Goal: Task Accomplishment & Management: Manage account settings

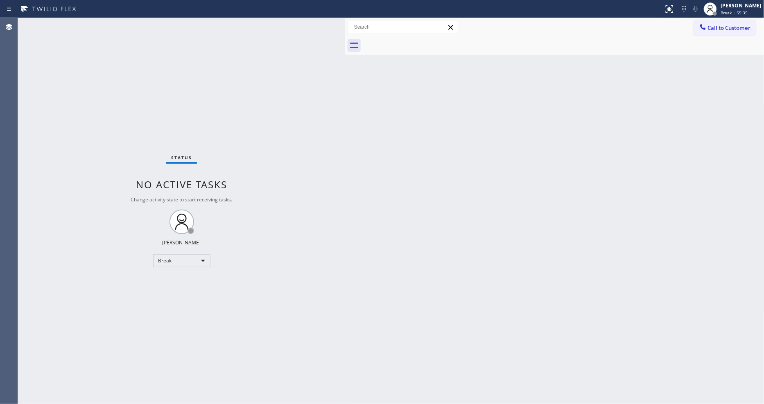
click at [382, 272] on div "Back to Dashboard Change Sender ID Customers Technicians Select a contact Outbo…" at bounding box center [554, 211] width 419 height 386
click at [351, 240] on div "Back to Dashboard Change Sender ID Customers Technicians Select a contact Outbo…" at bounding box center [554, 211] width 419 height 386
drag, startPoint x: 743, startPoint y: 12, endPoint x: 739, endPoint y: 14, distance: 4.7
click at [743, 11] on span "Break | 55:39" at bounding box center [734, 13] width 27 height 6
click at [714, 40] on button "Available" at bounding box center [724, 43] width 82 height 11
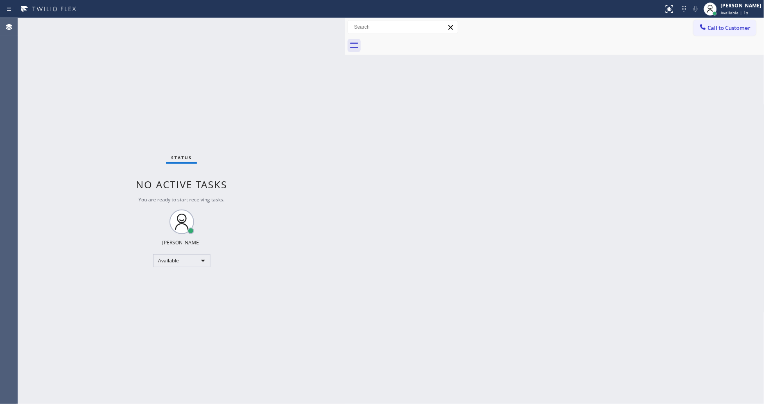
click at [329, 260] on div "Status No active tasks You are ready to start receiving tasks. [PERSON_NAME] Av…" at bounding box center [181, 211] width 327 height 386
click at [223, 116] on div "Status No active tasks You are ready to start receiving tasks. [PERSON_NAME] Av…" at bounding box center [181, 211] width 327 height 386
click at [224, 92] on div "Status No active tasks You are ready to start receiving tasks. [PERSON_NAME] Av…" at bounding box center [181, 211] width 327 height 386
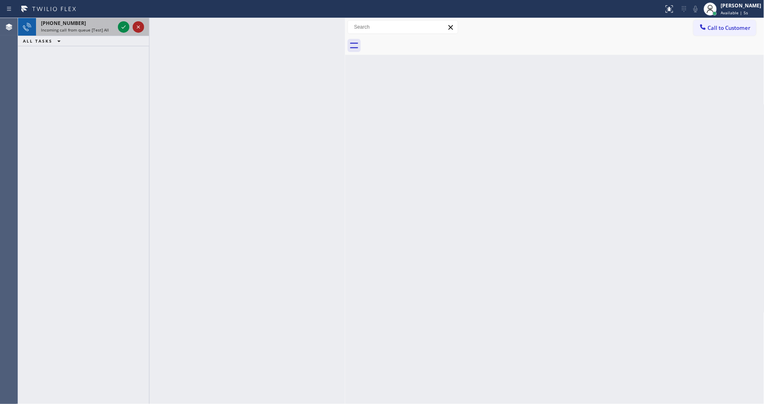
click at [138, 25] on icon at bounding box center [139, 27] width 10 height 10
click at [137, 30] on icon at bounding box center [139, 27] width 10 height 10
click at [138, 30] on icon at bounding box center [139, 27] width 10 height 10
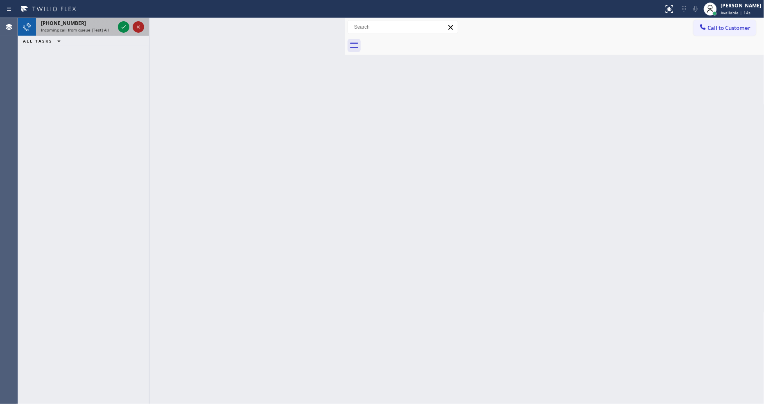
click at [137, 30] on icon at bounding box center [139, 27] width 10 height 10
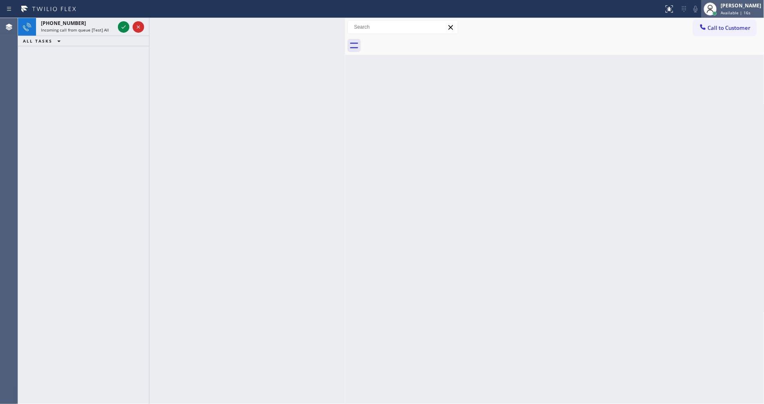
click at [741, 7] on div "[PERSON_NAME]" at bounding box center [741, 5] width 41 height 7
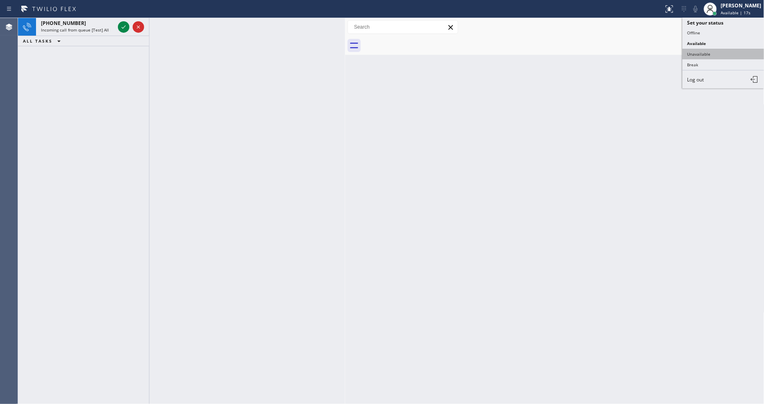
click at [711, 54] on button "Unavailable" at bounding box center [724, 54] width 82 height 11
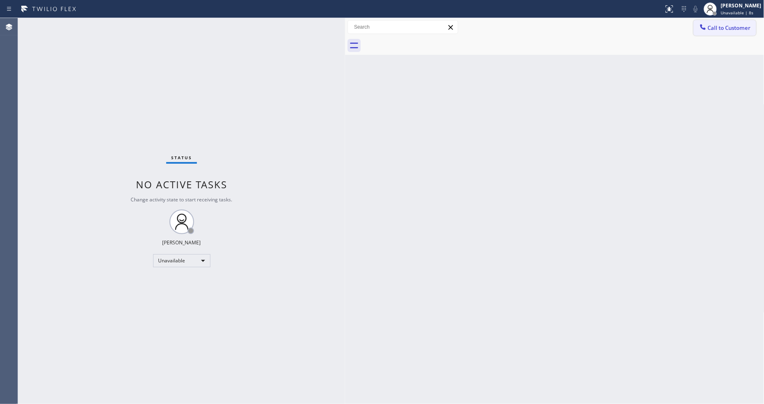
click at [717, 21] on button "Call to Customer" at bounding box center [725, 28] width 63 height 16
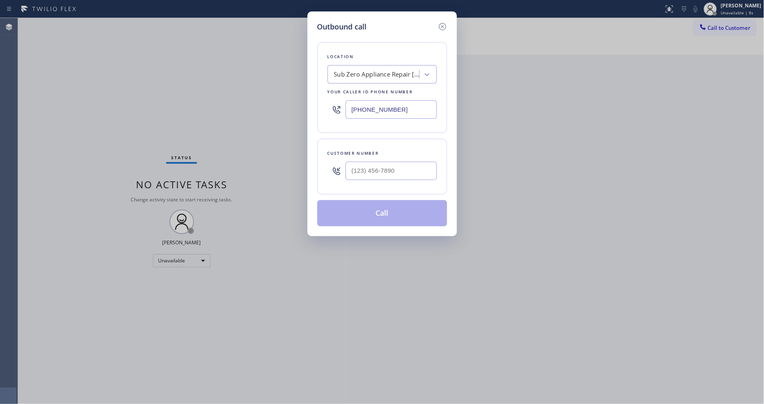
click at [360, 72] on div "Sub Zero Appliance Repair Bellingham" at bounding box center [377, 74] width 86 height 9
paste input "Sub Zero Appliance Repair Bellingham"
type input "Sub Zero Appliance Repair Bellingham"
click at [359, 84] on div "Sub Zero Appliance Repair Bellingham" at bounding box center [382, 95] width 109 height 23
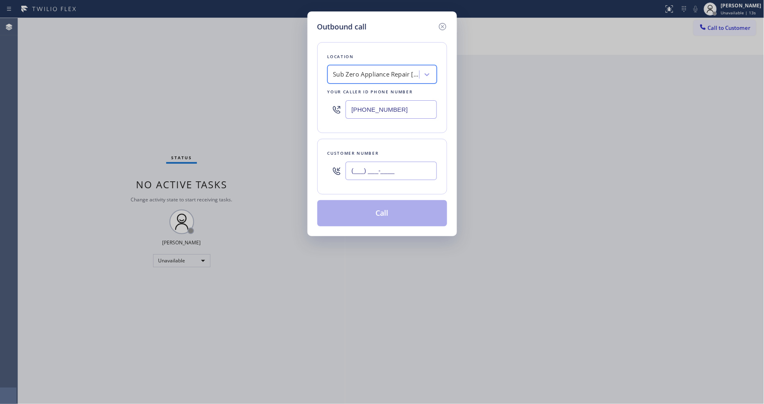
click at [365, 167] on input "(___) ___-____" at bounding box center [391, 171] width 91 height 18
paste input "360) 201-2577"
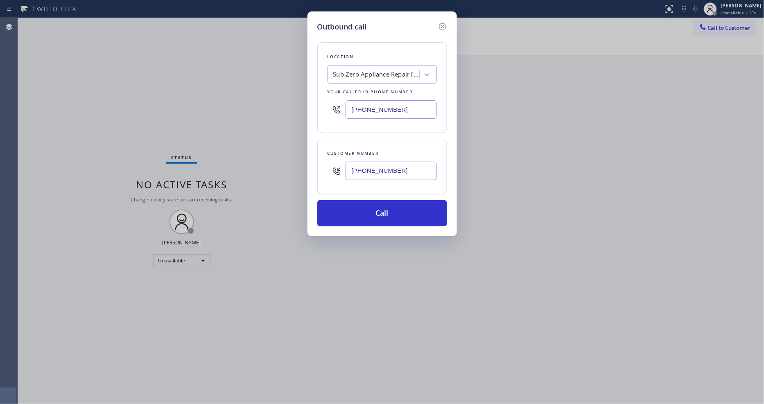
type input "(360) 201-2577"
click at [329, 308] on div "Outbound call Location Sub Zero Appliance Repair Bellingham Your caller id phon…" at bounding box center [382, 202] width 764 height 404
click at [639, 76] on div "Outbound call Location Sub Zero Appliance Repair Bellingham Your caller id phon…" at bounding box center [382, 202] width 764 height 404
click at [378, 208] on button "Call" at bounding box center [382, 213] width 130 height 26
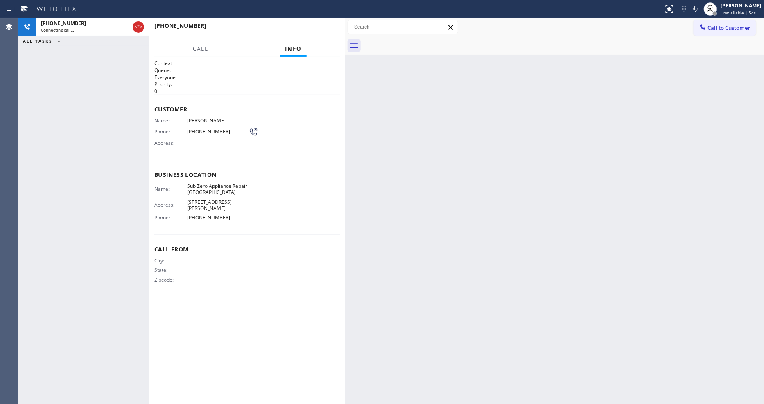
drag, startPoint x: 513, startPoint y: 192, endPoint x: 670, endPoint y: 256, distance: 169.4
click at [512, 192] on div "Back to Dashboard Change Sender ID Customers Technicians Select a contact Outbo…" at bounding box center [554, 211] width 419 height 386
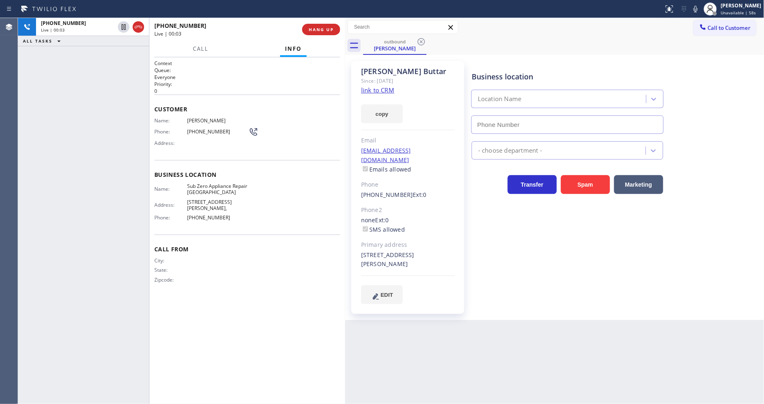
type input "(360) 205-1831"
click at [476, 350] on div "Back to Dashboard Change Sender ID Customers Technicians Select a contact Outbo…" at bounding box center [554, 211] width 419 height 386
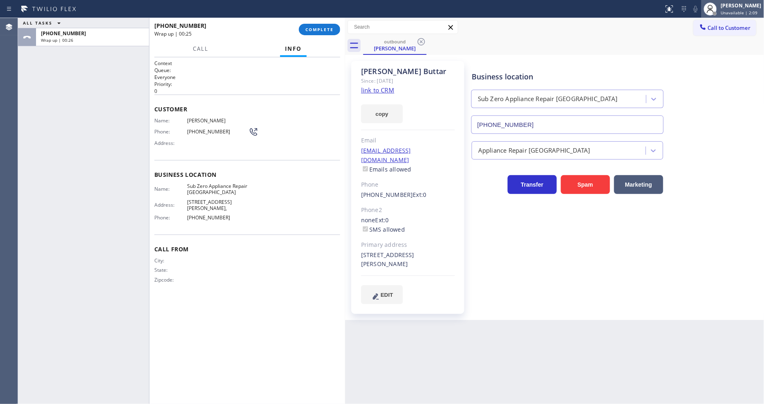
click at [740, 0] on div "Lyka Montero Unavailable | 2:09" at bounding box center [733, 9] width 63 height 18
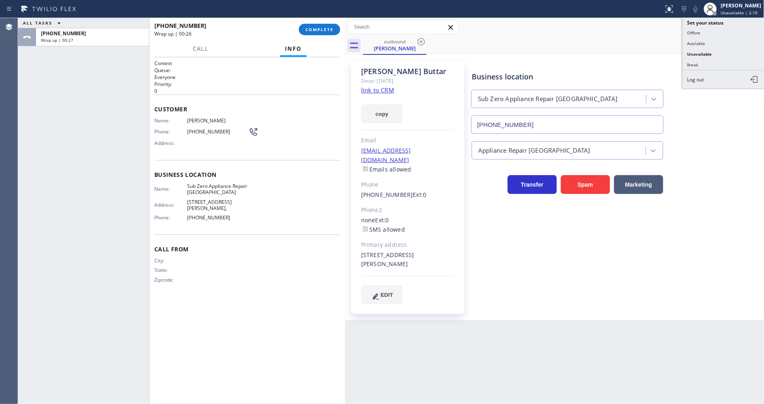
click at [329, 21] on div "+13602012577 Wrap up | 00:26 COMPLETE" at bounding box center [247, 29] width 186 height 21
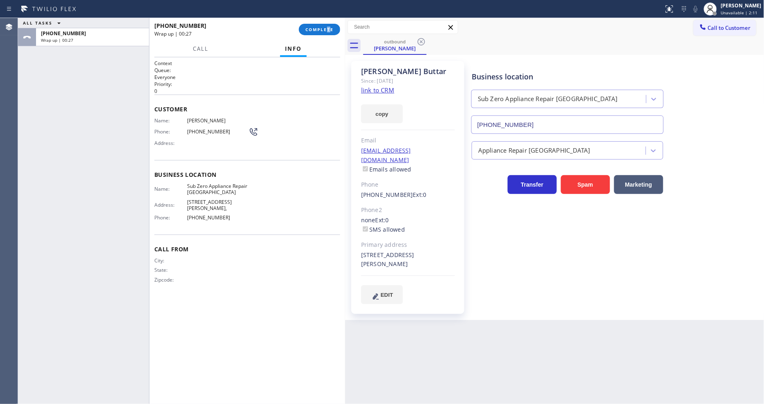
drag, startPoint x: 333, startPoint y: 27, endPoint x: 484, endPoint y: 94, distance: 165.6
click at [333, 27] on span "COMPLETE" at bounding box center [320, 30] width 28 height 6
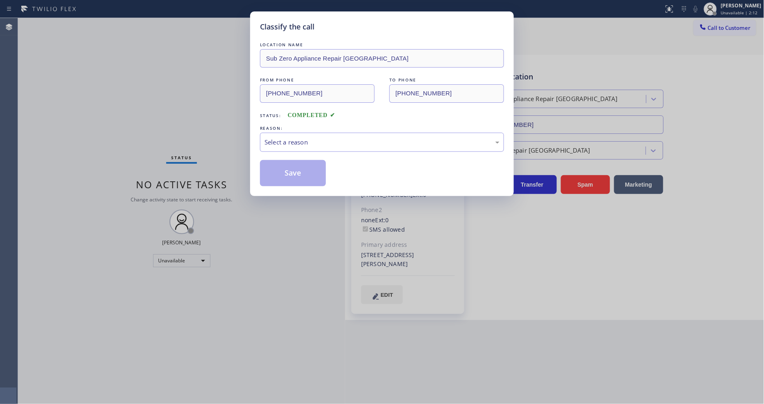
click at [322, 149] on div "Select a reason" at bounding box center [382, 142] width 244 height 19
click at [312, 174] on button "Save" at bounding box center [293, 173] width 66 height 26
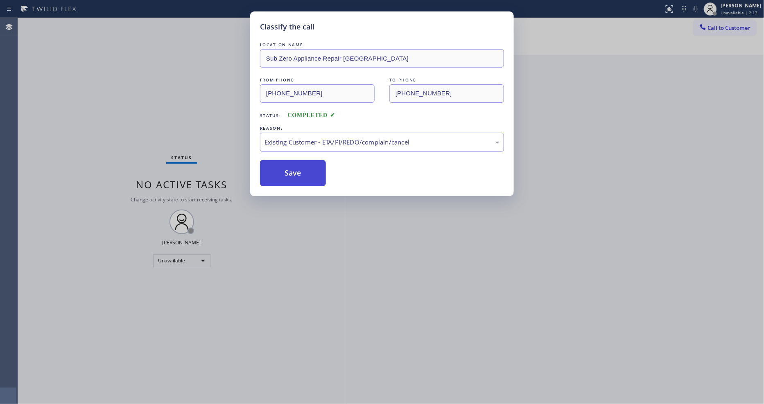
click at [312, 174] on button "Save" at bounding box center [293, 173] width 66 height 26
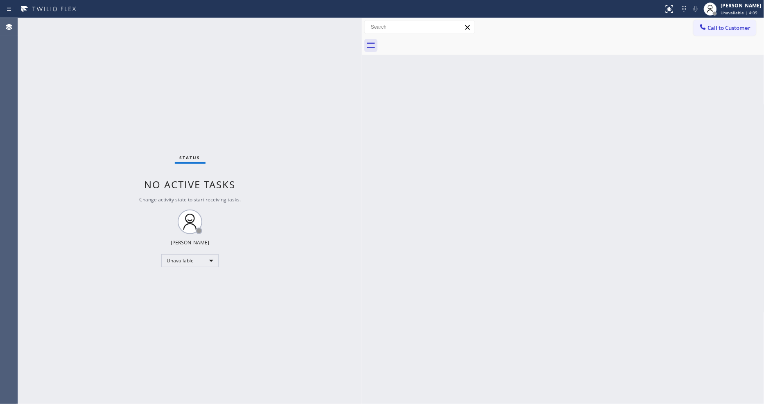
drag, startPoint x: 132, startPoint y: 54, endPoint x: 361, endPoint y: 79, distance: 230.8
click at [362, 79] on div at bounding box center [362, 211] width 0 height 386
click at [179, 260] on div "Unavailable" at bounding box center [189, 260] width 57 height 13
click at [179, 278] on li "Available" at bounding box center [190, 283] width 56 height 10
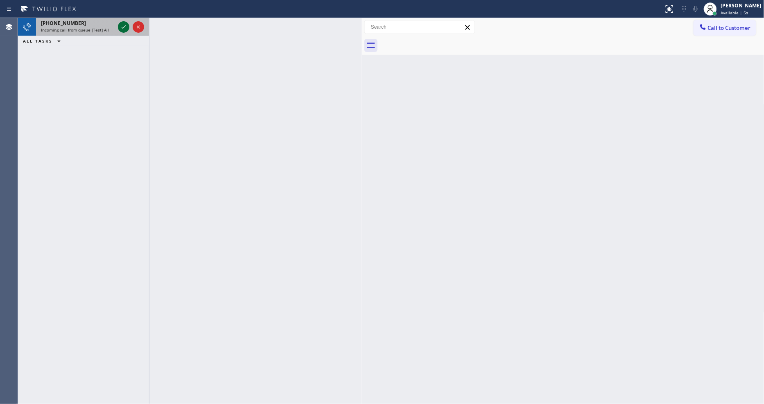
click at [125, 23] on icon at bounding box center [124, 27] width 10 height 10
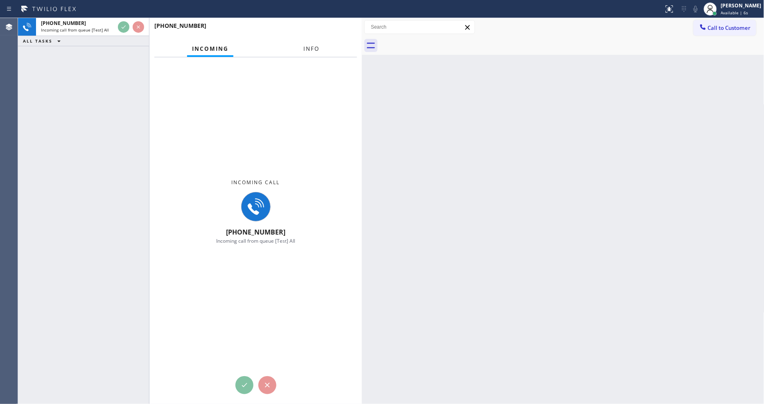
drag, startPoint x: 306, startPoint y: 47, endPoint x: 310, endPoint y: 53, distance: 7.5
click at [306, 47] on span "Info" at bounding box center [311, 48] width 16 height 7
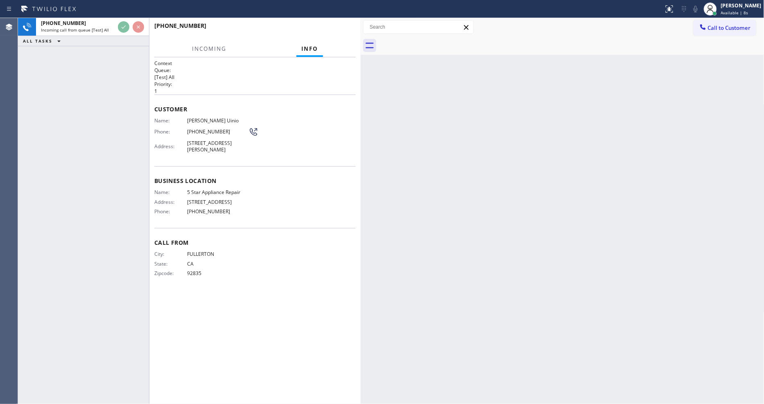
click at [361, 91] on div at bounding box center [361, 211] width 0 height 386
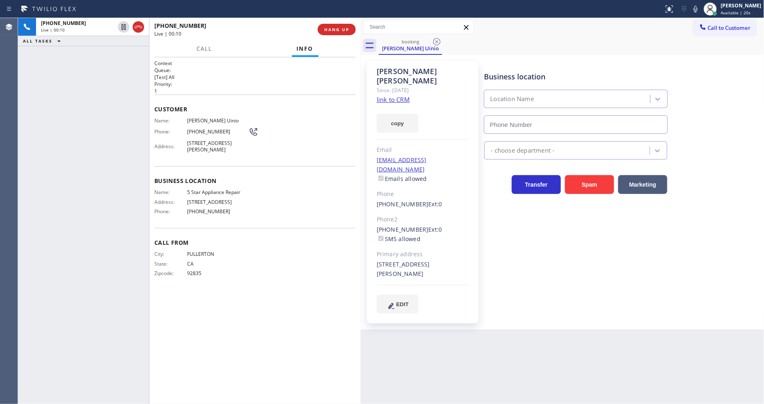
click at [480, 53] on div "booking [PERSON_NAME]" at bounding box center [572, 45] width 386 height 18
click at [409, 95] on link "link to CRM" at bounding box center [393, 99] width 33 height 8
type input "[PHONE_NUMBER]"
click at [340, 27] on span "HANG UP" at bounding box center [336, 30] width 25 height 6
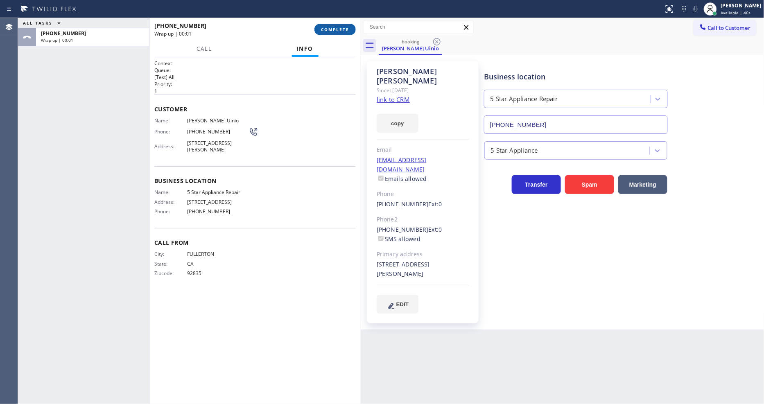
click at [340, 27] on span "COMPLETE" at bounding box center [335, 30] width 28 height 6
click at [318, 138] on div "Name: [PERSON_NAME] Phone: [PHONE_NUMBER] Address: [STREET_ADDRESS][PERSON_NAME]" at bounding box center [255, 137] width 202 height 39
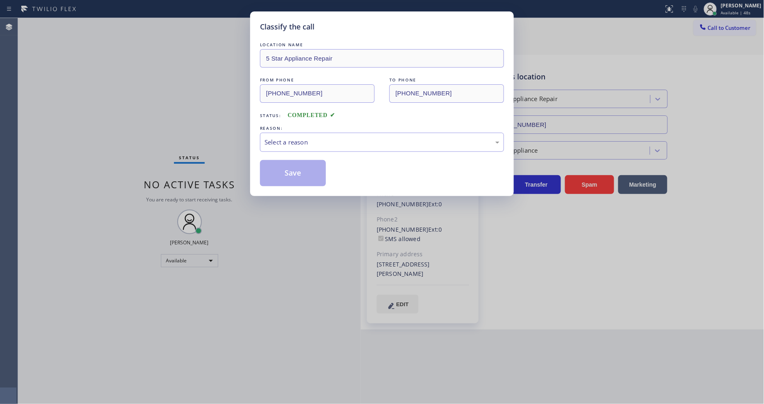
click at [318, 138] on div "Select a reason" at bounding box center [382, 142] width 235 height 9
click at [292, 175] on button "Save" at bounding box center [293, 173] width 66 height 26
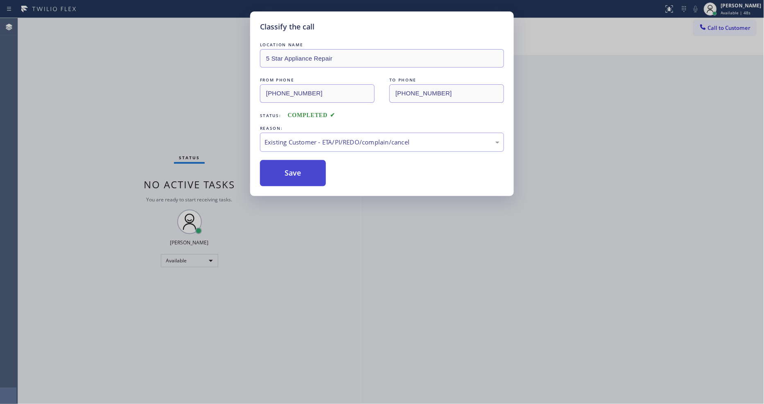
click at [292, 175] on button "Save" at bounding box center [293, 173] width 66 height 26
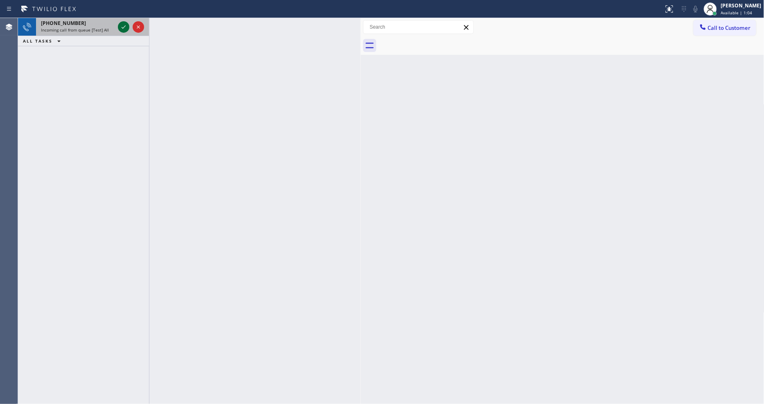
click at [123, 25] on icon at bounding box center [124, 27] width 10 height 10
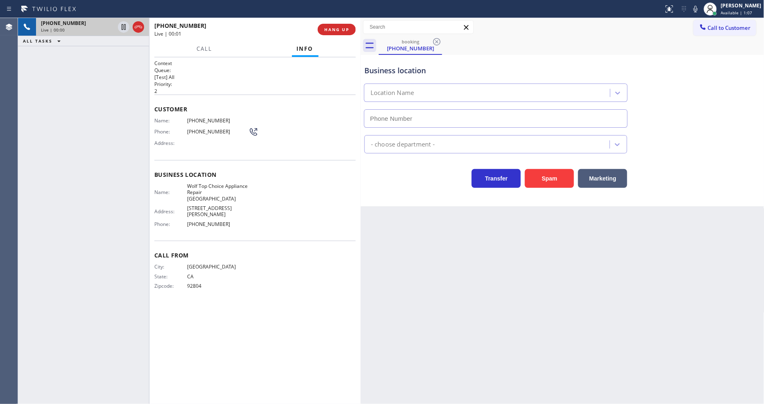
type input "[PHONE_NUMBER]"
click at [341, 30] on span "HANG UP" at bounding box center [336, 30] width 25 height 6
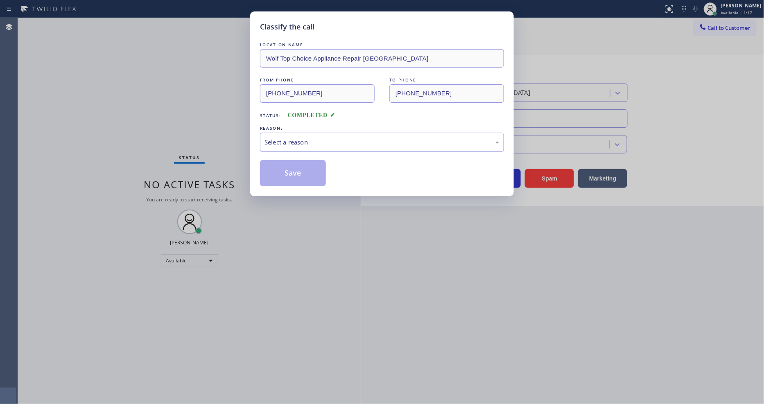
click at [313, 140] on div "Select a reason" at bounding box center [382, 142] width 235 height 9
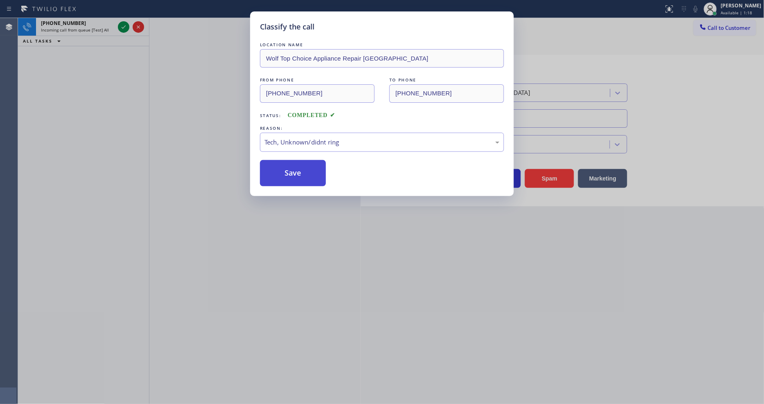
click at [309, 169] on button "Save" at bounding box center [293, 173] width 66 height 26
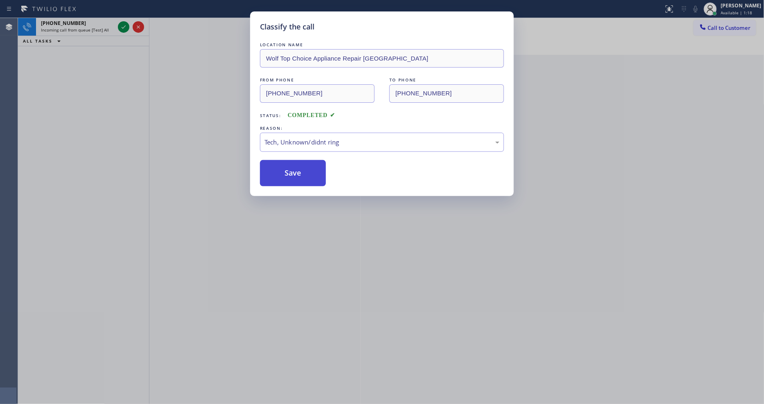
click at [309, 169] on button "Save" at bounding box center [293, 173] width 66 height 26
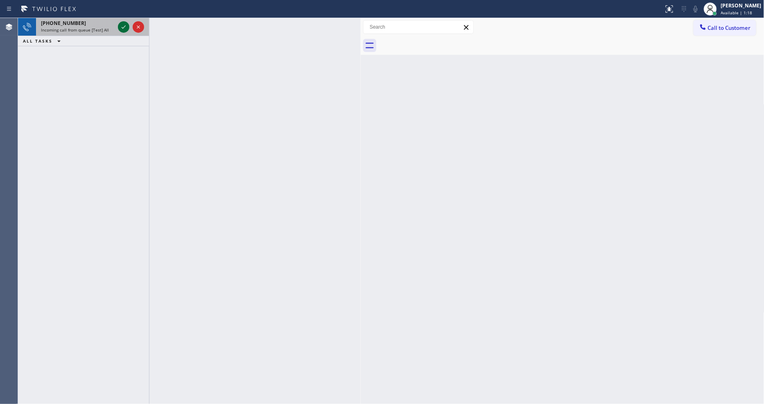
click at [120, 26] on icon at bounding box center [124, 27] width 10 height 10
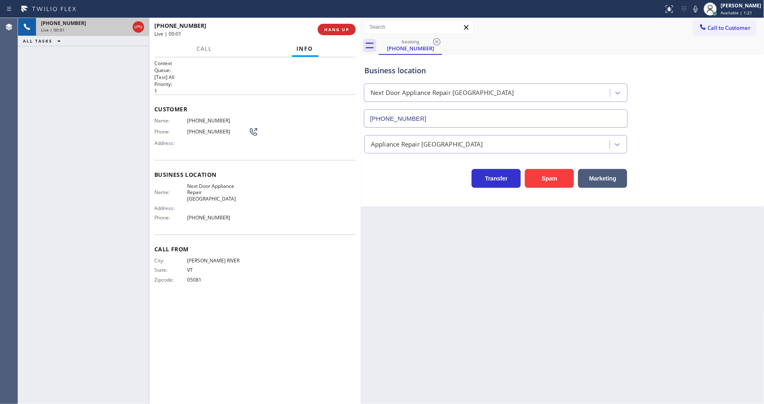
type input "[PHONE_NUMBER]"
click at [535, 216] on div "Back to Dashboard Change Sender ID Customers Technicians Select a contact Outbo…" at bounding box center [563, 211] width 404 height 386
click at [353, 34] on div "[PHONE_NUMBER] Live | 00:02 HANG UP" at bounding box center [255, 29] width 202 height 21
click at [340, 27] on span "HANG UP" at bounding box center [336, 30] width 25 height 6
click at [341, 28] on span "HANG UP" at bounding box center [336, 30] width 25 height 6
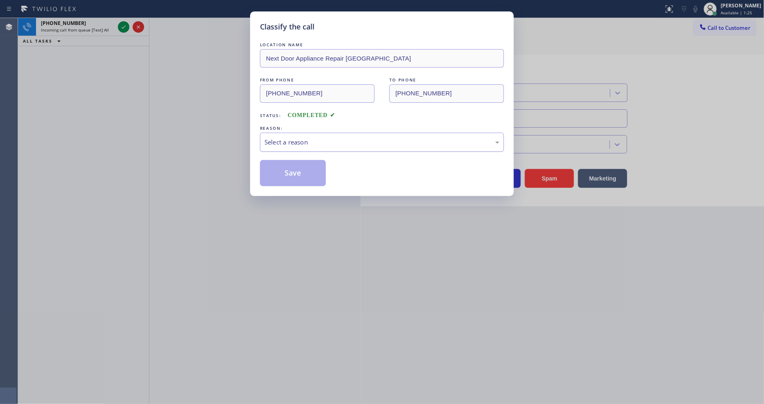
click at [326, 140] on div "Select a reason" at bounding box center [382, 142] width 235 height 9
click at [301, 165] on button "Save" at bounding box center [293, 173] width 66 height 26
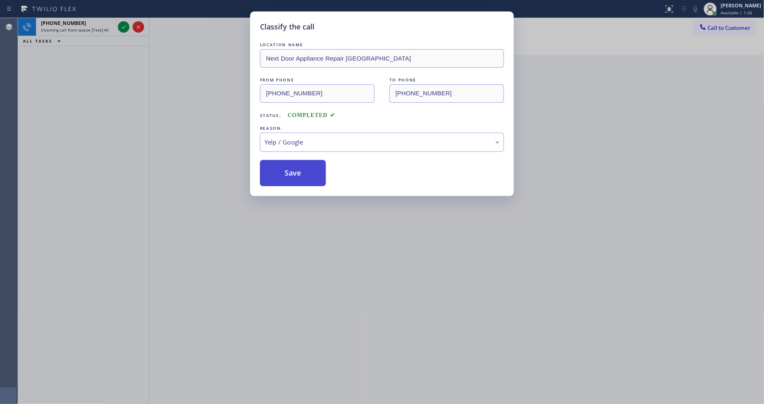
click at [301, 165] on button "Save" at bounding box center [293, 173] width 66 height 26
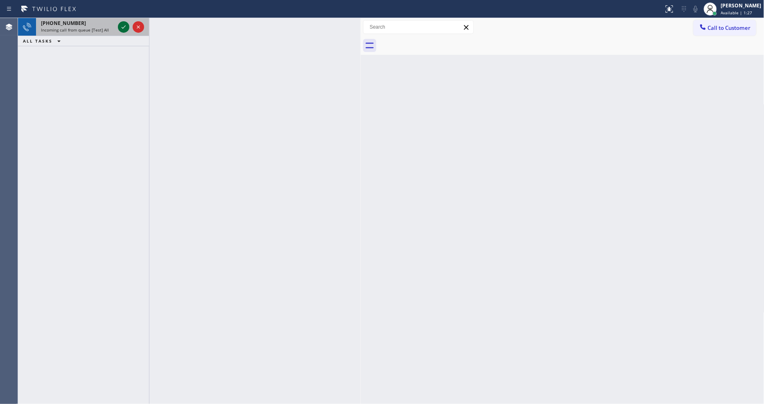
click at [122, 26] on icon at bounding box center [124, 27] width 10 height 10
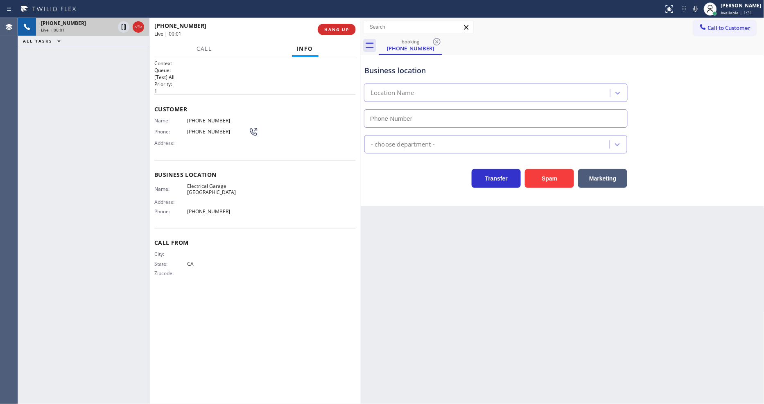
type input "[PHONE_NUMBER]"
click at [340, 32] on span "HANG UP" at bounding box center [336, 30] width 25 height 6
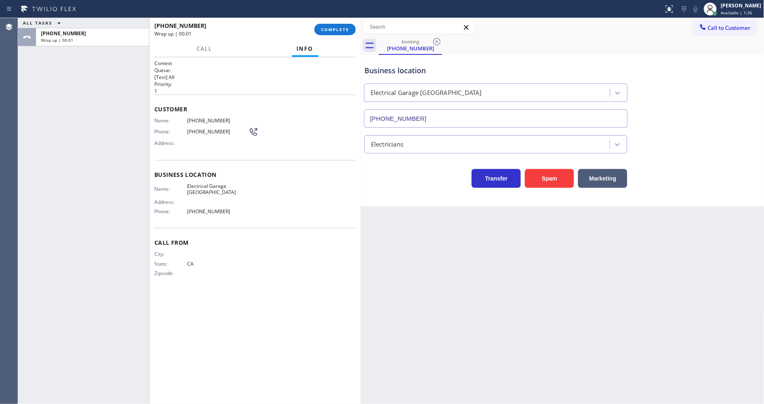
drag, startPoint x: 341, startPoint y: 29, endPoint x: 683, endPoint y: 144, distance: 360.7
click at [341, 29] on span "COMPLETE" at bounding box center [335, 30] width 28 height 6
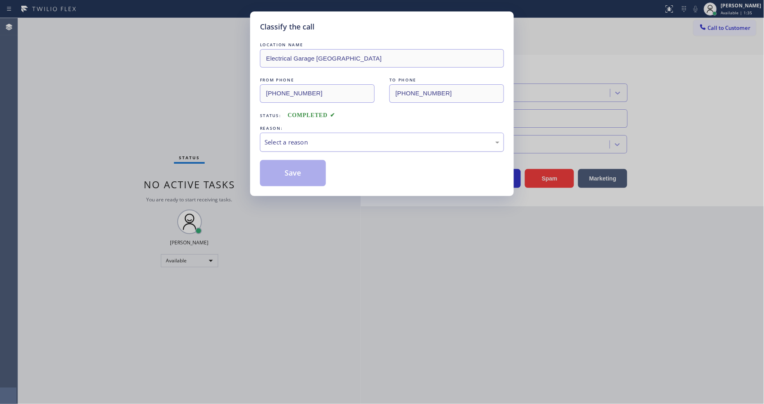
click at [306, 138] on div "Select a reason" at bounding box center [382, 142] width 235 height 9
click at [305, 173] on button "Save" at bounding box center [293, 173] width 66 height 26
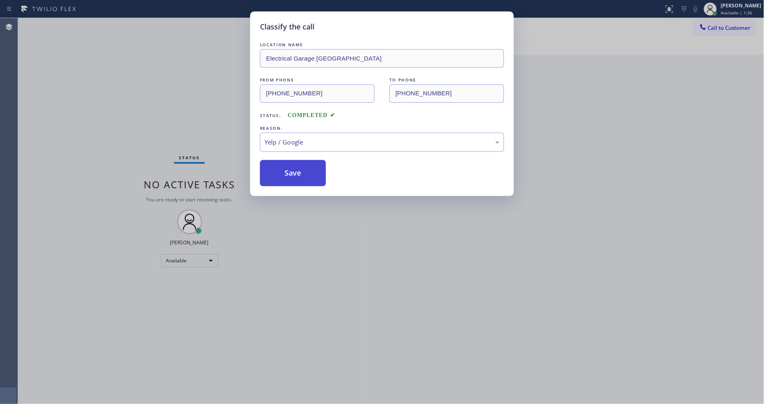
click at [305, 173] on button "Save" at bounding box center [293, 173] width 66 height 26
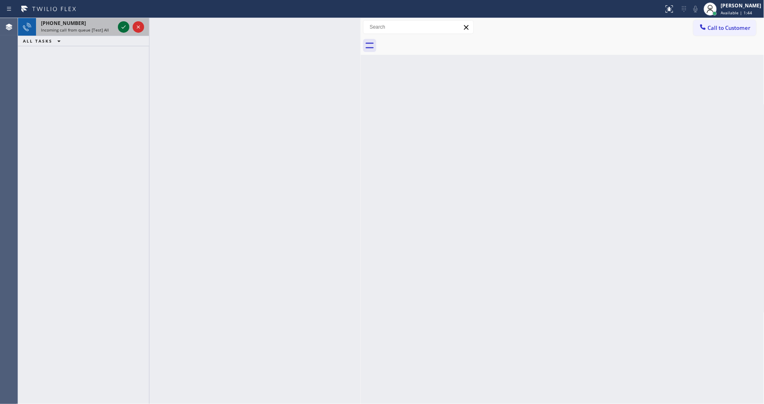
click at [125, 26] on icon at bounding box center [124, 27] width 10 height 10
click at [122, 28] on icon at bounding box center [124, 27] width 10 height 10
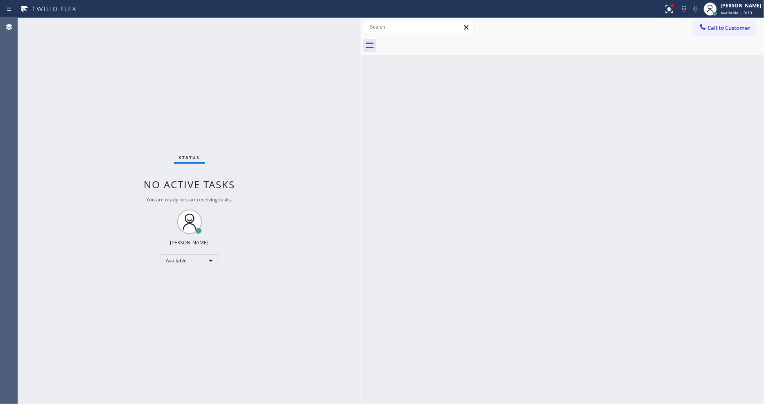
click at [113, 22] on div "Status No active tasks You are ready to start receiving tasks. [PERSON_NAME] Av…" at bounding box center [189, 211] width 343 height 386
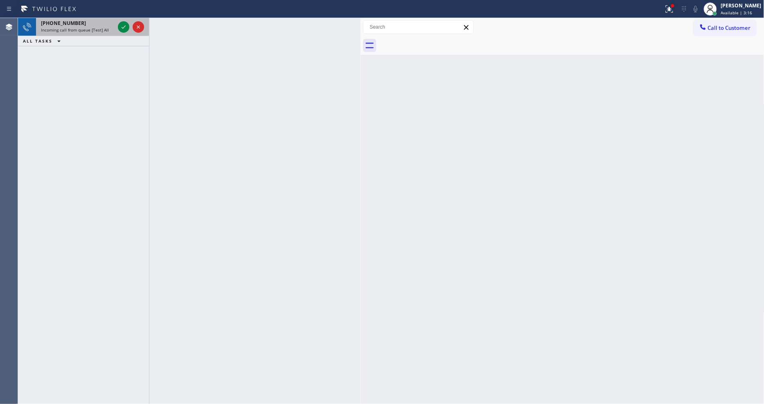
click at [123, 25] on icon at bounding box center [124, 27] width 10 height 10
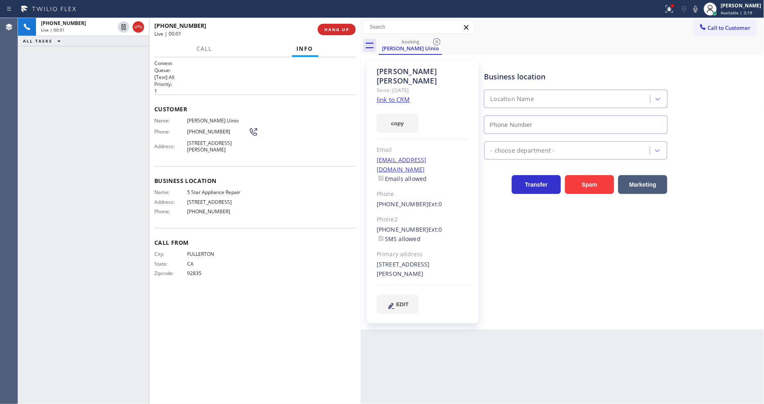
type input "[PHONE_NUMBER]"
click at [402, 95] on link "link to CRM" at bounding box center [393, 99] width 33 height 8
drag, startPoint x: 680, startPoint y: 11, endPoint x: 675, endPoint y: 92, distance: 81.3
click at [675, 11] on icon at bounding box center [670, 9] width 10 height 10
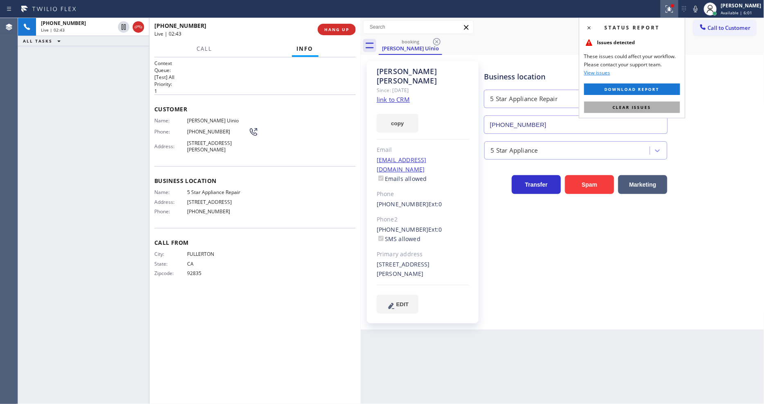
click at [670, 111] on button "Clear issues" at bounding box center [632, 107] width 96 height 11
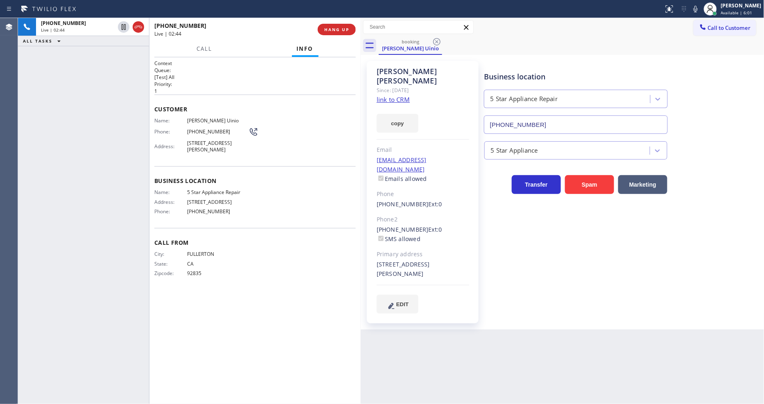
click at [322, 111] on div "Customer Name: [PERSON_NAME] Uinio Phone: [PHONE_NUMBER] Address: [STREET_ADDRE…" at bounding box center [255, 131] width 202 height 72
click at [341, 31] on span "HANG UP" at bounding box center [336, 30] width 25 height 6
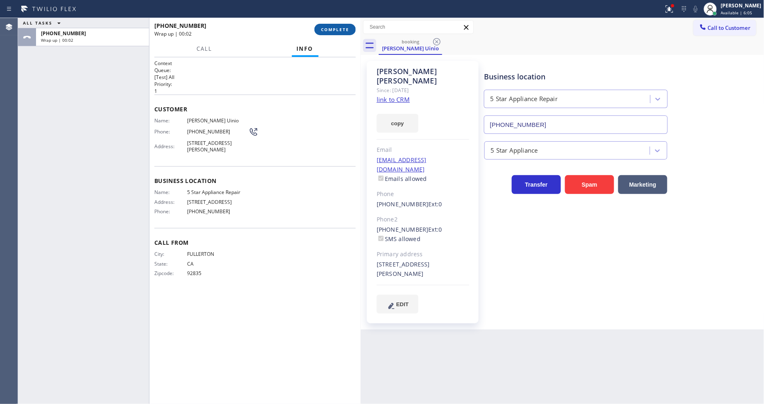
click at [341, 31] on span "COMPLETE" at bounding box center [335, 30] width 28 height 6
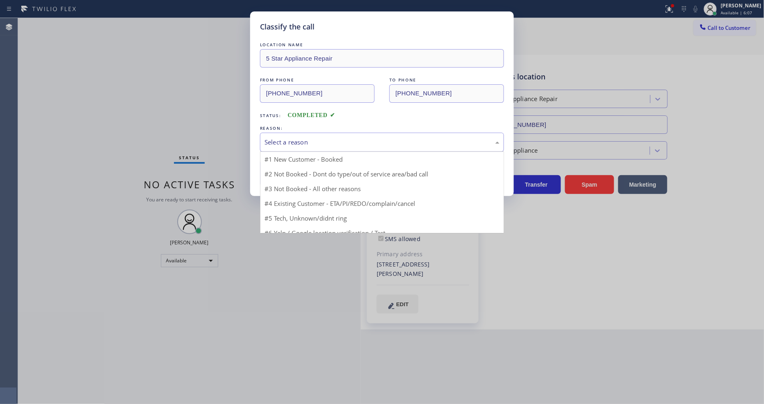
click at [294, 133] on div "Select a reason" at bounding box center [382, 142] width 244 height 19
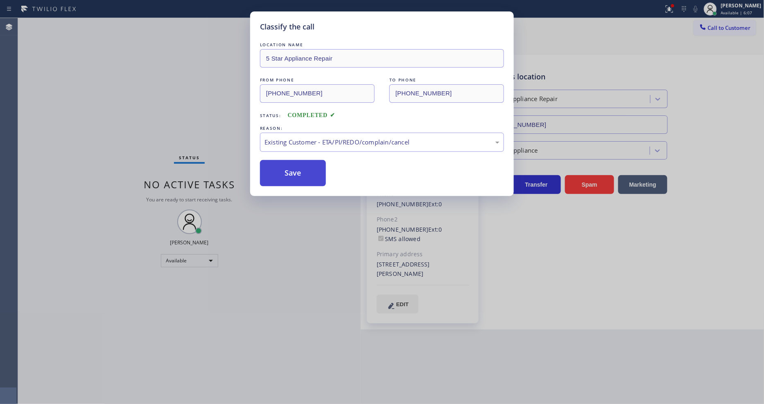
click at [295, 165] on button "Save" at bounding box center [293, 173] width 66 height 26
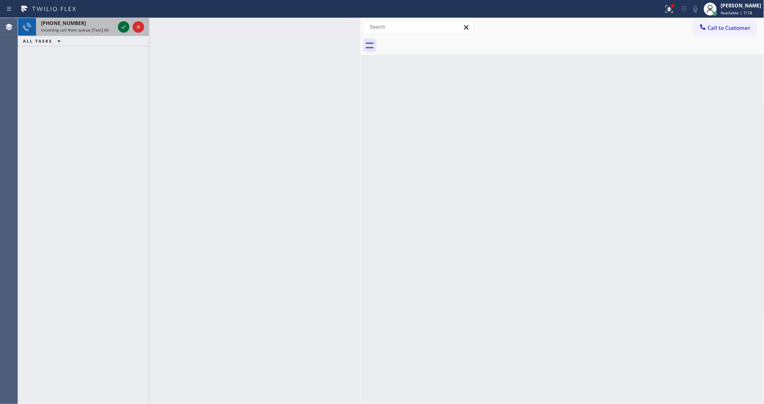
click at [122, 26] on icon at bounding box center [124, 27] width 10 height 10
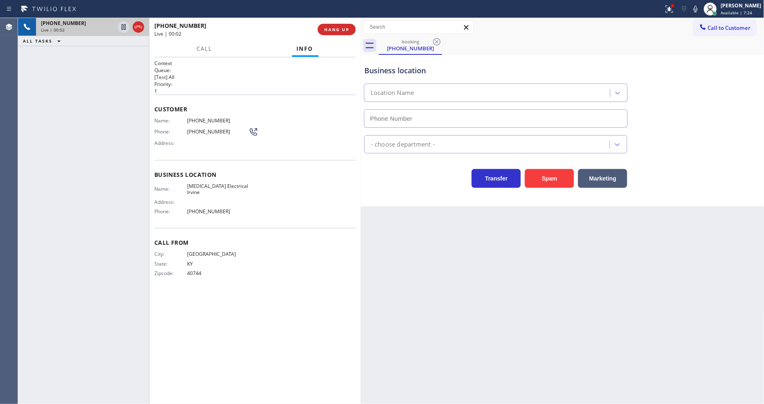
drag, startPoint x: 584, startPoint y: 305, endPoint x: 471, endPoint y: 263, distance: 120.9
click at [582, 305] on div "Back to Dashboard Change Sender ID Customers Technicians Select a contact Outbo…" at bounding box center [563, 211] width 404 height 386
type input "[PHONE_NUMBER]"
click at [341, 31] on span "HANG UP" at bounding box center [336, 30] width 25 height 6
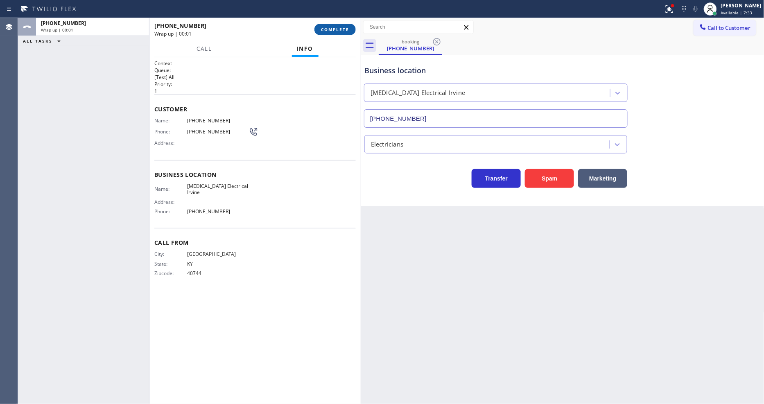
click at [341, 31] on span "COMPLETE" at bounding box center [335, 30] width 28 height 6
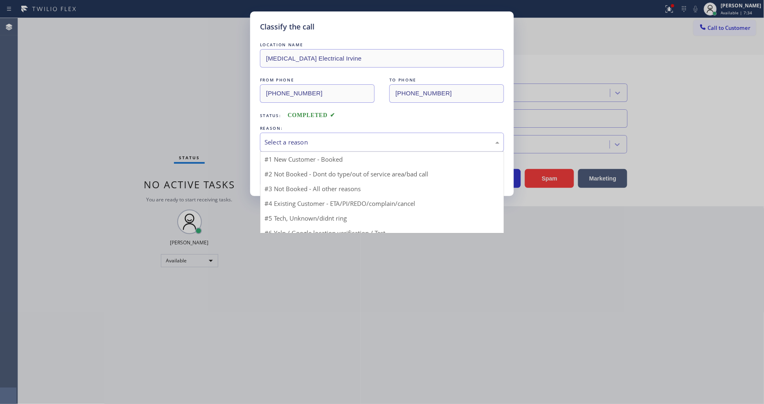
click at [292, 140] on div "Select a reason" at bounding box center [382, 142] width 235 height 9
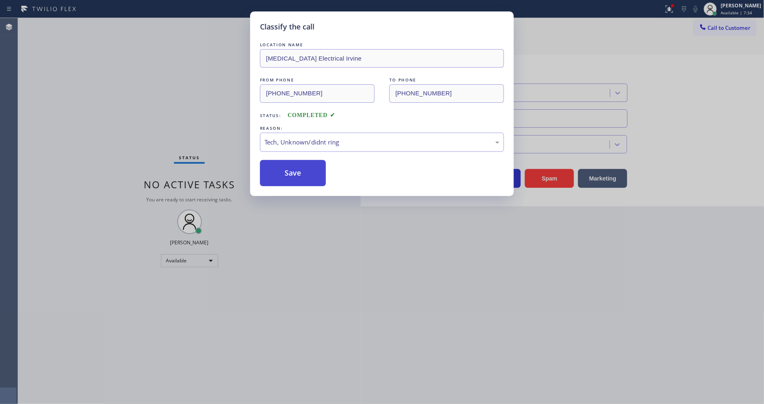
click at [297, 171] on button "Save" at bounding box center [293, 173] width 66 height 26
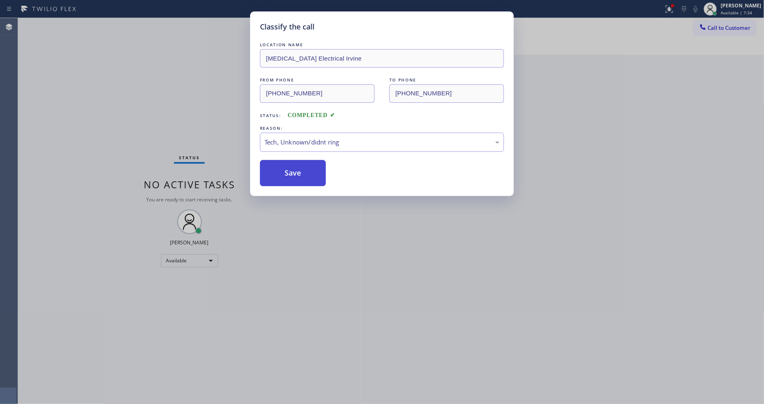
click at [297, 171] on button "Save" at bounding box center [293, 173] width 66 height 26
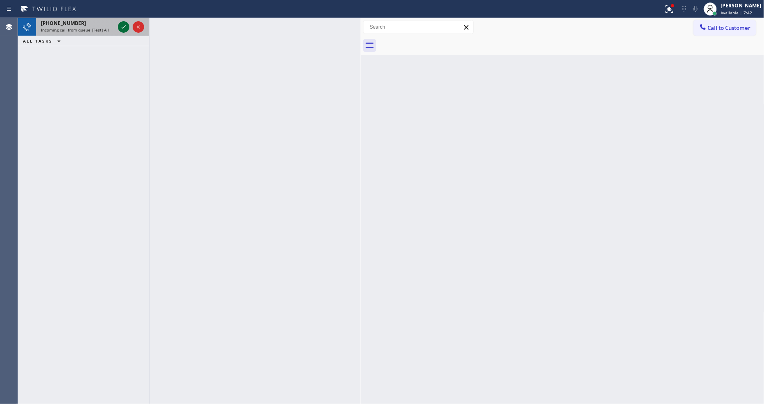
click at [124, 23] on icon at bounding box center [124, 27] width 10 height 10
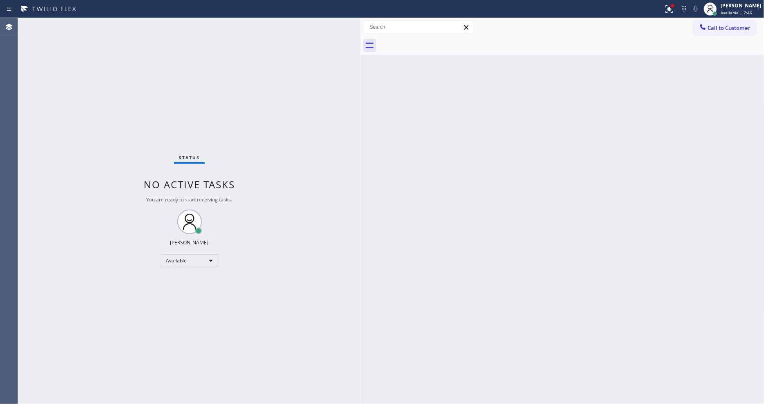
click at [116, 23] on div "Status No active tasks You are ready to start receiving tasks. [PERSON_NAME] Av…" at bounding box center [189, 211] width 343 height 386
drag, startPoint x: 442, startPoint y: 320, endPoint x: 378, endPoint y: 359, distance: 74.8
click at [442, 320] on div "Back to Dashboard Change Sender ID Customers Technicians Select a contact Outbo…" at bounding box center [563, 211] width 404 height 386
click at [117, 28] on div "Status No active tasks You are ready to start receiving tasks. [PERSON_NAME] Av…" at bounding box center [189, 211] width 343 height 386
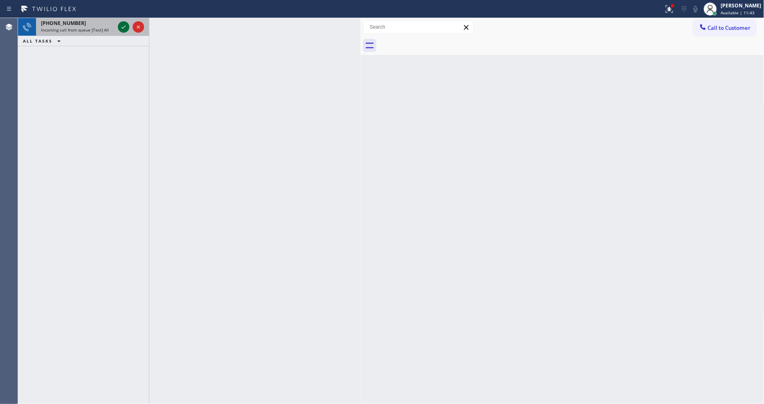
click at [128, 23] on icon at bounding box center [124, 27] width 10 height 10
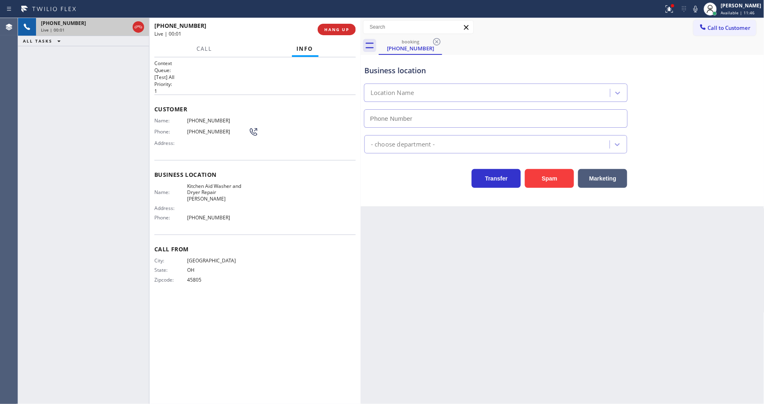
type input "[PHONE_NUMBER]"
click at [341, 28] on span "HANG UP" at bounding box center [336, 30] width 25 height 6
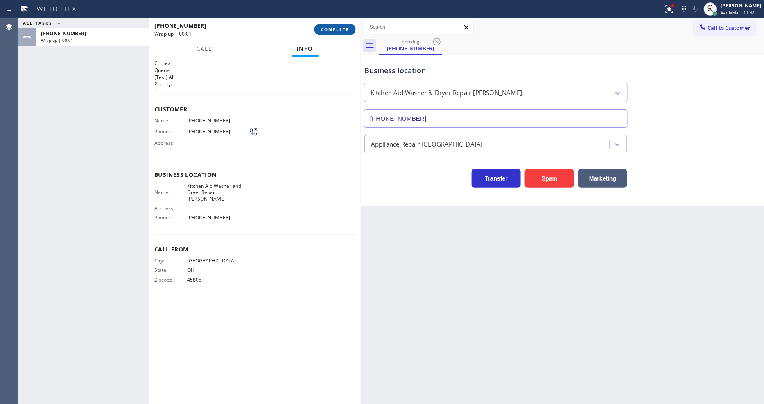
click at [341, 28] on span "COMPLETE" at bounding box center [335, 30] width 28 height 6
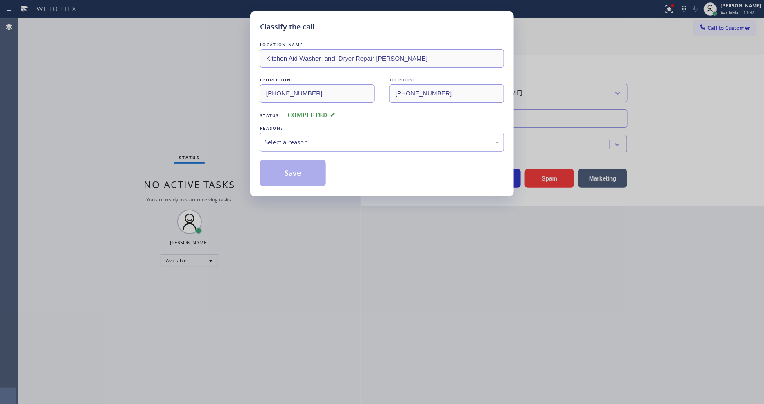
click at [285, 138] on div "Select a reason" at bounding box center [382, 142] width 235 height 9
click at [278, 171] on button "Save" at bounding box center [293, 173] width 66 height 26
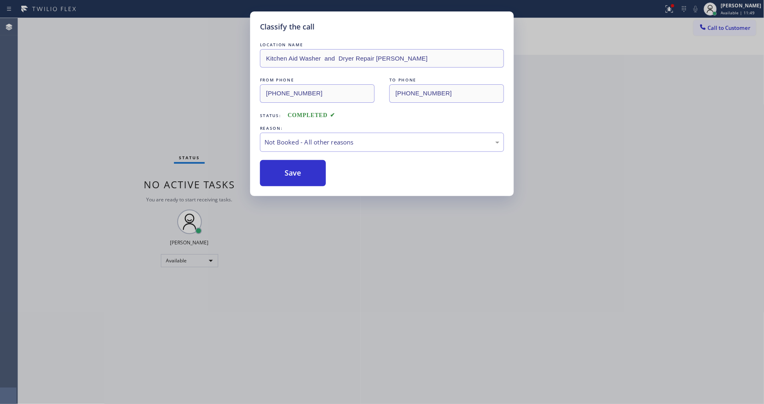
click at [278, 171] on button "Save" at bounding box center [293, 173] width 66 height 26
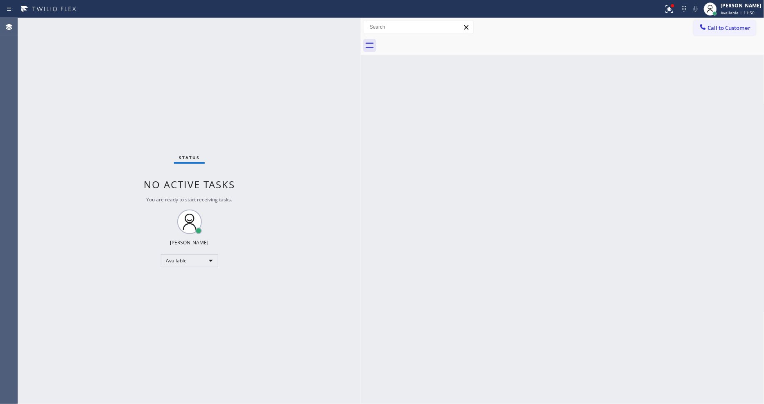
click at [118, 23] on div "Status No active tasks You are ready to start receiving tasks. [PERSON_NAME] Av…" at bounding box center [189, 211] width 343 height 386
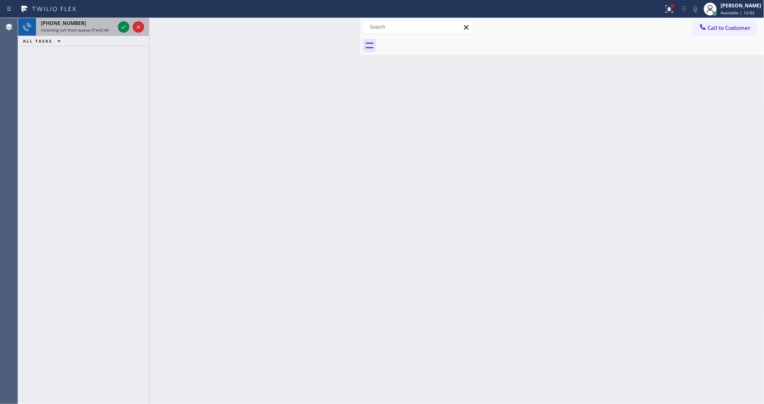
click at [114, 27] on div "Incoming call from queue [Test] All" at bounding box center [78, 30] width 74 height 6
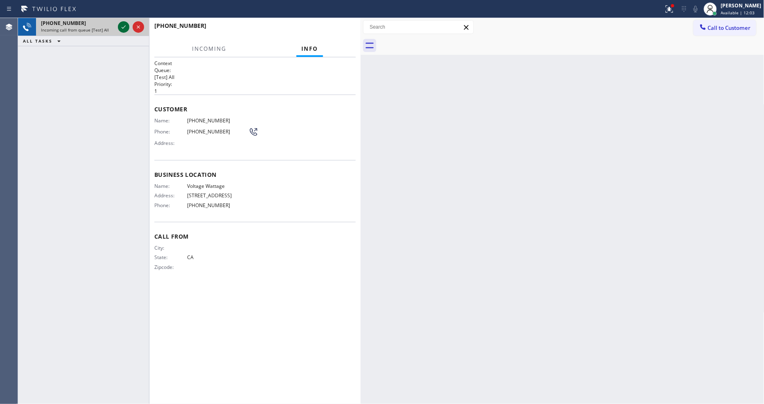
click at [123, 25] on icon at bounding box center [124, 27] width 10 height 10
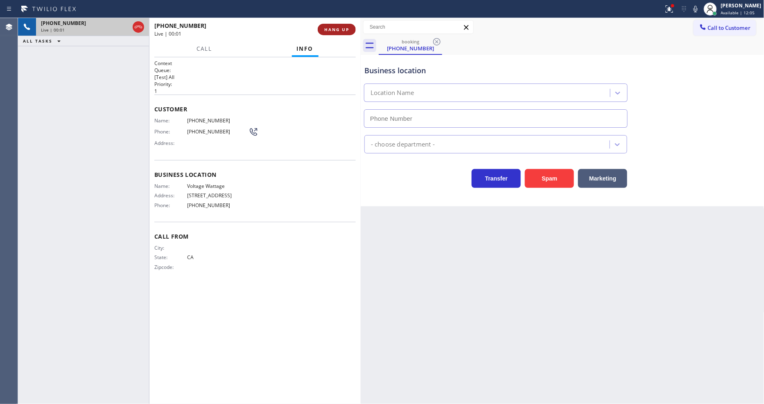
type input "[PHONE_NUMBER]"
click at [337, 27] on span "HANG UP" at bounding box center [336, 30] width 25 height 6
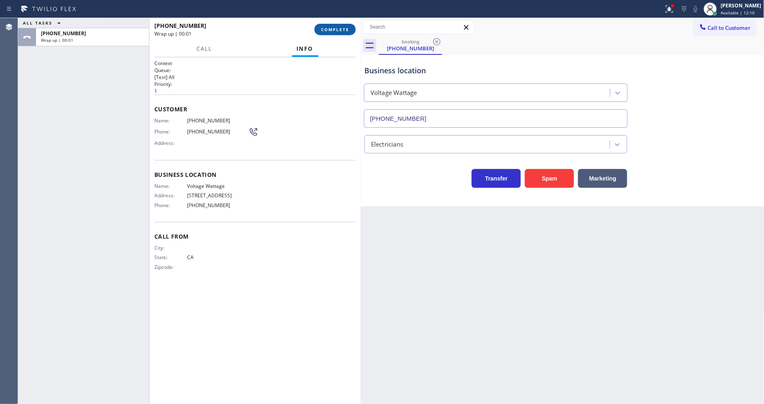
click at [337, 28] on span "COMPLETE" at bounding box center [335, 30] width 28 height 6
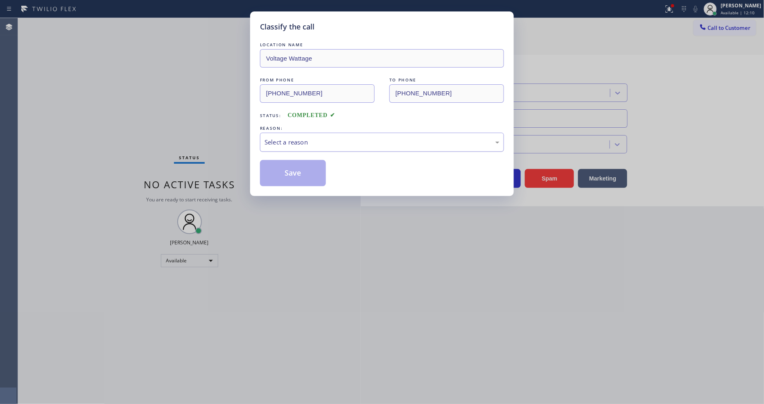
click at [314, 140] on div "Select a reason" at bounding box center [382, 142] width 235 height 9
click at [305, 167] on button "Save" at bounding box center [293, 173] width 66 height 26
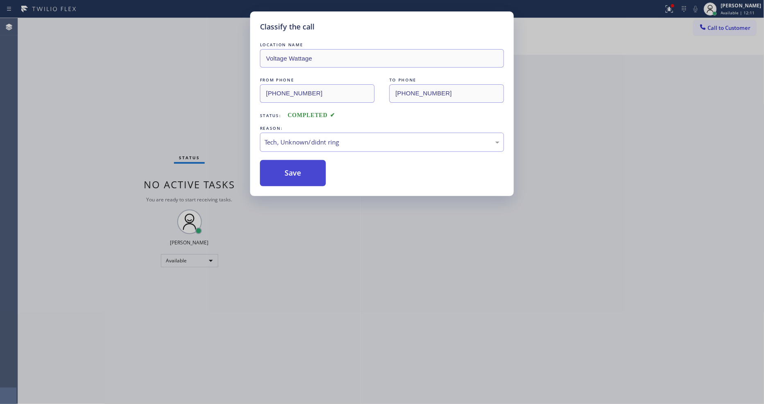
click at [305, 167] on button "Save" at bounding box center [293, 173] width 66 height 26
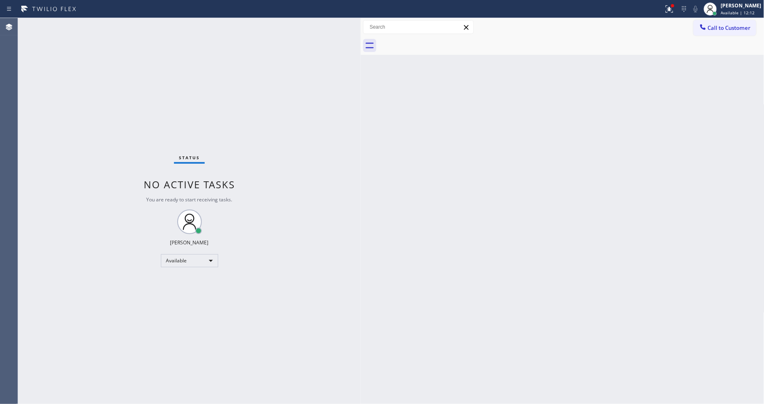
click at [108, 21] on div "Status No active tasks You are ready to start receiving tasks. [PERSON_NAME] Av…" at bounding box center [189, 211] width 343 height 386
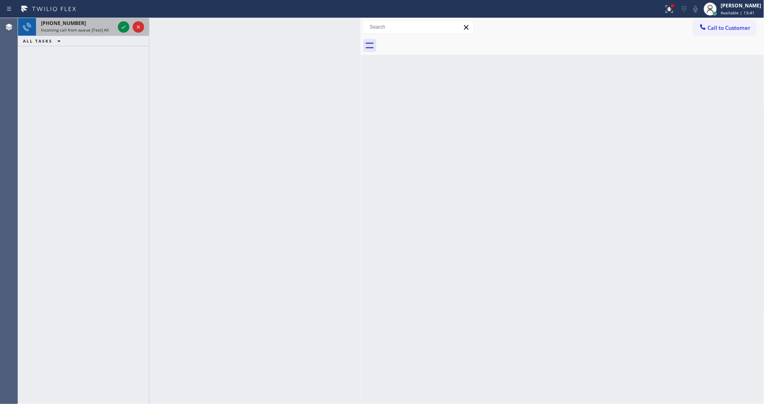
click at [108, 21] on div "[PHONE_NUMBER]" at bounding box center [78, 23] width 74 height 7
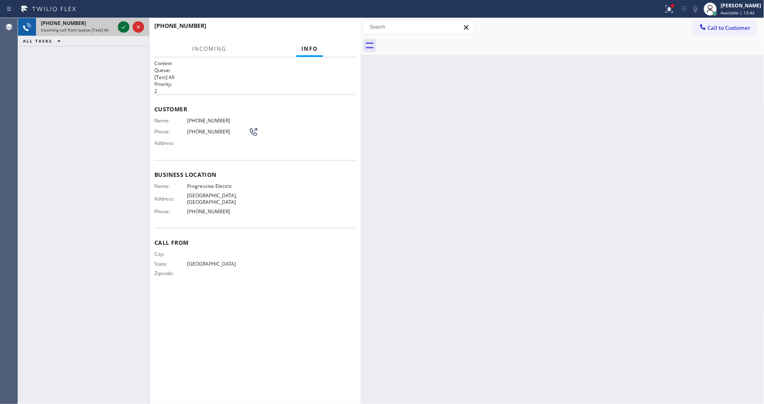
click at [123, 24] on icon at bounding box center [124, 27] width 10 height 10
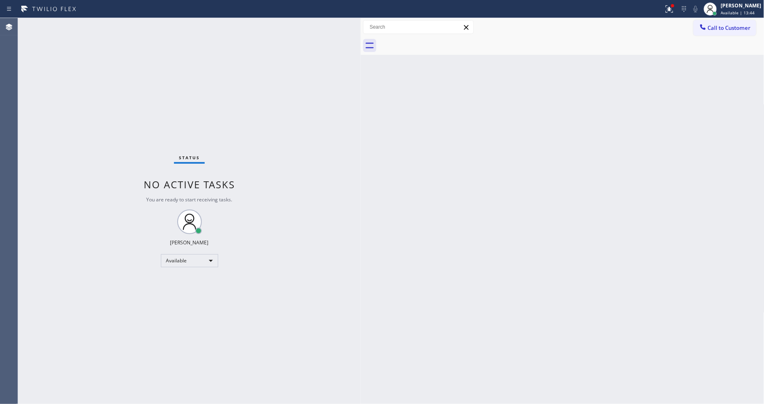
click at [113, 22] on div "Status No active tasks You are ready to start receiving tasks. [PERSON_NAME] Av…" at bounding box center [189, 211] width 343 height 386
click at [97, 24] on div "Status No active tasks You are ready to start receiving tasks. [PERSON_NAME] Av…" at bounding box center [189, 211] width 343 height 386
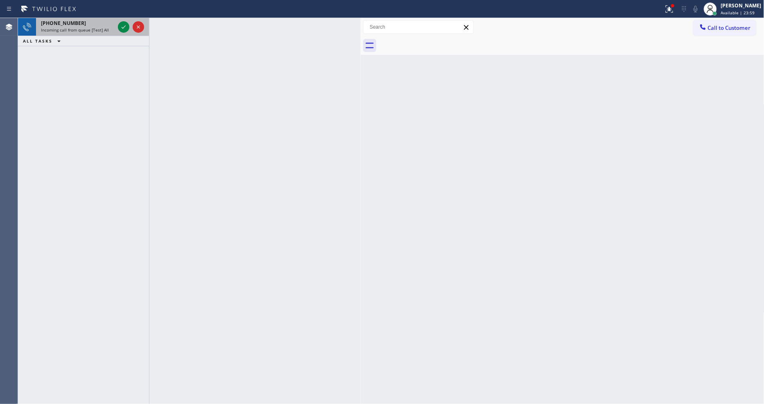
click at [121, 19] on div at bounding box center [130, 27] width 29 height 18
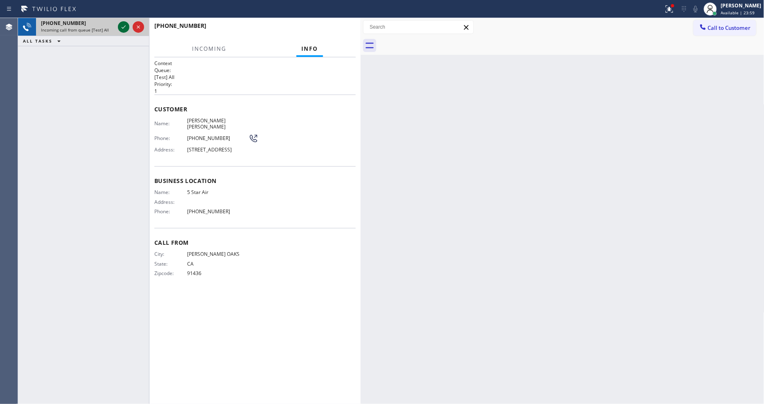
click at [122, 22] on icon at bounding box center [124, 27] width 10 height 10
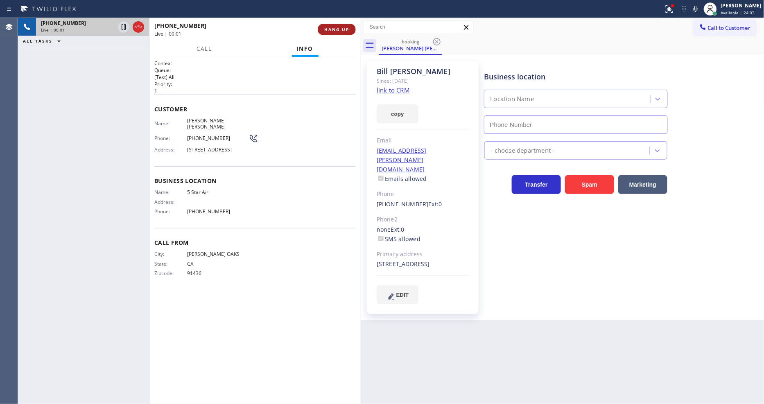
type input "[PHONE_NUMBER]"
click at [340, 30] on span "HANG UP" at bounding box center [336, 30] width 25 height 6
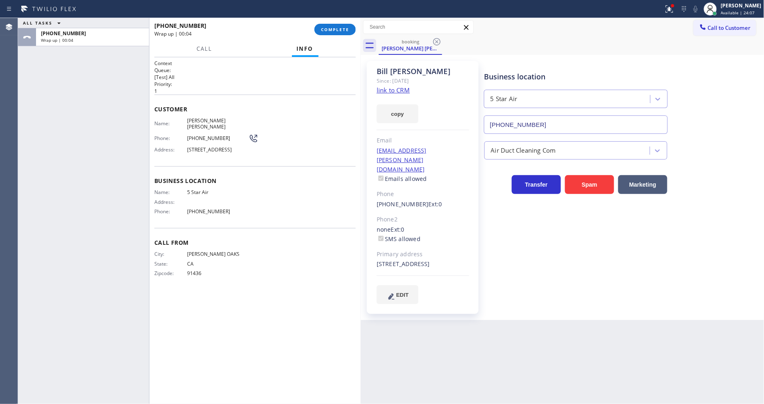
drag, startPoint x: 327, startPoint y: 33, endPoint x: 507, endPoint y: 119, distance: 199.7
click at [327, 32] on button "COMPLETE" at bounding box center [335, 29] width 41 height 11
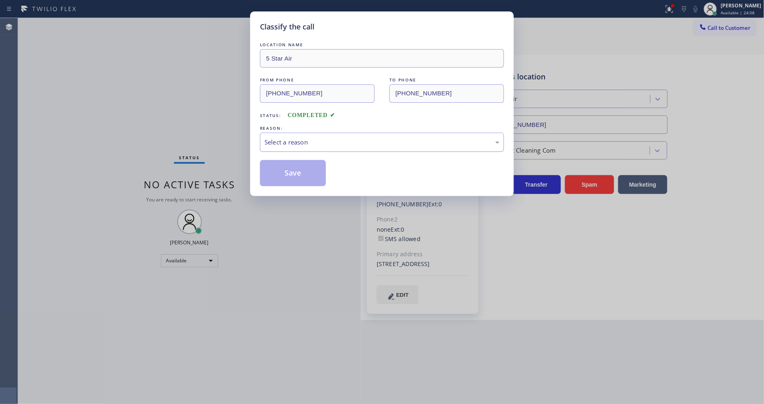
click at [296, 142] on div "Select a reason" at bounding box center [382, 142] width 235 height 9
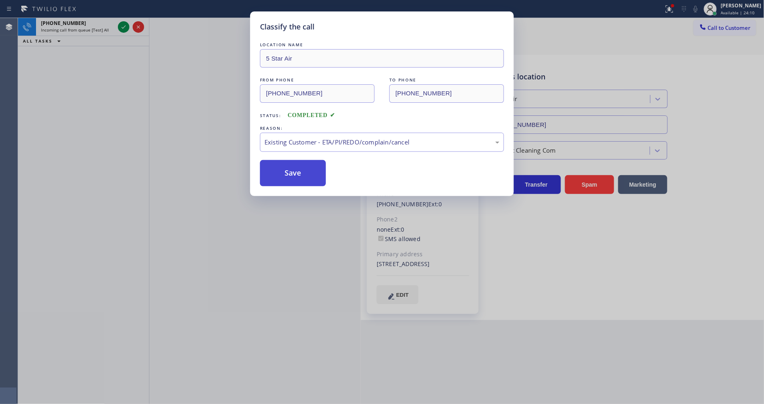
click at [292, 165] on button "Save" at bounding box center [293, 173] width 66 height 26
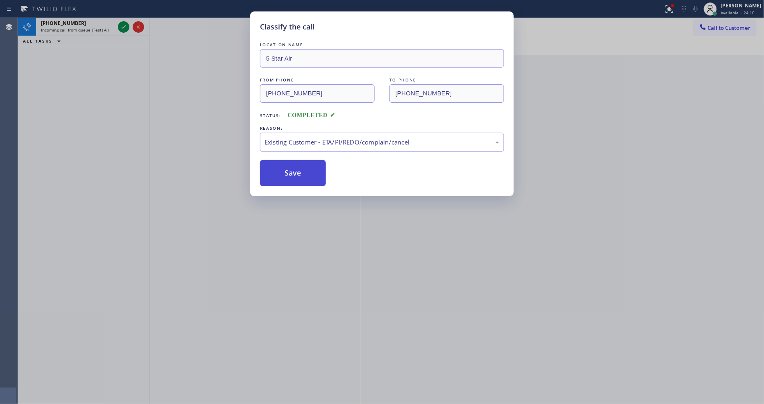
click at [292, 165] on button "Save" at bounding box center [293, 173] width 66 height 26
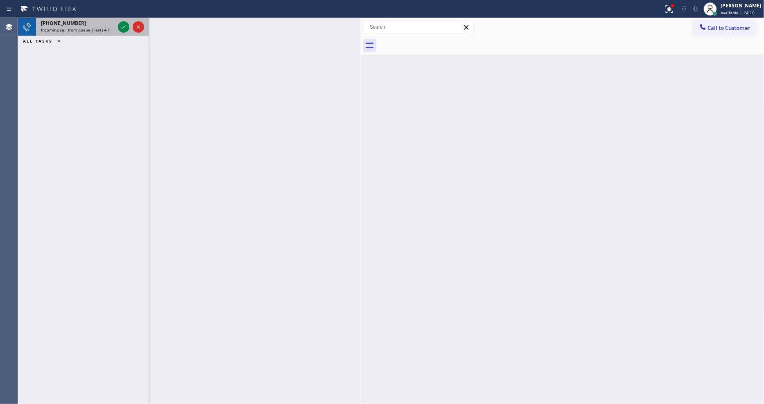
click at [88, 25] on div "[PHONE_NUMBER]" at bounding box center [78, 23] width 74 height 7
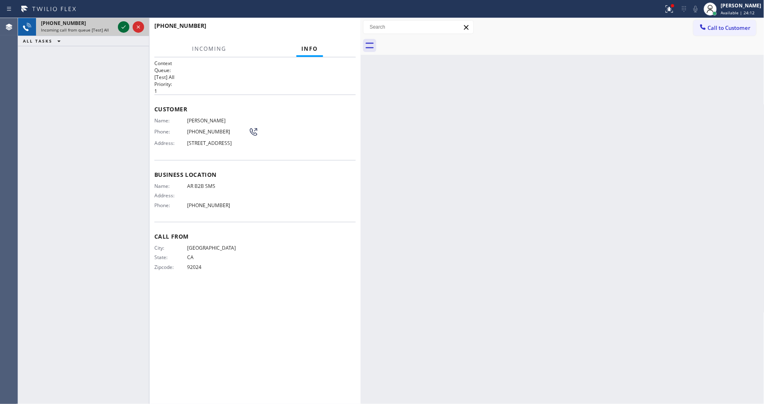
click at [125, 27] on icon at bounding box center [124, 27] width 10 height 10
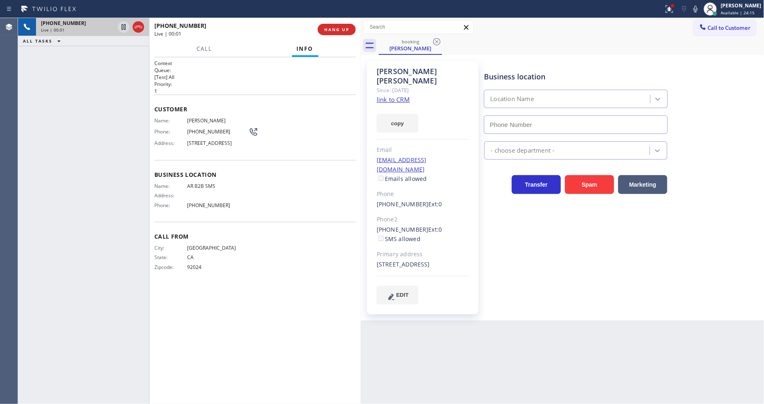
type input "[PHONE_NUMBER]"
click at [292, 248] on div "Call From City: [GEOGRAPHIC_DATA]: [US_STATE] Zipcode: 92024" at bounding box center [255, 253] width 202 height 62
click at [385, 95] on link "link to CRM" at bounding box center [393, 99] width 33 height 8
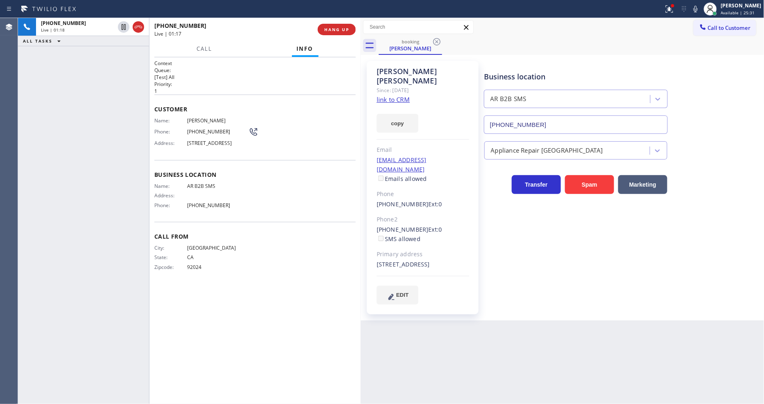
drag, startPoint x: 124, startPoint y: 27, endPoint x: 167, endPoint y: 26, distance: 43.0
click at [123, 26] on icon at bounding box center [124, 27] width 10 height 10
click at [698, 8] on icon at bounding box center [696, 9] width 4 height 7
click at [124, 24] on icon at bounding box center [124, 27] width 10 height 10
click at [699, 7] on icon at bounding box center [696, 9] width 10 height 10
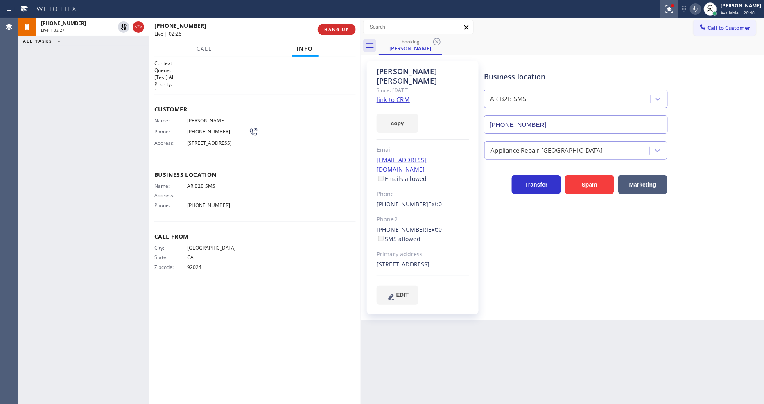
click at [673, 11] on icon at bounding box center [670, 9] width 10 height 10
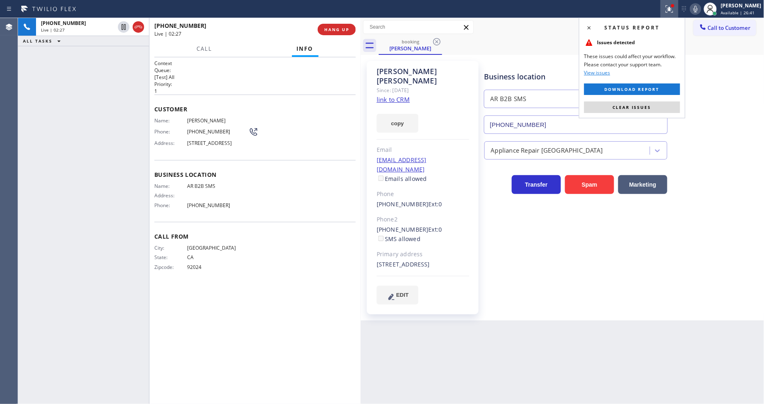
click at [661, 97] on div "Status report Issues detected These issues could affect your workflow. Please c…" at bounding box center [632, 68] width 106 height 101
click at [662, 110] on button "Clear issues" at bounding box center [632, 107] width 96 height 11
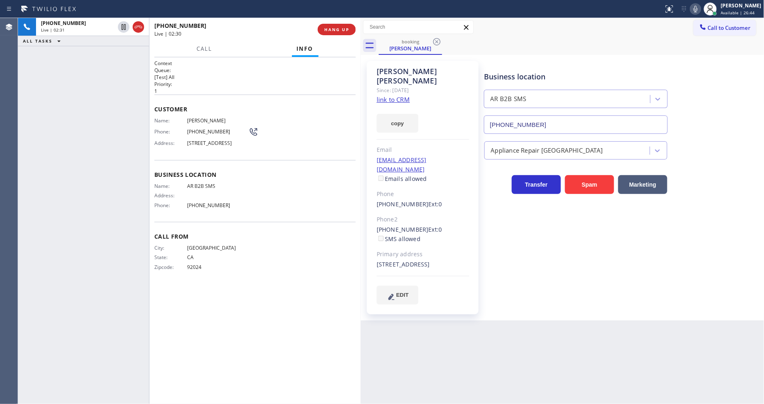
drag, startPoint x: 276, startPoint y: 278, endPoint x: 276, endPoint y: 347, distance: 68.8
click at [276, 277] on div "Call From City: [GEOGRAPHIC_DATA]: [US_STATE] Zipcode: 92024" at bounding box center [255, 253] width 202 height 62
click at [190, 173] on div "Business location Name: AR B2B SMS Address: Phone: [PHONE_NUMBER]" at bounding box center [255, 191] width 202 height 62
drag, startPoint x: 552, startPoint y: 295, endPoint x: 456, endPoint y: 283, distance: 96.1
click at [550, 295] on div "Business location AR B2B SMS [PHONE_NUMBER] Appliance Repair High End Transfer …" at bounding box center [623, 191] width 280 height 256
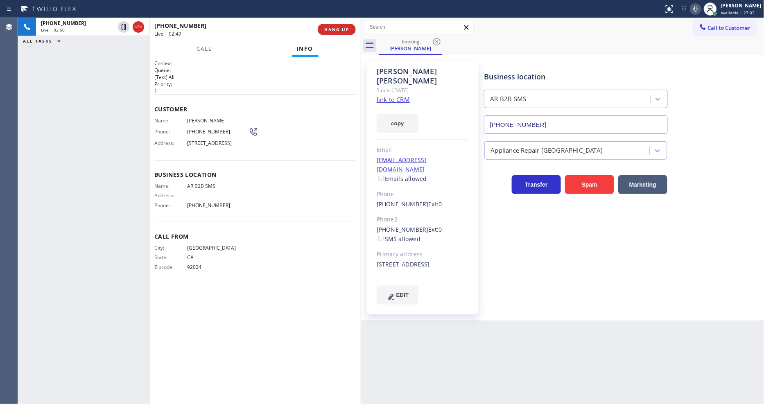
click at [211, 129] on span "[PHONE_NUMBER]" at bounding box center [217, 132] width 61 height 6
copy div "[PHONE_NUMBER]"
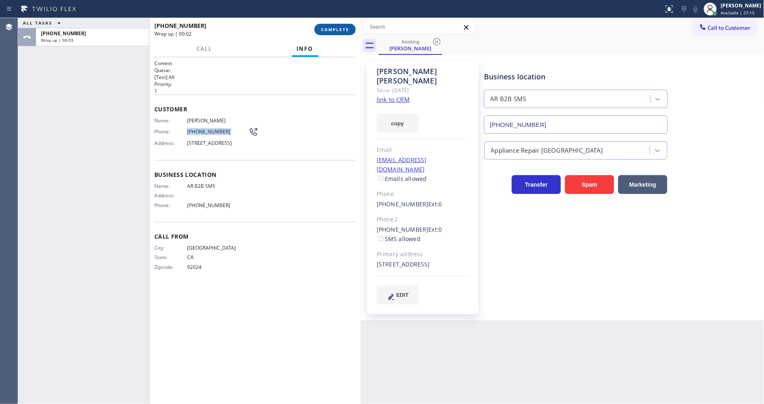
click at [340, 24] on button "COMPLETE" at bounding box center [335, 29] width 41 height 11
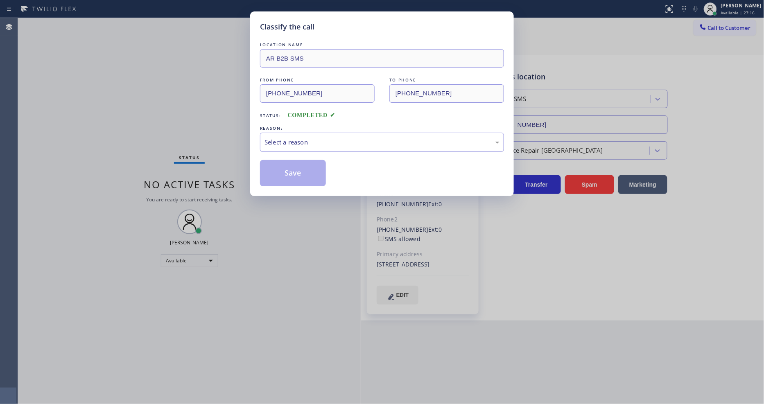
click at [292, 149] on div "LOCATION NAME AR B2B SMS FROM PHONE [PHONE_NUMBER] TO PHONE [PHONE_NUMBER] Stat…" at bounding box center [382, 114] width 244 height 146
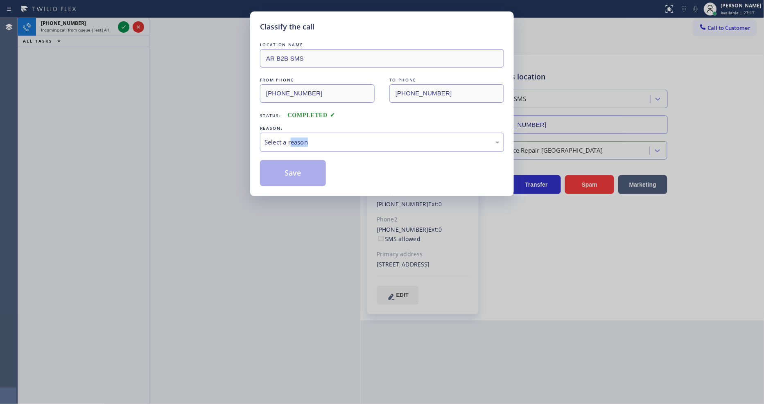
click at [294, 139] on div "Select a reason" at bounding box center [382, 142] width 235 height 9
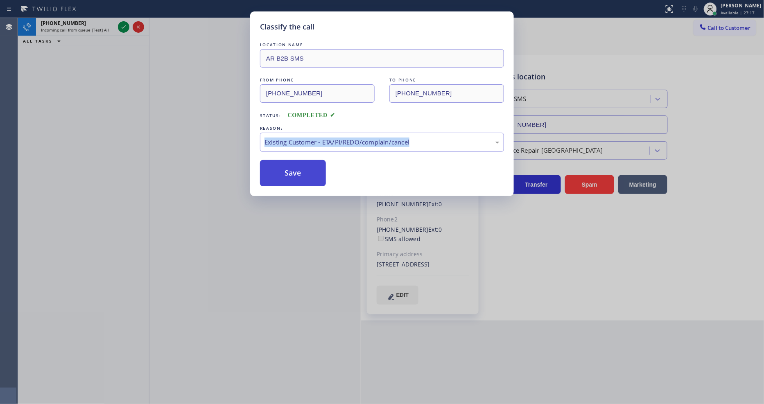
click at [288, 162] on button "Save" at bounding box center [293, 173] width 66 height 26
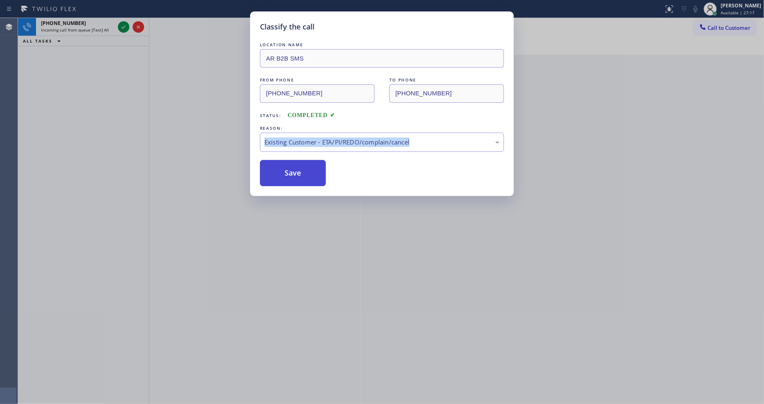
click at [288, 162] on button "Save" at bounding box center [293, 173] width 66 height 26
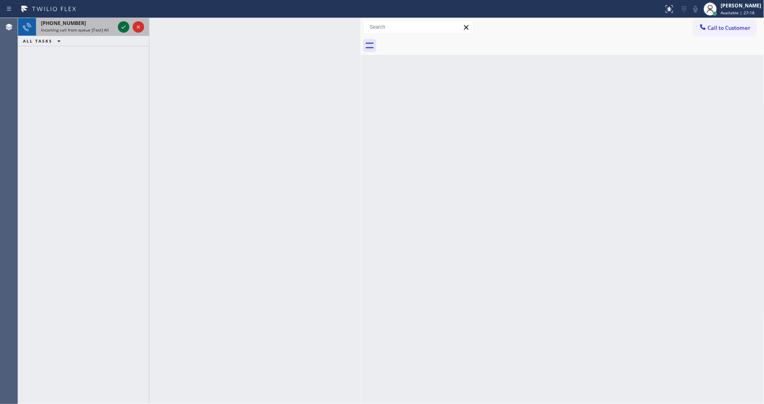
click at [123, 27] on icon at bounding box center [124, 26] width 4 height 3
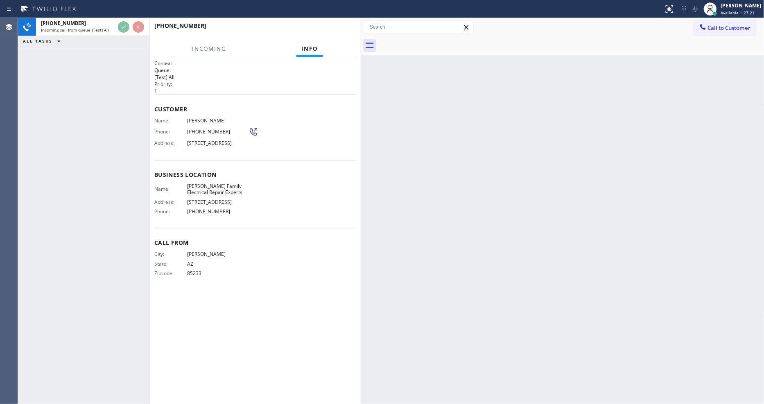
click at [354, 185] on div "Business location Name: [PERSON_NAME] Family Electrical Repair Experts Address:…" at bounding box center [255, 194] width 202 height 68
click at [531, 215] on div "Back to Dashboard Change Sender ID Customers Technicians Select a contact Outbo…" at bounding box center [563, 211] width 404 height 386
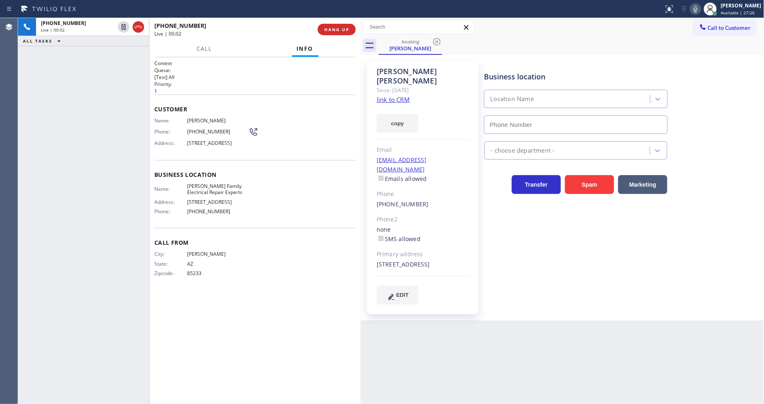
type input "[PHONE_NUMBER]"
click at [381, 95] on link "link to CRM" at bounding box center [393, 99] width 33 height 8
click at [285, 280] on div "City: GILBERT State: [US_STATE] Zipcode: 85233" at bounding box center [255, 265] width 202 height 29
click at [621, 247] on div "Business location [PERSON_NAME] Family Electrical Repair Experts [PHONE_NUMBER]…" at bounding box center [623, 182] width 280 height 239
click at [337, 30] on span "HANG UP" at bounding box center [336, 30] width 25 height 6
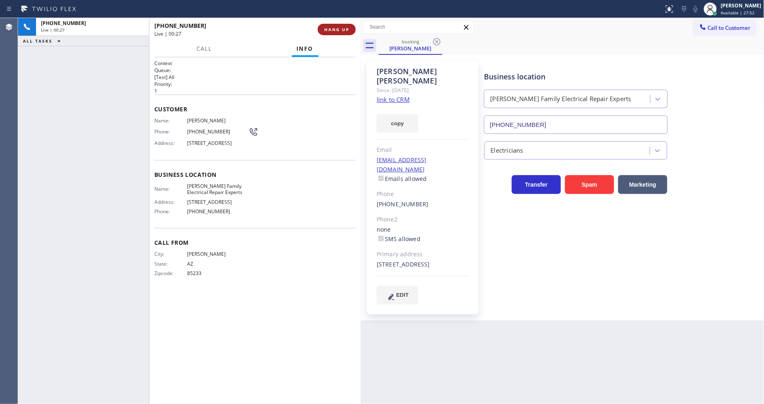
click at [337, 30] on span "HANG UP" at bounding box center [336, 30] width 25 height 6
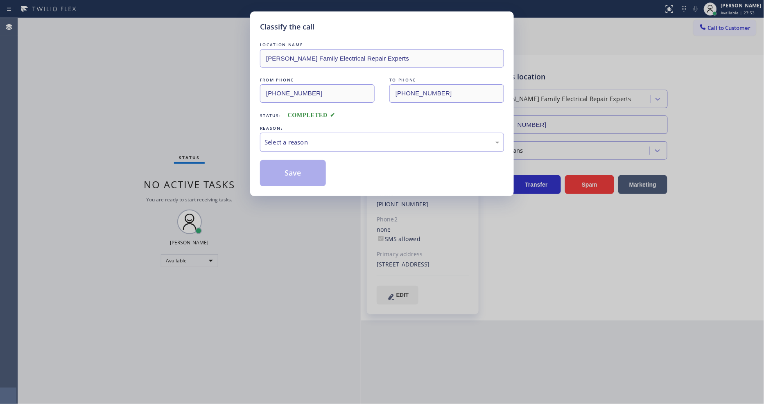
click at [298, 141] on div "Select a reason" at bounding box center [382, 142] width 235 height 9
click at [292, 172] on button "Save" at bounding box center [293, 173] width 66 height 26
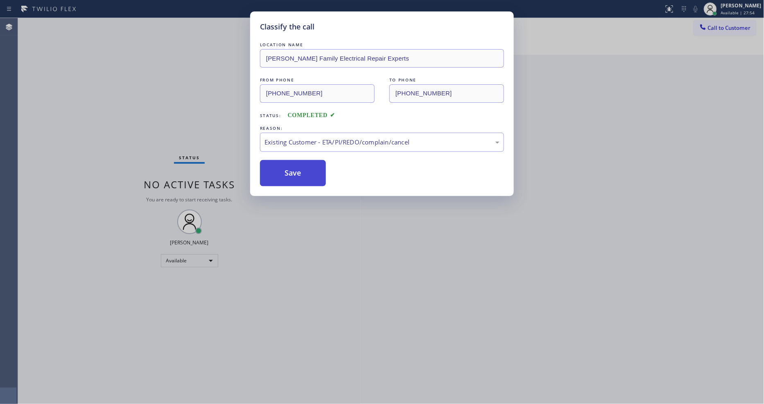
click at [292, 172] on button "Save" at bounding box center [293, 173] width 66 height 26
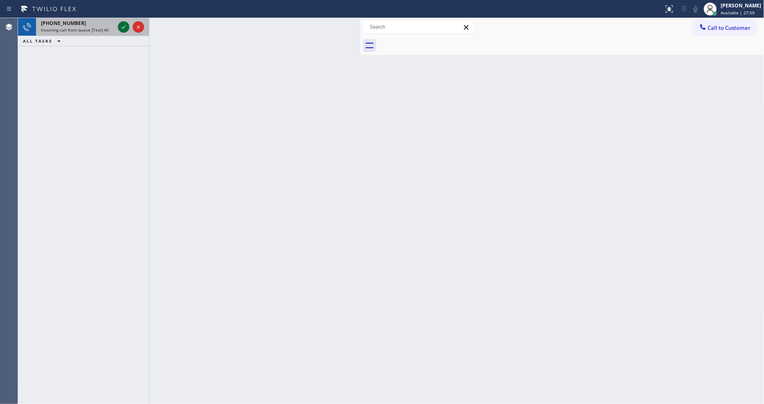
click at [125, 26] on icon at bounding box center [124, 26] width 4 height 3
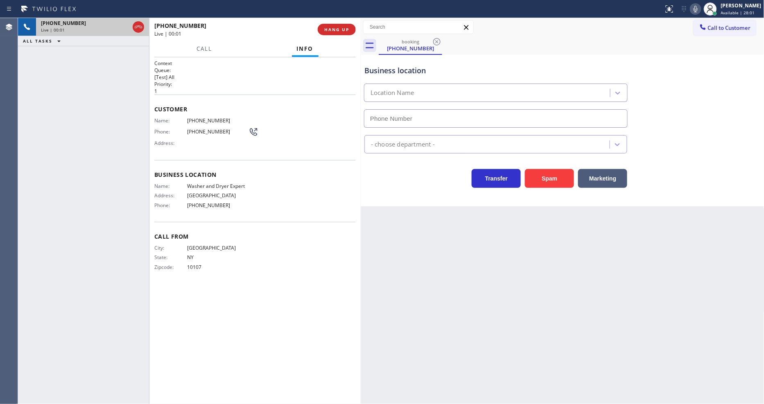
type input "[PHONE_NUMBER]"
click at [215, 183] on span "Washer and Dryer Expert" at bounding box center [217, 186] width 61 height 6
copy span "Washer and Dryer Expert"
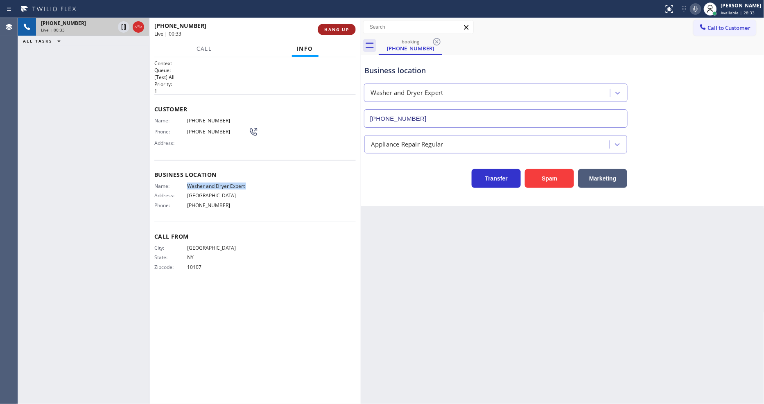
click at [330, 26] on button "HANG UP" at bounding box center [337, 29] width 38 height 11
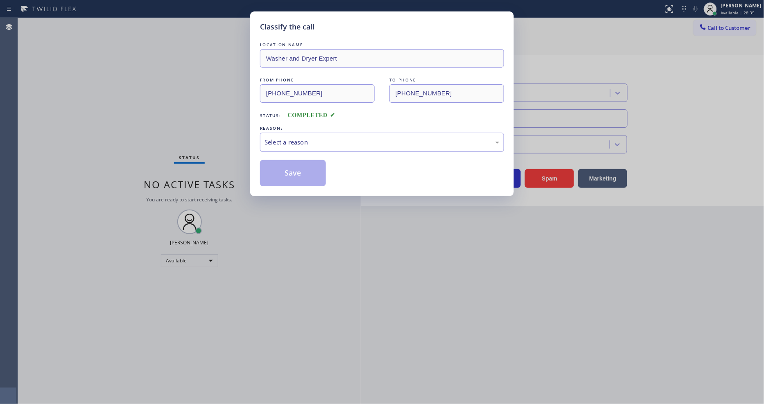
click at [274, 138] on div "Select a reason" at bounding box center [382, 142] width 235 height 9
click at [273, 170] on button "Save" at bounding box center [293, 173] width 66 height 26
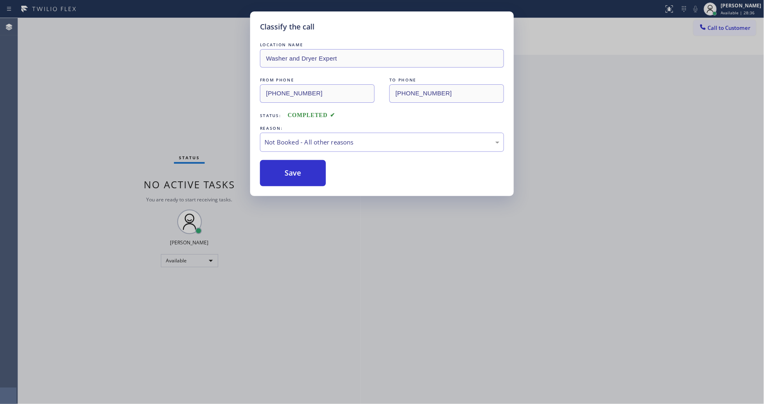
click at [273, 170] on button "Save" at bounding box center [293, 173] width 66 height 26
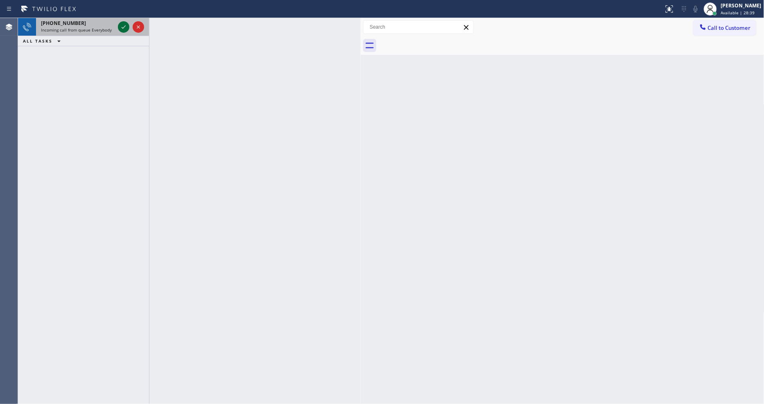
click at [124, 25] on icon at bounding box center [124, 27] width 10 height 10
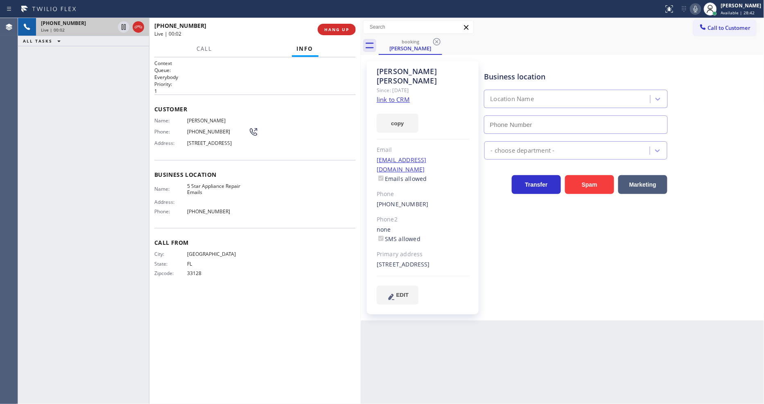
click at [390, 95] on link "link to CRM" at bounding box center [393, 99] width 33 height 8
type input "[PHONE_NUMBER]"
click at [206, 194] on span "5 Star Appliance Repair Emails" at bounding box center [217, 189] width 61 height 13
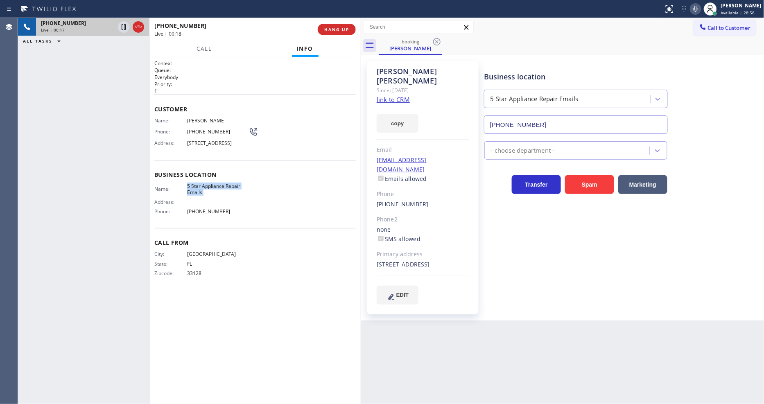
copy span "5 Star Appliance Repair Emails"
click at [118, 94] on div "[PHONE_NUMBER] Live | 03:43 ALL TASKS ALL TASKS ACTIVE TASKS TASKS IN WRAP UP […" at bounding box center [83, 211] width 131 height 386
click at [209, 191] on span "5 Star Appliance Repair Emails" at bounding box center [217, 189] width 61 height 13
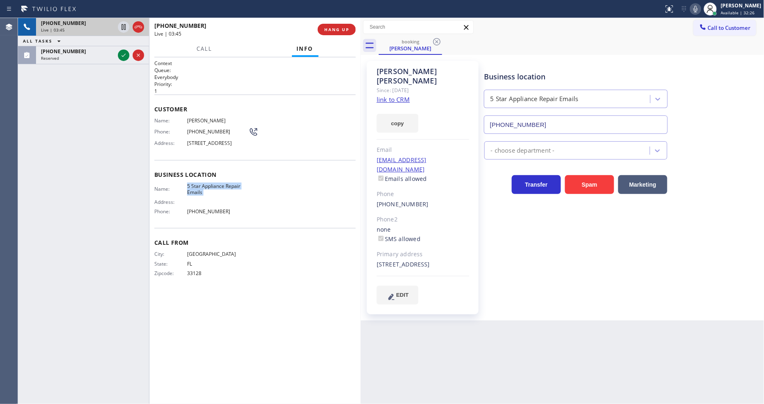
copy span "5 Star Appliance Repair Emails"
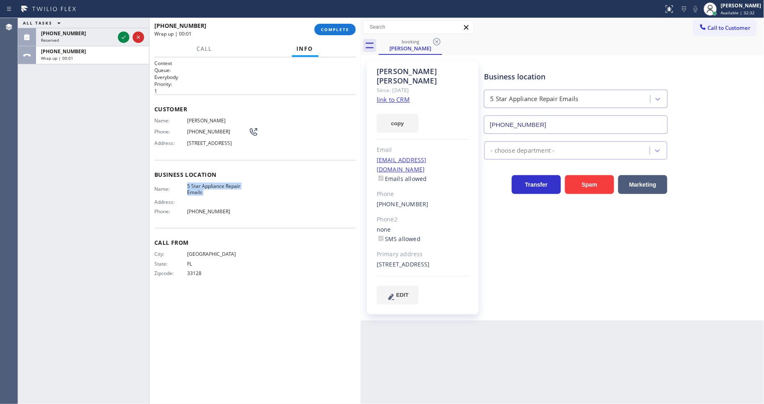
click at [101, 46] on div "[PHONE_NUMBER] Wrap up | 00:01" at bounding box center [91, 55] width 110 height 18
click at [340, 27] on span "COMPLETE" at bounding box center [335, 30] width 28 height 6
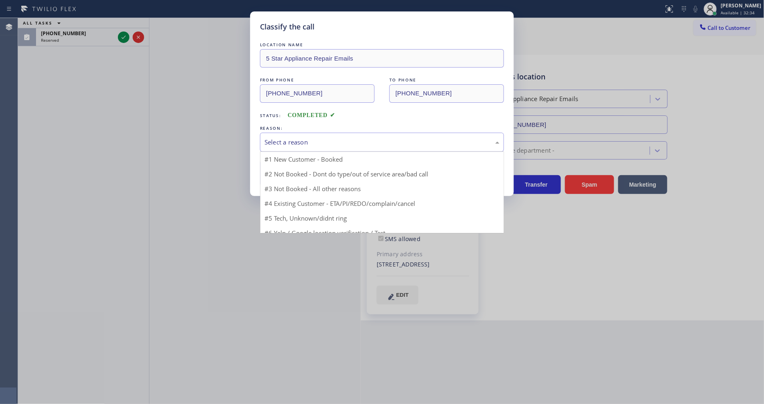
click at [295, 133] on div "Select a reason" at bounding box center [382, 142] width 244 height 19
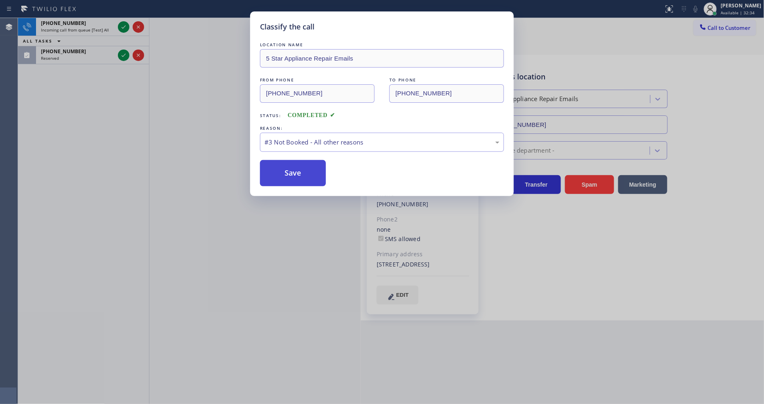
drag, startPoint x: 279, startPoint y: 189, endPoint x: 279, endPoint y: 171, distance: 17.6
click at [280, 167] on button "Save" at bounding box center [293, 173] width 66 height 26
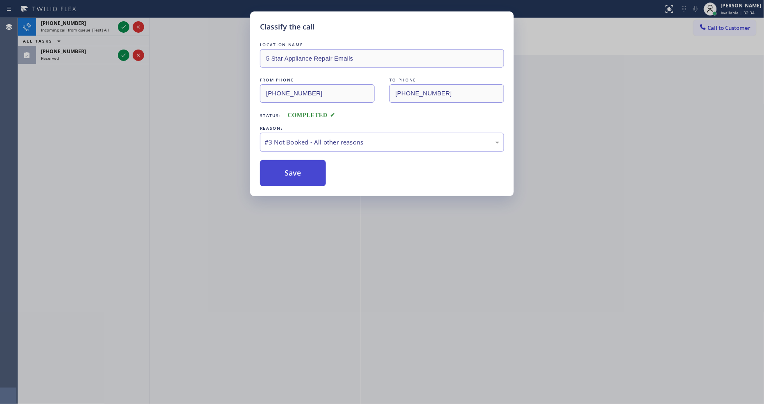
drag, startPoint x: 280, startPoint y: 167, endPoint x: 197, endPoint y: 3, distance: 183.5
click at [281, 165] on button "Save" at bounding box center [293, 173] width 66 height 26
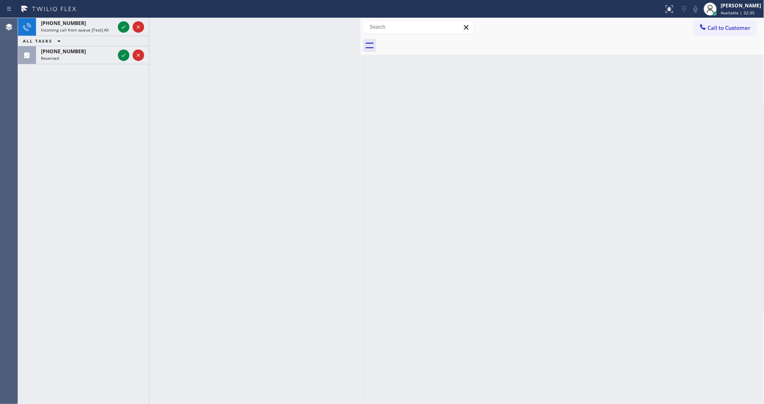
click at [124, 30] on icon at bounding box center [124, 27] width 10 height 10
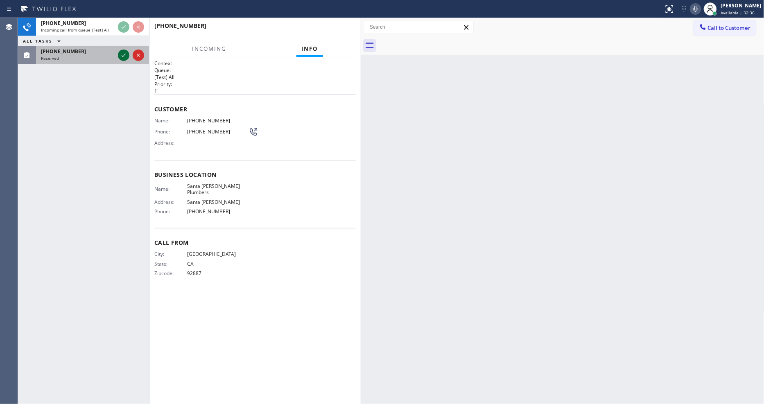
click at [125, 55] on icon at bounding box center [124, 55] width 10 height 10
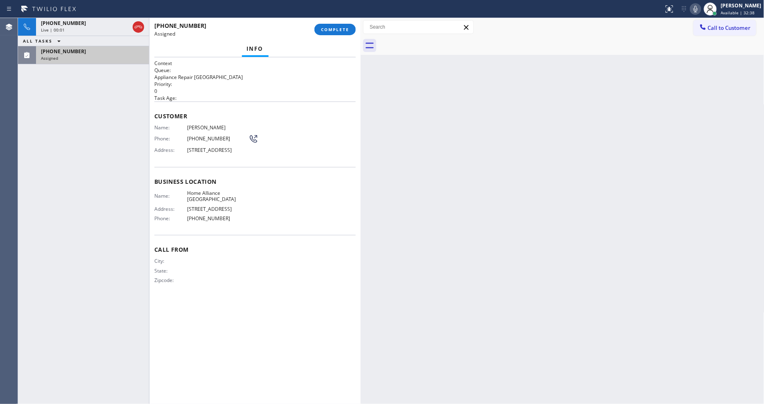
click at [267, 103] on div "Customer Name: [PERSON_NAME] Phone: [PHONE_NUMBER] Address: [STREET_ADDRESS]" at bounding box center [255, 135] width 202 height 66
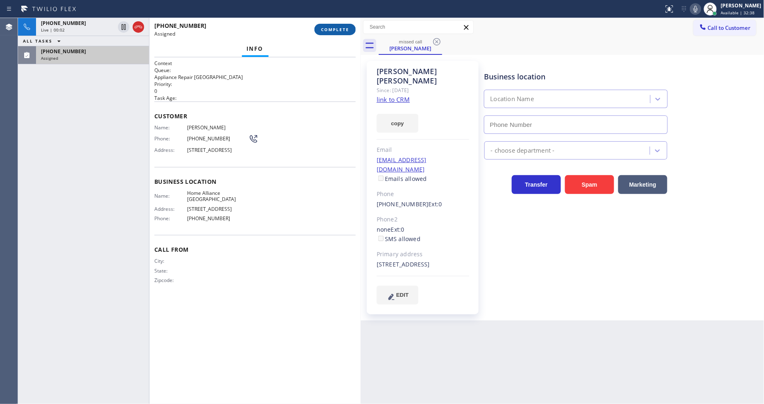
click at [319, 29] on button "COMPLETE" at bounding box center [335, 29] width 41 height 11
type input "[PHONE_NUMBER]"
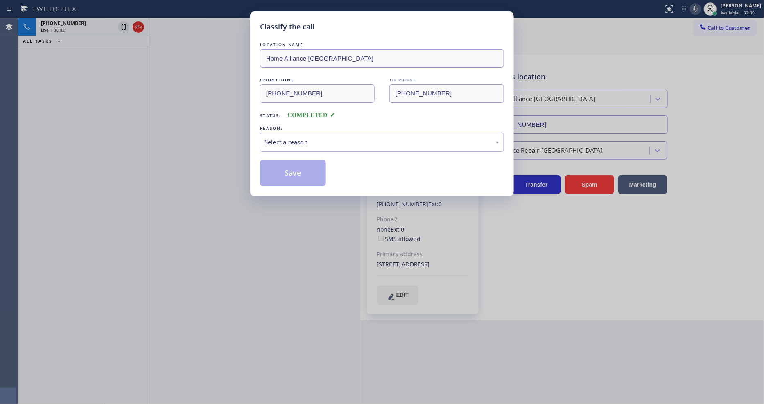
click at [301, 138] on div "Select a reason" at bounding box center [382, 142] width 235 height 9
click at [297, 165] on button "Save" at bounding box center [293, 173] width 66 height 26
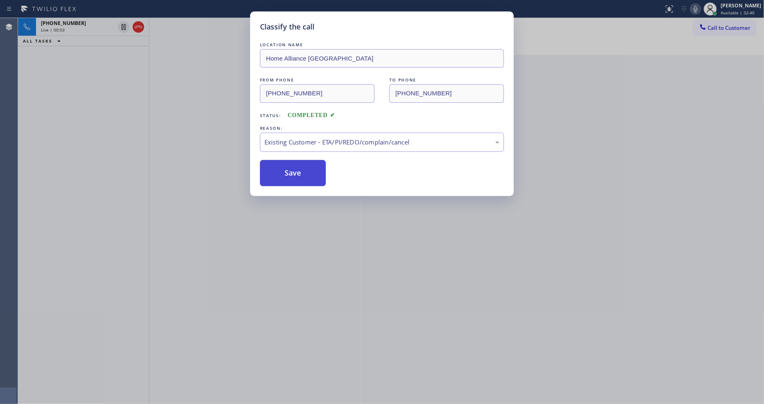
click at [297, 165] on button "Save" at bounding box center [293, 173] width 66 height 26
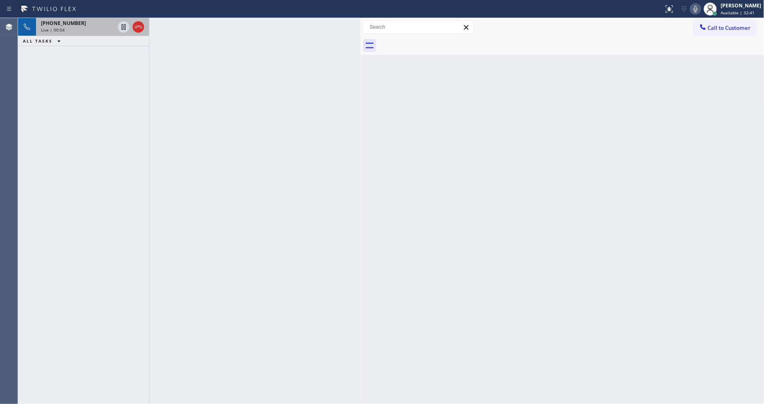
click at [72, 28] on div "Live | 00:04" at bounding box center [78, 30] width 74 height 6
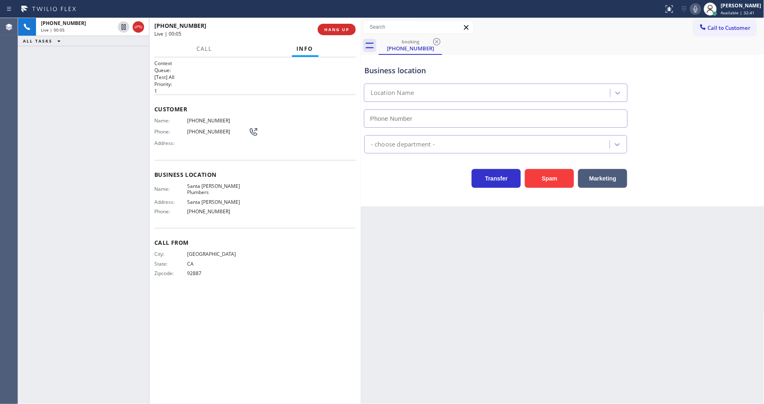
type input "[PHONE_NUMBER]"
click at [355, 33] on div "[PHONE_NUMBER] Live | 00:08 HANG UP" at bounding box center [254, 29] width 211 height 23
click at [344, 27] on span "HANG UP" at bounding box center [336, 30] width 25 height 6
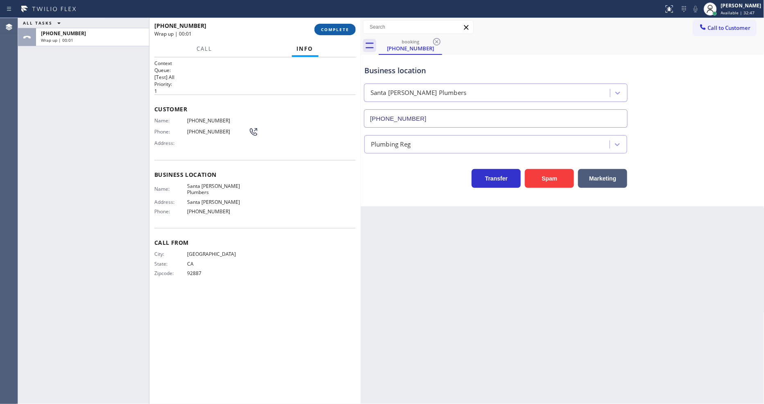
click at [344, 29] on span "COMPLETE" at bounding box center [335, 30] width 28 height 6
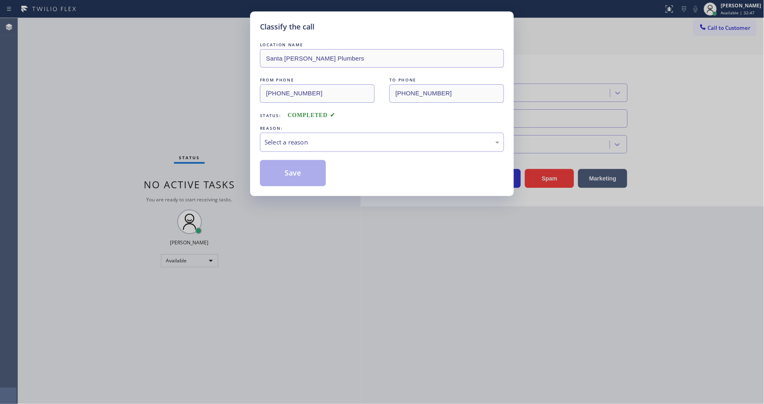
click at [297, 125] on div "REASON:" at bounding box center [382, 128] width 244 height 9
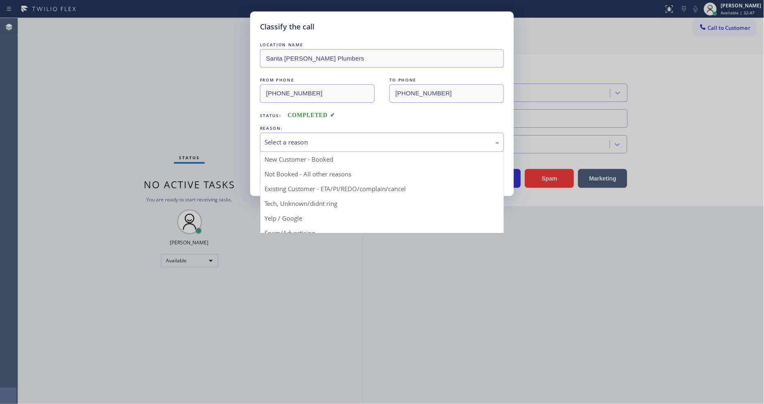
click at [293, 145] on div "Select a reason" at bounding box center [382, 142] width 244 height 19
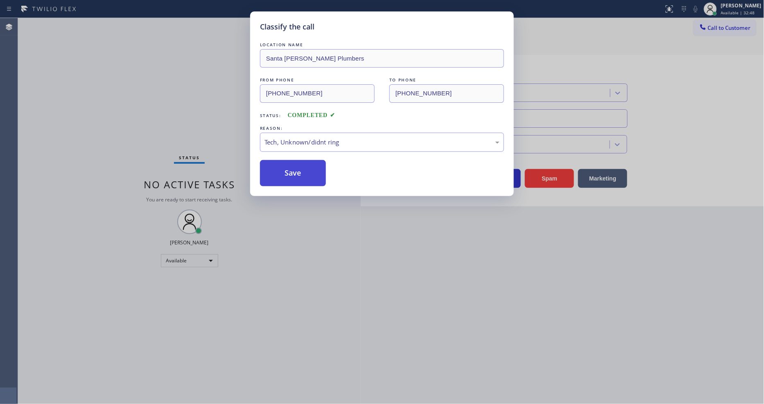
click at [292, 163] on button "Save" at bounding box center [293, 173] width 66 height 26
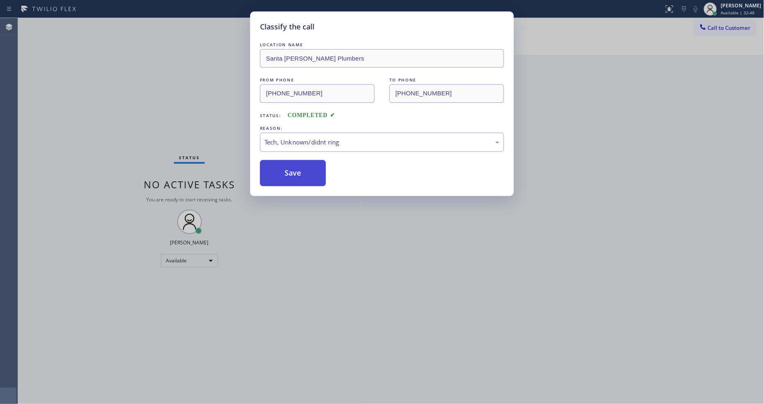
click at [292, 163] on button "Save" at bounding box center [293, 173] width 66 height 26
drag, startPoint x: 292, startPoint y: 163, endPoint x: 270, endPoint y: 112, distance: 55.4
click at [293, 163] on button "Save" at bounding box center [293, 173] width 66 height 26
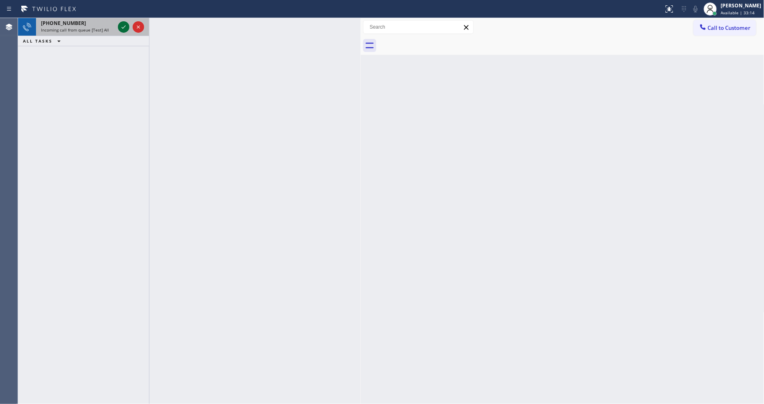
click at [123, 25] on icon at bounding box center [124, 27] width 10 height 10
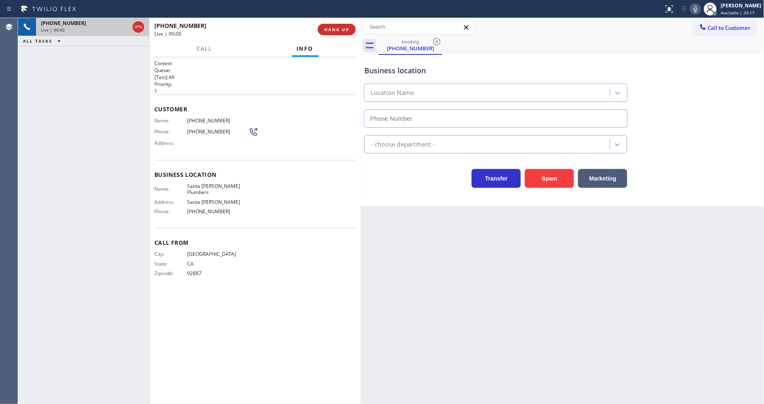
type input "[PHONE_NUMBER]"
drag, startPoint x: 216, startPoint y: 234, endPoint x: 296, endPoint y: 61, distance: 190.6
click at [216, 239] on span "Call From" at bounding box center [255, 243] width 202 height 8
drag, startPoint x: 173, startPoint y: 234, endPoint x: 161, endPoint y: 238, distance: 12.6
click at [173, 239] on span "Call From" at bounding box center [255, 243] width 202 height 8
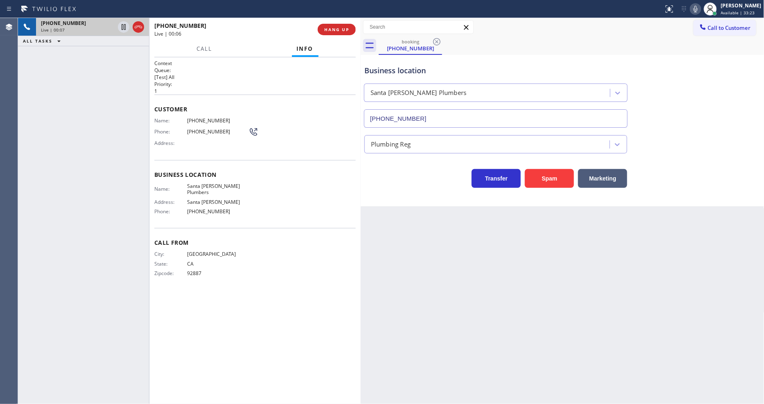
click at [202, 183] on span "Santa [PERSON_NAME] Plumbers" at bounding box center [217, 189] width 61 height 13
copy span "Santa [PERSON_NAME] Plumbers"
click at [122, 27] on icon at bounding box center [124, 27] width 4 height 6
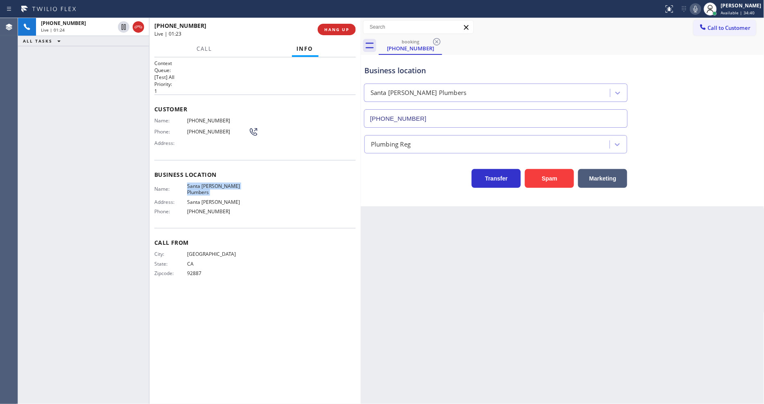
click at [701, 12] on icon at bounding box center [696, 9] width 10 height 10
click at [621, 269] on div "Back to Dashboard Change Sender ID Customers Technicians Select a contact Outbo…" at bounding box center [563, 211] width 404 height 386
click at [197, 121] on span "[PHONE_NUMBER]" at bounding box center [217, 121] width 61 height 6
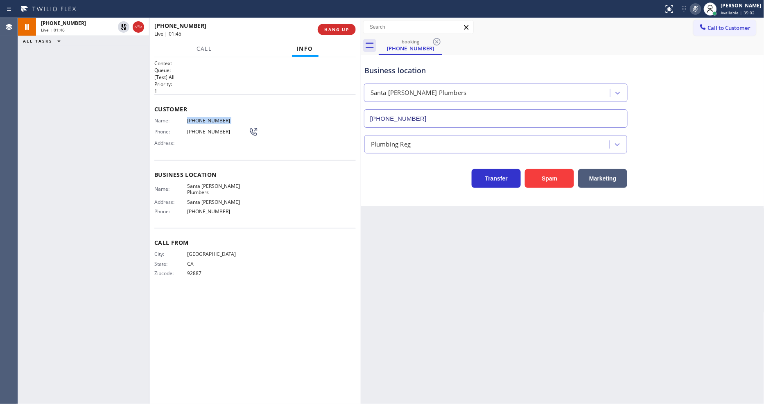
copy span "[PHONE_NUMBER]"
drag, startPoint x: 124, startPoint y: 25, endPoint x: 316, endPoint y: 27, distance: 192.5
click at [124, 25] on icon at bounding box center [124, 27] width 10 height 10
click at [700, 7] on icon at bounding box center [696, 9] width 10 height 10
click at [308, 318] on div "Context Queue: [Test] All Priority: 1 Customer Name: [PHONE_NUMBER] Phone: [PHO…" at bounding box center [255, 231] width 202 height 342
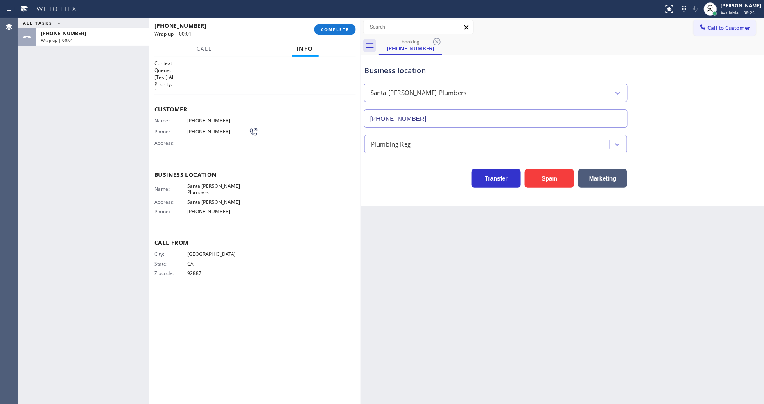
drag, startPoint x: 346, startPoint y: 32, endPoint x: 355, endPoint y: 81, distance: 50.4
click at [346, 32] on span "COMPLETE" at bounding box center [335, 30] width 28 height 6
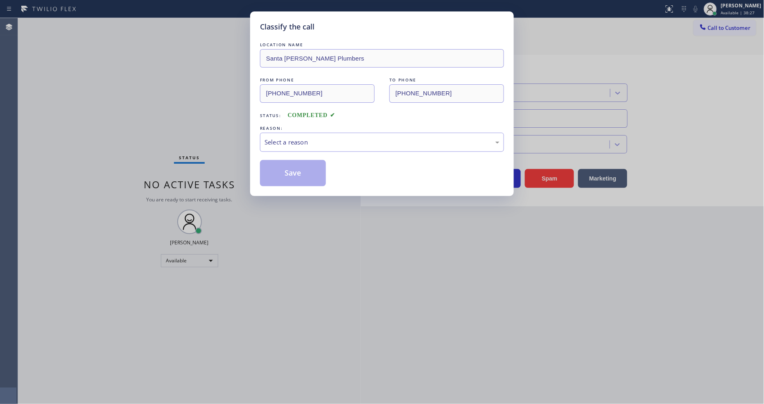
click at [292, 138] on div "Select a reason" at bounding box center [382, 142] width 235 height 9
click at [288, 167] on button "Save" at bounding box center [293, 173] width 66 height 26
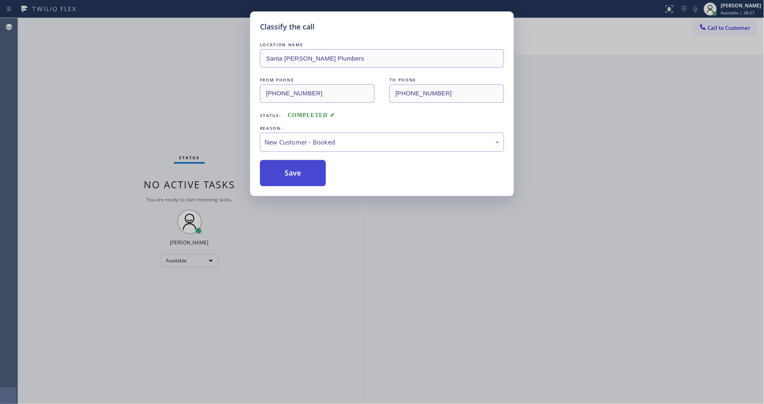
click at [288, 168] on button "Save" at bounding box center [293, 173] width 66 height 26
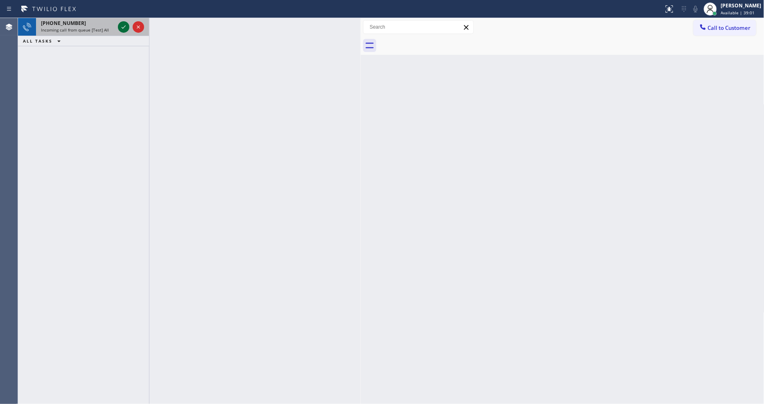
click at [120, 26] on icon at bounding box center [124, 27] width 10 height 10
click at [125, 28] on icon at bounding box center [124, 27] width 10 height 10
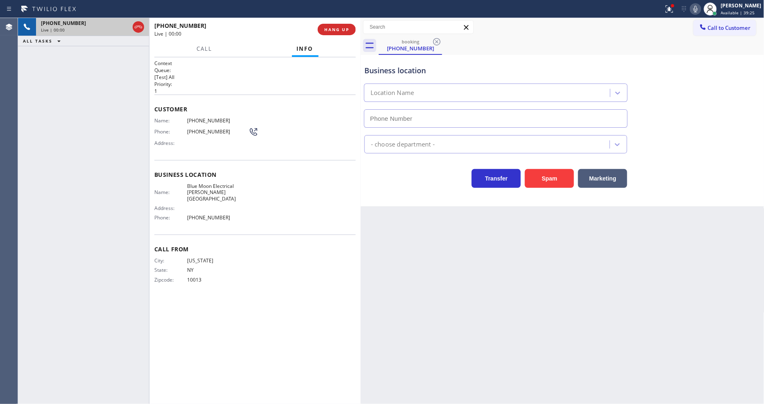
type input "[PHONE_NUMBER]"
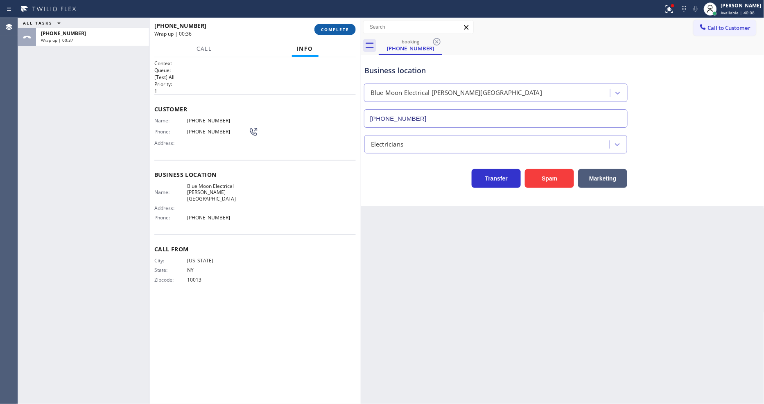
click at [334, 29] on span "COMPLETE" at bounding box center [335, 30] width 28 height 6
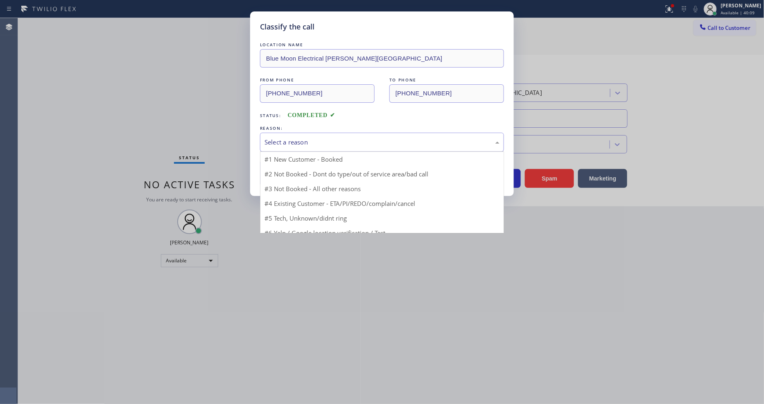
click at [297, 144] on div "Select a reason" at bounding box center [382, 142] width 235 height 9
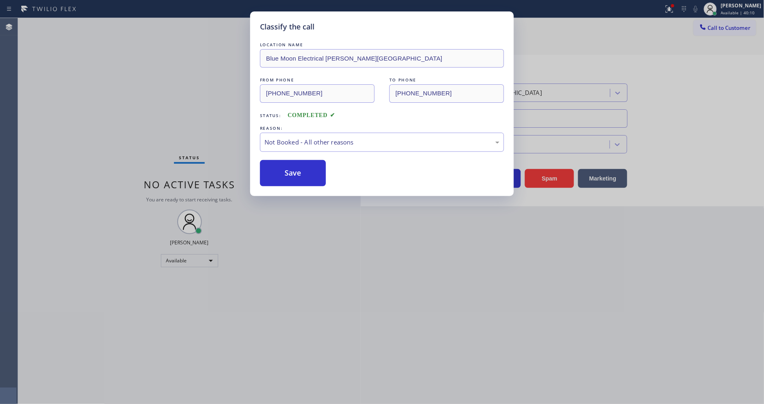
click at [289, 174] on button "Save" at bounding box center [293, 173] width 66 height 26
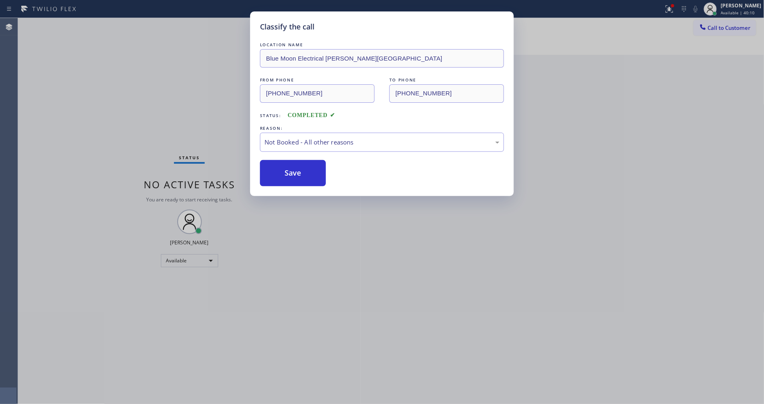
click at [289, 174] on button "Save" at bounding box center [293, 173] width 66 height 26
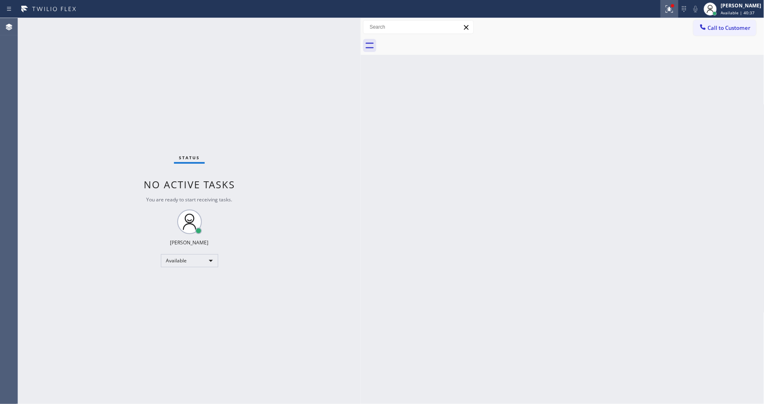
click at [672, 7] on icon at bounding box center [669, 8] width 5 height 3
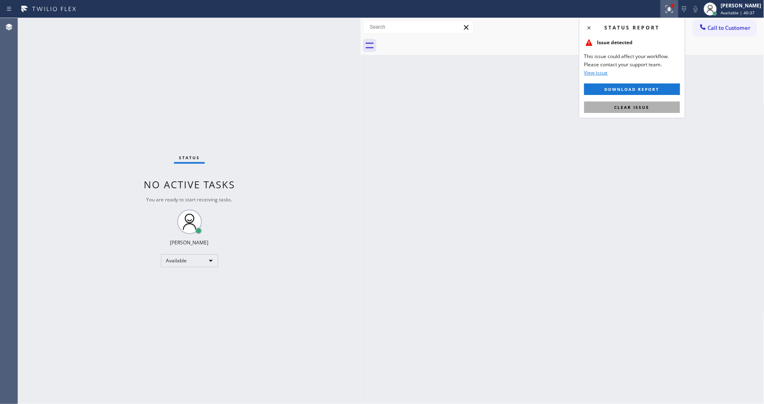
click at [662, 106] on button "Clear issue" at bounding box center [632, 107] width 96 height 11
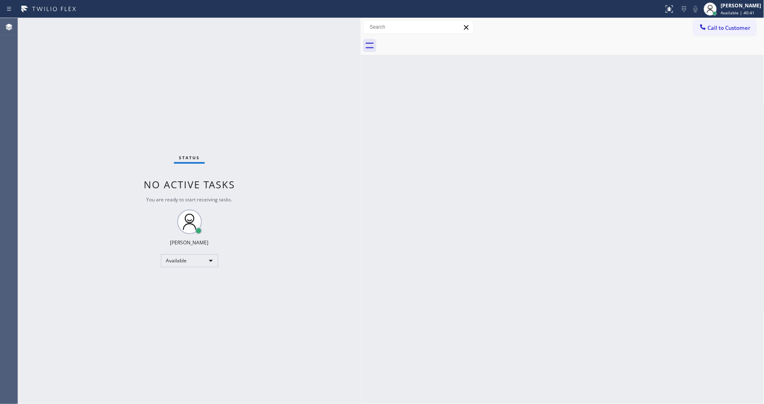
click at [319, 295] on div "Status No active tasks You are ready to start receiving tasks. [PERSON_NAME] Av…" at bounding box center [189, 211] width 343 height 386
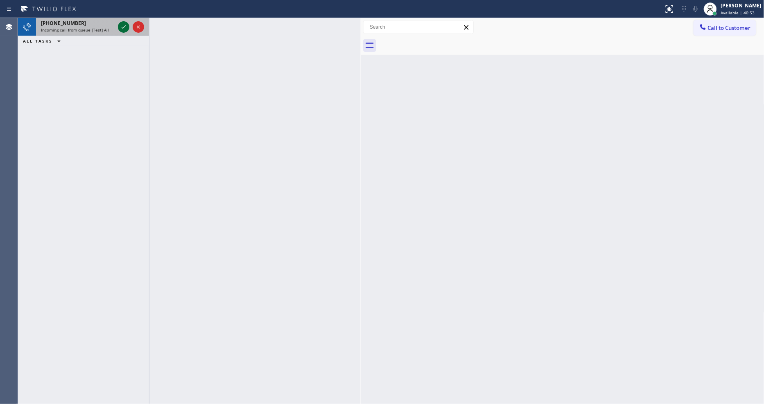
click at [122, 27] on icon at bounding box center [124, 26] width 4 height 3
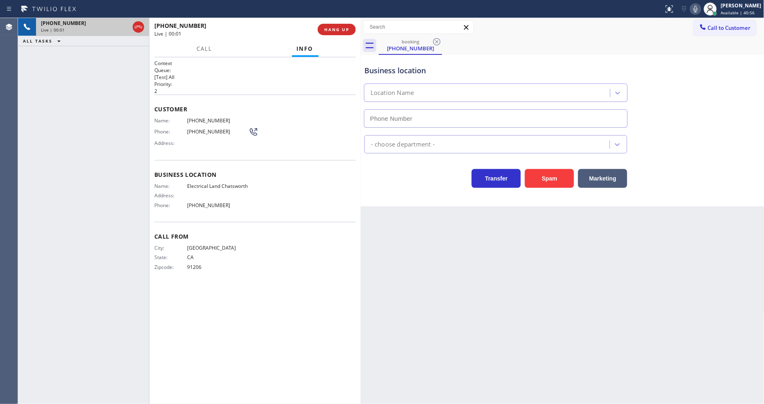
type input "[PHONE_NUMBER]"
click at [493, 274] on div "Back to Dashboard Change Sender ID Customers Technicians Select a contact Outbo…" at bounding box center [563, 211] width 404 height 386
click at [341, 29] on span "HANG UP" at bounding box center [336, 30] width 25 height 6
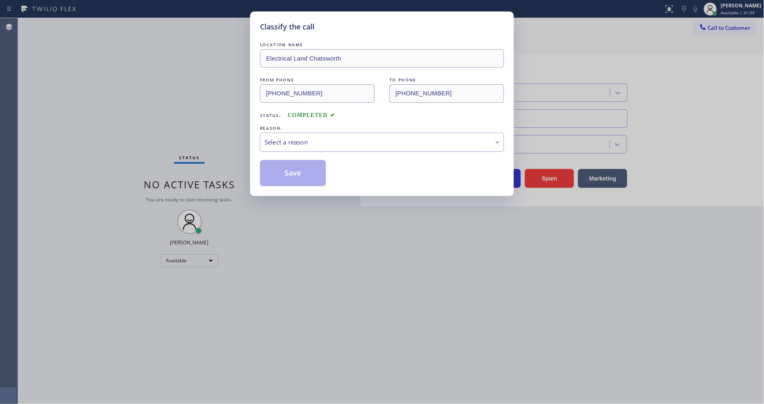
click at [341, 32] on div "LOCATION NAME Electrical Land Chatsworth FROM PHONE [PHONE_NUMBER] TO PHONE [PH…" at bounding box center [382, 109] width 244 height 154
click at [334, 145] on div "Select a reason" at bounding box center [382, 142] width 244 height 19
click at [322, 172] on button "Save" at bounding box center [293, 173] width 66 height 26
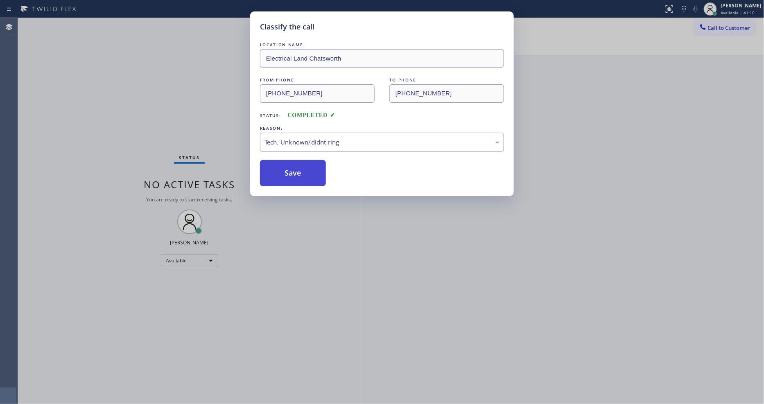
click at [322, 172] on button "Save" at bounding box center [293, 173] width 66 height 26
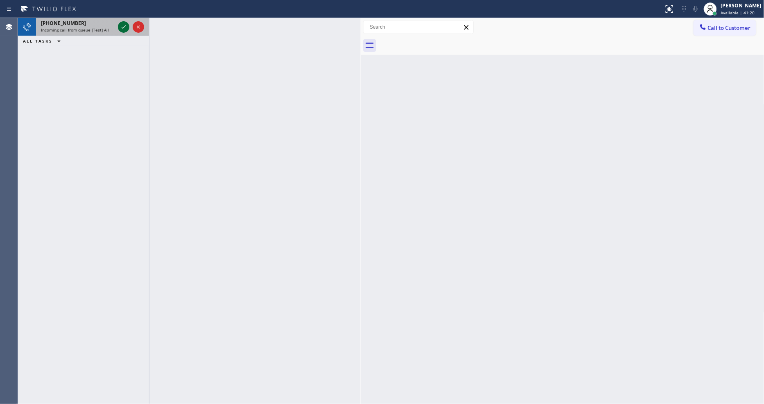
click at [121, 25] on icon at bounding box center [124, 27] width 10 height 10
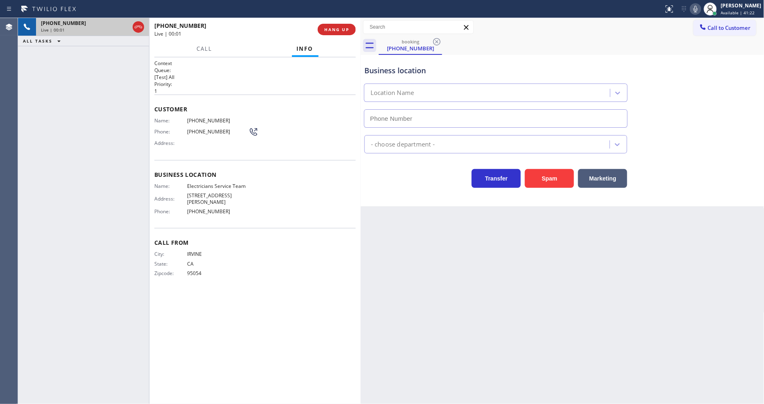
type input "[PHONE_NUMBER]"
click at [200, 118] on span "[PHONE_NUMBER]" at bounding box center [217, 121] width 61 height 6
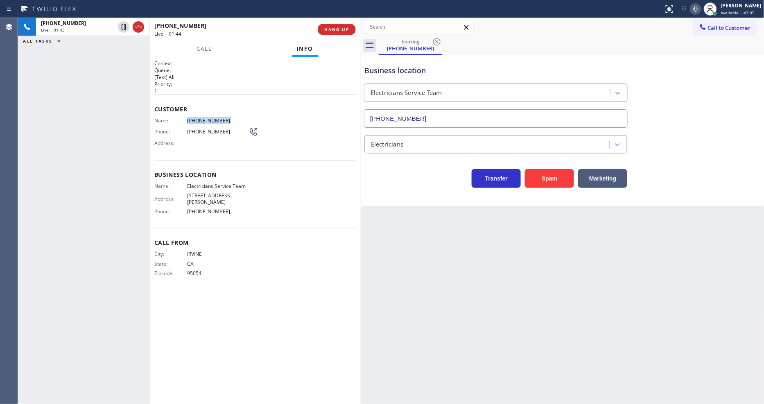
click at [200, 118] on span "[PHONE_NUMBER]" at bounding box center [217, 121] width 61 height 6
copy span "[PHONE_NUMBER]"
click at [122, 25] on icon at bounding box center [124, 27] width 10 height 10
click at [699, 6] on icon at bounding box center [696, 9] width 10 height 10
click at [224, 183] on span "Electricians Service Team" at bounding box center [217, 186] width 61 height 6
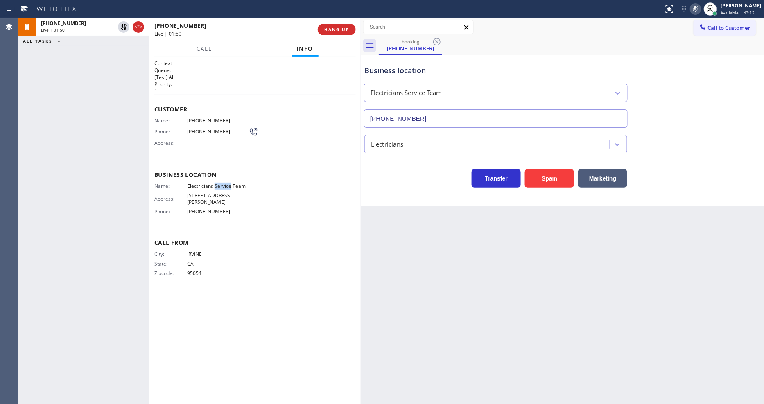
click at [224, 183] on span "Electricians Service Team" at bounding box center [217, 186] width 61 height 6
copy span "Electricians Service Team"
drag, startPoint x: 597, startPoint y: 231, endPoint x: 427, endPoint y: 64, distance: 237.8
click at [596, 231] on div "Back to Dashboard Change Sender ID Customers Technicians Select a contact Outbo…" at bounding box center [563, 211] width 404 height 386
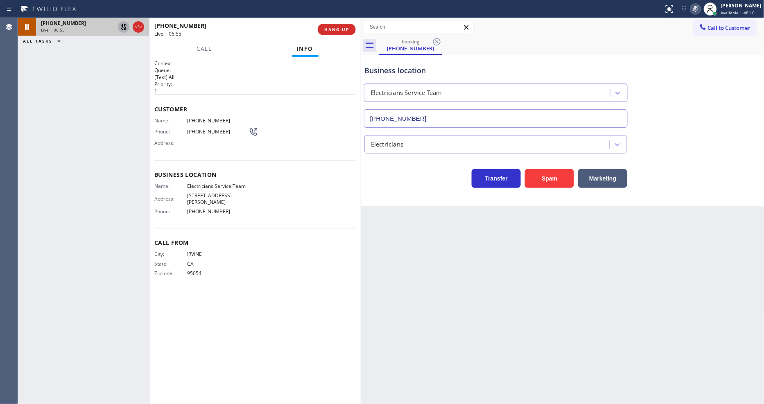
click at [123, 26] on icon at bounding box center [124, 27] width 6 height 6
click at [698, 9] on icon at bounding box center [696, 9] width 4 height 7
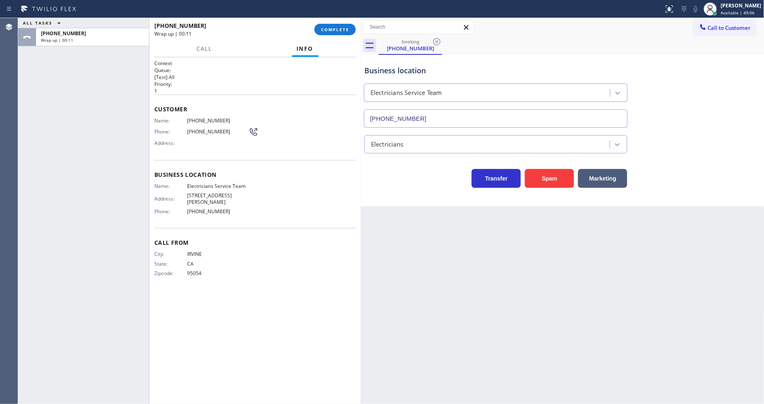
drag, startPoint x: 616, startPoint y: 223, endPoint x: 394, endPoint y: 195, distance: 224.6
click at [616, 222] on div "Back to Dashboard Change Sender ID Customers Technicians Select a contact Outbo…" at bounding box center [563, 211] width 404 height 386
click at [216, 184] on span "Electricians Service Team" at bounding box center [217, 186] width 61 height 6
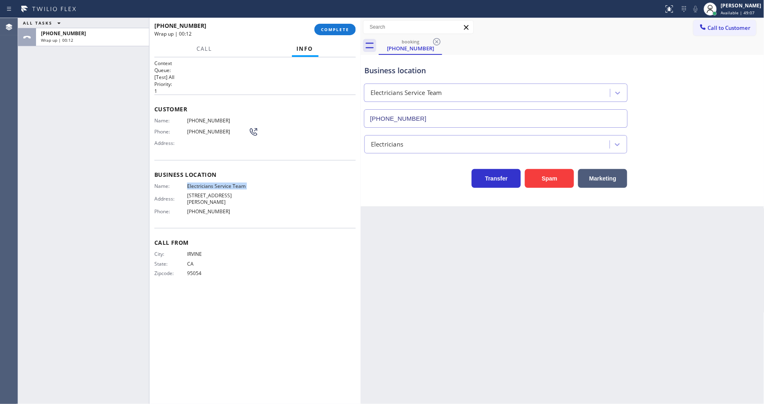
copy span "Electricians Service Team"
click at [182, 267] on div "City: [GEOGRAPHIC_DATA]: [US_STATE] Zipcode: 95054" at bounding box center [201, 265] width 94 height 29
click at [535, 247] on div "Back to Dashboard Change Sender ID Customers Technicians Select a contact Outbo…" at bounding box center [563, 211] width 404 height 386
click at [348, 27] on span "COMPLETE" at bounding box center [335, 30] width 28 height 6
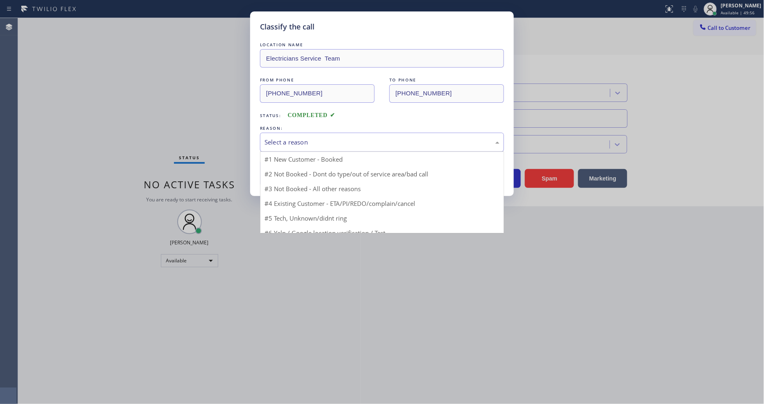
click at [290, 144] on div "Select a reason" at bounding box center [382, 142] width 235 height 9
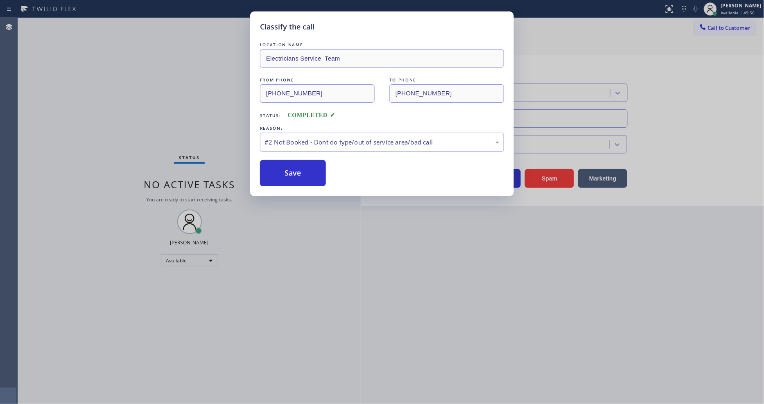
click at [285, 170] on button "Save" at bounding box center [293, 173] width 66 height 26
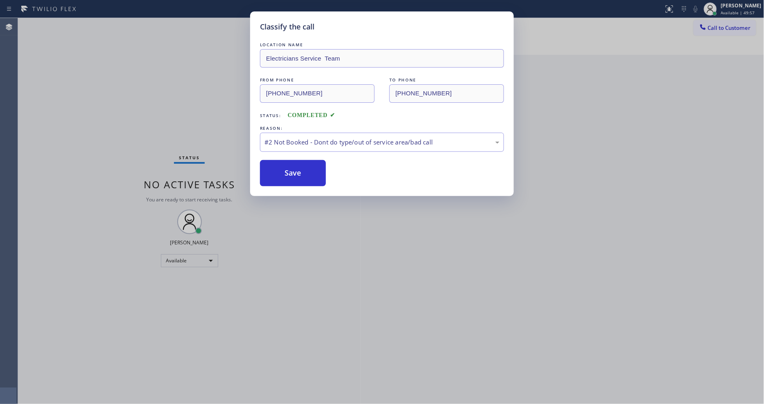
click at [285, 170] on button "Save" at bounding box center [293, 173] width 66 height 26
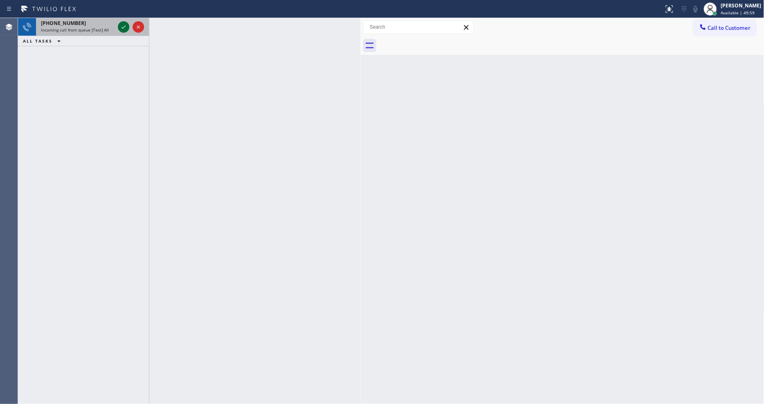
click at [123, 26] on icon at bounding box center [124, 27] width 10 height 10
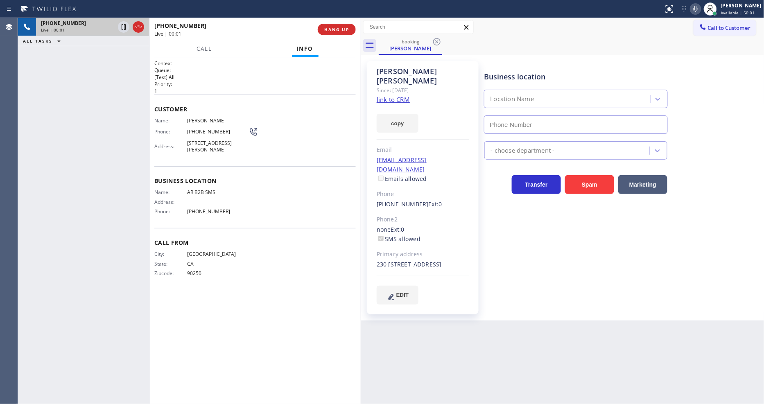
click at [380, 95] on link "link to CRM" at bounding box center [393, 99] width 33 height 8
type input "[PHONE_NUMBER]"
click at [284, 251] on div "City: [GEOGRAPHIC_DATA]: [US_STATE] Zipcode: 90250" at bounding box center [255, 265] width 202 height 29
click at [287, 239] on span "Call From" at bounding box center [255, 243] width 202 height 8
click at [328, 251] on div "City: [GEOGRAPHIC_DATA]: [US_STATE] Zipcode: 90250" at bounding box center [255, 265] width 202 height 29
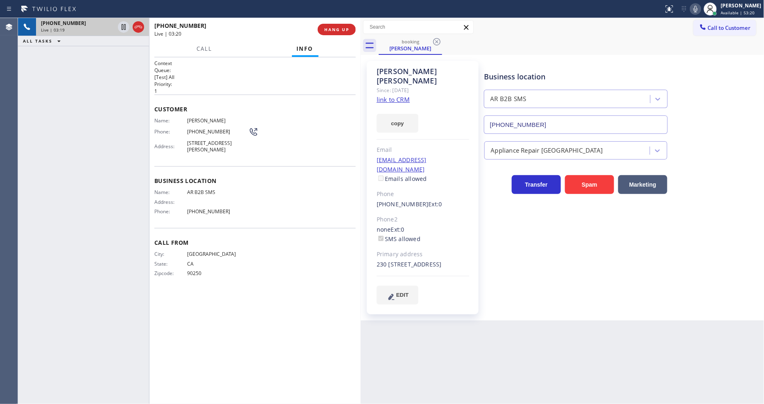
click at [701, 6] on icon at bounding box center [696, 9] width 10 height 10
click at [701, 7] on icon at bounding box center [696, 9] width 10 height 10
click at [701, 9] on icon at bounding box center [696, 9] width 10 height 10
click at [698, 9] on icon at bounding box center [696, 9] width 4 height 7
click at [198, 189] on span "AR B2B SMS" at bounding box center [217, 192] width 61 height 6
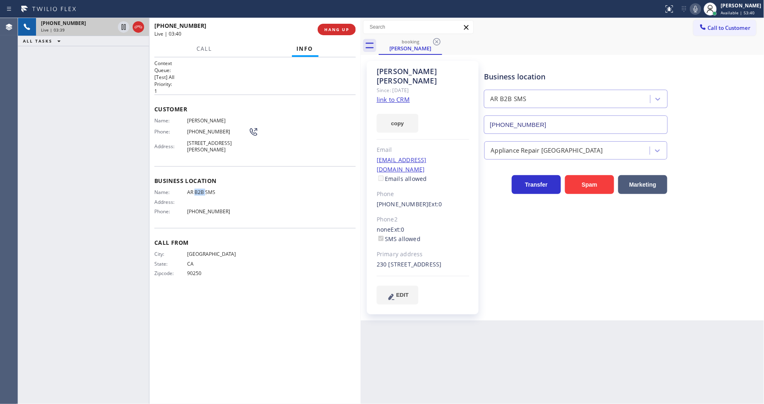
click at [198, 189] on span "AR B2B SMS" at bounding box center [217, 192] width 61 height 6
copy span "AR B2B SMS"
click at [112, 193] on div "[PHONE_NUMBER] Live | 03:42 ALL TASKS ALL TASKS ACTIVE TASKS TASKS IN WRAP UP" at bounding box center [83, 211] width 131 height 386
click at [198, 142] on span "[STREET_ADDRESS][PERSON_NAME]" at bounding box center [217, 146] width 61 height 13
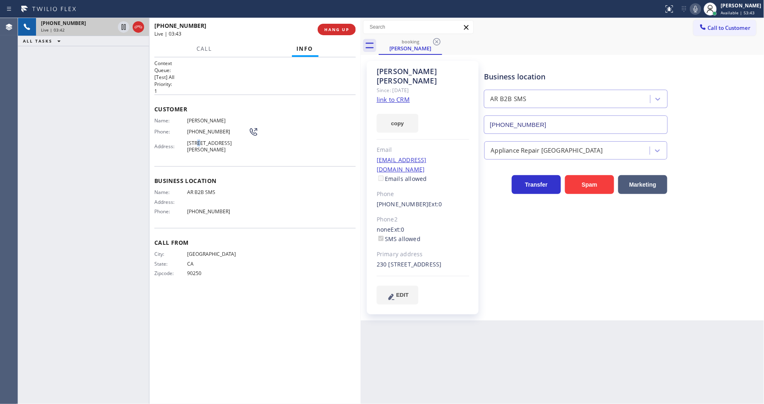
click at [198, 142] on span "[STREET_ADDRESS][PERSON_NAME]" at bounding box center [217, 146] width 61 height 13
click at [698, 9] on icon at bounding box center [696, 9] width 4 height 7
click at [339, 31] on span "HANG UP" at bounding box center [336, 30] width 25 height 6
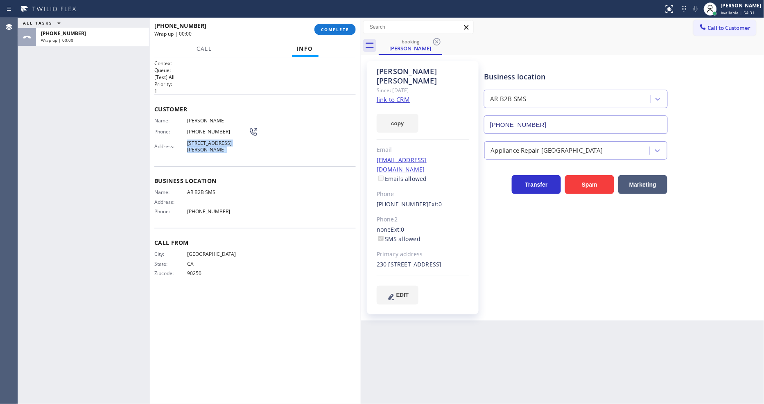
drag, startPoint x: 346, startPoint y: 32, endPoint x: 559, endPoint y: 123, distance: 232.1
click at [346, 30] on span "COMPLETE" at bounding box center [335, 30] width 28 height 6
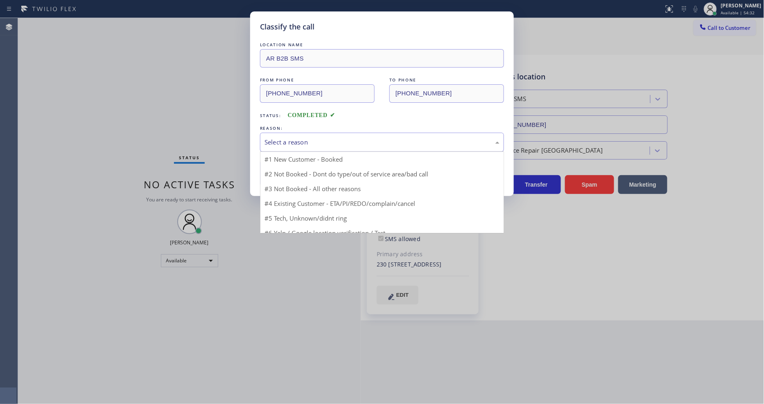
click at [300, 142] on div "Select a reason" at bounding box center [382, 142] width 235 height 9
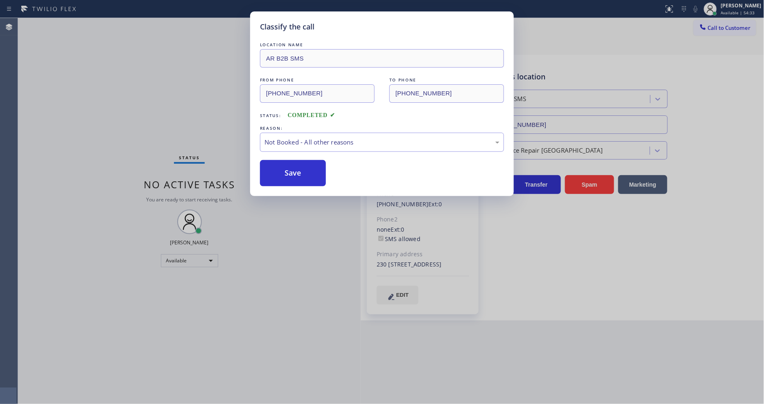
click at [292, 170] on button "Save" at bounding box center [293, 173] width 66 height 26
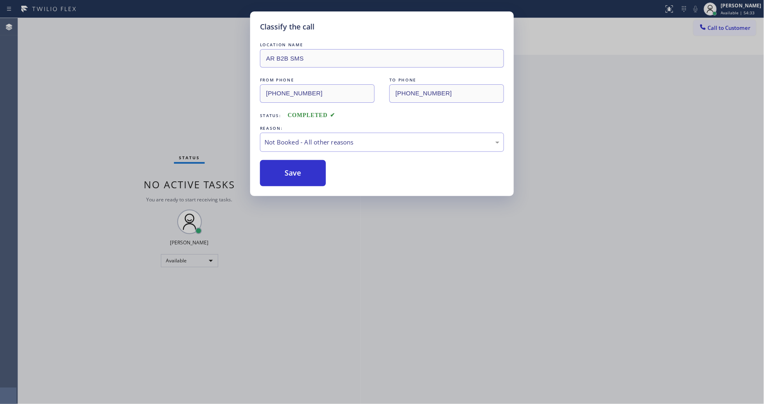
drag, startPoint x: 292, startPoint y: 170, endPoint x: 207, endPoint y: 2, distance: 188.5
click at [292, 168] on button "Save" at bounding box center [293, 173] width 66 height 26
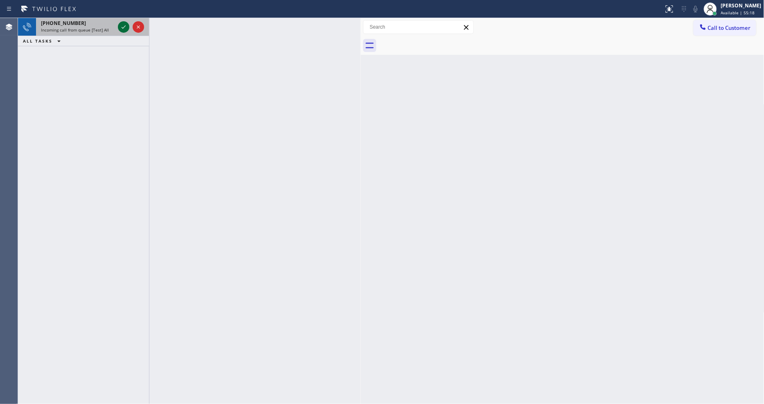
click at [123, 27] on icon at bounding box center [124, 27] width 10 height 10
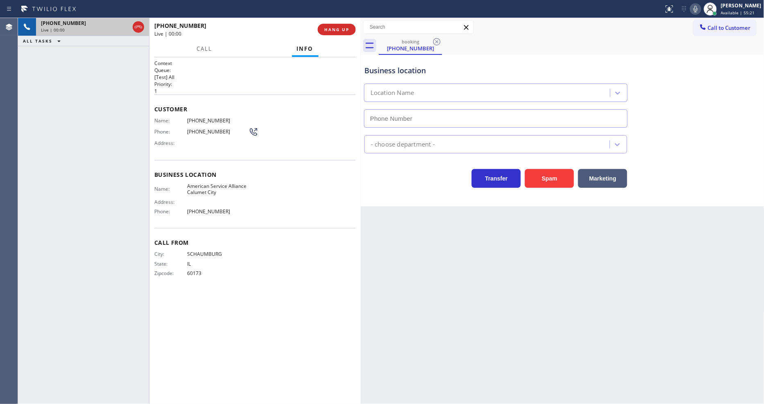
type input "[PHONE_NUMBER]"
click at [222, 183] on span "American Service Alliance Calumet City" at bounding box center [217, 189] width 61 height 13
click at [113, 167] on div "[PHONE_NUMBER] Live | 00:27 ALL TASKS ALL TASKS ACTIVE TASKS TASKS IN WRAP UP" at bounding box center [83, 211] width 131 height 386
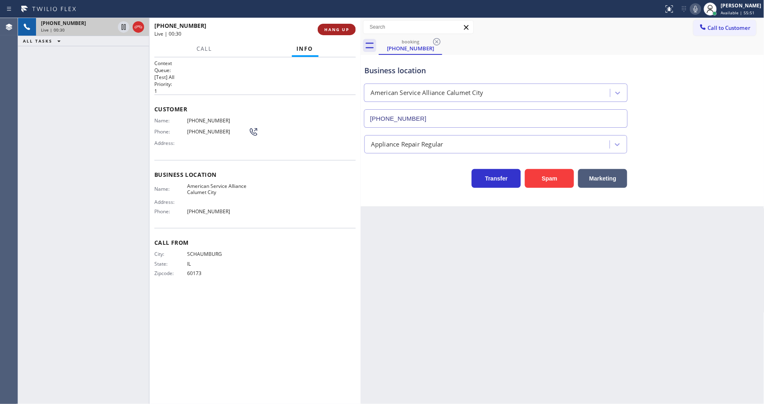
click at [338, 29] on span "HANG UP" at bounding box center [336, 30] width 25 height 6
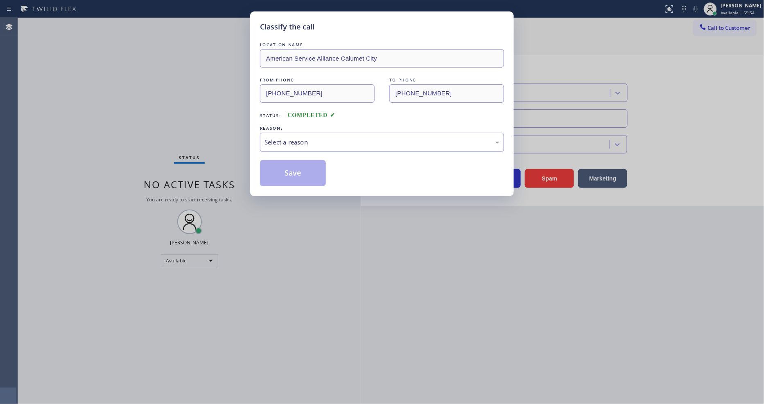
click at [294, 139] on div "Select a reason" at bounding box center [382, 142] width 235 height 9
click at [292, 175] on button "Save" at bounding box center [293, 173] width 66 height 26
click at [292, 174] on button "Save" at bounding box center [293, 173] width 66 height 26
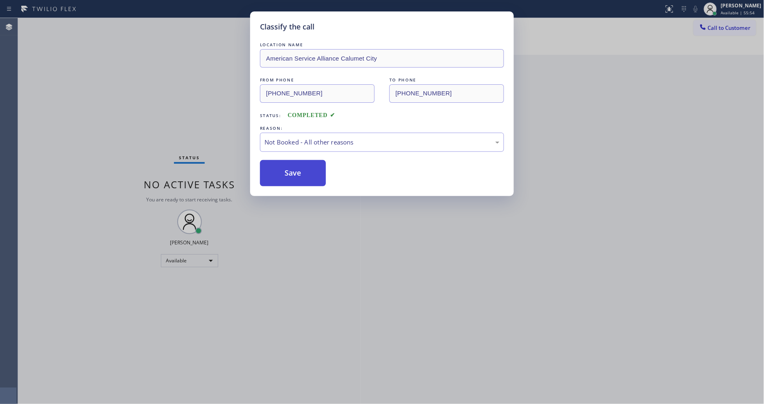
click at [292, 174] on button "Save" at bounding box center [293, 173] width 66 height 26
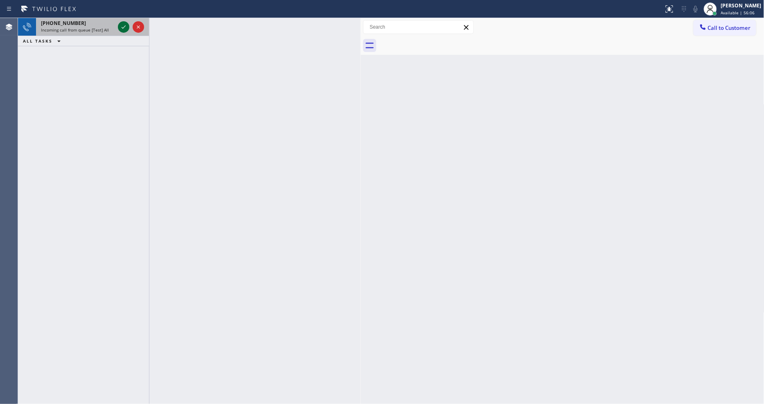
click at [120, 27] on icon at bounding box center [124, 27] width 10 height 10
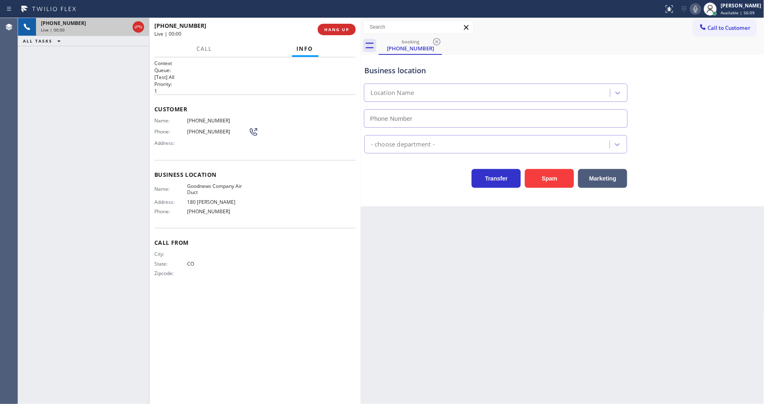
type input "[PHONE_NUMBER]"
click at [337, 32] on span "HANG UP" at bounding box center [336, 30] width 25 height 6
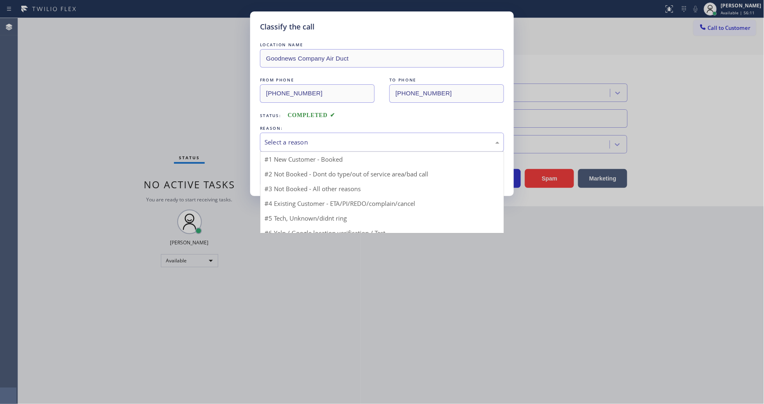
click at [306, 138] on div "Select a reason" at bounding box center [382, 142] width 235 height 9
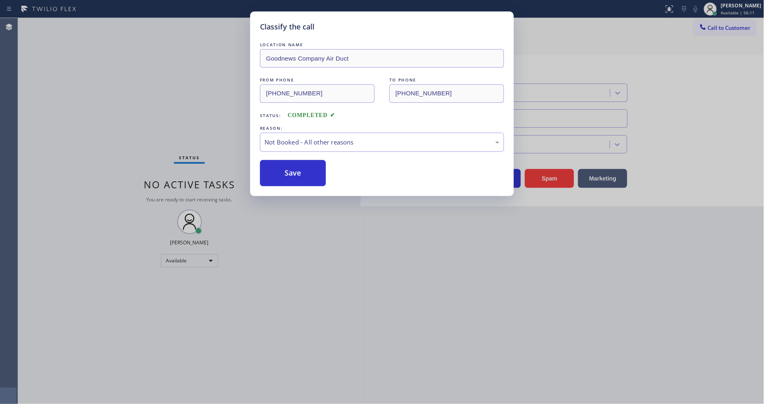
click at [299, 171] on button "Save" at bounding box center [293, 173] width 66 height 26
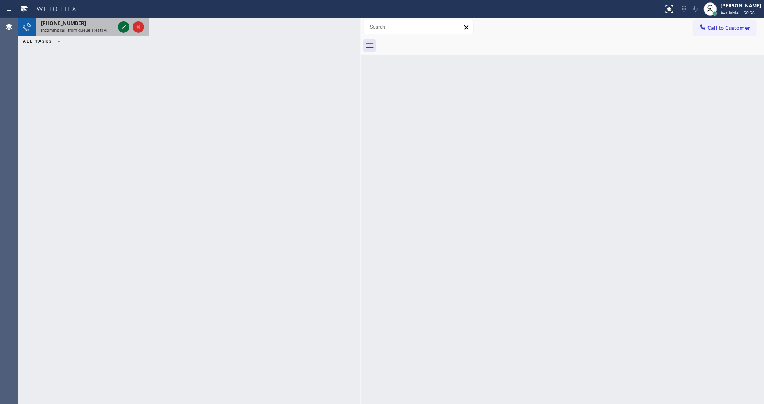
click at [124, 25] on icon at bounding box center [124, 27] width 10 height 10
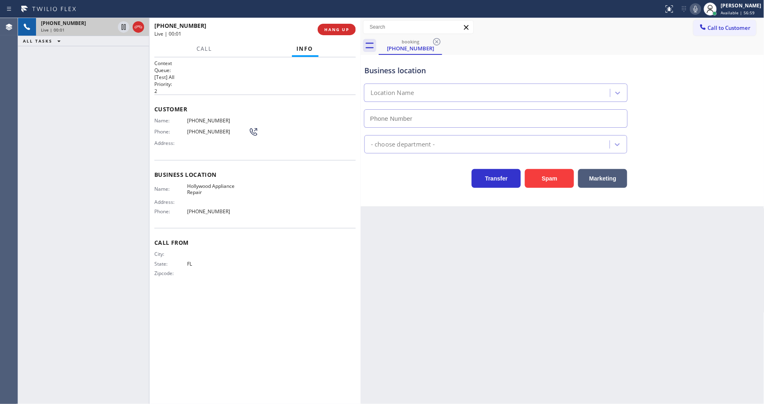
type input "[PHONE_NUMBER]"
drag, startPoint x: 507, startPoint y: 292, endPoint x: 489, endPoint y: 275, distance: 24.9
click at [508, 292] on div "Back to Dashboard Change Sender ID Customers Technicians Select a contact Outbo…" at bounding box center [563, 211] width 404 height 386
click at [525, 244] on div "Back to Dashboard Change Sender ID Customers Technicians Select a contact Outbo…" at bounding box center [563, 211] width 404 height 386
click at [345, 29] on span "HANG UP" at bounding box center [336, 30] width 25 height 6
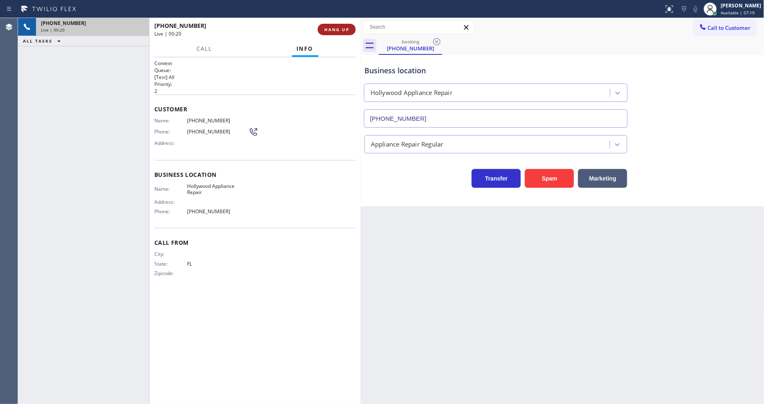
click at [345, 29] on span "HANG UP" at bounding box center [336, 30] width 25 height 6
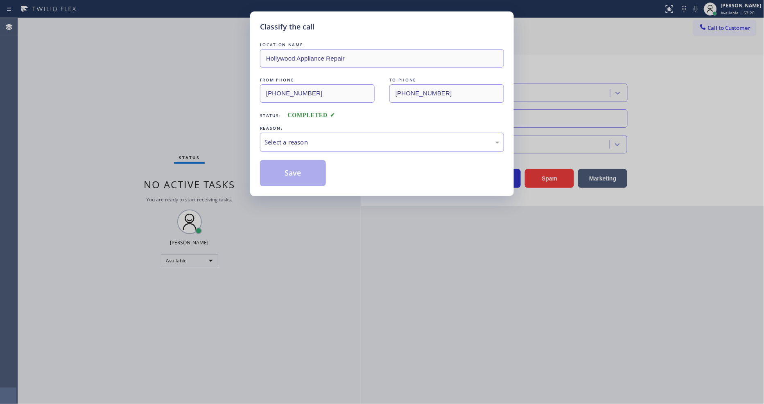
click at [300, 138] on div "Select a reason" at bounding box center [382, 142] width 235 height 9
click at [294, 172] on button "Save" at bounding box center [293, 173] width 66 height 26
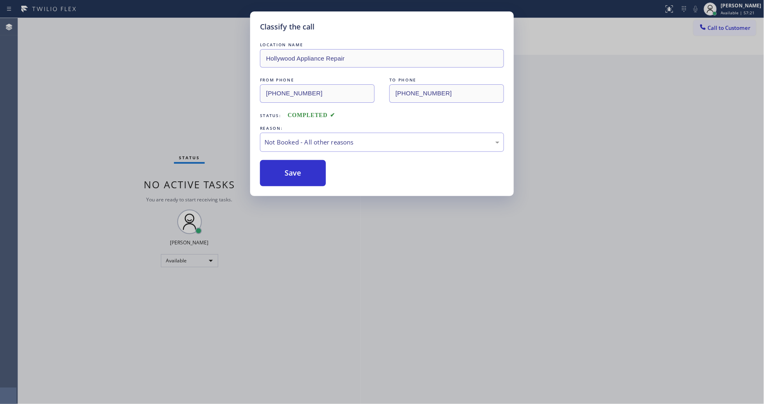
click at [294, 172] on button "Save" at bounding box center [293, 173] width 66 height 26
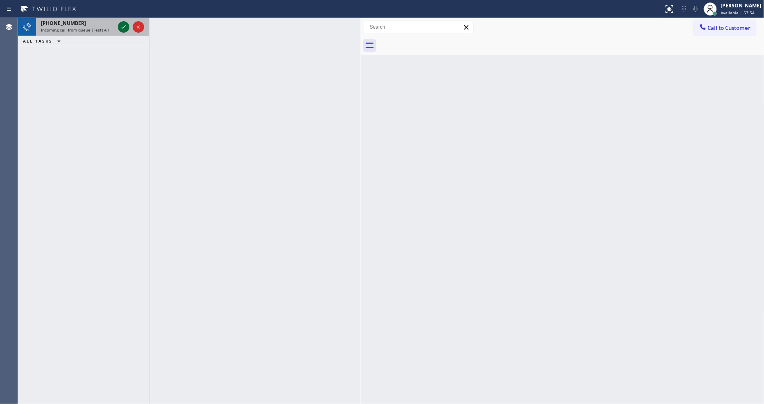
click at [124, 26] on icon at bounding box center [124, 27] width 10 height 10
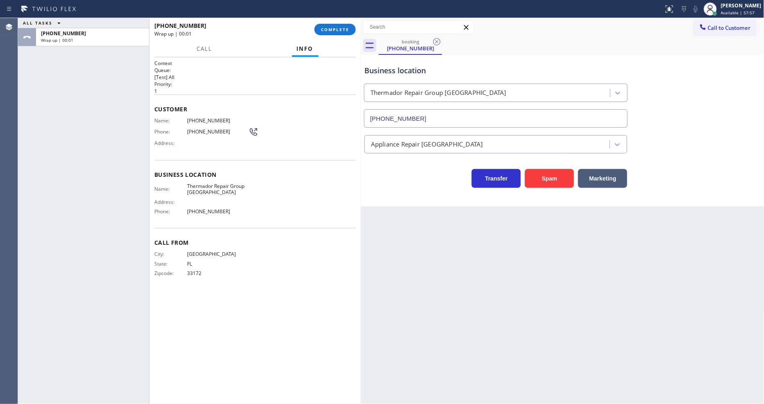
type input "[PHONE_NUMBER]"
click at [351, 26] on button "COMPLETE" at bounding box center [335, 29] width 41 height 11
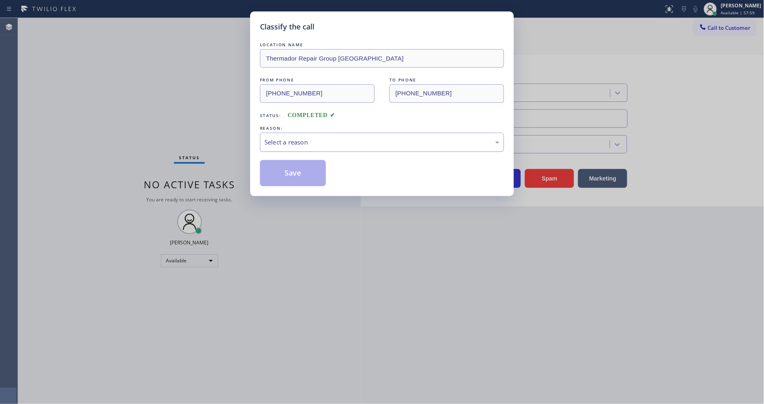
click at [336, 133] on div "Select a reason" at bounding box center [382, 142] width 244 height 19
click at [318, 172] on button "Save" at bounding box center [293, 173] width 66 height 26
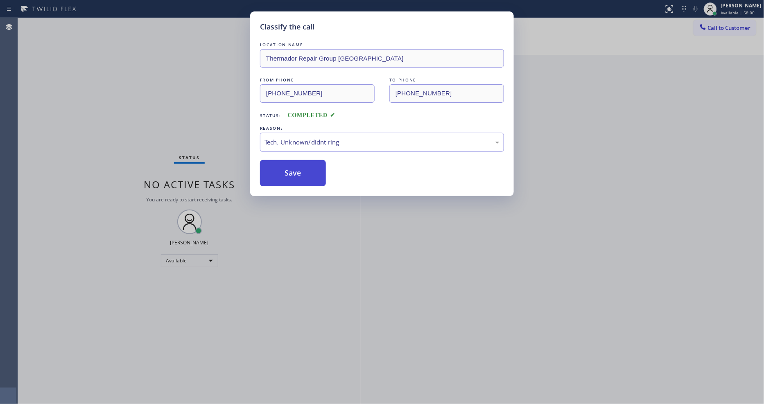
click at [318, 172] on button "Save" at bounding box center [293, 173] width 66 height 26
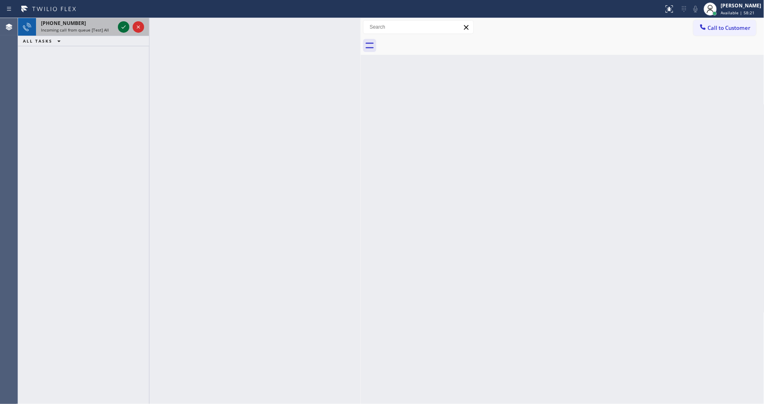
click at [124, 28] on icon at bounding box center [124, 27] width 10 height 10
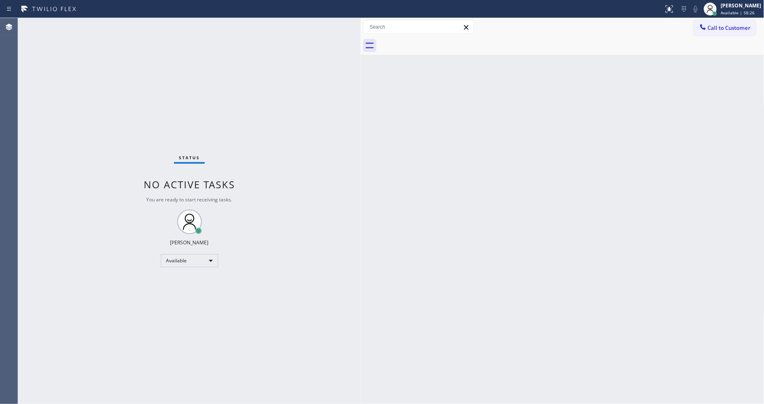
click at [122, 22] on div "Status No active tasks You are ready to start receiving tasks. [PERSON_NAME] Av…" at bounding box center [189, 211] width 343 height 386
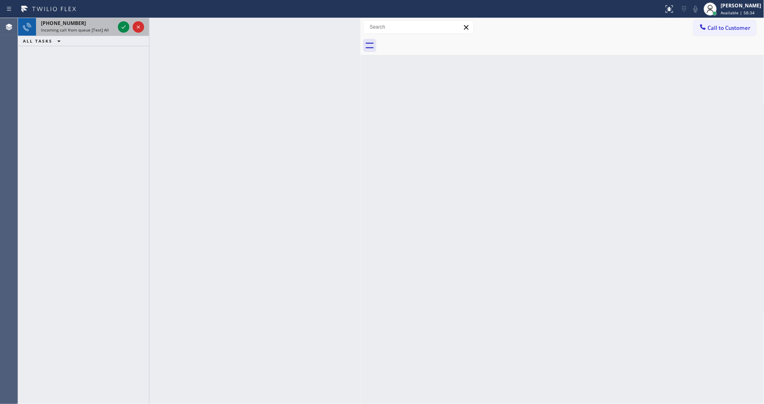
click at [102, 33] on div "[PHONE_NUMBER] Incoming call from queue [Test] All" at bounding box center [76, 27] width 80 height 18
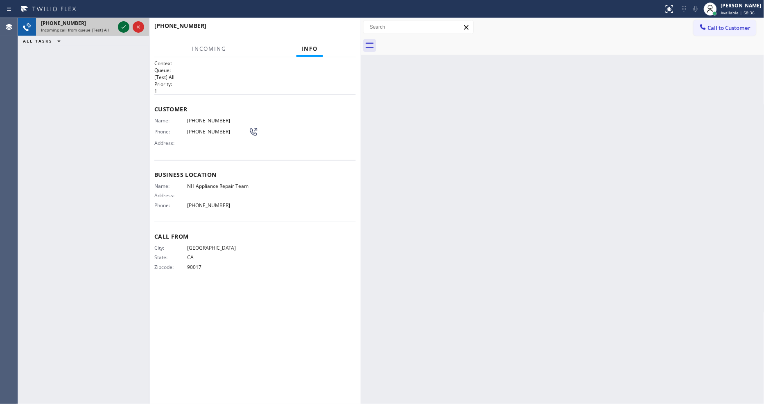
click at [128, 26] on icon at bounding box center [124, 27] width 10 height 10
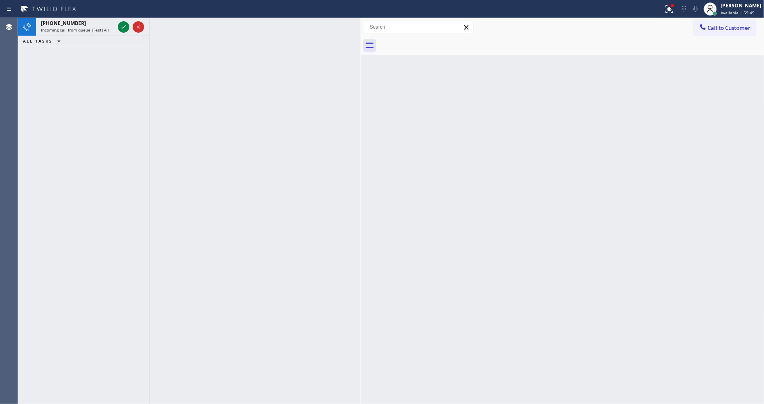
drag, startPoint x: 121, startPoint y: 27, endPoint x: 109, endPoint y: 87, distance: 61.4
click at [121, 27] on icon at bounding box center [124, 27] width 10 height 10
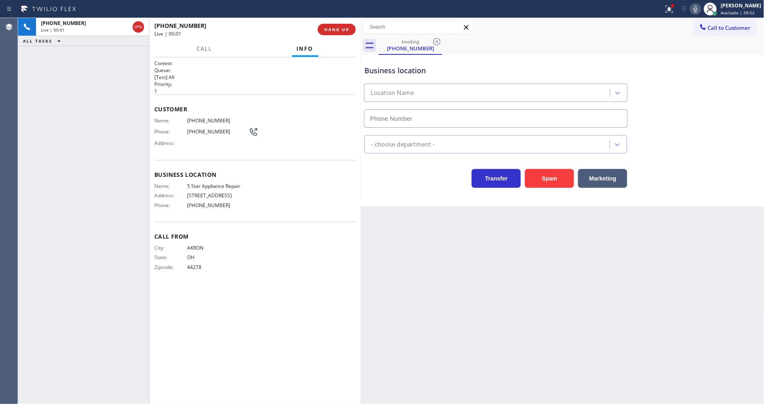
type input "[PHONE_NUMBER]"
click at [345, 26] on button "HANG UP" at bounding box center [337, 29] width 38 height 11
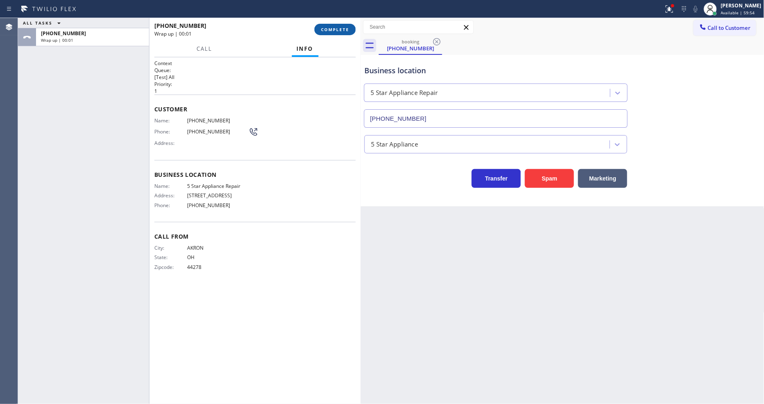
click at [344, 28] on span "COMPLETE" at bounding box center [335, 30] width 28 height 6
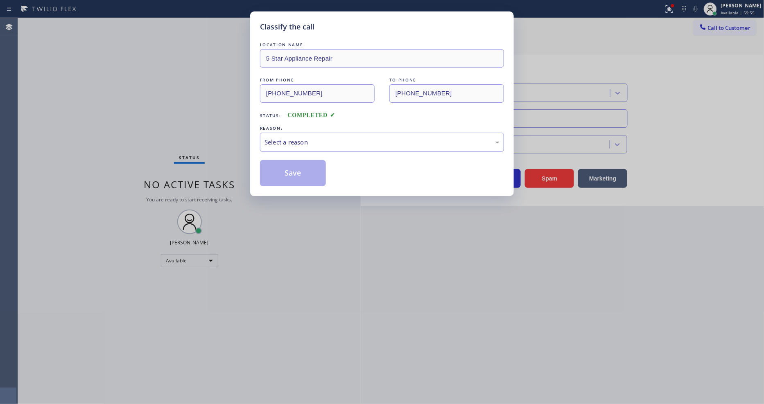
drag, startPoint x: 314, startPoint y: 140, endPoint x: 313, endPoint y: 144, distance: 4.8
click at [314, 140] on div "Select a reason" at bounding box center [382, 142] width 235 height 9
click at [299, 170] on button "Save" at bounding box center [293, 173] width 66 height 26
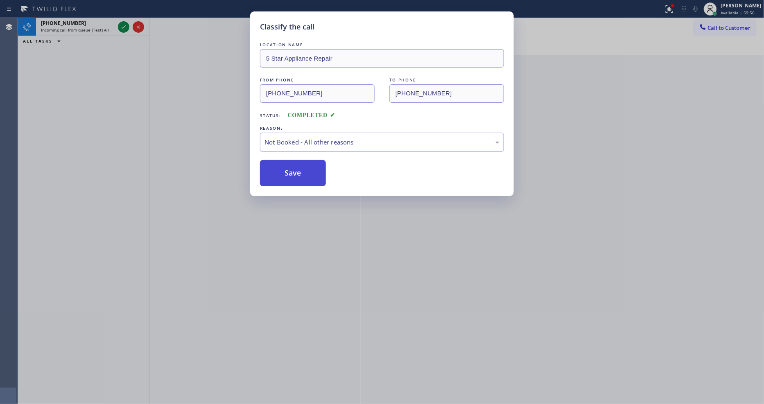
click at [299, 170] on button "Save" at bounding box center [293, 173] width 66 height 26
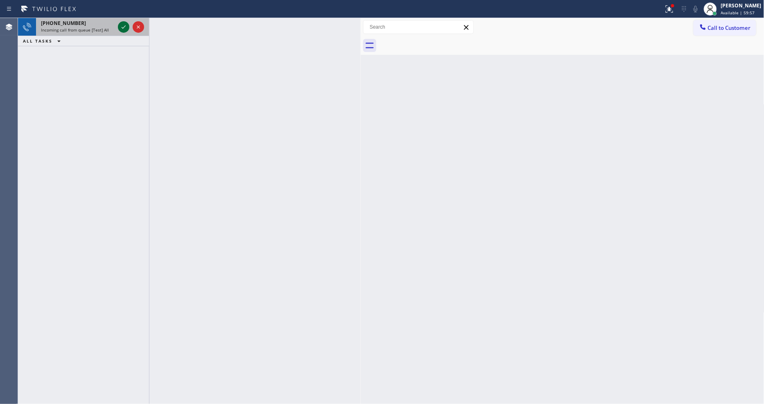
click at [123, 29] on icon at bounding box center [124, 27] width 10 height 10
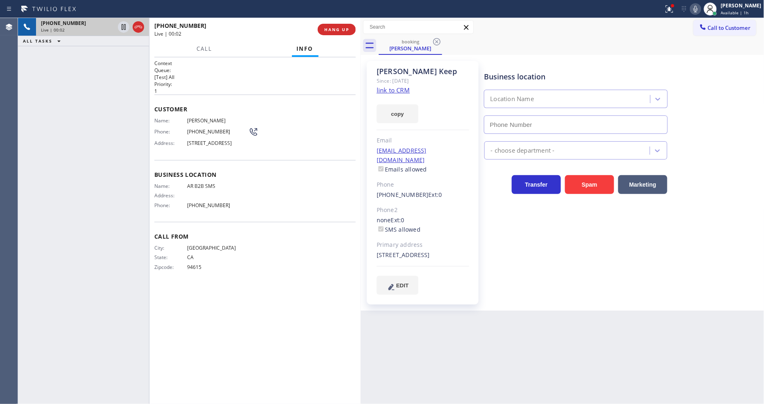
click at [383, 90] on link "link to CRM" at bounding box center [393, 90] width 33 height 8
type input "[PHONE_NUMBER]"
drag, startPoint x: 277, startPoint y: 194, endPoint x: 326, endPoint y: 224, distance: 56.8
click at [277, 193] on div "Name: AR B2B SMS Address: Phone: [PHONE_NUMBER]" at bounding box center [255, 197] width 202 height 29
click at [701, 7] on icon at bounding box center [696, 9] width 10 height 10
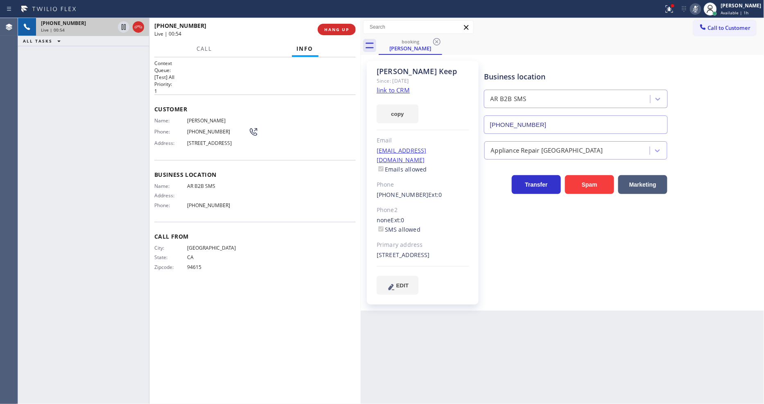
drag, startPoint x: 680, startPoint y: 12, endPoint x: 678, endPoint y: 88, distance: 75.8
click at [675, 12] on icon at bounding box center [670, 9] width 10 height 10
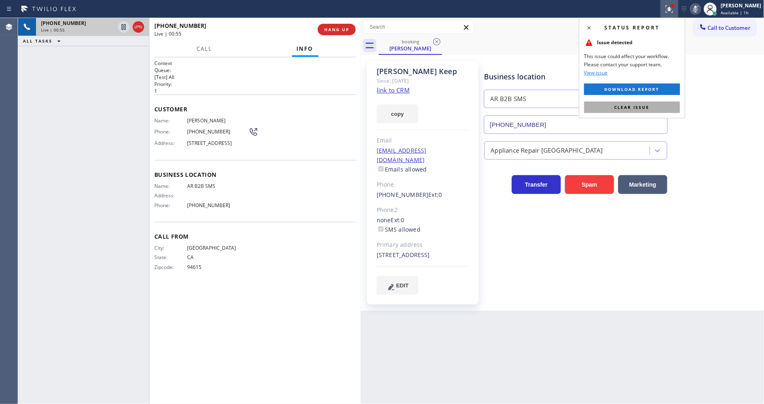
click at [674, 108] on button "Clear issue" at bounding box center [632, 107] width 96 height 11
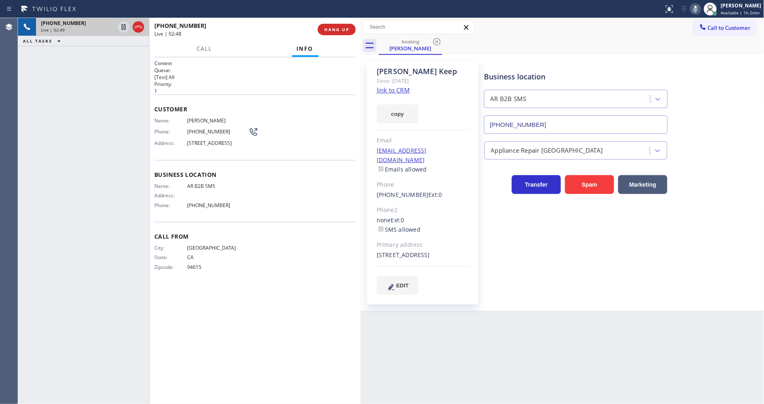
click at [695, 9] on icon at bounding box center [696, 9] width 10 height 10
click at [125, 27] on icon at bounding box center [124, 27] width 4 height 6
click at [698, 14] on icon at bounding box center [696, 9] width 10 height 10
click at [123, 24] on icon at bounding box center [124, 27] width 10 height 10
click at [697, 6] on icon at bounding box center [696, 9] width 10 height 10
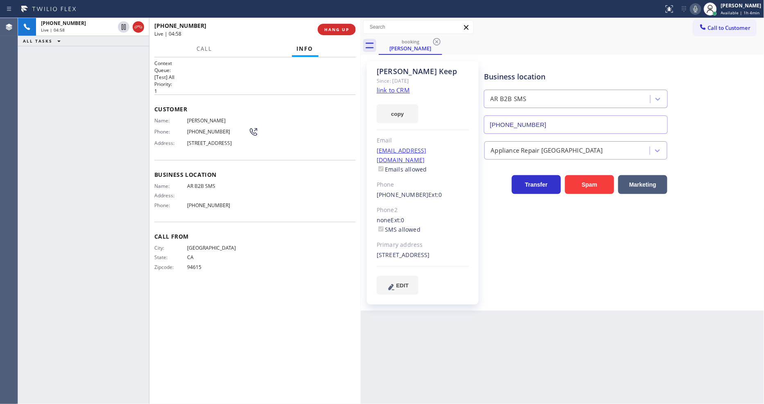
drag, startPoint x: 510, startPoint y: 252, endPoint x: 510, endPoint y: 261, distance: 9.5
click at [510, 252] on div "Business location AR B2B SMS [PHONE_NUMBER] Appliance Repair High End Transfer …" at bounding box center [623, 177] width 280 height 229
drag, startPoint x: 93, startPoint y: 149, endPoint x: 94, endPoint y: 157, distance: 7.8
click at [93, 149] on div "[PHONE_NUMBER] Live | 05:08 ALL TASKS ALL TASKS ACTIVE TASKS TASKS IN WRAP UP" at bounding box center [83, 211] width 131 height 386
click at [589, 250] on div "Business location AR B2B SMS [PHONE_NUMBER] Appliance Repair High End Transfer …" at bounding box center [623, 177] width 280 height 229
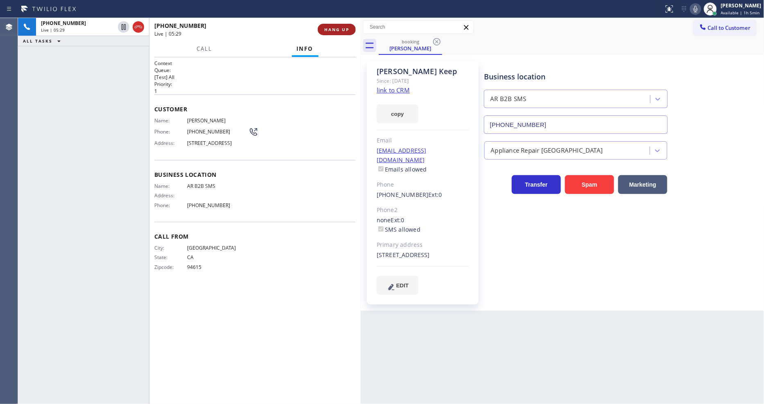
click at [334, 27] on span "HANG UP" at bounding box center [336, 30] width 25 height 6
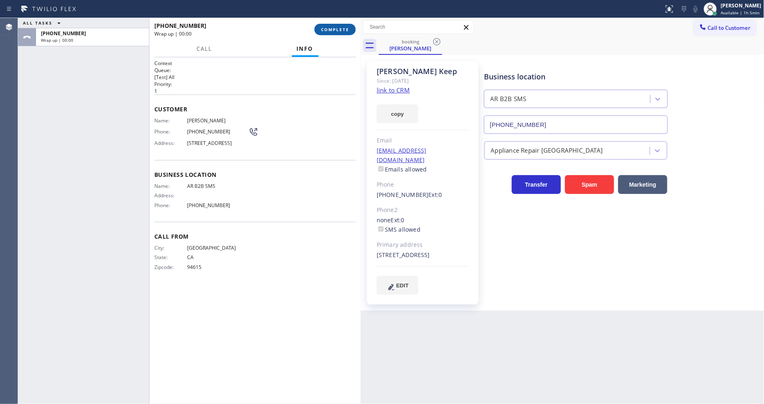
click at [334, 27] on span "COMPLETE" at bounding box center [335, 30] width 28 height 6
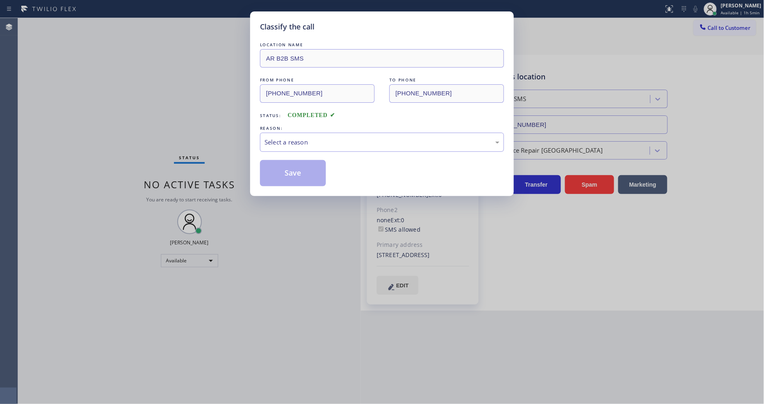
click at [296, 139] on div "Select a reason" at bounding box center [382, 142] width 235 height 9
drag, startPoint x: 292, startPoint y: 185, endPoint x: 295, endPoint y: 167, distance: 17.8
click at [297, 165] on button "Save" at bounding box center [293, 173] width 66 height 26
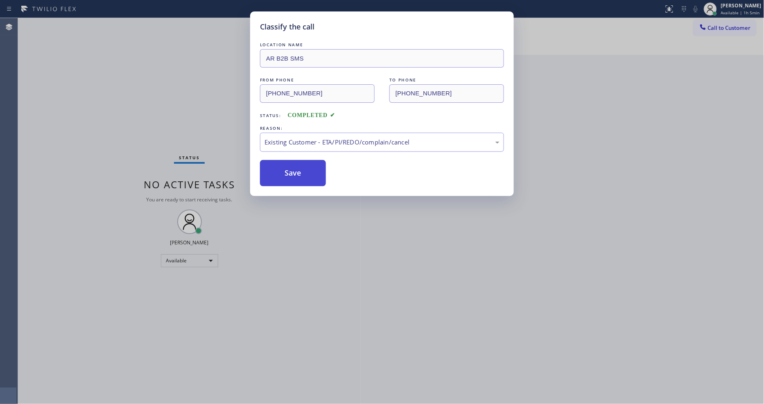
click at [297, 164] on button "Save" at bounding box center [293, 173] width 66 height 26
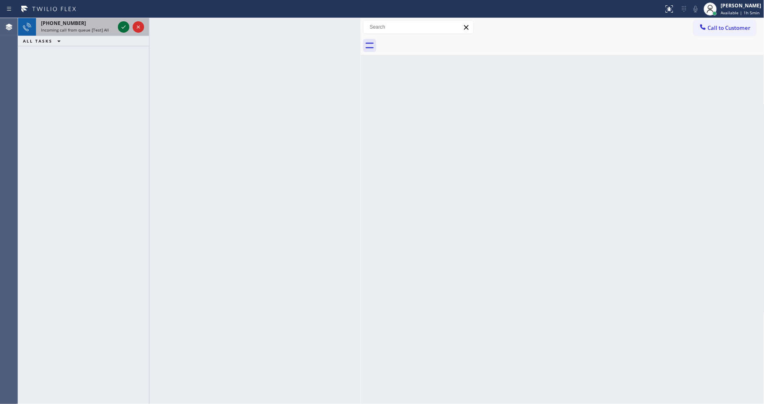
click at [123, 25] on icon at bounding box center [124, 27] width 10 height 10
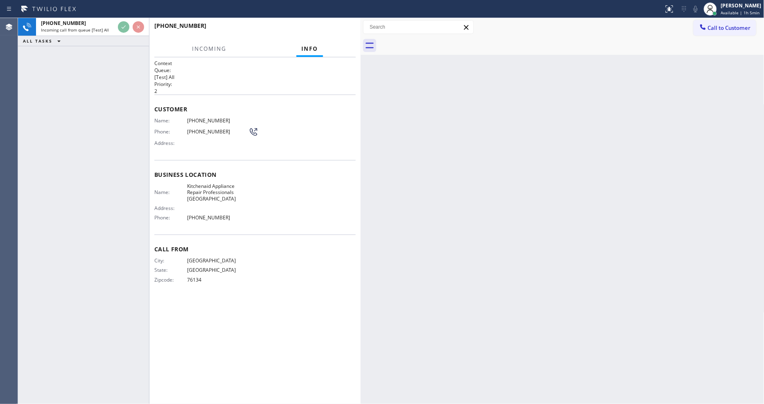
click at [607, 249] on div "Back to Dashboard Change Sender ID Customers Technicians Select a contact Outbo…" at bounding box center [563, 211] width 404 height 386
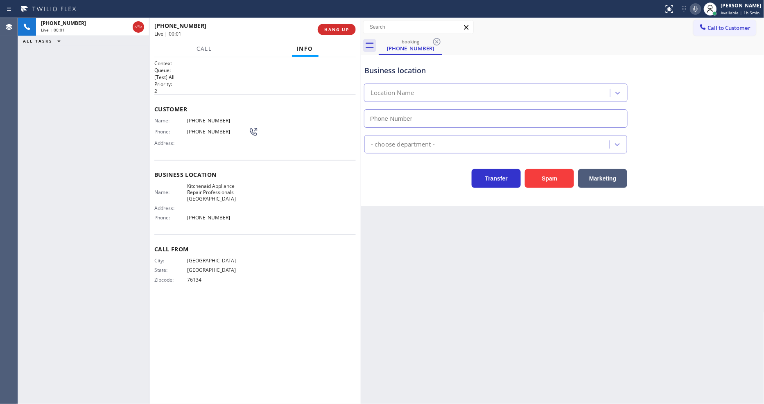
type input "[PHONE_NUMBER]"
click at [205, 188] on span "Kitchenaid Appliance Repair Professionals [GEOGRAPHIC_DATA]" at bounding box center [217, 192] width 61 height 19
click at [699, 9] on icon at bounding box center [696, 9] width 10 height 10
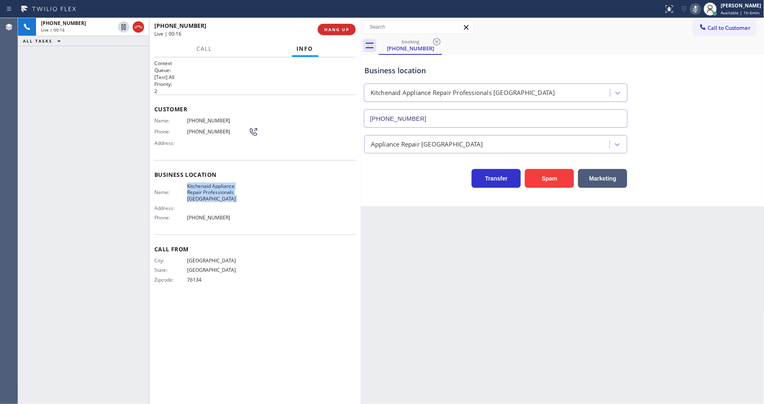
drag, startPoint x: 699, startPoint y: 9, endPoint x: 502, endPoint y: 81, distance: 210.3
click at [698, 9] on icon at bounding box center [696, 9] width 10 height 10
click at [203, 114] on div "Customer Name: [PHONE_NUMBER] Phone: [PHONE_NUMBER] Address:" at bounding box center [255, 128] width 202 height 66
click at [202, 114] on div "Customer Name: [PHONE_NUMBER] Phone: [PHONE_NUMBER] Address:" at bounding box center [255, 128] width 202 height 66
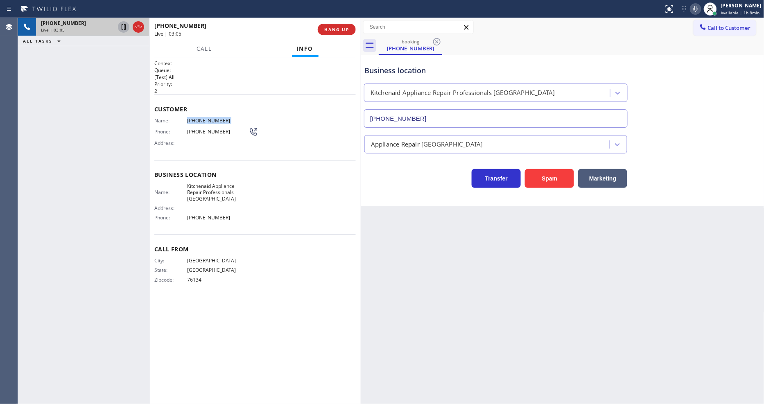
click at [124, 24] on icon at bounding box center [124, 27] width 10 height 10
click at [698, 9] on icon at bounding box center [696, 9] width 10 height 10
drag, startPoint x: 124, startPoint y: 28, endPoint x: 600, endPoint y: 26, distance: 476.3
click at [125, 28] on icon at bounding box center [124, 27] width 6 height 6
click at [695, 11] on rect at bounding box center [695, 8] width 6 height 6
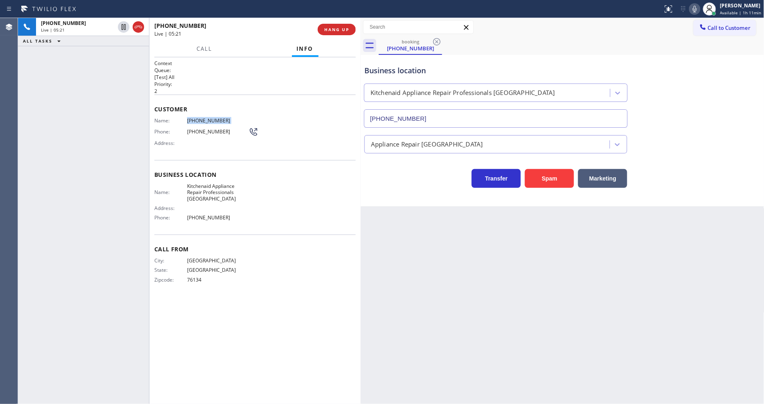
click at [264, 284] on div "Call From City: [GEOGRAPHIC_DATA]: [US_STATE] Zipcode: 76134" at bounding box center [255, 266] width 202 height 62
click at [345, 29] on span "HANG UP" at bounding box center [336, 30] width 25 height 6
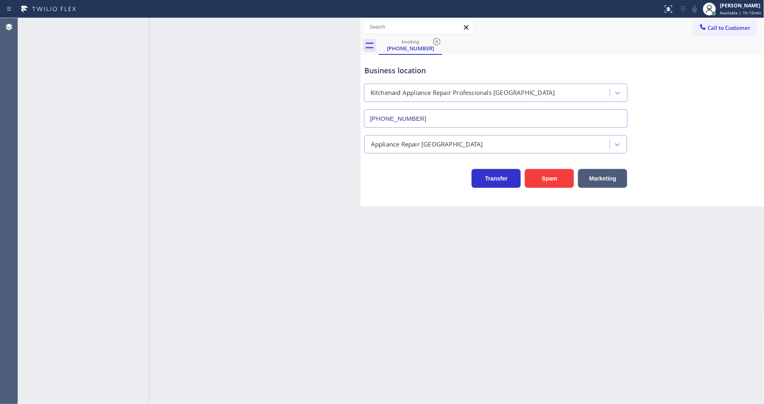
click at [304, 147] on div at bounding box center [254, 211] width 211 height 386
click at [435, 41] on icon at bounding box center [437, 42] width 10 height 10
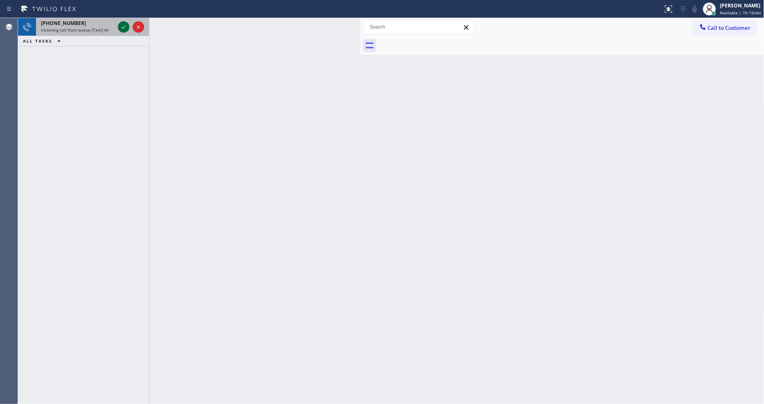
click at [119, 29] on icon at bounding box center [124, 27] width 10 height 10
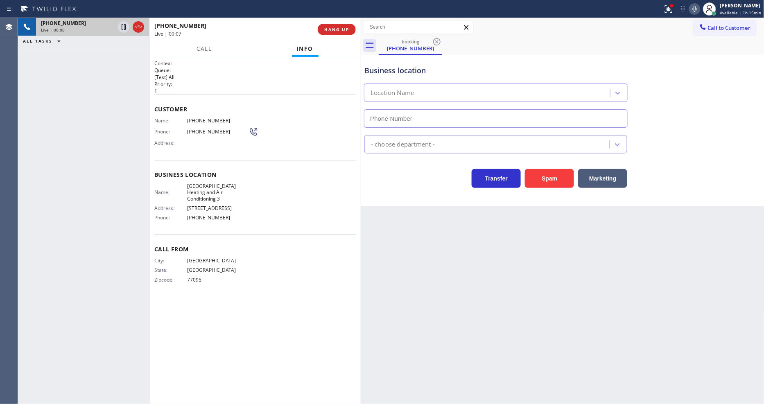
click at [94, 217] on div "[PHONE_NUMBER] Live | 00:06 ALL TASKS ALL TASKS ACTIVE TASKS TASKS IN WRAP UP" at bounding box center [83, 211] width 131 height 386
click at [199, 188] on span "[GEOGRAPHIC_DATA] Heating and Air Conditioning 3" at bounding box center [217, 192] width 61 height 19
click at [211, 120] on span "[PHONE_NUMBER]" at bounding box center [217, 121] width 61 height 6
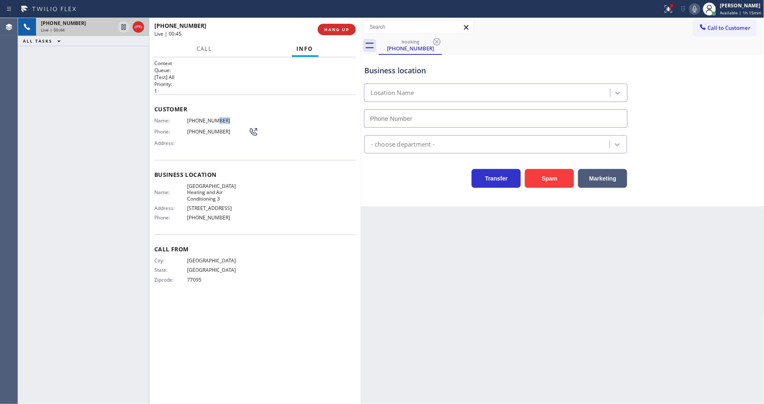
click at [211, 120] on span "[PHONE_NUMBER]" at bounding box center [217, 121] width 61 height 6
drag, startPoint x: 116, startPoint y: 145, endPoint x: 171, endPoint y: 50, distance: 109.4
click at [116, 145] on div "[PHONE_NUMBER] Live | 02:48 ALL TASKS ALL TASKS ACTIVE TASKS TASKS IN WRAP UP" at bounding box center [83, 211] width 131 height 386
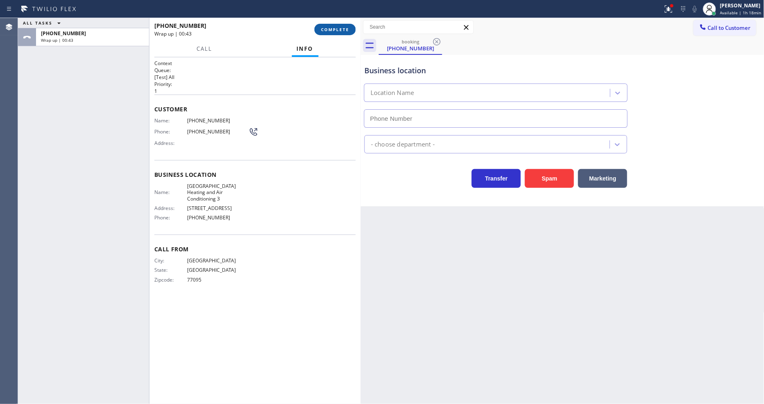
click at [343, 25] on button "COMPLETE" at bounding box center [335, 29] width 41 height 11
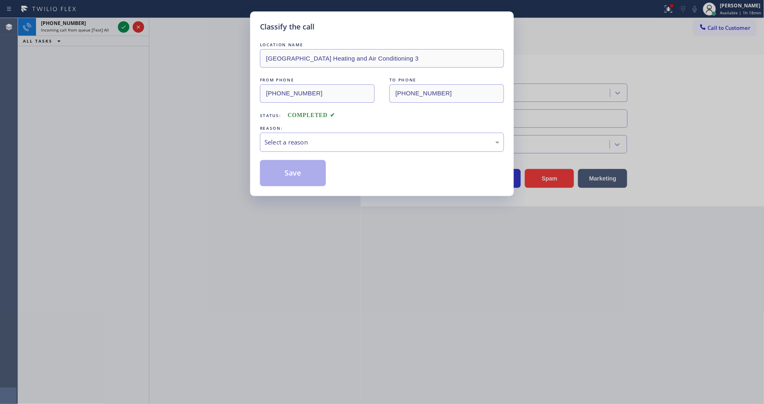
click at [299, 140] on div "Select a reason" at bounding box center [382, 142] width 235 height 9
click at [291, 171] on button "Save" at bounding box center [293, 173] width 66 height 26
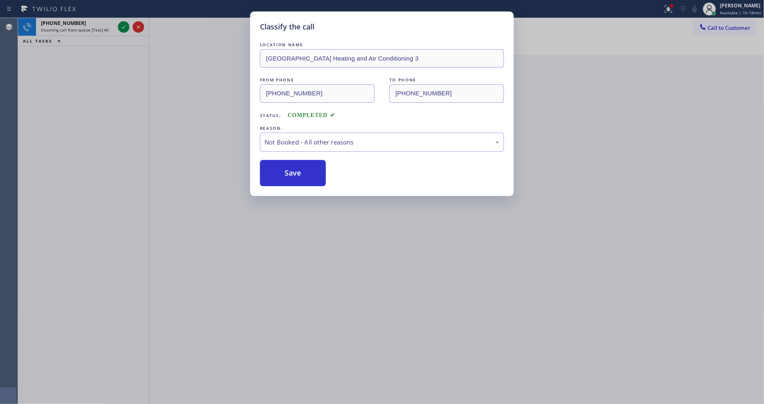
drag, startPoint x: 291, startPoint y: 171, endPoint x: 277, endPoint y: 85, distance: 87.1
click at [291, 171] on button "Save" at bounding box center [293, 173] width 66 height 26
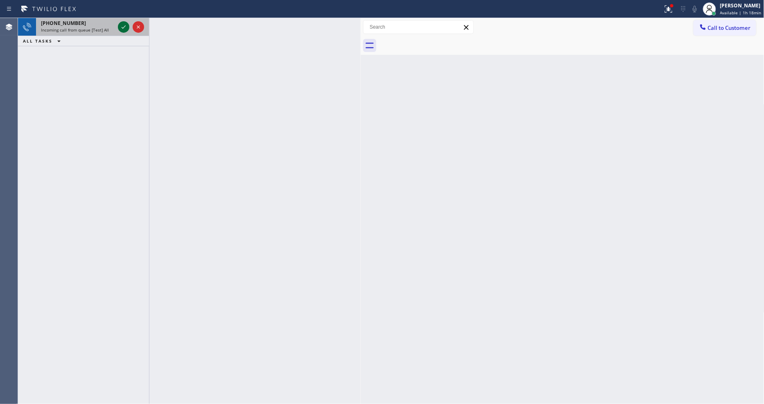
click at [125, 27] on icon at bounding box center [124, 27] width 10 height 10
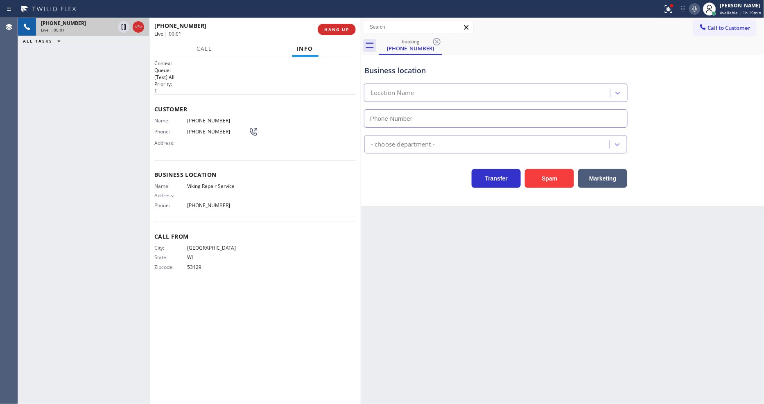
type input "[PHONE_NUMBER]"
click at [326, 21] on div "[PHONE_NUMBER] Live | 00:10 HANG UP" at bounding box center [255, 29] width 202 height 21
click at [331, 31] on span "HANG UP" at bounding box center [336, 30] width 25 height 6
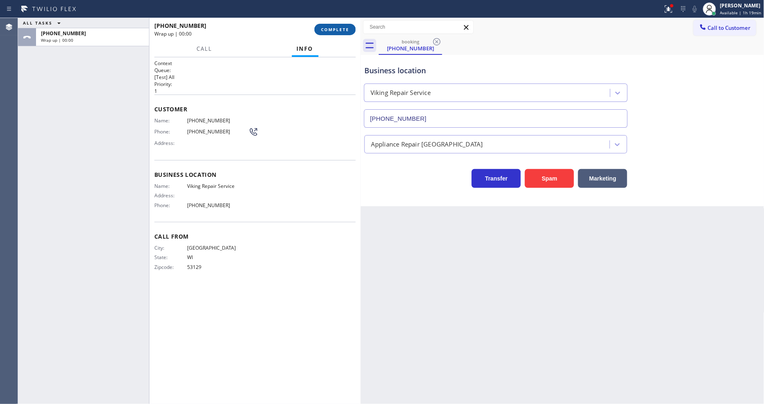
click at [332, 32] on span "COMPLETE" at bounding box center [335, 30] width 28 height 6
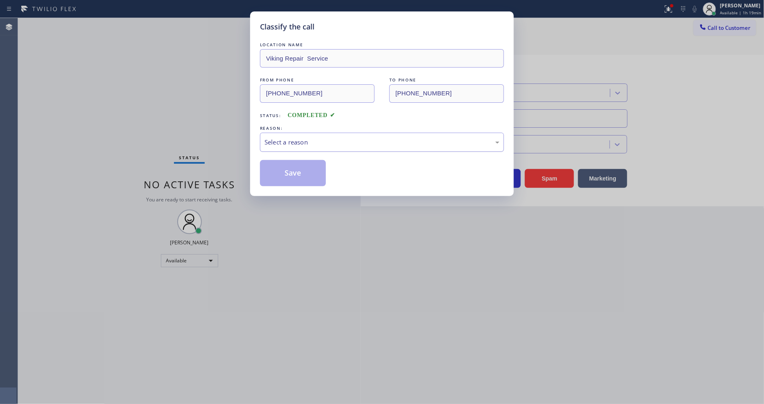
click at [339, 144] on div "Select a reason" at bounding box center [382, 142] width 235 height 9
click at [313, 170] on button "Save" at bounding box center [293, 173] width 66 height 26
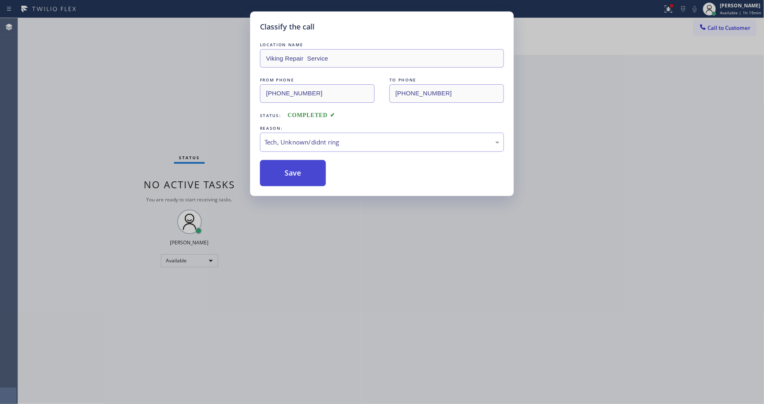
click at [313, 170] on button "Save" at bounding box center [293, 173] width 66 height 26
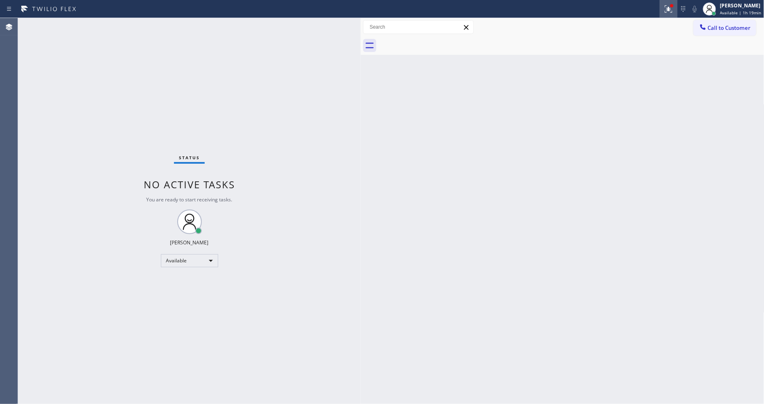
click at [674, 14] on icon at bounding box center [669, 9] width 10 height 10
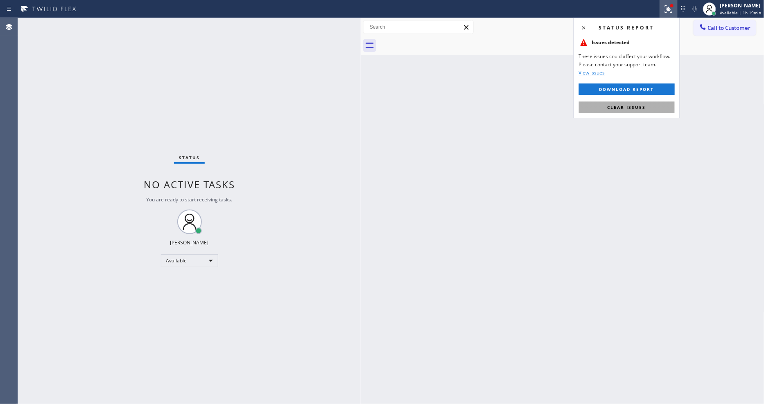
click at [665, 104] on button "Clear issues" at bounding box center [627, 107] width 96 height 11
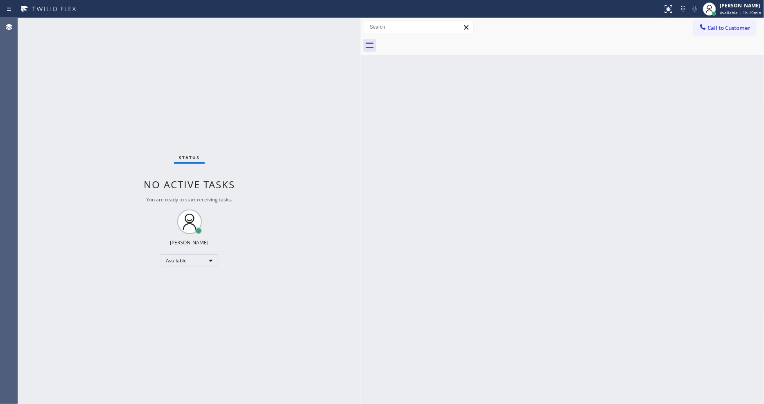
click at [383, 326] on div "Back to Dashboard Change Sender ID Customers Technicians Select a contact Outbo…" at bounding box center [563, 211] width 404 height 386
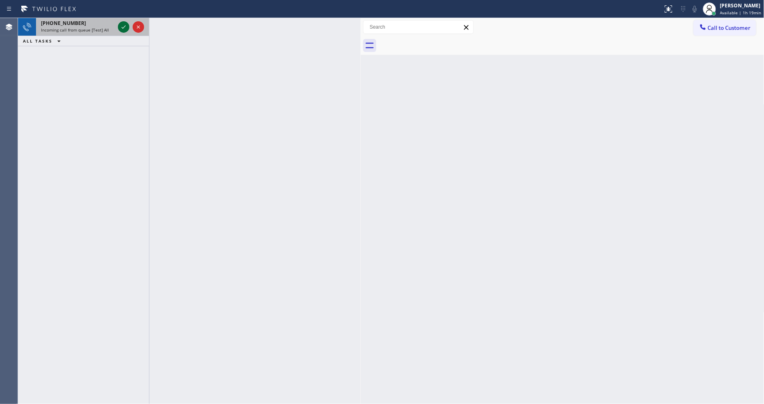
click at [122, 25] on icon at bounding box center [124, 27] width 10 height 10
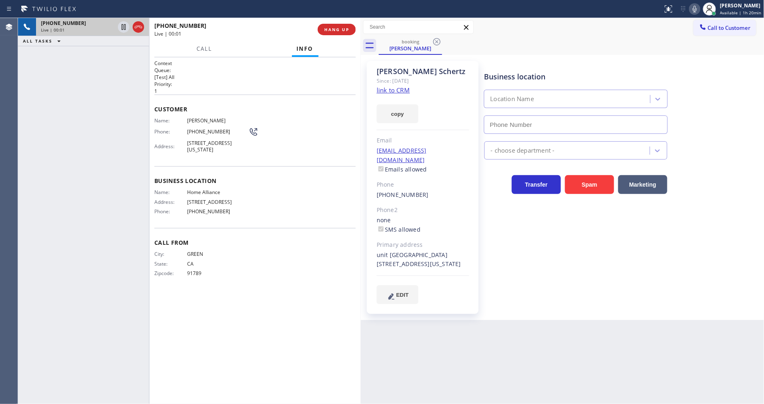
type input "[PHONE_NUMBER]"
click at [398, 91] on link "link to CRM" at bounding box center [393, 90] width 33 height 8
click at [121, 26] on icon at bounding box center [124, 27] width 10 height 10
click at [699, 10] on icon at bounding box center [695, 9] width 10 height 10
drag, startPoint x: 553, startPoint y: 281, endPoint x: 526, endPoint y: 391, distance: 113.0
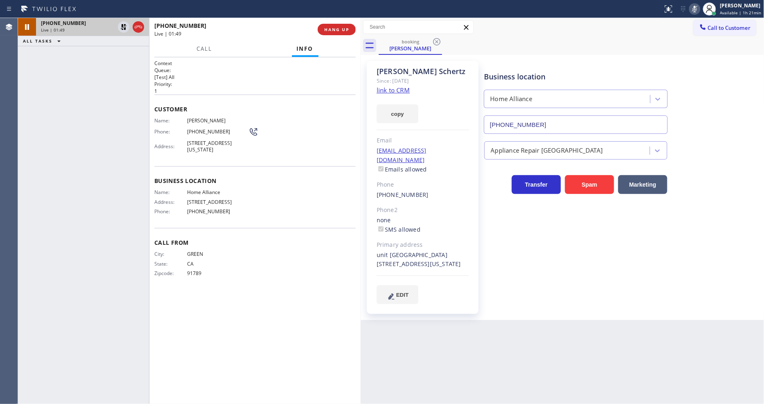
click at [553, 283] on div "Business location Home Alliance [PHONE_NUMBER] Appliance Repair High End Transf…" at bounding box center [623, 182] width 280 height 239
click at [125, 29] on icon at bounding box center [124, 27] width 6 height 6
click at [693, 9] on icon at bounding box center [695, 9] width 10 height 10
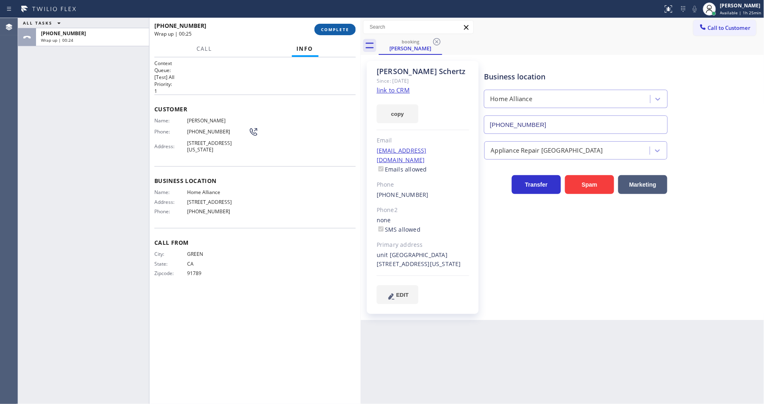
click at [328, 28] on span "COMPLETE" at bounding box center [335, 30] width 28 height 6
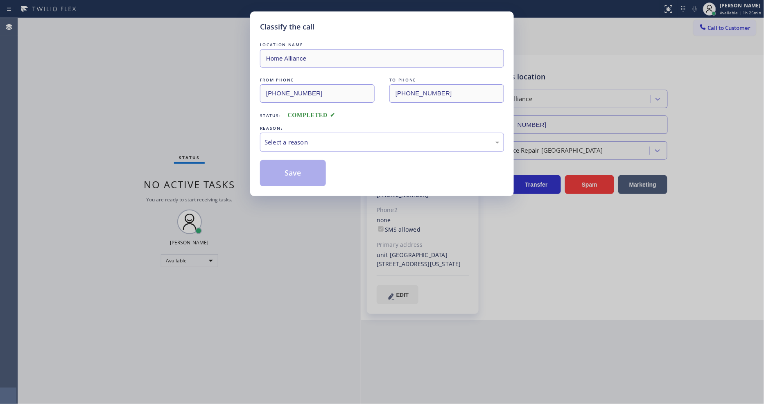
click at [300, 139] on div "Select a reason" at bounding box center [382, 142] width 235 height 9
click at [292, 162] on button "Save" at bounding box center [293, 173] width 66 height 26
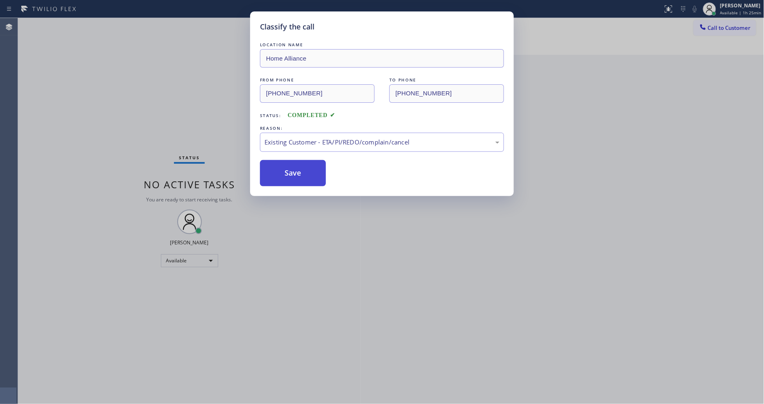
click at [292, 162] on button "Save" at bounding box center [293, 173] width 66 height 26
drag, startPoint x: 292, startPoint y: 162, endPoint x: 288, endPoint y: 189, distance: 27.3
click at [292, 161] on button "Save" at bounding box center [293, 173] width 66 height 26
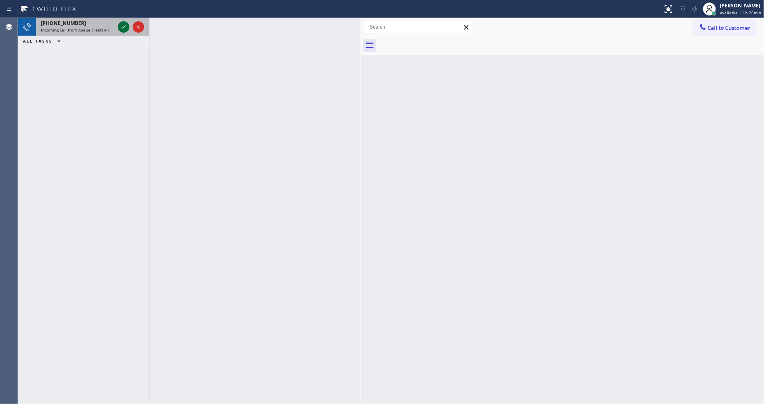
click at [120, 27] on icon at bounding box center [124, 27] width 10 height 10
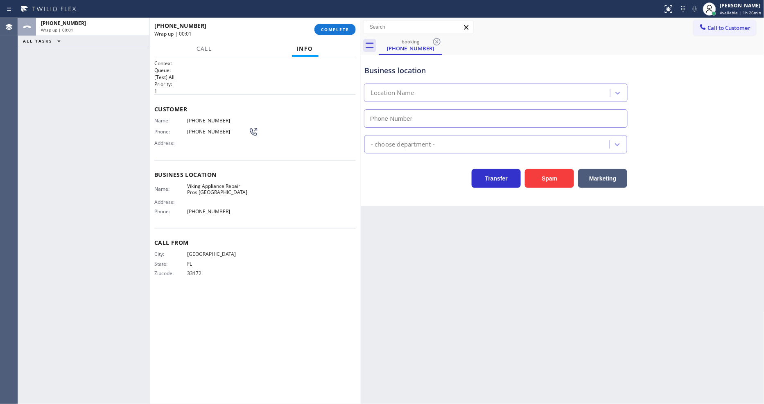
type input "[PHONE_NUMBER]"
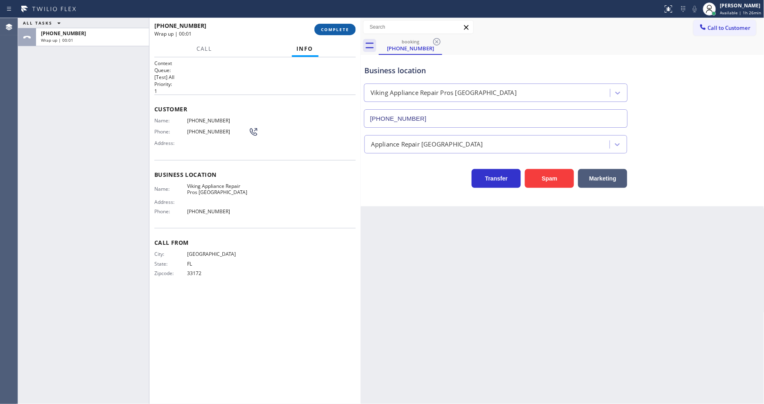
click at [338, 29] on span "COMPLETE" at bounding box center [335, 30] width 28 height 6
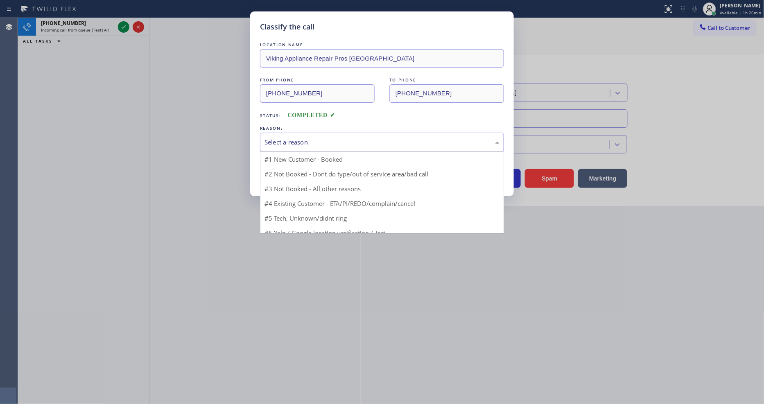
click at [305, 134] on div "Select a reason" at bounding box center [382, 142] width 244 height 19
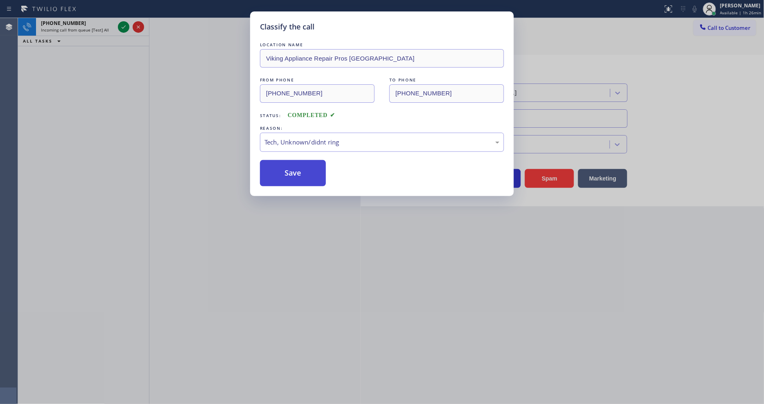
click at [303, 173] on button "Save" at bounding box center [293, 173] width 66 height 26
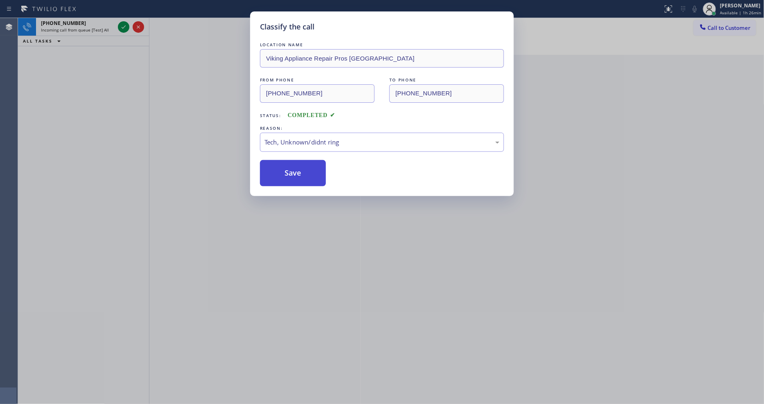
click at [303, 173] on button "Save" at bounding box center [293, 173] width 66 height 26
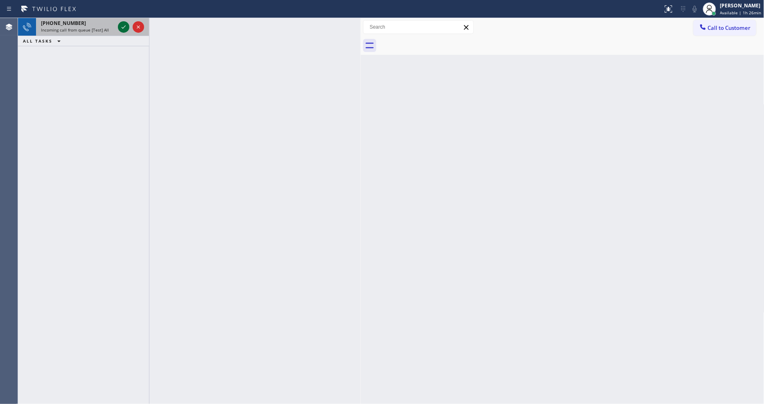
click at [123, 27] on icon at bounding box center [124, 27] width 10 height 10
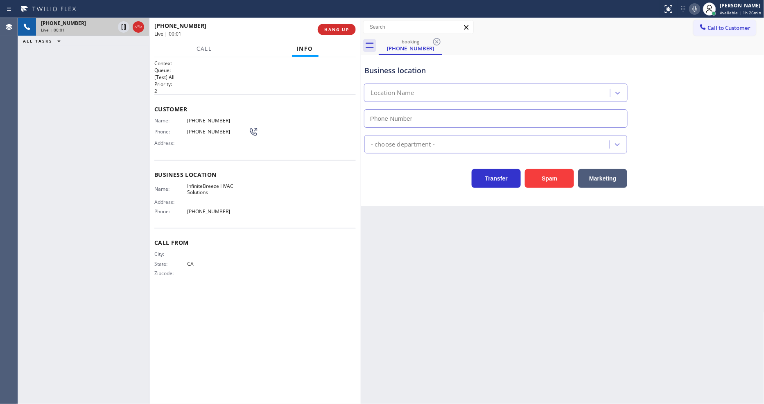
type input "[PHONE_NUMBER]"
click at [340, 20] on div "[PHONE_NUMBER] Live | 00:01 HANG UP" at bounding box center [255, 29] width 202 height 21
click at [338, 31] on span "HANG UP" at bounding box center [336, 30] width 25 height 6
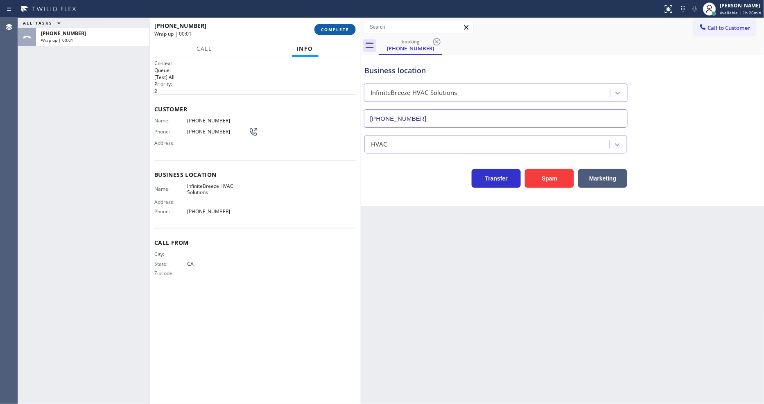
click at [338, 31] on span "COMPLETE" at bounding box center [335, 30] width 28 height 6
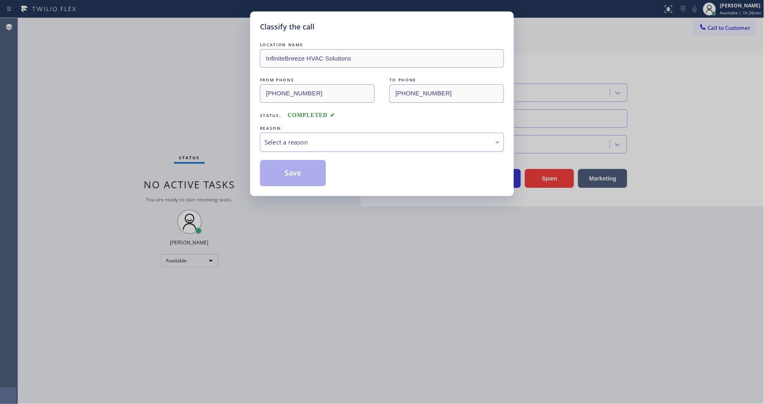
click at [299, 133] on div "Select a reason" at bounding box center [382, 142] width 244 height 19
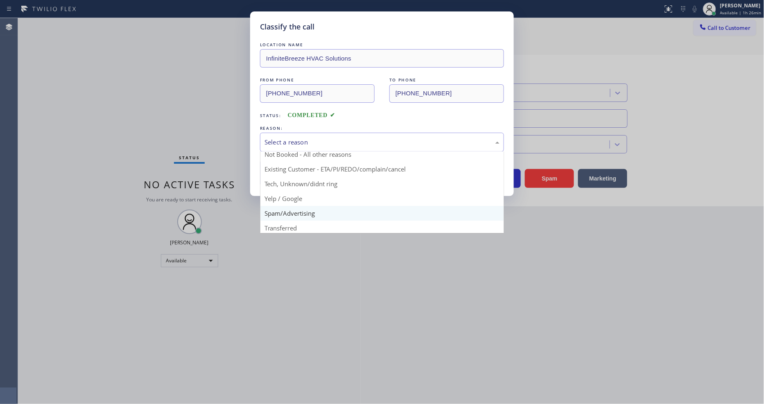
scroll to position [51, 0]
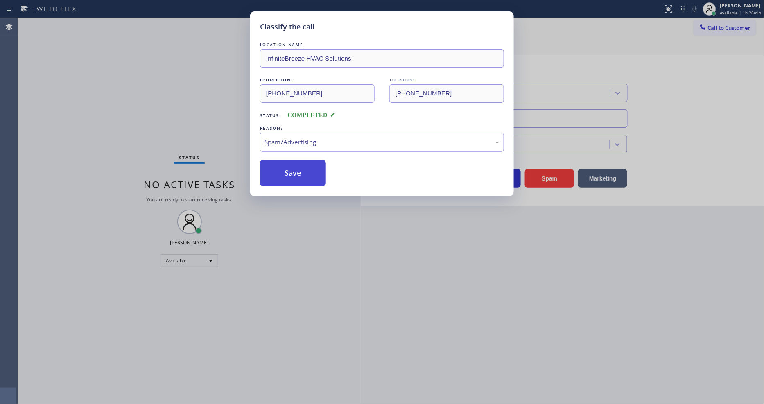
click at [303, 162] on button "Save" at bounding box center [293, 173] width 66 height 26
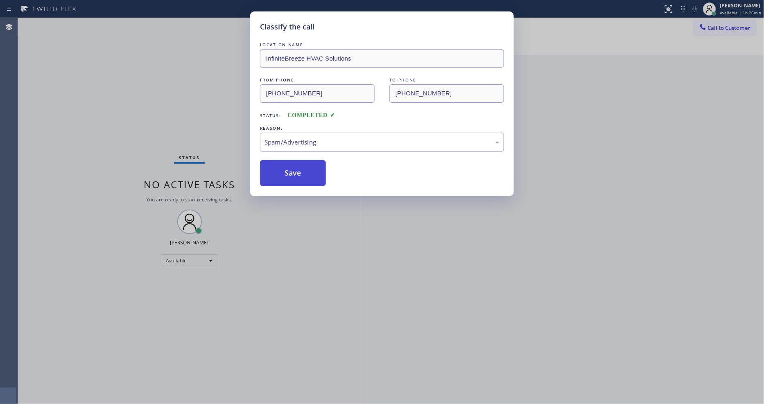
click at [303, 162] on button "Save" at bounding box center [293, 173] width 66 height 26
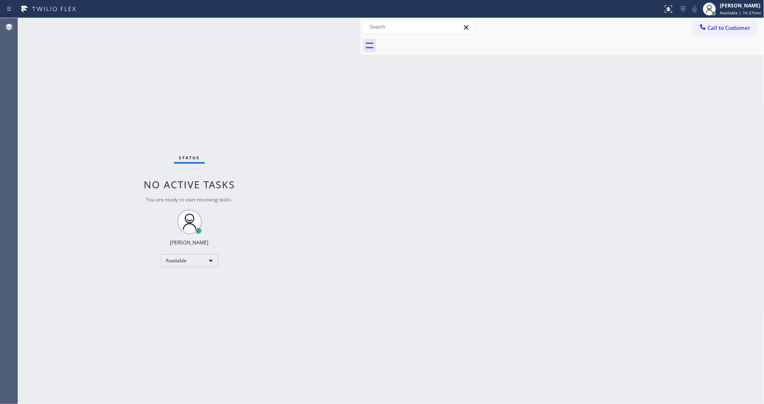
drag, startPoint x: 728, startPoint y: 313, endPoint x: 748, endPoint y: 377, distance: 66.6
click at [728, 313] on div "Back to Dashboard Change Sender ID Customers Technicians Select a contact Outbo…" at bounding box center [563, 211] width 404 height 386
click at [342, 308] on div "Status No active tasks You are ready to start receiving tasks. [PERSON_NAME] Av…" at bounding box center [189, 211] width 343 height 386
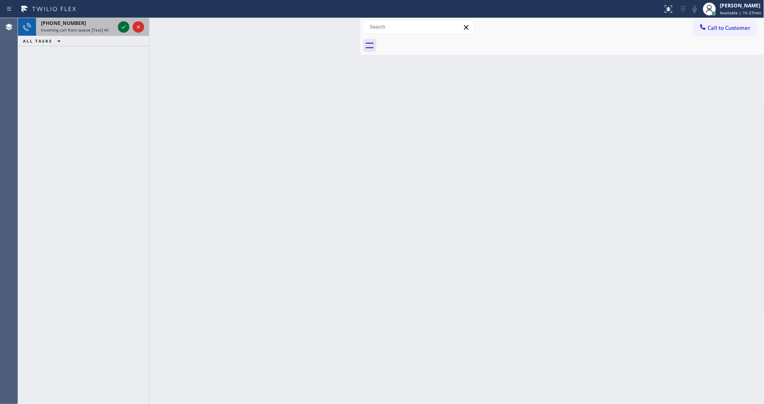
click at [120, 25] on icon at bounding box center [124, 27] width 10 height 10
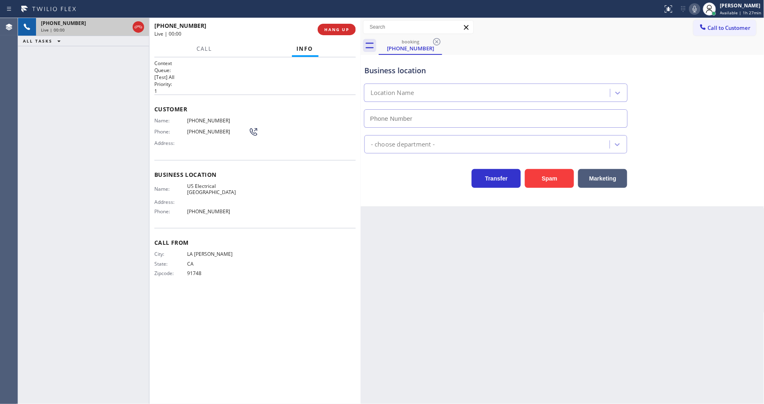
type input "[PHONE_NUMBER]"
click at [328, 27] on span "HANG UP" at bounding box center [336, 30] width 25 height 6
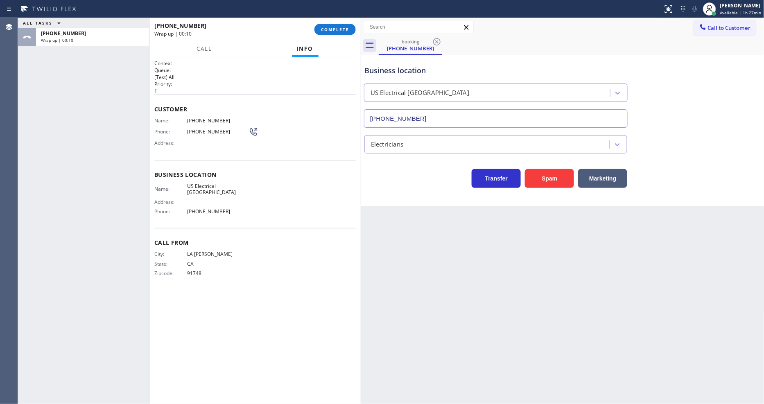
drag, startPoint x: 634, startPoint y: 292, endPoint x: 543, endPoint y: 297, distance: 91.0
click at [634, 292] on div "Back to Dashboard Change Sender ID Customers Technicians Select a contact Outbo…" at bounding box center [563, 211] width 404 height 386
click at [341, 25] on button "COMPLETE" at bounding box center [335, 29] width 41 height 11
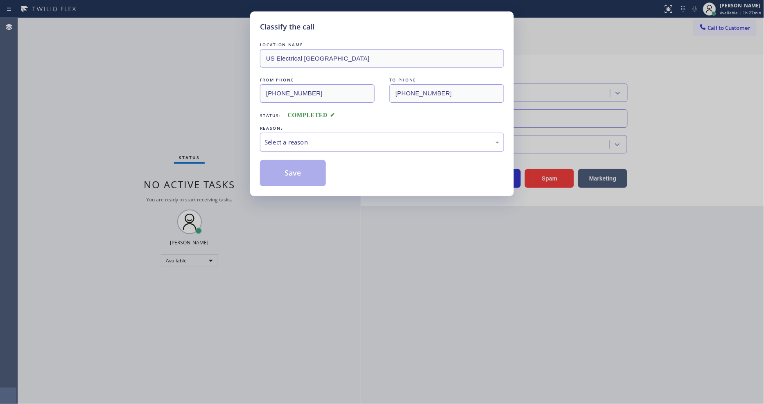
click at [284, 133] on div "Select a reason" at bounding box center [382, 142] width 244 height 19
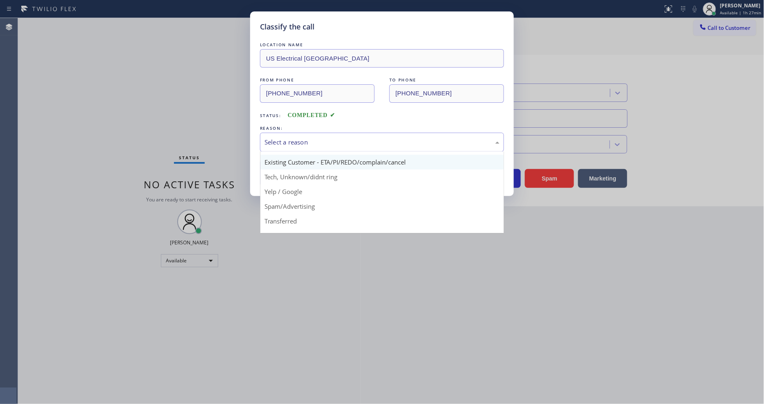
scroll to position [51, 0]
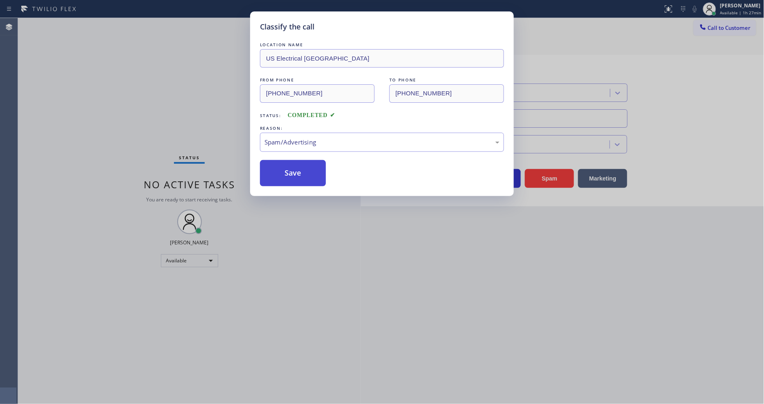
click at [285, 174] on button "Save" at bounding box center [293, 173] width 66 height 26
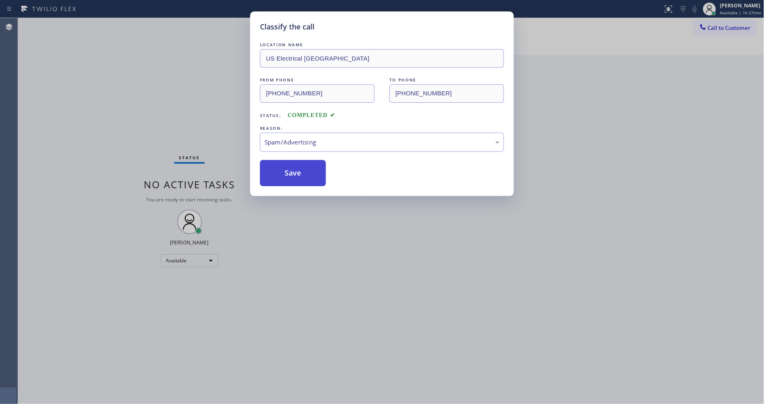
click at [285, 174] on button "Save" at bounding box center [293, 173] width 66 height 26
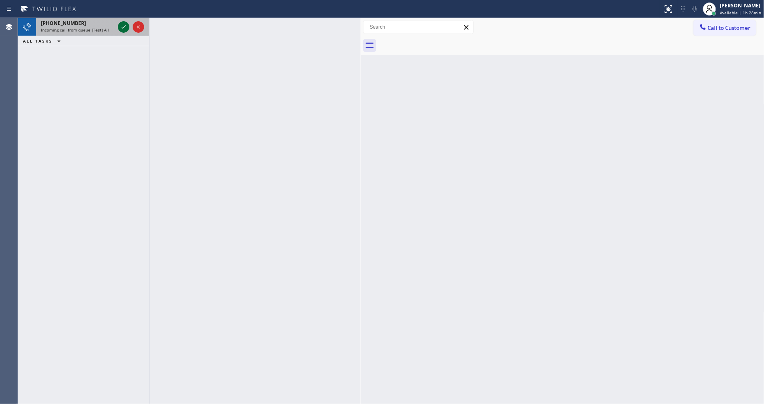
click at [119, 26] on icon at bounding box center [124, 27] width 10 height 10
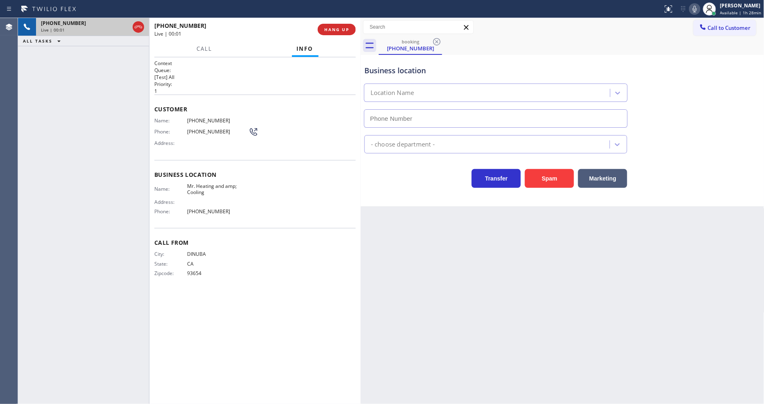
type input "[PHONE_NUMBER]"
click at [324, 32] on button "HANG UP" at bounding box center [337, 29] width 38 height 11
click at [324, 31] on span "HANG UP" at bounding box center [336, 30] width 25 height 6
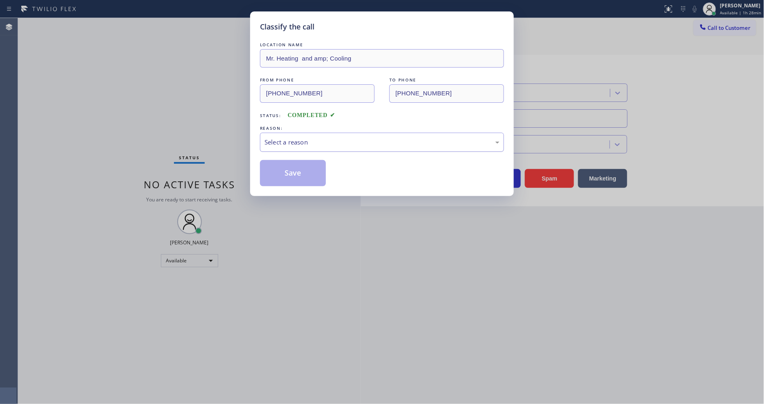
click at [318, 134] on div "Select a reason" at bounding box center [382, 142] width 244 height 19
click at [299, 175] on button "Save" at bounding box center [293, 173] width 66 height 26
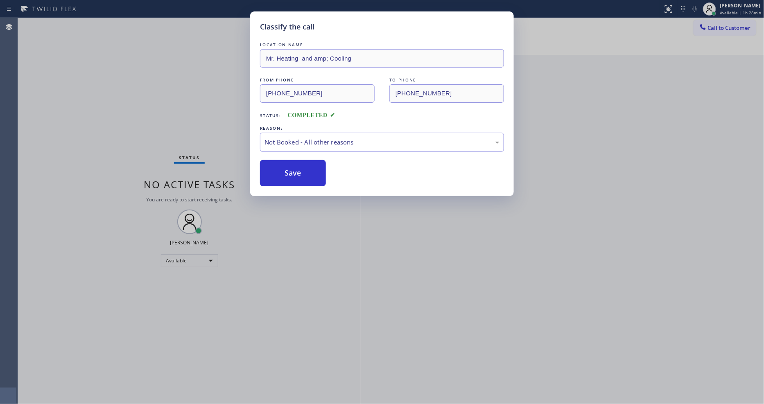
click at [299, 175] on button "Save" at bounding box center [293, 173] width 66 height 26
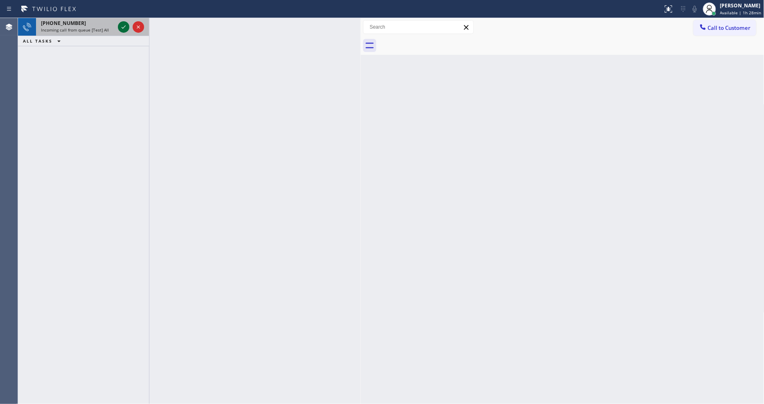
click at [124, 25] on icon at bounding box center [124, 27] width 10 height 10
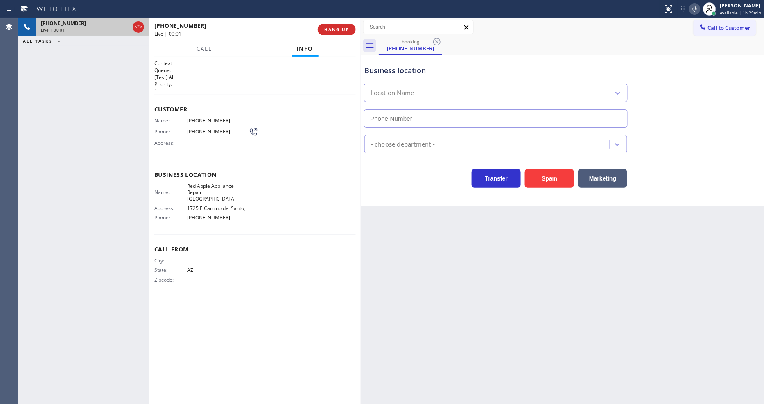
type input "[PHONE_NUMBER]"
click at [509, 245] on div "Back to Dashboard Change Sender ID Customers Technicians Select a contact Outbo…" at bounding box center [563, 211] width 404 height 386
click at [170, 39] on div "[PHONE_NUMBER] Live | 00:08" at bounding box center [235, 29] width 163 height 21
click at [336, 30] on span "HANG UP" at bounding box center [336, 30] width 25 height 6
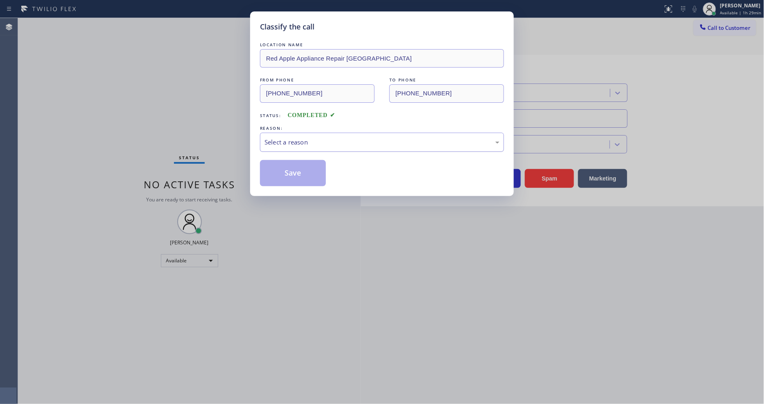
click at [314, 138] on div "Select a reason" at bounding box center [382, 142] width 235 height 9
click at [312, 170] on button "Save" at bounding box center [293, 173] width 66 height 26
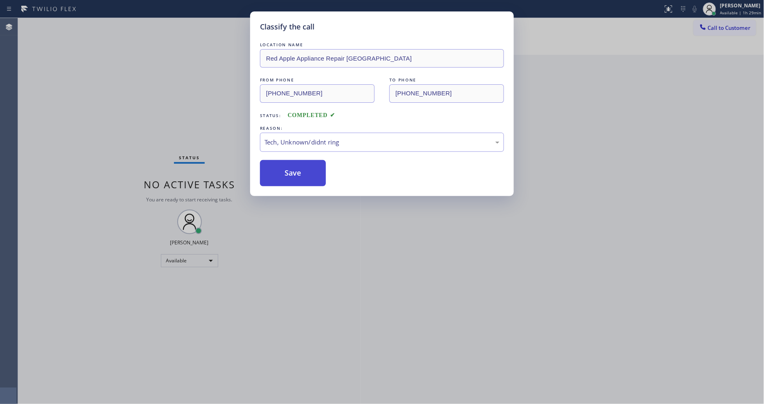
click at [312, 170] on button "Save" at bounding box center [293, 173] width 66 height 26
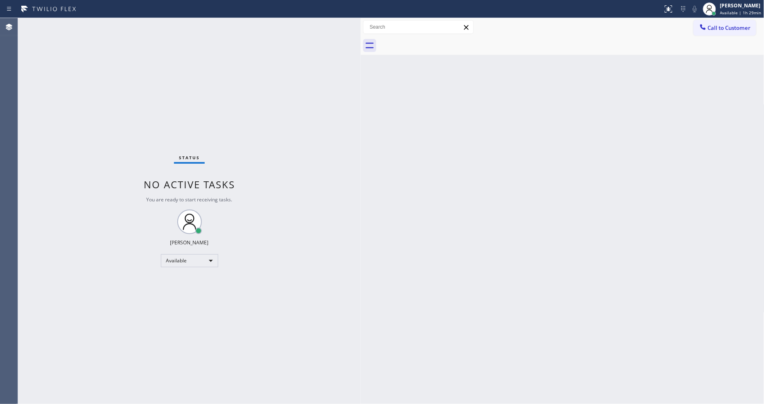
click at [56, 70] on div "Status No active tasks You are ready to start receiving tasks. [PERSON_NAME] Av…" at bounding box center [189, 211] width 343 height 386
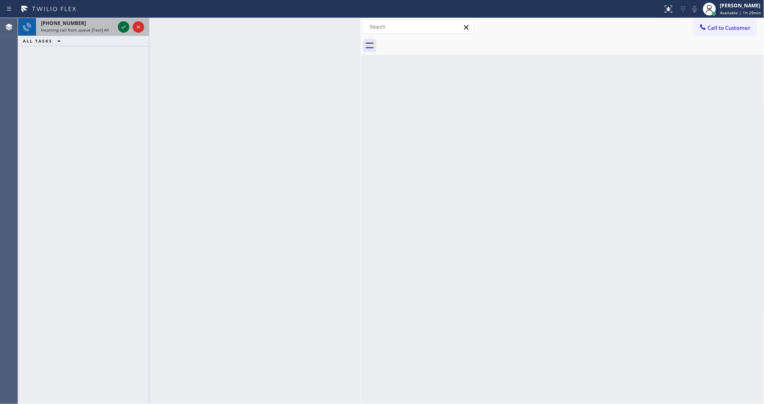
click at [121, 27] on icon at bounding box center [124, 27] width 10 height 10
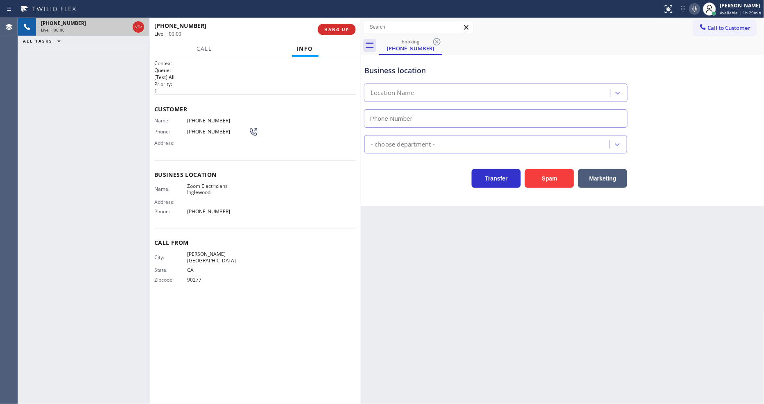
type input "[PHONE_NUMBER]"
click at [535, 207] on div "Back to Dashboard Change Sender ID Customers Technicians Select a contact Outbo…" at bounding box center [563, 211] width 404 height 386
click at [210, 186] on span "Zoom Electricians Inglewood" at bounding box center [217, 189] width 61 height 13
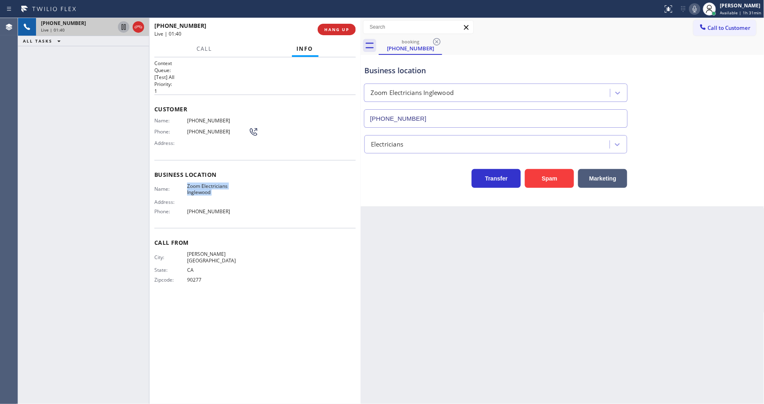
click at [121, 25] on icon at bounding box center [124, 27] width 10 height 10
click at [694, 11] on icon at bounding box center [695, 9] width 10 height 10
click at [528, 342] on div "Back to Dashboard Change Sender ID Customers Technicians Select a contact Outbo…" at bounding box center [563, 211] width 404 height 386
click at [204, 119] on span "[PHONE_NUMBER]" at bounding box center [217, 121] width 61 height 6
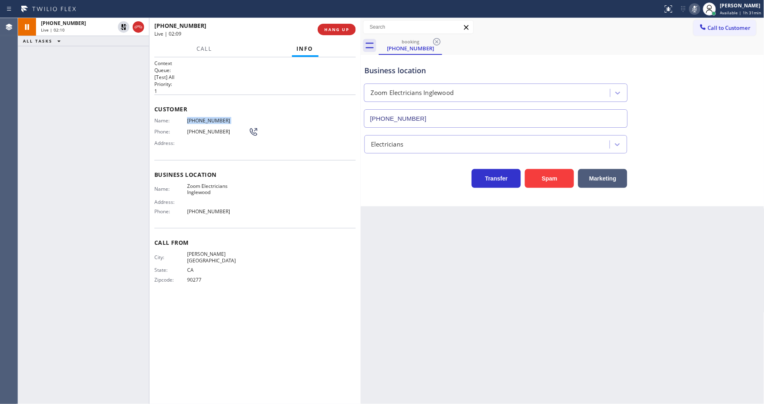
click at [204, 119] on span "[PHONE_NUMBER]" at bounding box center [217, 121] width 61 height 6
drag, startPoint x: 501, startPoint y: 290, endPoint x: 513, endPoint y: 263, distance: 29.5
click at [501, 290] on div "Back to Dashboard Change Sender ID Customers Technicians Select a contact Outbo…" at bounding box center [563, 211] width 404 height 386
click at [123, 23] on icon at bounding box center [124, 27] width 10 height 10
click at [700, 7] on icon at bounding box center [695, 9] width 10 height 10
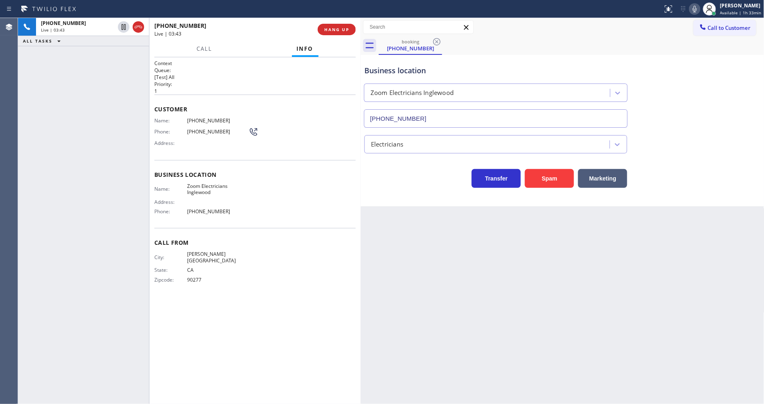
drag, startPoint x: 546, startPoint y: 275, endPoint x: 526, endPoint y: 274, distance: 20.1
click at [546, 275] on div "Back to Dashboard Change Sender ID Customers Technicians Select a contact Outbo…" at bounding box center [563, 211] width 404 height 386
click at [324, 29] on button "HANG UP" at bounding box center [337, 29] width 38 height 11
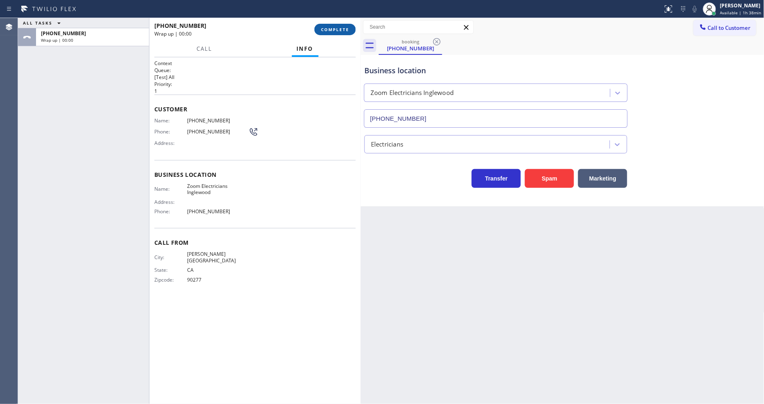
click at [324, 29] on span "COMPLETE" at bounding box center [335, 30] width 28 height 6
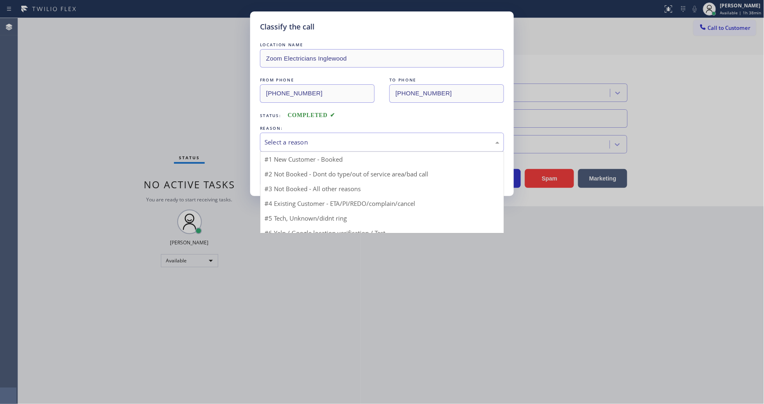
click at [286, 138] on div "Select a reason" at bounding box center [382, 142] width 235 height 9
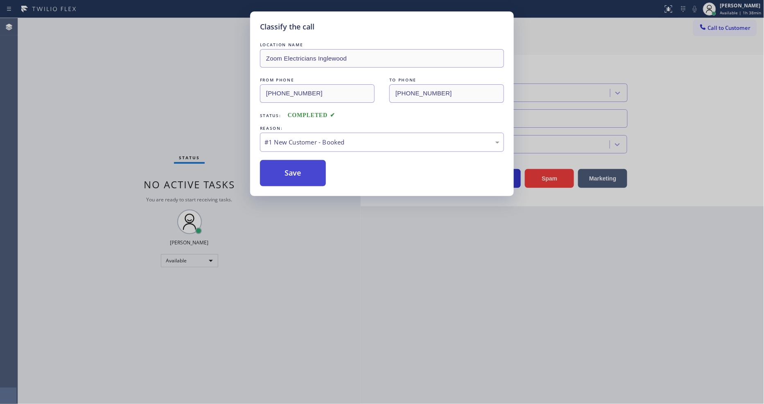
click at [284, 167] on button "Save" at bounding box center [293, 173] width 66 height 26
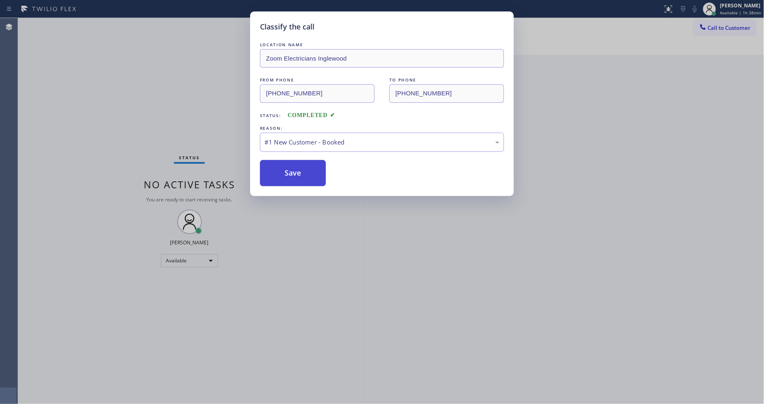
click at [284, 167] on button "Save" at bounding box center [293, 173] width 66 height 26
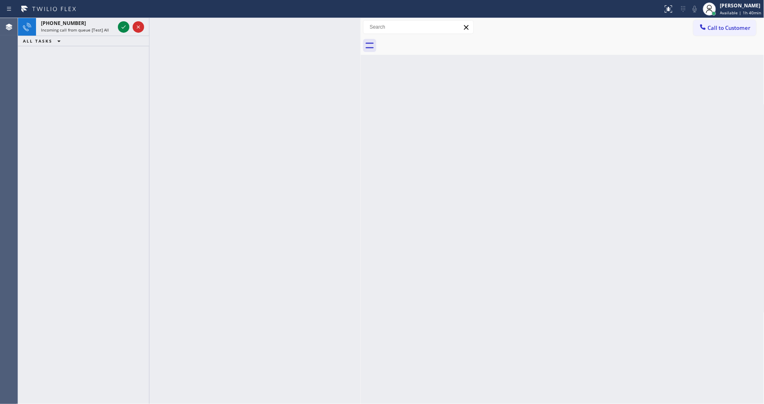
drag, startPoint x: 121, startPoint y: 30, endPoint x: 122, endPoint y: 39, distance: 9.5
click at [121, 30] on icon at bounding box center [124, 27] width 10 height 10
click at [125, 25] on icon at bounding box center [124, 27] width 10 height 10
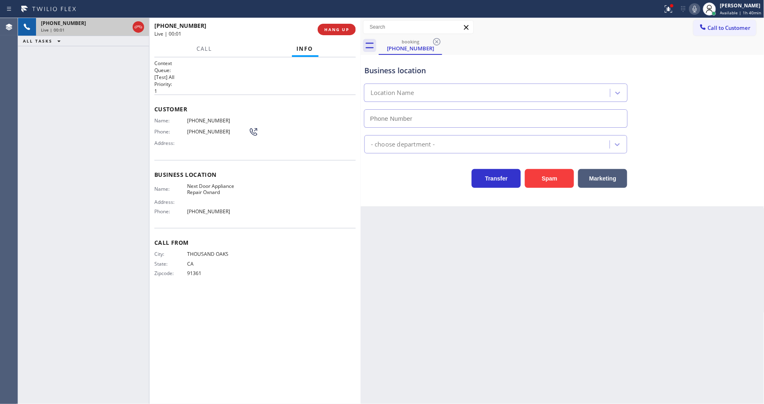
type input "[PHONE_NUMBER]"
click at [204, 189] on span "Next Door Appliance Repair Oxnard" at bounding box center [217, 189] width 61 height 13
click at [333, 34] on button "HANG UP" at bounding box center [337, 29] width 38 height 11
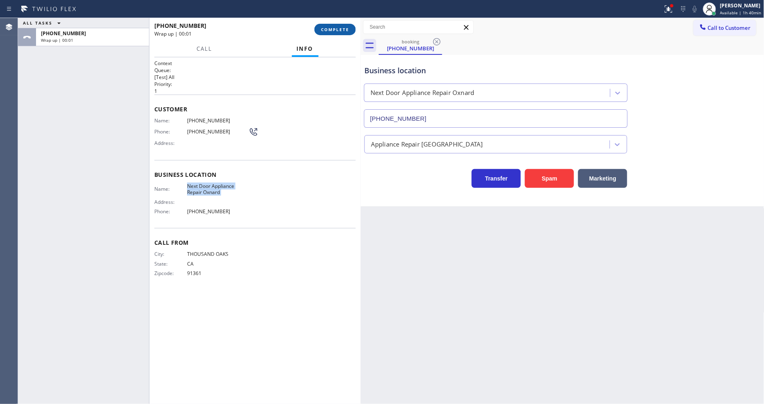
drag, startPoint x: 333, startPoint y: 30, endPoint x: 449, endPoint y: 55, distance: 119.0
click at [333, 30] on span "COMPLETE" at bounding box center [335, 30] width 28 height 6
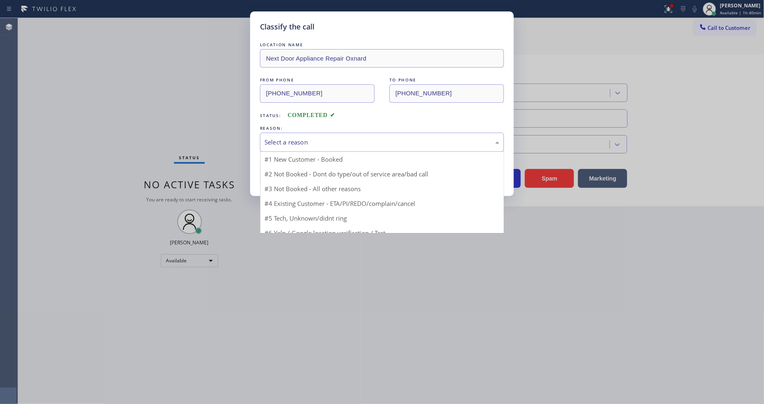
click at [293, 140] on div "Select a reason" at bounding box center [382, 142] width 235 height 9
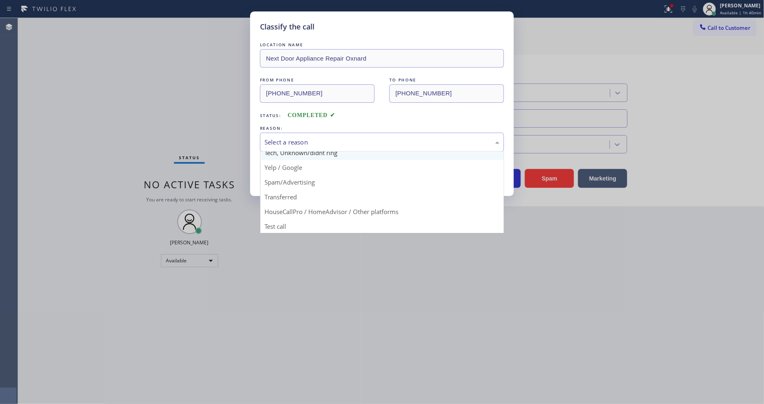
scroll to position [51, 0]
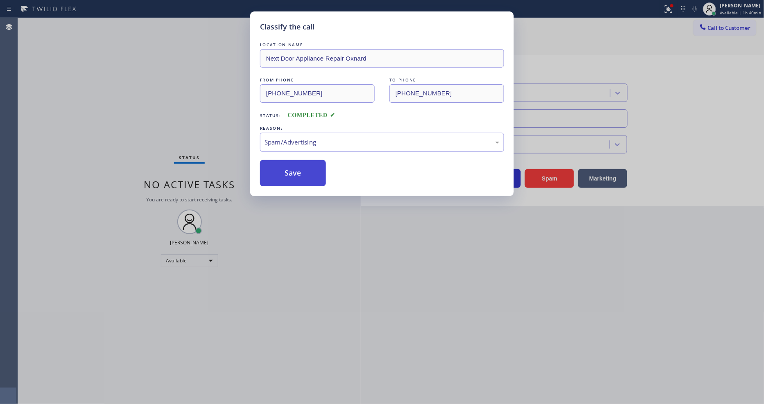
click at [299, 170] on button "Save" at bounding box center [293, 173] width 66 height 26
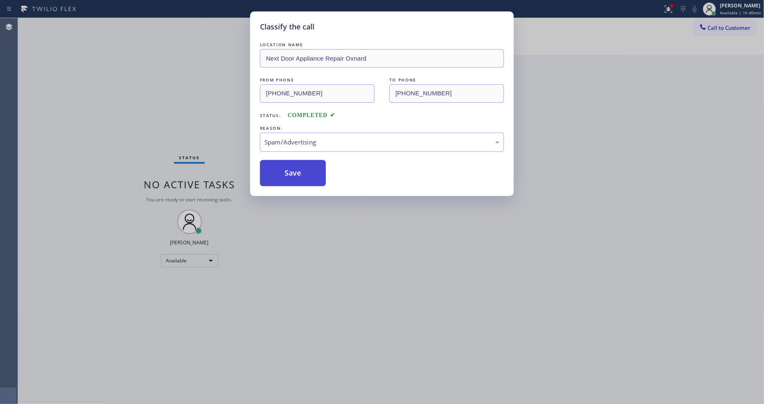
click at [299, 170] on button "Save" at bounding box center [293, 173] width 66 height 26
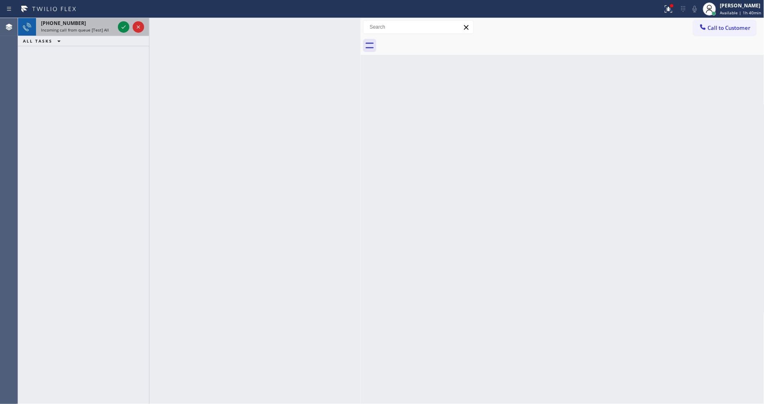
click at [103, 25] on div "[PHONE_NUMBER]" at bounding box center [78, 23] width 74 height 7
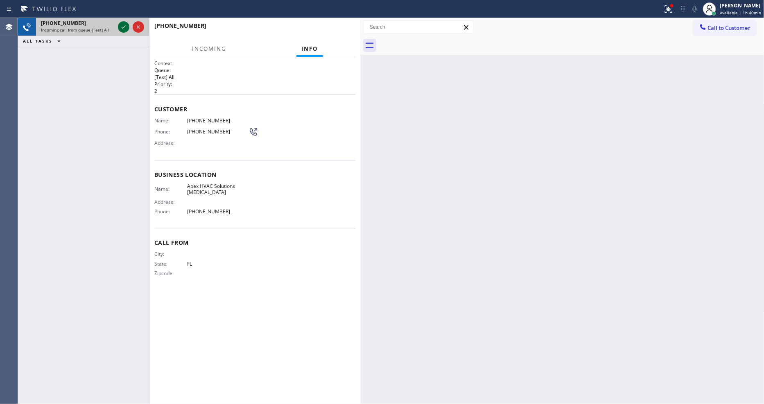
click at [122, 30] on icon at bounding box center [124, 27] width 10 height 10
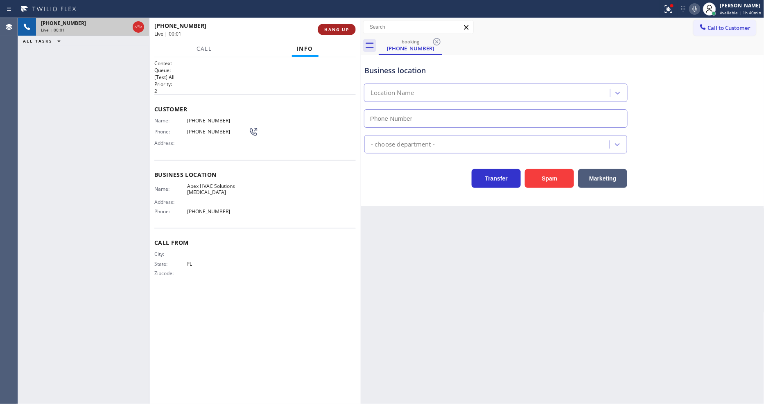
click at [335, 29] on span "HANG UP" at bounding box center [336, 30] width 25 height 6
type input "[PHONE_NUMBER]"
click at [335, 29] on span "HANG UP" at bounding box center [336, 30] width 25 height 6
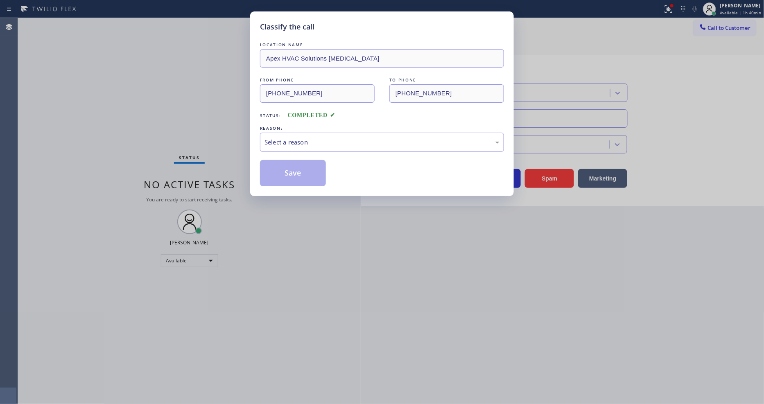
click at [313, 139] on div "Select a reason" at bounding box center [382, 142] width 235 height 9
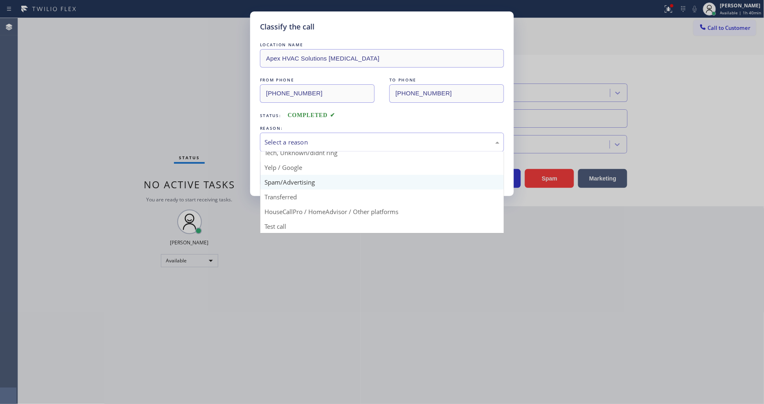
scroll to position [51, 0]
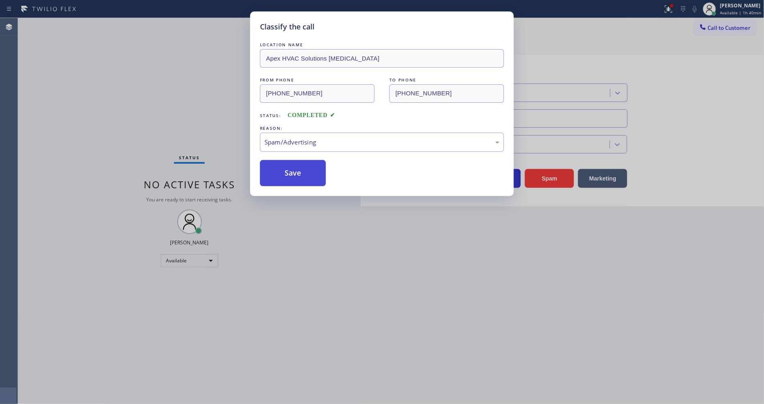
drag, startPoint x: 306, startPoint y: 183, endPoint x: 305, endPoint y: 165, distance: 17.2
click at [305, 165] on button "Save" at bounding box center [293, 173] width 66 height 26
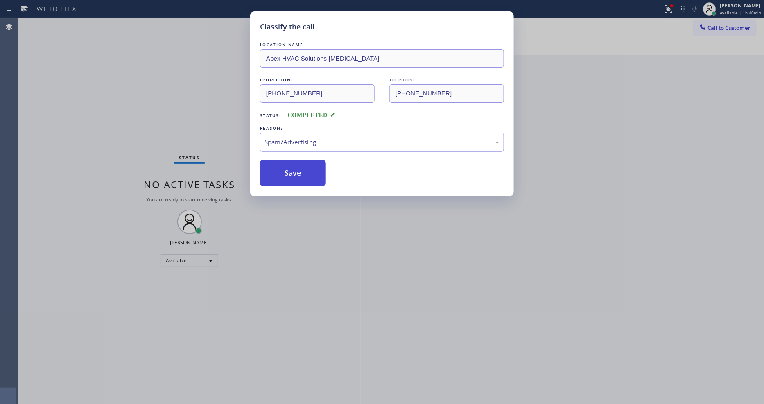
click at [305, 165] on button "Save" at bounding box center [293, 173] width 66 height 26
click at [305, 166] on button "Save" at bounding box center [293, 173] width 66 height 26
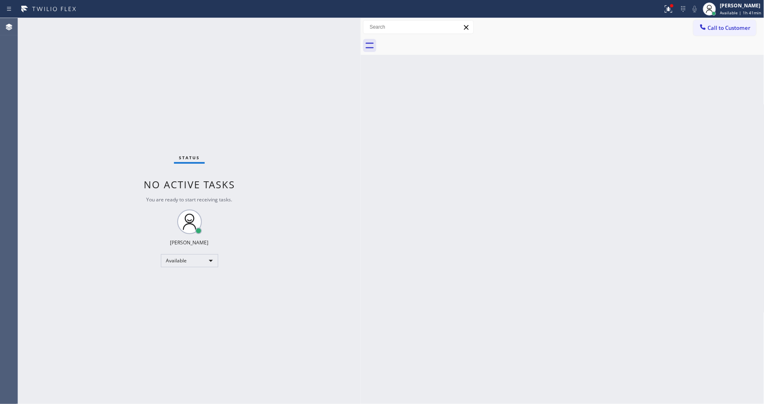
click at [465, 253] on div "Back to Dashboard Change Sender ID Customers Technicians Select a contact Outbo…" at bounding box center [563, 211] width 404 height 386
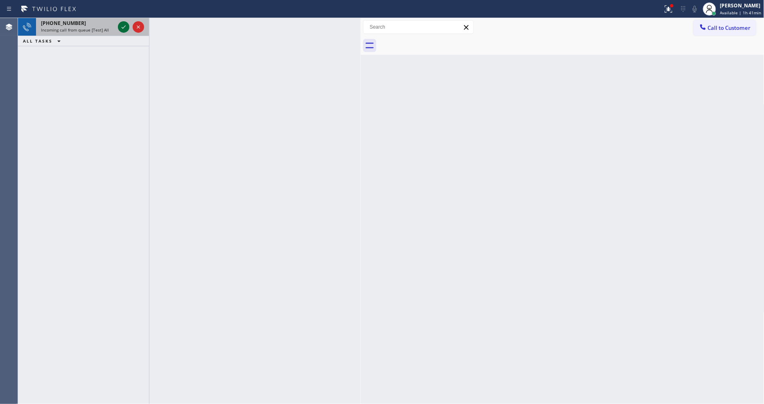
click at [124, 25] on icon at bounding box center [124, 27] width 10 height 10
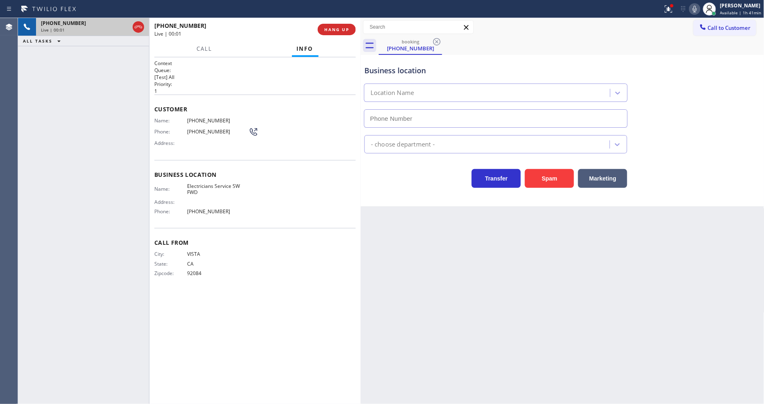
type input "[PHONE_NUMBER]"
click at [694, 10] on icon at bounding box center [695, 9] width 10 height 10
click at [698, 8] on rect at bounding box center [695, 8] width 6 height 6
click at [214, 183] on span "Electricians Service SW FWD" at bounding box center [217, 189] width 61 height 13
click at [214, 185] on span "Electricians Service SW FWD" at bounding box center [217, 189] width 61 height 13
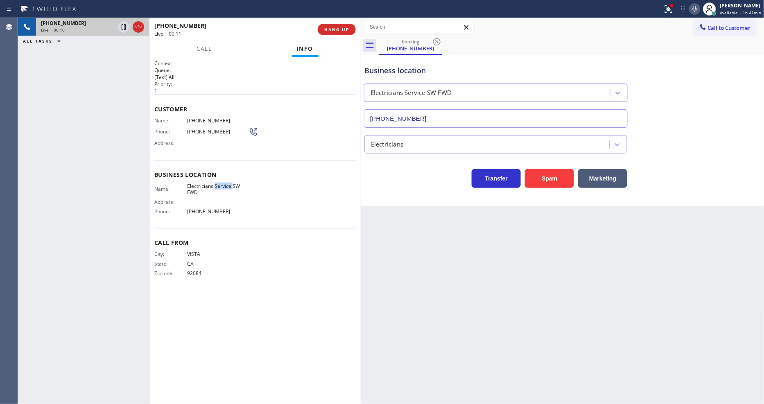
click at [214, 185] on span "Electricians Service SW FWD" at bounding box center [217, 189] width 61 height 13
click at [208, 118] on span "[PHONE_NUMBER]" at bounding box center [217, 121] width 61 height 6
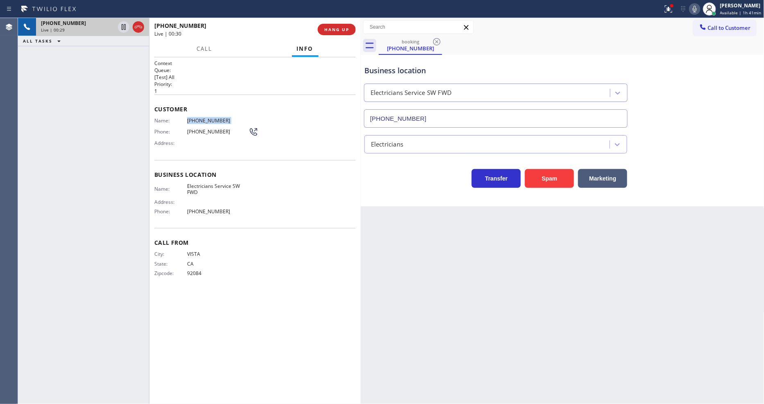
drag, startPoint x: 673, startPoint y: 5, endPoint x: 702, endPoint y: 62, distance: 63.7
click at [673, 5] on div at bounding box center [671, 5] width 3 height 3
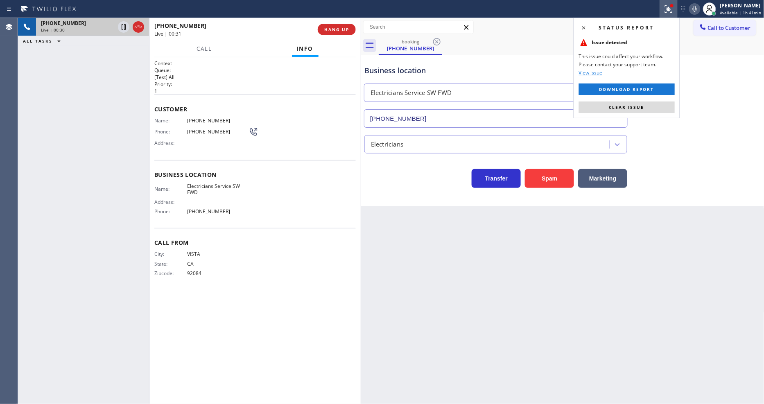
click at [665, 101] on div "Status report Issue detected This issue could affect your workflow. Please cont…" at bounding box center [627, 68] width 106 height 101
click at [665, 113] on button "Clear issue" at bounding box center [627, 107] width 96 height 11
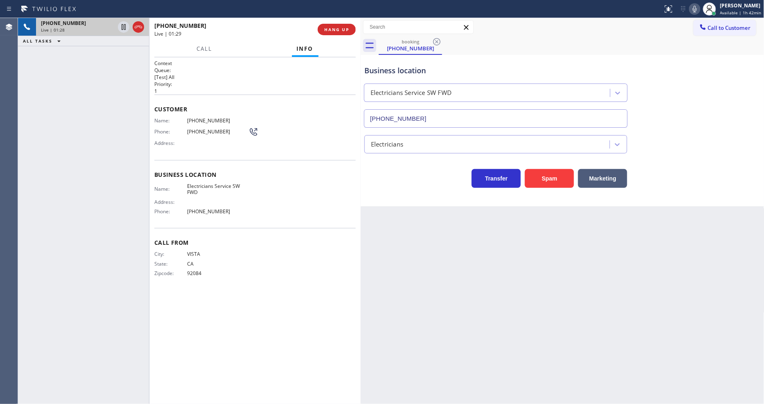
click at [119, 33] on div at bounding box center [130, 27] width 29 height 18
click at [697, 9] on icon at bounding box center [695, 9] width 10 height 10
click at [123, 27] on icon at bounding box center [124, 27] width 10 height 10
drag, startPoint x: 121, startPoint y: 26, endPoint x: 308, endPoint y: 3, distance: 188.2
click at [121, 26] on icon at bounding box center [124, 27] width 10 height 10
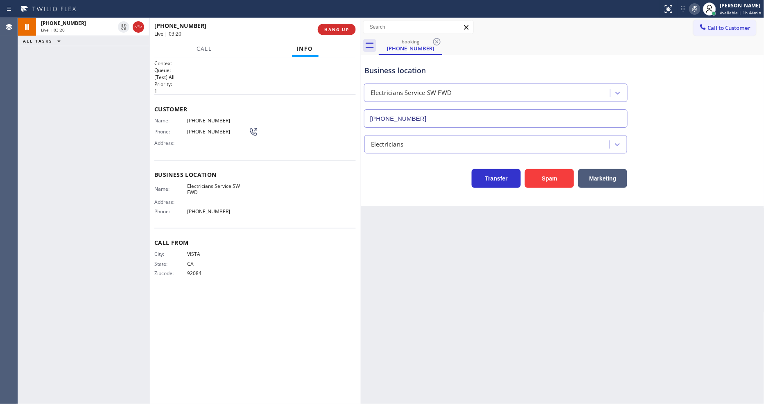
click at [698, 9] on icon at bounding box center [695, 9] width 10 height 10
click at [491, 273] on div "Back to Dashboard Change Sender ID Customers Technicians Select a contact Outbo…" at bounding box center [563, 211] width 404 height 386
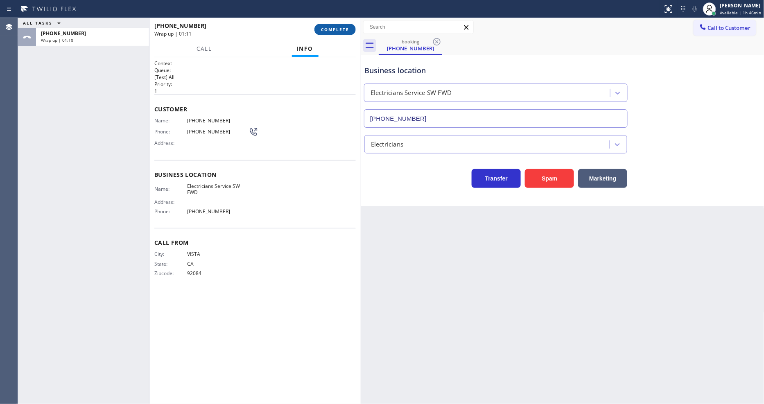
click at [329, 31] on span "COMPLETE" at bounding box center [335, 30] width 28 height 6
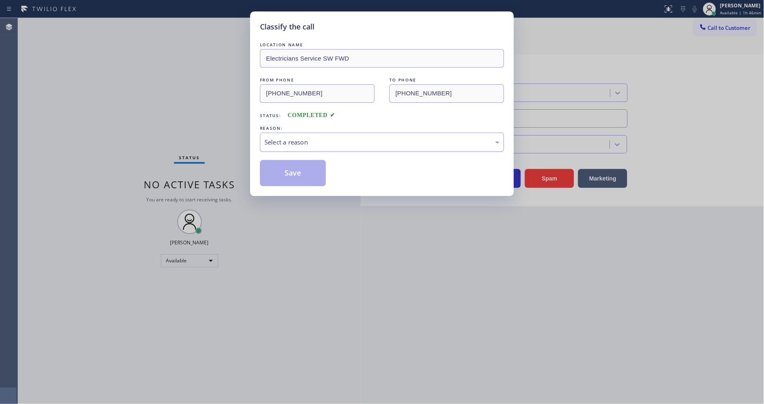
click at [298, 141] on div "Select a reason" at bounding box center [382, 142] width 235 height 9
click at [292, 170] on button "Save" at bounding box center [293, 173] width 66 height 26
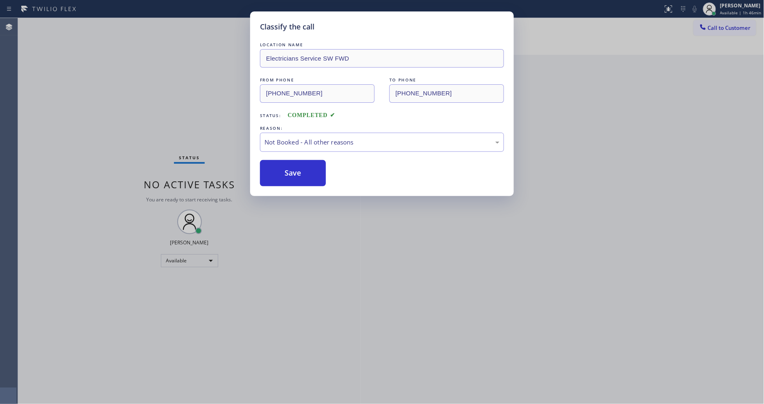
click at [292, 170] on button "Save" at bounding box center [293, 173] width 66 height 26
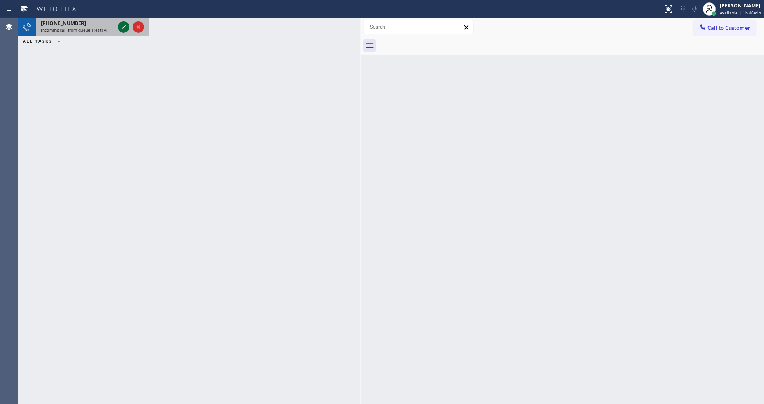
click at [123, 26] on icon at bounding box center [124, 27] width 10 height 10
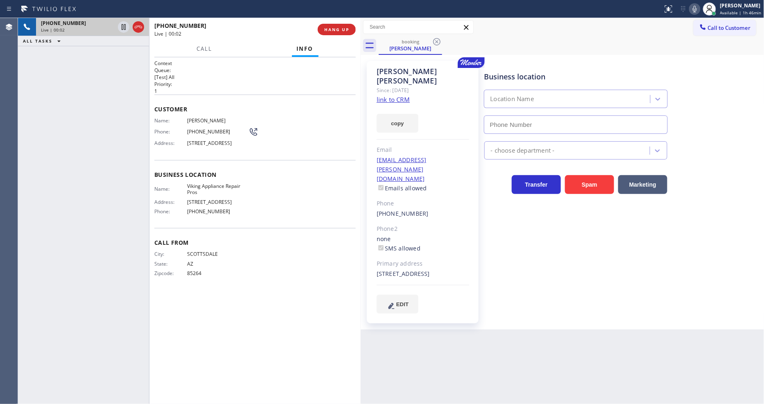
type input "[PHONE_NUMBER]"
click at [381, 95] on link "link to CRM" at bounding box center [393, 99] width 33 height 8
click at [344, 27] on span "HANG UP" at bounding box center [336, 30] width 25 height 6
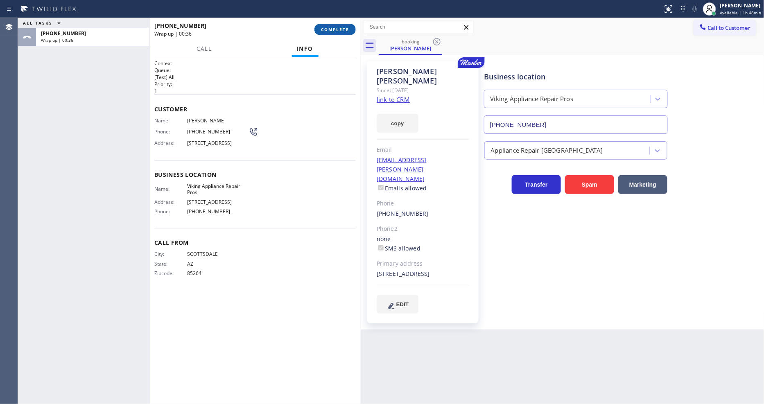
click at [342, 26] on button "COMPLETE" at bounding box center [335, 29] width 41 height 11
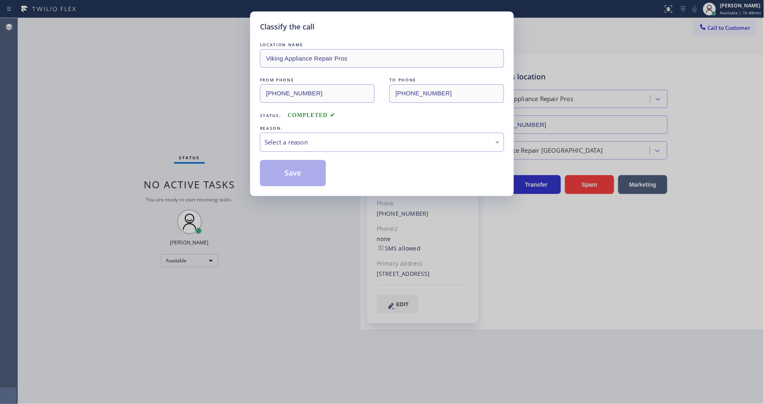
click at [297, 133] on div "Select a reason" at bounding box center [382, 142] width 244 height 19
click at [280, 168] on button "Save" at bounding box center [293, 173] width 66 height 26
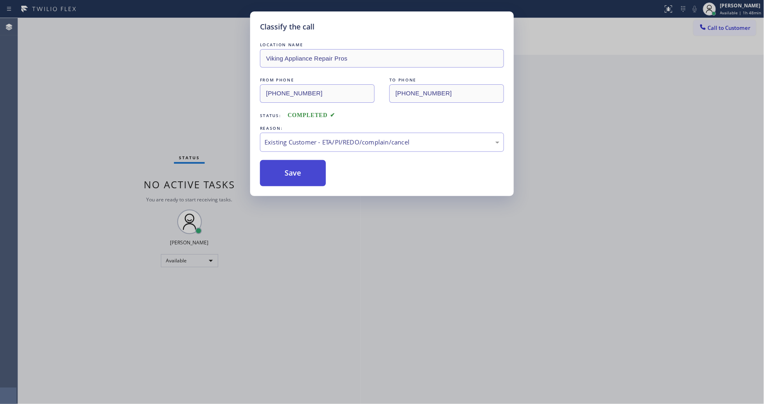
click at [280, 168] on button "Save" at bounding box center [293, 173] width 66 height 26
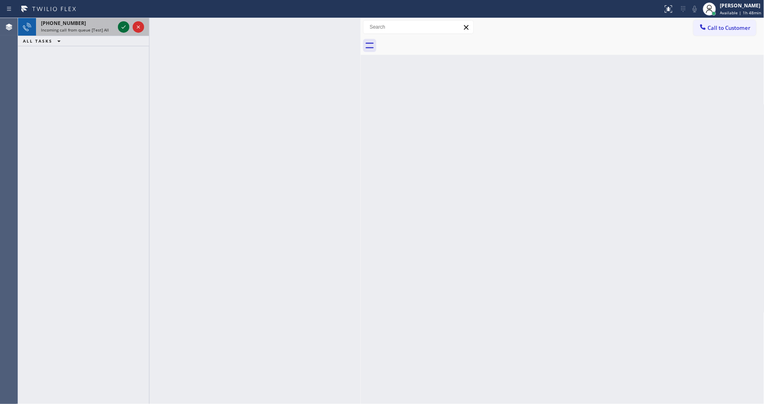
click at [125, 28] on icon at bounding box center [124, 27] width 10 height 10
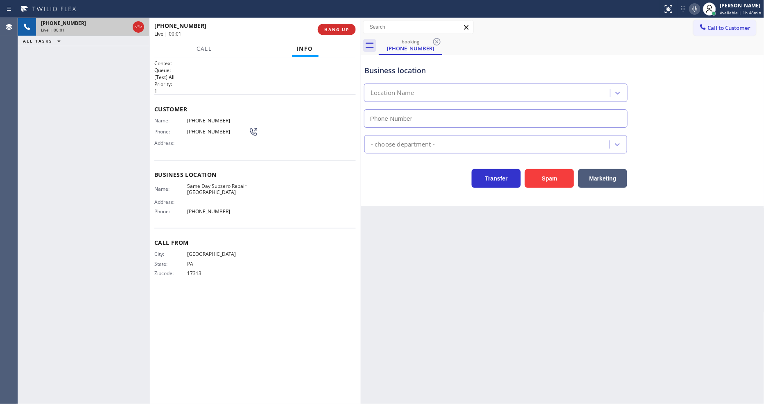
type input "[PHONE_NUMBER]"
click at [559, 263] on div "Back to Dashboard Change Sender ID Customers Technicians Select a contact Outbo…" at bounding box center [563, 211] width 404 height 386
click at [333, 33] on button "HANG UP" at bounding box center [337, 29] width 38 height 11
click at [333, 31] on span "HANG UP" at bounding box center [336, 30] width 25 height 6
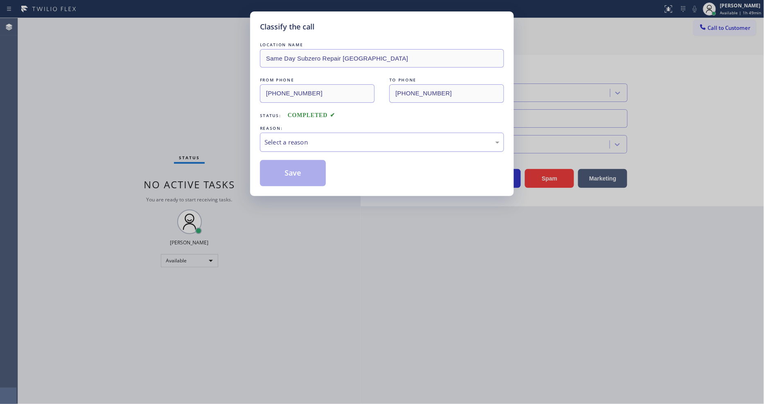
click at [314, 142] on div "Select a reason" at bounding box center [382, 142] width 235 height 9
drag, startPoint x: 301, startPoint y: 201, endPoint x: 303, endPoint y: 160, distance: 41.4
click at [303, 160] on button "Save" at bounding box center [293, 173] width 66 height 26
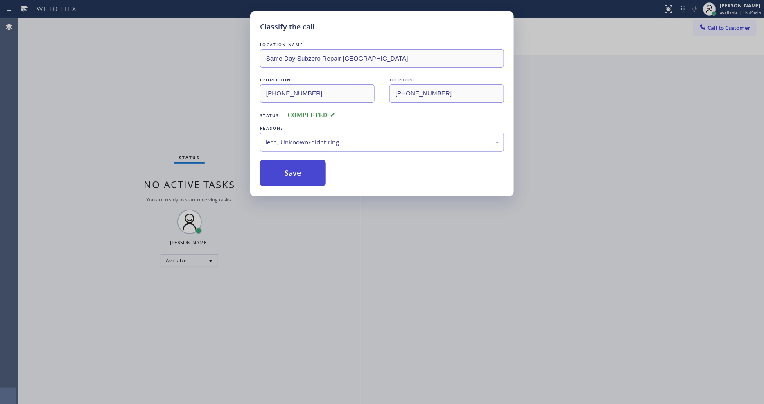
click at [303, 160] on button "Save" at bounding box center [293, 173] width 66 height 26
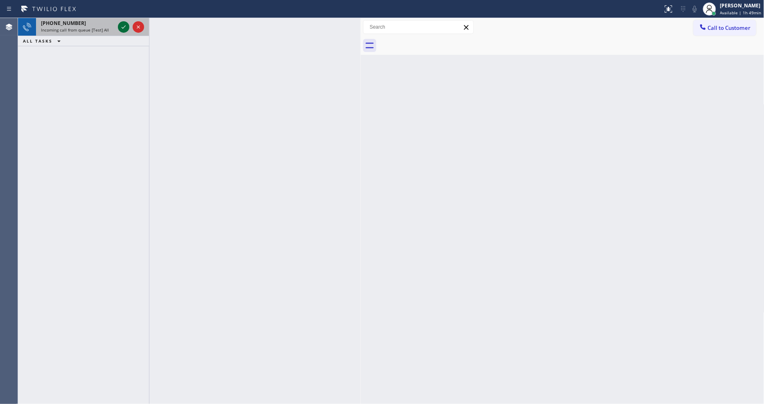
click at [123, 25] on icon at bounding box center [124, 27] width 10 height 10
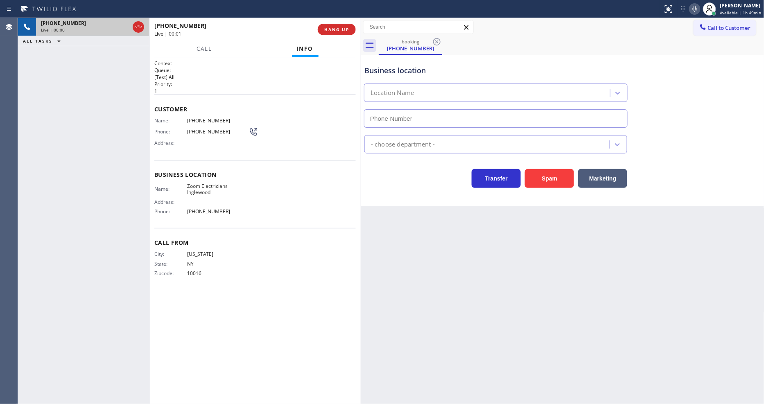
type input "[PHONE_NUMBER]"
click at [202, 187] on span "Zoom Electricians Inglewood" at bounding box center [217, 189] width 61 height 13
click at [202, 118] on span "[PHONE_NUMBER]" at bounding box center [217, 121] width 61 height 6
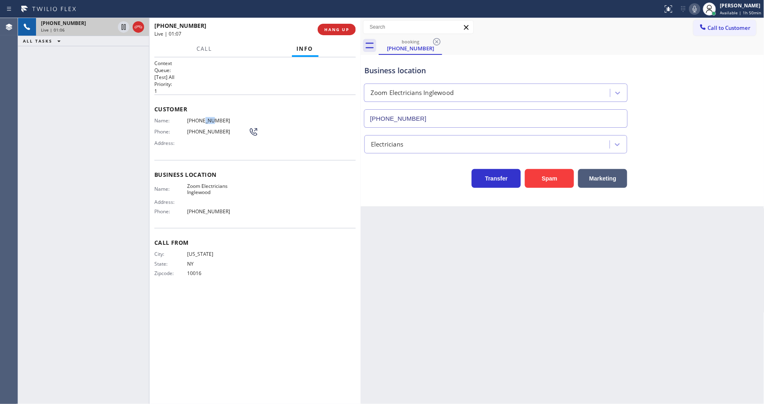
click at [202, 118] on span "[PHONE_NUMBER]" at bounding box center [217, 121] width 61 height 6
click at [120, 27] on icon at bounding box center [124, 27] width 10 height 10
click at [697, 7] on icon at bounding box center [695, 9] width 4 height 7
drag, startPoint x: 121, startPoint y: 27, endPoint x: 425, endPoint y: 27, distance: 303.9
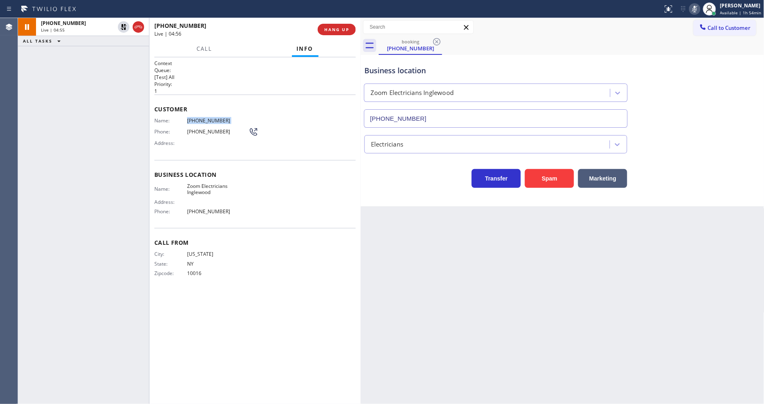
click at [121, 27] on icon at bounding box center [124, 27] width 10 height 10
click at [695, 9] on icon at bounding box center [695, 9] width 10 height 10
click at [333, 31] on span "HANG UP" at bounding box center [336, 30] width 25 height 6
click at [333, 32] on span "HANG UP" at bounding box center [336, 30] width 25 height 6
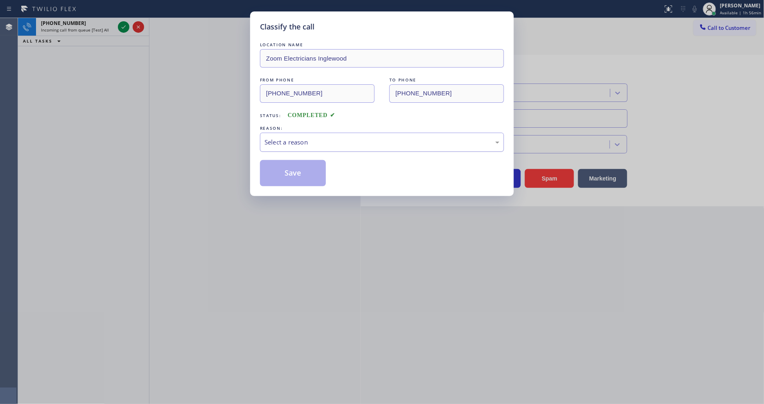
click at [301, 145] on div "Select a reason" at bounding box center [382, 142] width 244 height 19
click at [303, 164] on button "Save" at bounding box center [293, 173] width 66 height 26
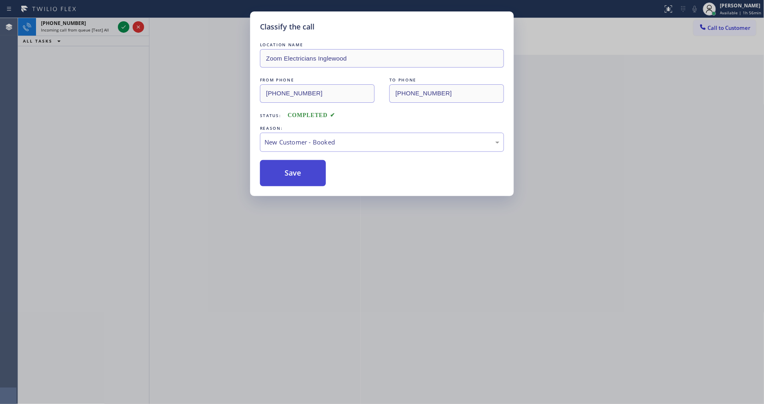
click at [303, 164] on button "Save" at bounding box center [293, 173] width 66 height 26
click at [121, 27] on icon at bounding box center [124, 27] width 10 height 10
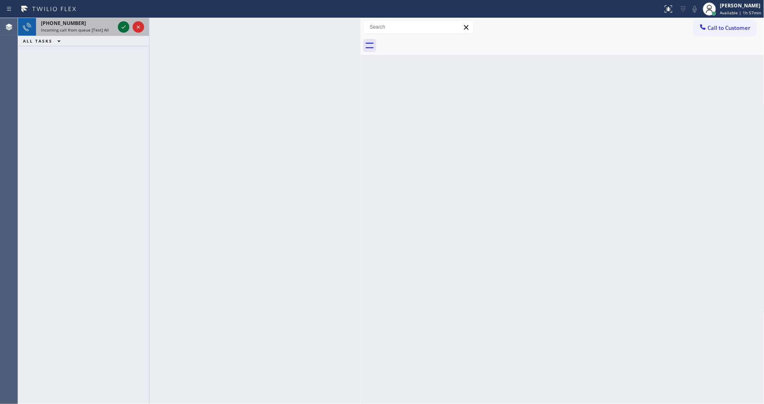
click at [120, 31] on icon at bounding box center [124, 27] width 10 height 10
click at [103, 32] on span "Incoming call from queue [Test] All" at bounding box center [75, 30] width 68 height 6
click at [121, 28] on icon at bounding box center [124, 27] width 10 height 10
drag, startPoint x: 121, startPoint y: 29, endPoint x: 0, endPoint y: 39, distance: 121.2
click at [121, 29] on icon at bounding box center [124, 27] width 10 height 10
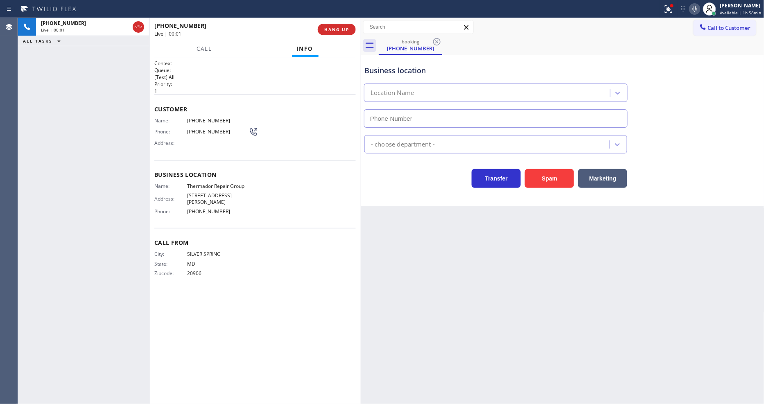
type input "[PHONE_NUMBER]"
click at [341, 25] on button "HANG UP" at bounding box center [337, 29] width 38 height 11
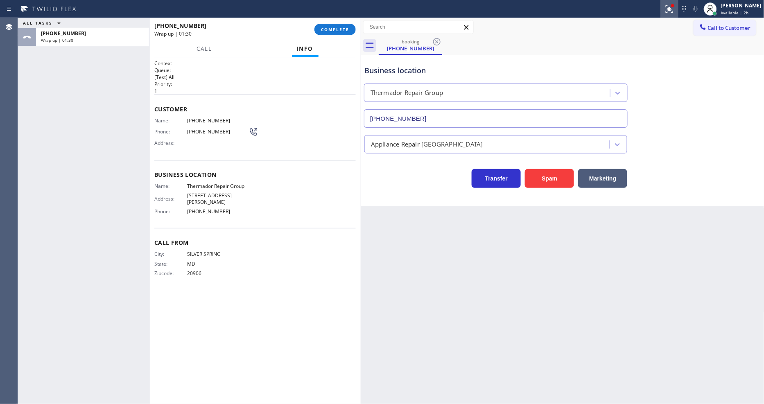
click at [674, 9] on icon at bounding box center [670, 9] width 10 height 10
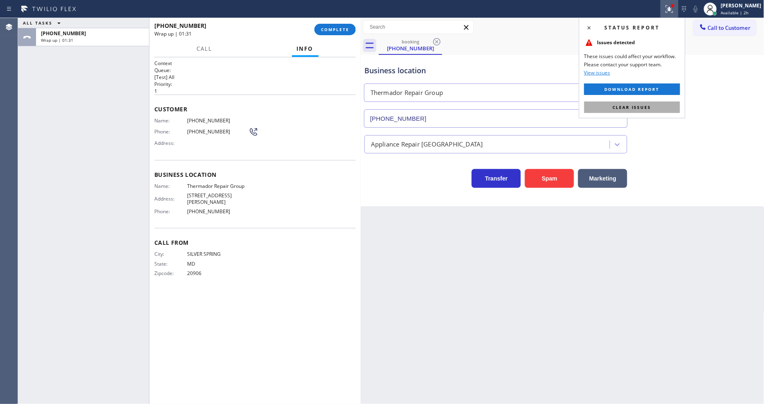
click at [664, 105] on button "Clear issues" at bounding box center [632, 107] width 96 height 11
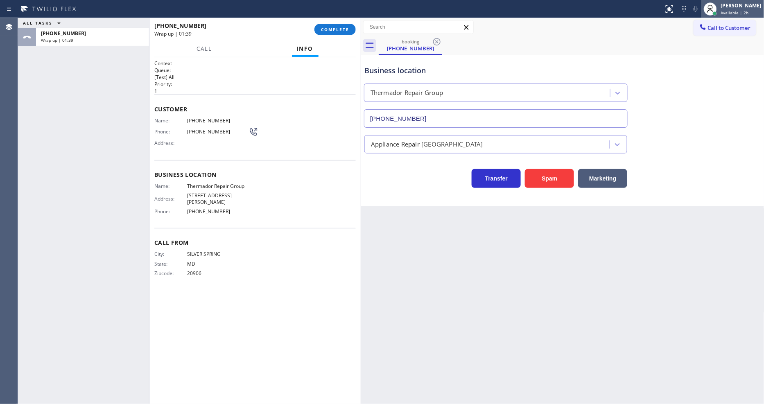
click at [744, 8] on div "[PERSON_NAME]" at bounding box center [741, 5] width 41 height 7
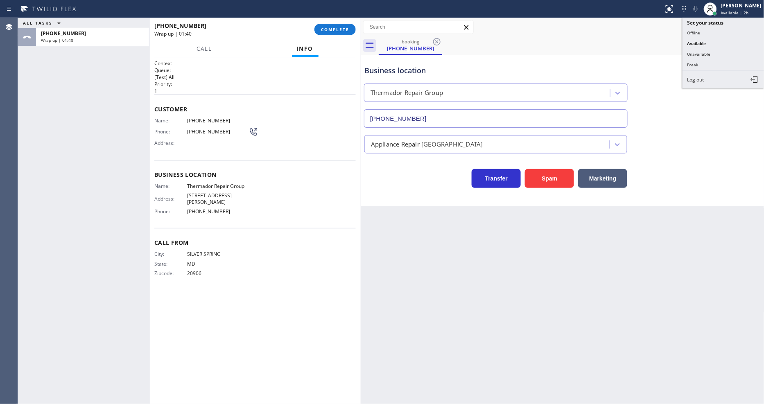
click at [728, 66] on button "Break" at bounding box center [724, 64] width 82 height 11
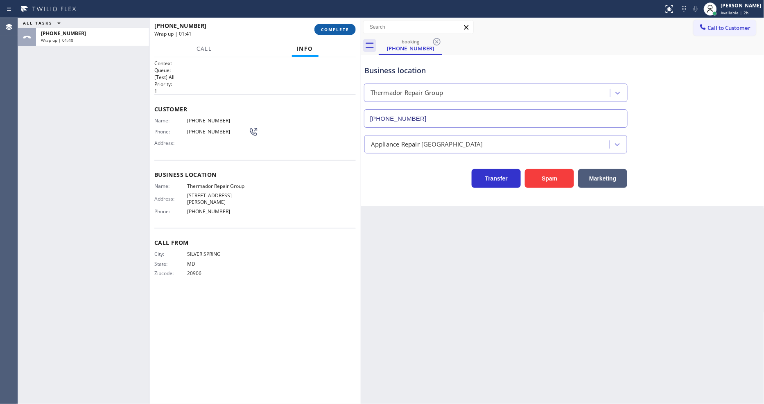
click at [351, 31] on button "COMPLETE" at bounding box center [335, 29] width 41 height 11
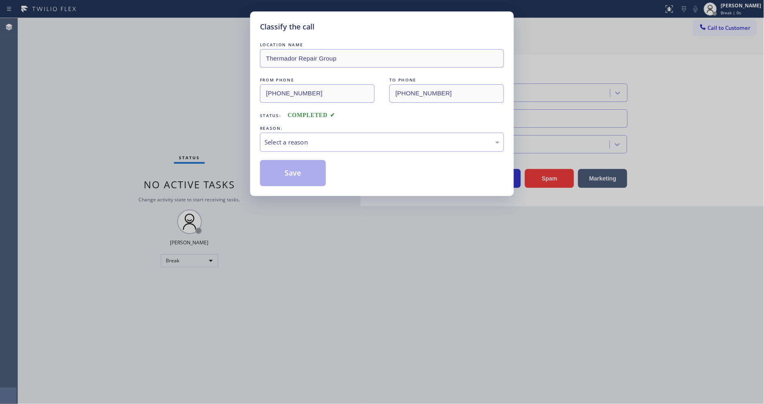
click at [301, 143] on div "Select a reason" at bounding box center [382, 142] width 235 height 9
click at [302, 171] on button "Save" at bounding box center [293, 173] width 66 height 26
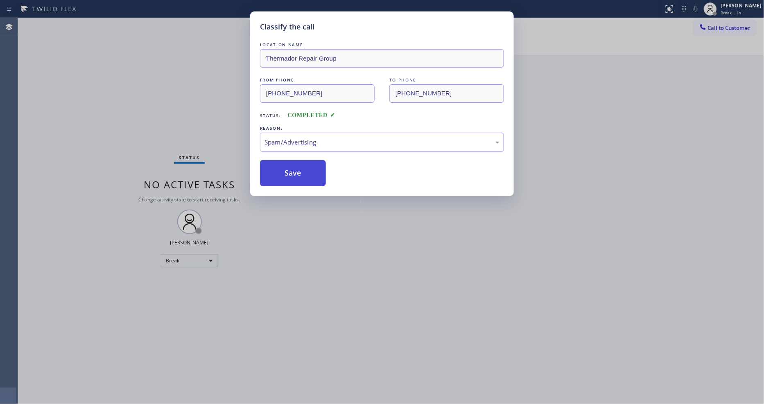
click at [302, 171] on button "Save" at bounding box center [293, 173] width 66 height 26
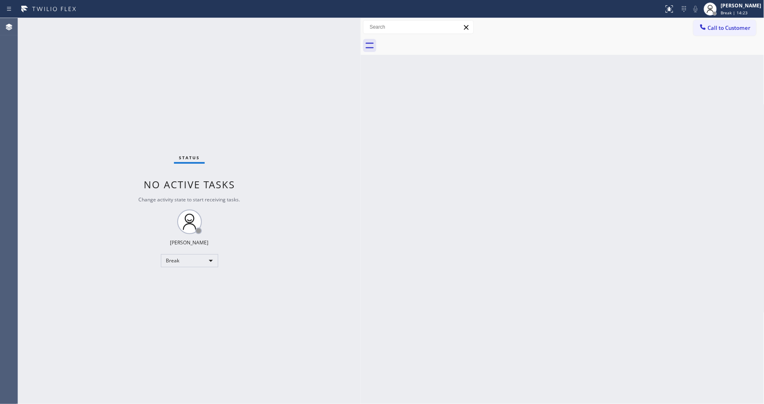
drag, startPoint x: 746, startPoint y: 7, endPoint x: 721, endPoint y: 42, distance: 43.4
click at [746, 7] on div "[PERSON_NAME]" at bounding box center [741, 5] width 41 height 7
click at [710, 55] on button "Unavailable" at bounding box center [724, 54] width 82 height 11
click at [337, 270] on div "Status No active tasks Change activity state to start receiving tasks. [PERSON_…" at bounding box center [189, 211] width 343 height 386
click at [91, 27] on div "Status No active tasks Change activity state to start receiving tasks. [PERSON_…" at bounding box center [189, 211] width 343 height 386
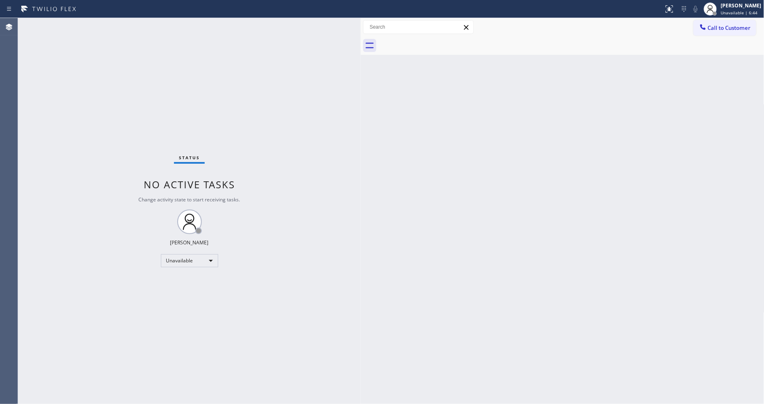
drag, startPoint x: 727, startPoint y: 9, endPoint x: 713, endPoint y: 37, distance: 31.7
click at [727, 9] on div "[PERSON_NAME] Unavailable | 6:44" at bounding box center [742, 9] width 45 height 14
click at [709, 44] on button "Available" at bounding box center [724, 43] width 82 height 11
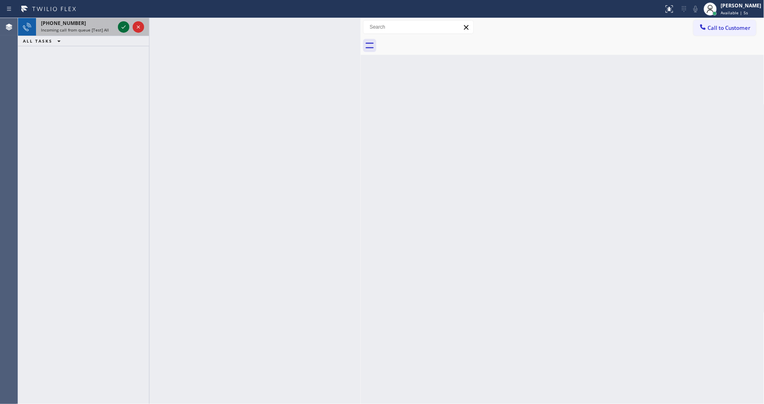
click at [121, 25] on icon at bounding box center [124, 27] width 10 height 10
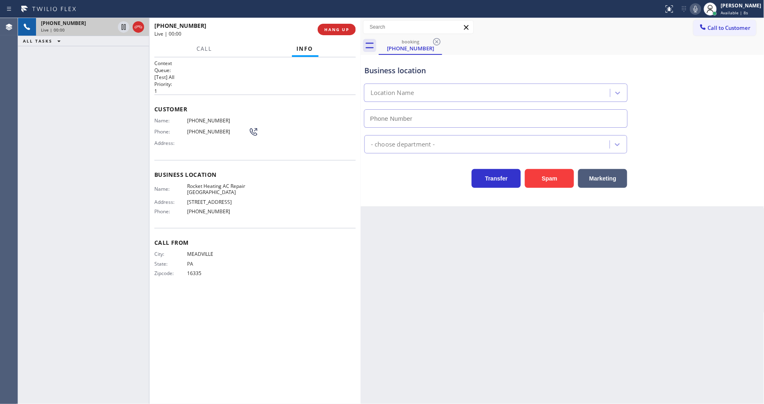
type input "[PHONE_NUMBER]"
click at [342, 27] on span "HANG UP" at bounding box center [336, 30] width 25 height 6
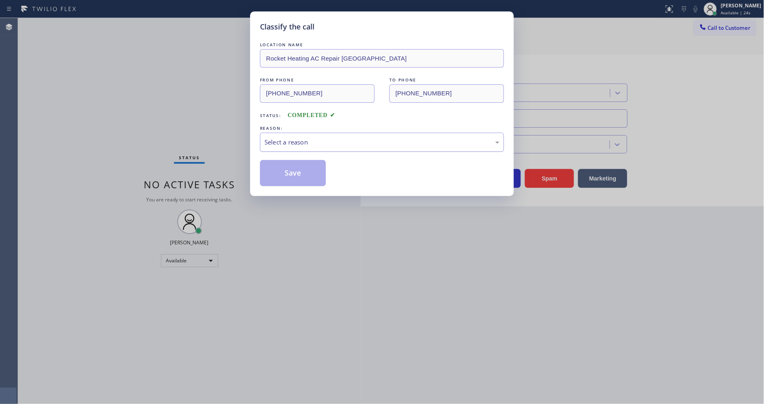
click at [307, 141] on div "Select a reason" at bounding box center [382, 142] width 235 height 9
click at [294, 170] on button "Save" at bounding box center [293, 173] width 66 height 26
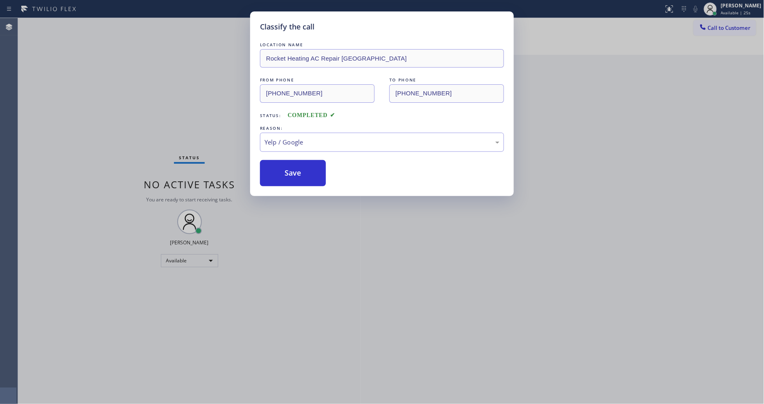
drag, startPoint x: 294, startPoint y: 170, endPoint x: 263, endPoint y: 387, distance: 219.6
click at [294, 171] on button "Save" at bounding box center [293, 173] width 66 height 26
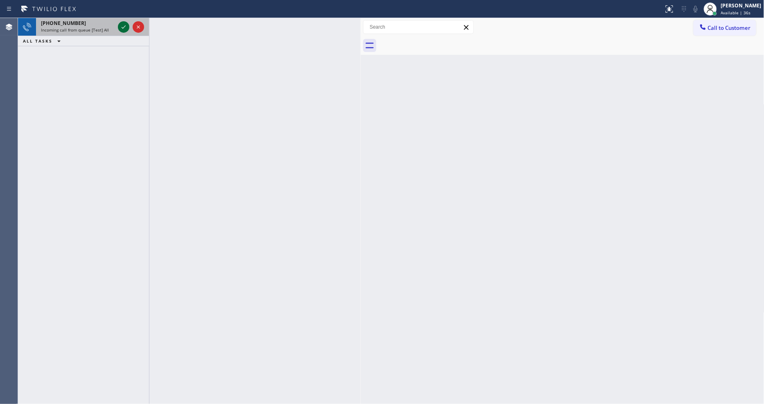
click at [124, 26] on icon at bounding box center [124, 27] width 10 height 10
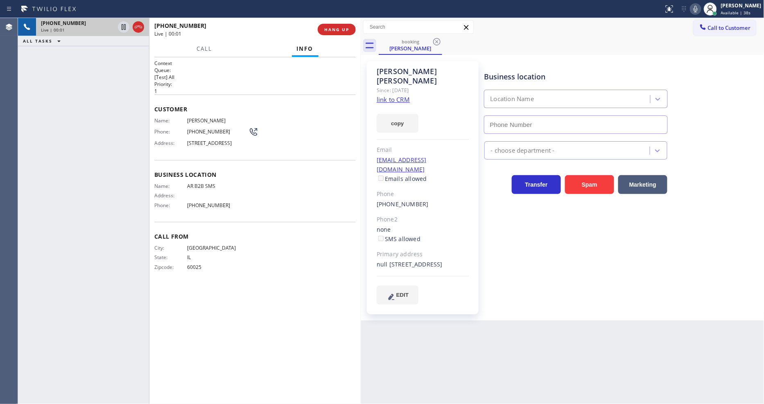
type input "[PHONE_NUMBER]"
click at [412, 88] on div "[PERSON_NAME] Since: [DATE] link to CRM copy Email [EMAIL_ADDRESS][DOMAIN_NAME]…" at bounding box center [423, 188] width 112 height 254
click at [405, 95] on link "link to CRM" at bounding box center [393, 99] width 33 height 8
click at [122, 26] on icon at bounding box center [124, 27] width 4 height 6
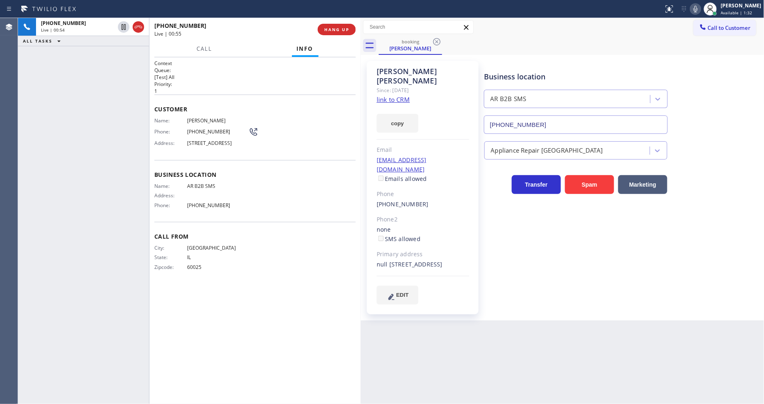
drag, startPoint x: 705, startPoint y: 9, endPoint x: 653, endPoint y: 56, distance: 69.9
click at [701, 9] on icon at bounding box center [696, 9] width 10 height 10
drag, startPoint x: 415, startPoint y: 255, endPoint x: 432, endPoint y: 256, distance: 17.2
click at [432, 260] on div "null [STREET_ADDRESS]" at bounding box center [423, 264] width 93 height 9
click at [205, 189] on span "AR B2B SMS" at bounding box center [217, 186] width 61 height 6
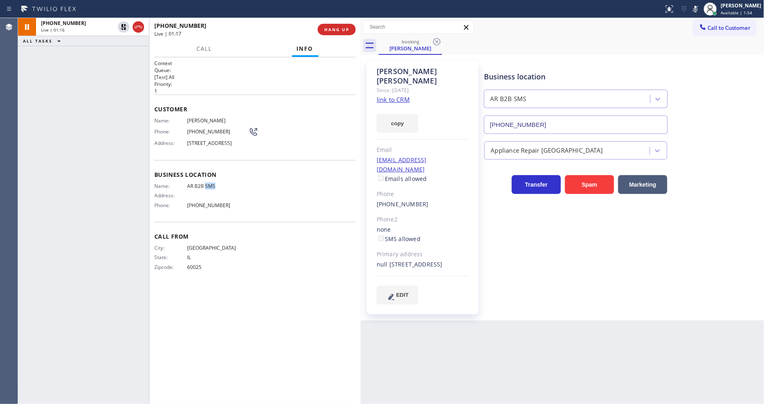
click at [205, 189] on span "AR B2B SMS" at bounding box center [217, 186] width 61 height 6
click at [120, 27] on icon at bounding box center [124, 27] width 10 height 10
click at [698, 9] on icon at bounding box center [696, 9] width 4 height 7
click at [205, 118] on span "[PERSON_NAME]" at bounding box center [217, 121] width 61 height 6
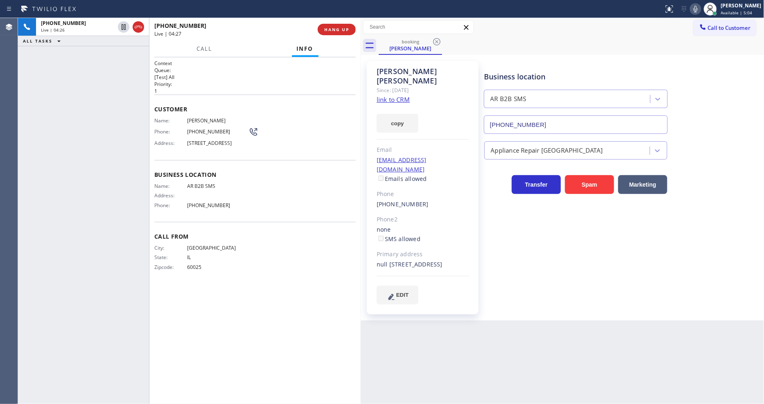
click at [205, 118] on span "[PERSON_NAME]" at bounding box center [217, 121] width 61 height 6
click at [203, 127] on div "Phone: [PHONE_NUMBER]" at bounding box center [206, 132] width 104 height 10
click at [203, 131] on span "[PHONE_NUMBER]" at bounding box center [217, 132] width 61 height 6
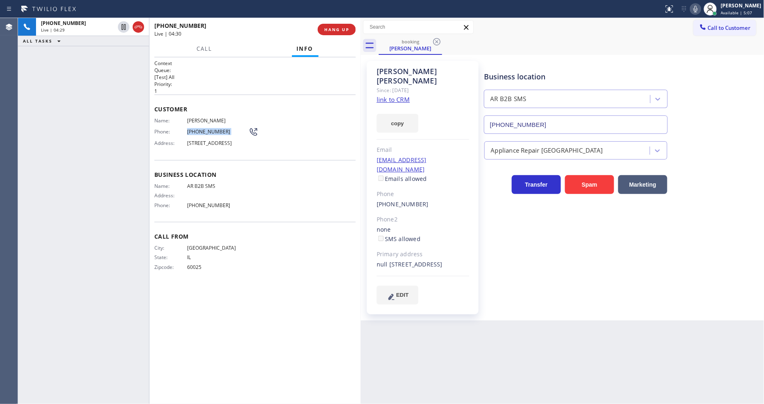
click at [203, 131] on span "[PHONE_NUMBER]" at bounding box center [217, 132] width 61 height 6
click at [327, 21] on div "[PHONE_NUMBER] Live | 05:21 HANG UP" at bounding box center [255, 29] width 202 height 21
click at [339, 32] on button "HANG UP" at bounding box center [337, 29] width 38 height 11
drag, startPoint x: 339, startPoint y: 32, endPoint x: 337, endPoint y: 36, distance: 4.3
click at [339, 32] on span "COMPLETE" at bounding box center [335, 30] width 28 height 6
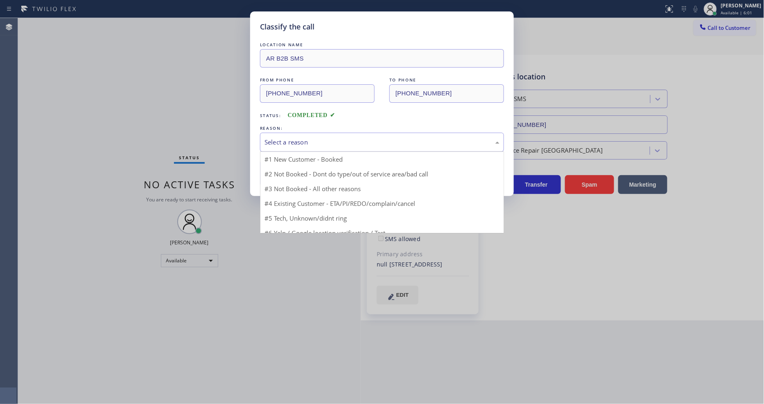
click at [283, 149] on div "Select a reason #1 New Customer - Booked #2 Not Booked - Dont do type/out of se…" at bounding box center [382, 142] width 244 height 19
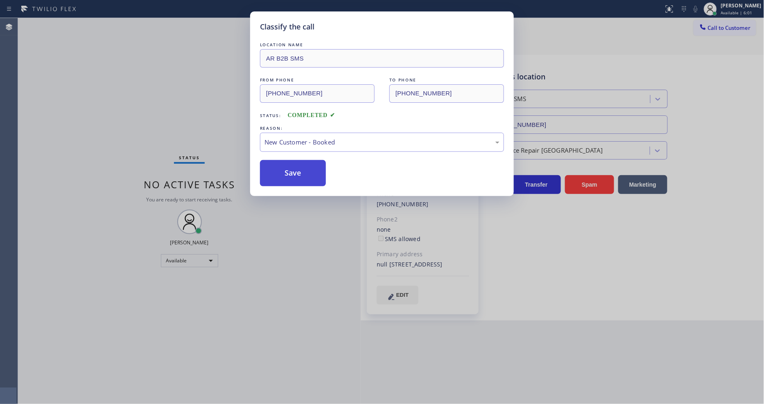
click at [285, 170] on button "Save" at bounding box center [293, 173] width 66 height 26
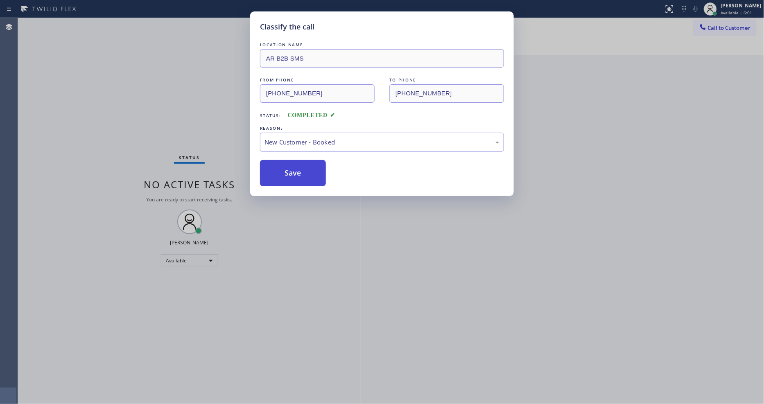
click at [285, 170] on button "Save" at bounding box center [293, 173] width 66 height 26
click at [286, 170] on button "Save" at bounding box center [293, 173] width 66 height 26
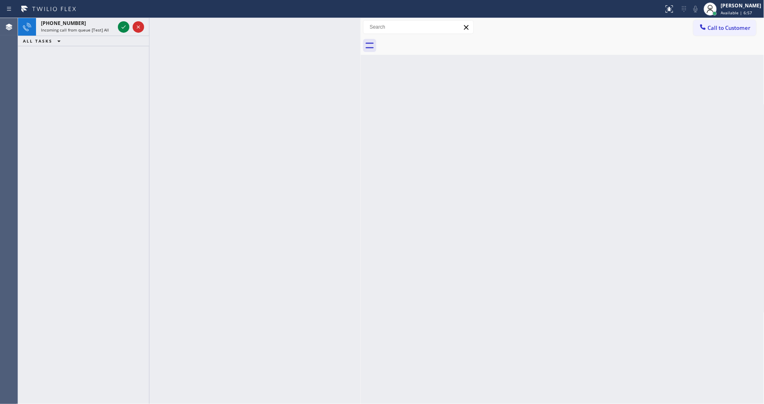
click at [123, 26] on icon at bounding box center [124, 27] width 10 height 10
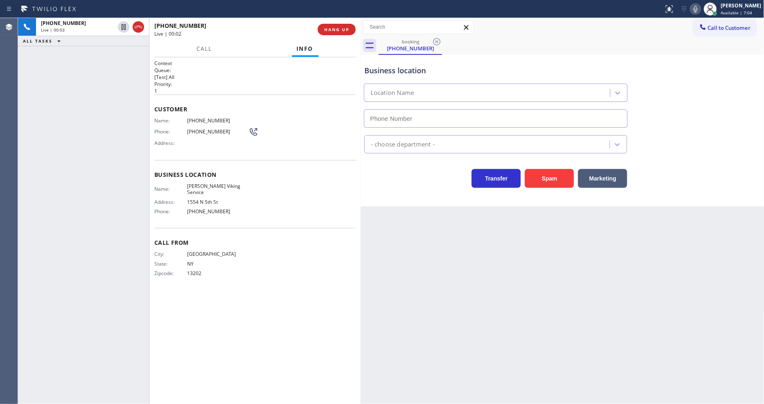
type input "[PHONE_NUMBER]"
click at [328, 31] on span "HANG UP" at bounding box center [336, 30] width 25 height 6
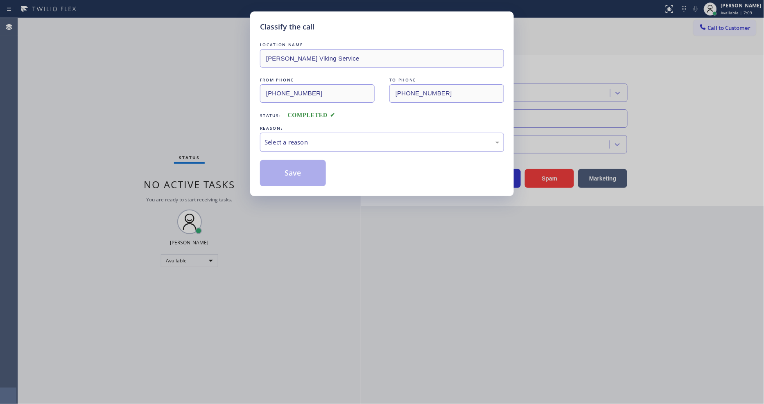
click at [278, 147] on div "Select a reason" at bounding box center [382, 142] width 244 height 19
click at [283, 173] on button "Save" at bounding box center [293, 173] width 66 height 26
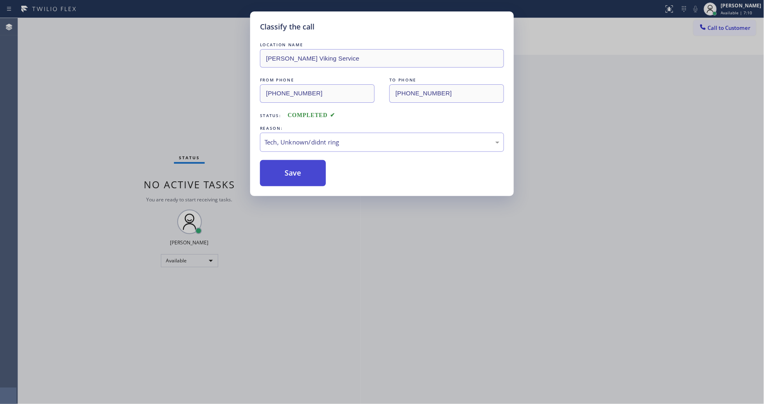
click at [283, 173] on button "Save" at bounding box center [293, 173] width 66 height 26
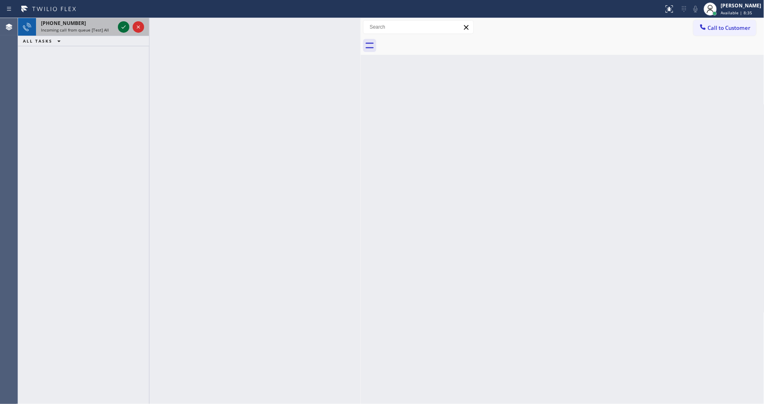
click at [125, 31] on icon at bounding box center [124, 27] width 10 height 10
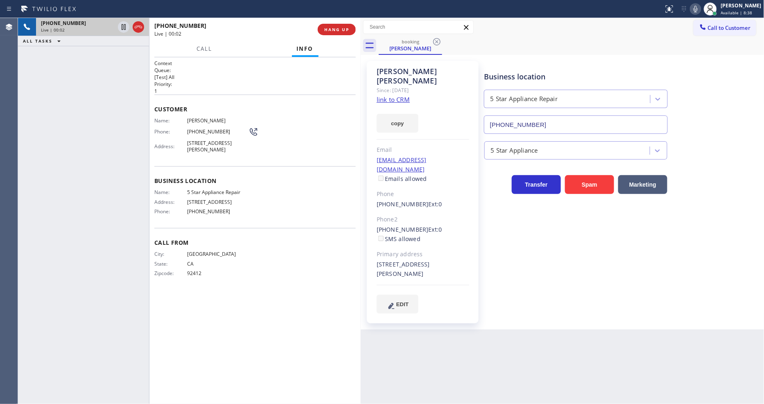
type input "[PHONE_NUMBER]"
click at [385, 95] on link "link to CRM" at bounding box center [393, 99] width 33 height 8
click at [203, 193] on div "Name: 5 Star Appliance Repair Address: [STREET_ADDRESS] Phone: [PHONE_NUMBER]" at bounding box center [201, 203] width 94 height 29
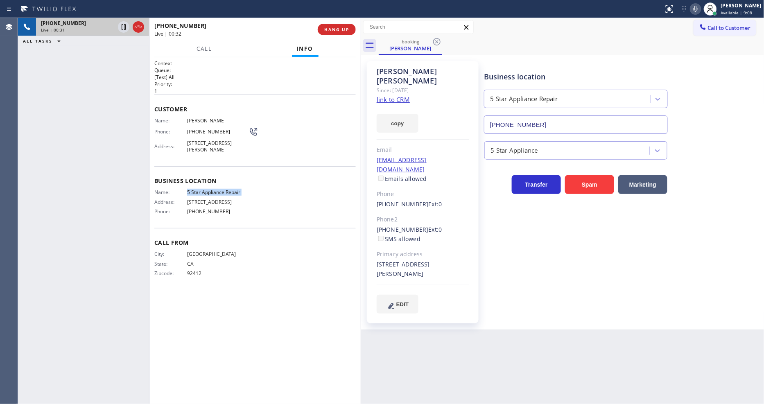
click at [698, 10] on icon at bounding box center [696, 9] width 10 height 10
drag, startPoint x: 699, startPoint y: 10, endPoint x: 528, endPoint y: 84, distance: 186.6
click at [699, 10] on icon at bounding box center [696, 9] width 10 height 10
click at [203, 129] on span "[PHONE_NUMBER]" at bounding box center [217, 132] width 61 height 6
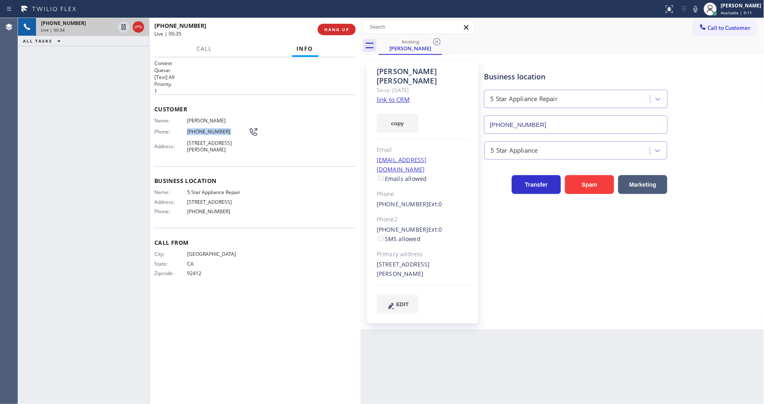
click at [203, 129] on span "[PHONE_NUMBER]" at bounding box center [217, 132] width 61 height 6
click at [146, 97] on div "[PHONE_NUMBER] Live | 02:22 ALL TASKS ALL TASKS ACTIVE TASKS TASKS IN WRAP UP" at bounding box center [83, 211] width 131 height 386
click at [341, 28] on span "HANG UP" at bounding box center [336, 30] width 25 height 6
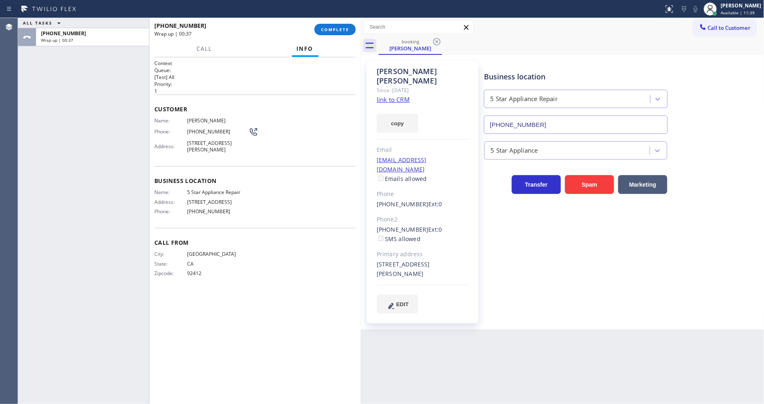
drag, startPoint x: 700, startPoint y: 298, endPoint x: 728, endPoint y: 349, distance: 58.1
click at [700, 298] on div "Business location 5 Star Appliance Repair [PHONE_NUMBER] 5 Star Appliance Trans…" at bounding box center [623, 195] width 280 height 265
click at [356, 308] on div "Context Queue: [Test] All Priority: 1 Customer Name: [PERSON_NAME] Phone: [PHON…" at bounding box center [254, 230] width 211 height 347
drag, startPoint x: 47, startPoint y: 125, endPoint x: 61, endPoint y: 127, distance: 13.6
click at [47, 125] on div "ALL TASKS ALL TASKS ACTIVE TASKS TASKS IN WRAP UP [PHONE_NUMBER] Wrap up | 00:42" at bounding box center [83, 211] width 131 height 386
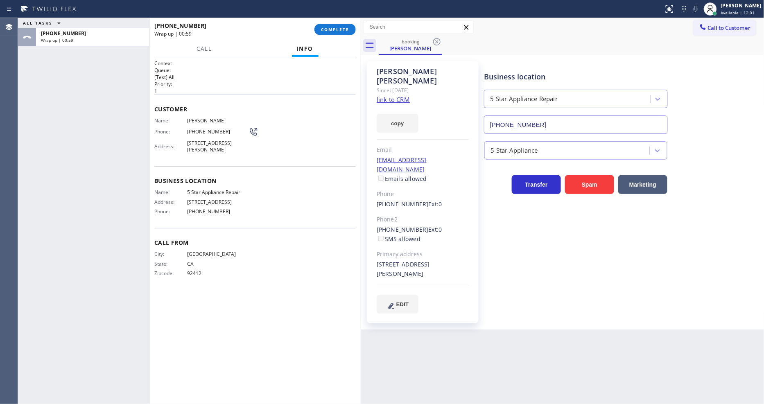
drag, startPoint x: 588, startPoint y: 243, endPoint x: 582, endPoint y: 242, distance: 6.0
click at [588, 242] on div "Business location 5 Star Appliance Repair [PHONE_NUMBER] 5 Star Appliance Trans…" at bounding box center [623, 187] width 280 height 248
click at [191, 189] on span "5 Star Appliance Repair" at bounding box center [217, 192] width 61 height 6
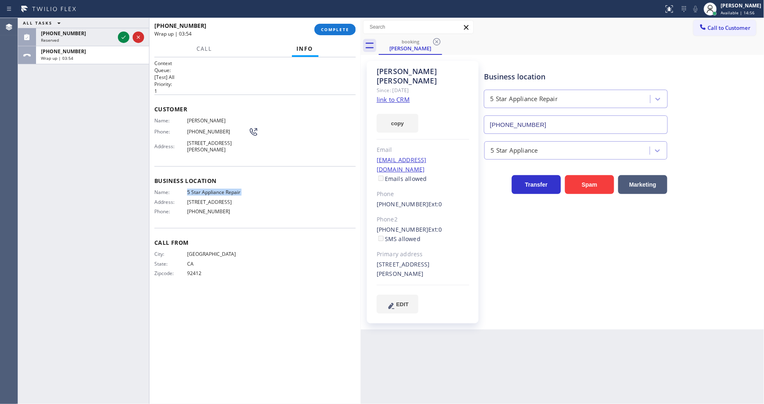
click at [192, 189] on span "5 Star Appliance Repair" at bounding box center [217, 192] width 61 height 6
click at [324, 32] on span "COMPLETE" at bounding box center [335, 30] width 28 height 6
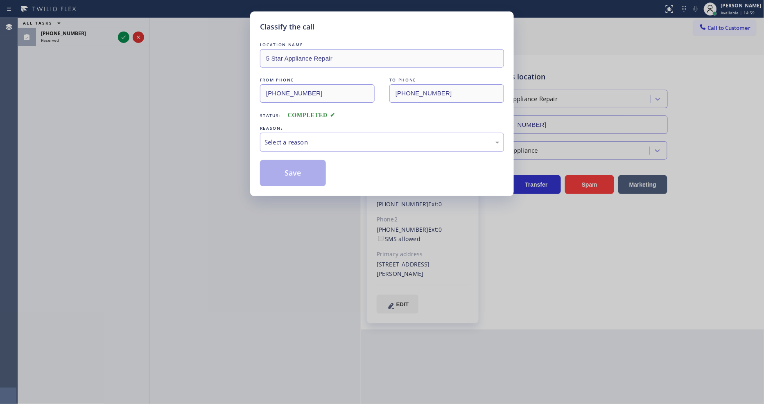
click at [305, 140] on div "Select a reason" at bounding box center [382, 142] width 235 height 9
click at [303, 172] on button "Save" at bounding box center [293, 173] width 66 height 26
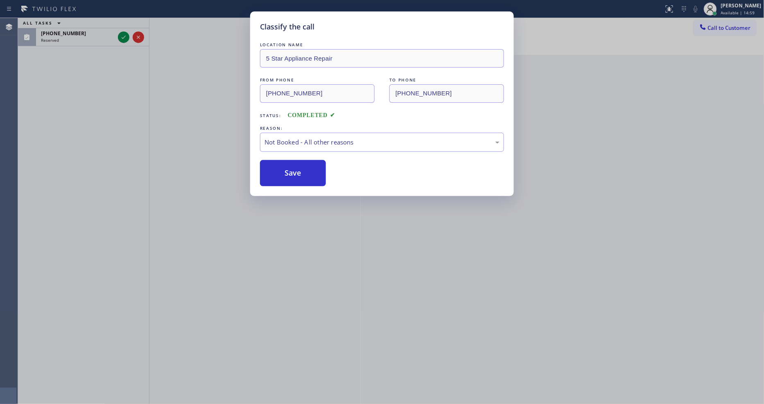
click at [303, 172] on button "Save" at bounding box center [293, 173] width 66 height 26
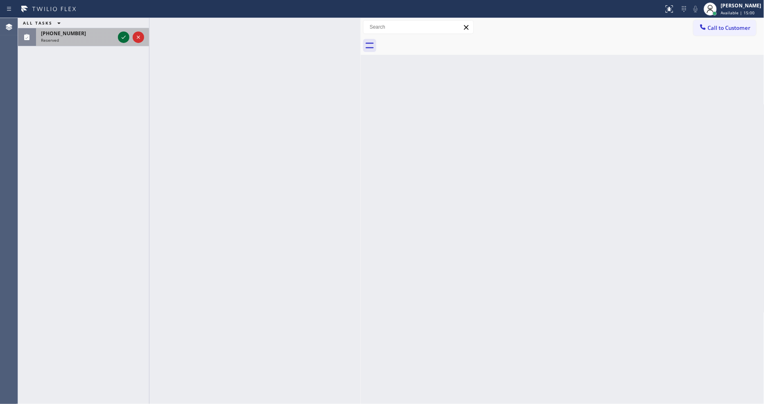
click at [120, 39] on icon at bounding box center [124, 37] width 10 height 10
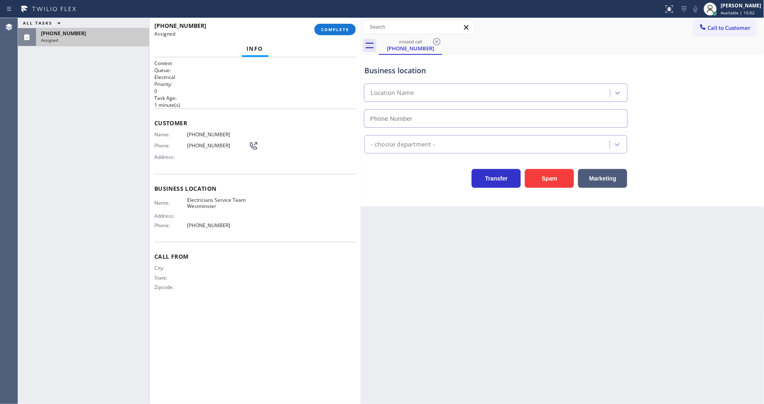
click at [349, 32] on button "COMPLETE" at bounding box center [335, 29] width 41 height 11
type input "[PHONE_NUMBER]"
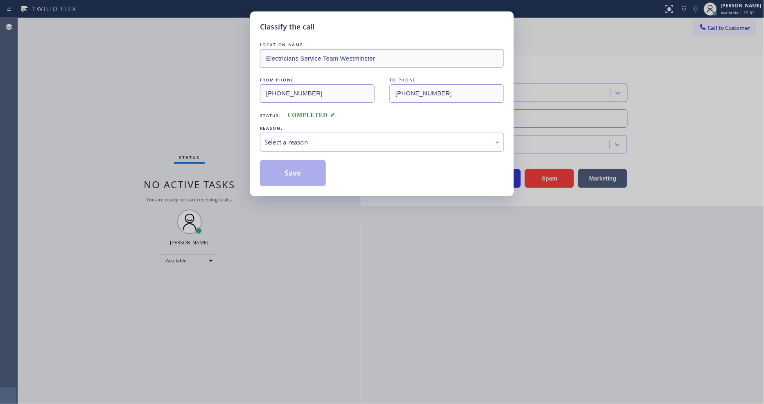
click at [315, 142] on div "Select a reason" at bounding box center [382, 142] width 235 height 9
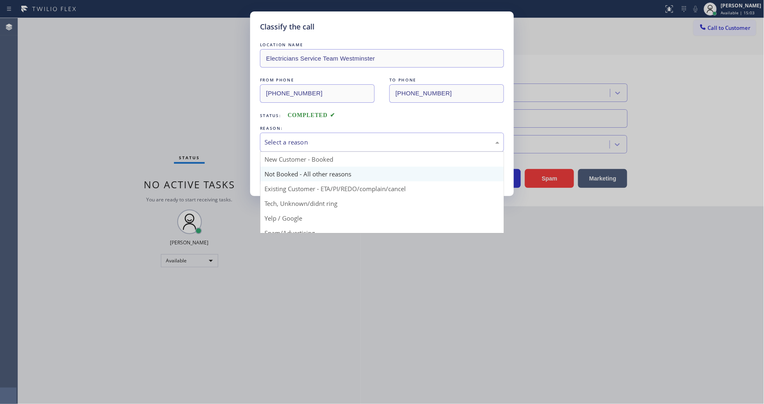
click at [306, 168] on button "Save" at bounding box center [293, 173] width 66 height 26
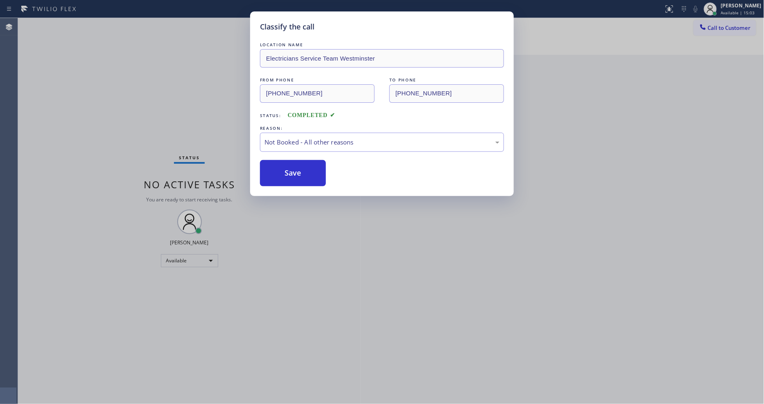
click at [306, 168] on button "Save" at bounding box center [293, 173] width 66 height 26
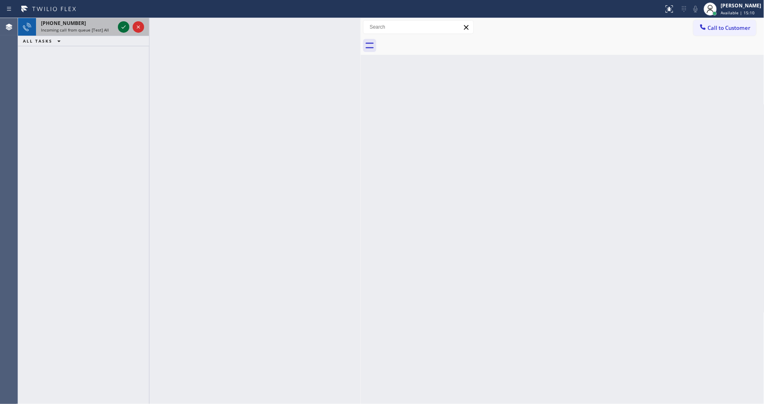
click at [122, 27] on icon at bounding box center [124, 27] width 10 height 10
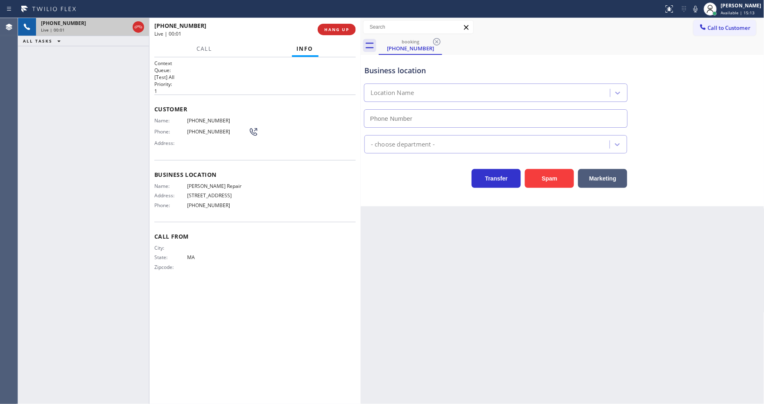
type input "[PHONE_NUMBER]"
click at [339, 30] on span "HANG UP" at bounding box center [336, 30] width 25 height 6
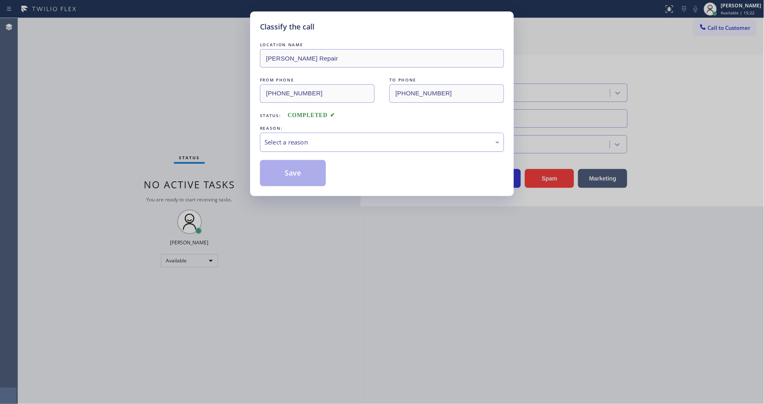
click at [301, 133] on div "Select a reason" at bounding box center [382, 142] width 244 height 19
click at [308, 169] on button "Save" at bounding box center [293, 173] width 66 height 26
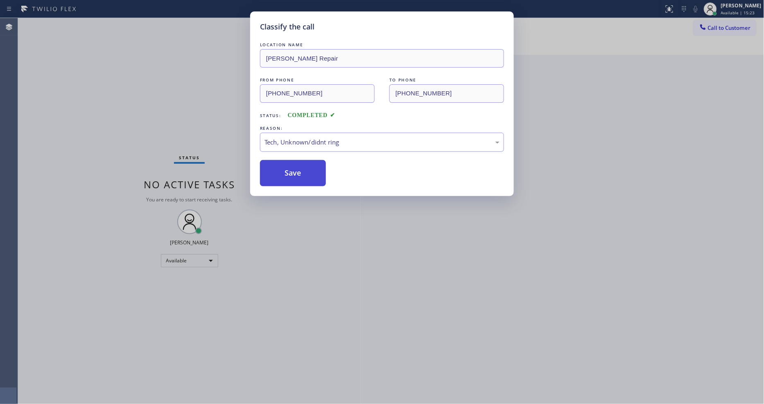
click at [308, 169] on button "Save" at bounding box center [293, 173] width 66 height 26
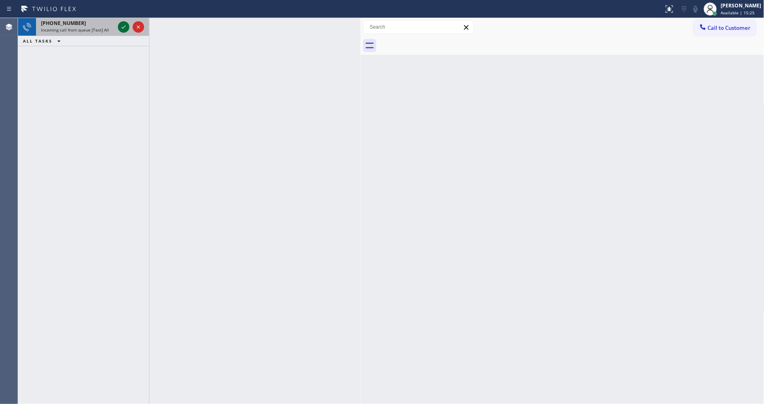
click at [125, 25] on icon at bounding box center [124, 27] width 10 height 10
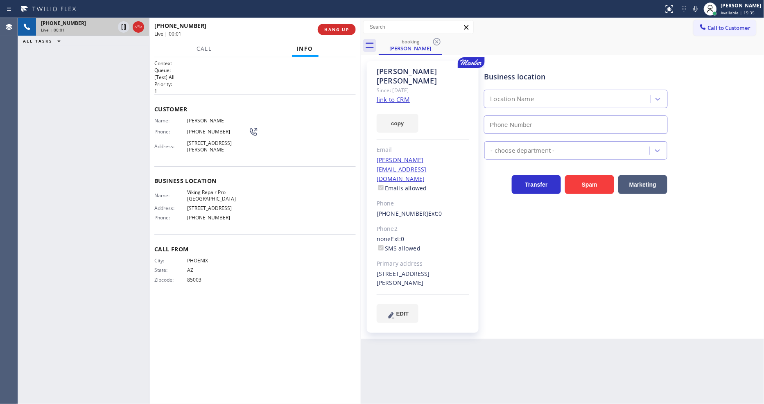
click at [378, 95] on link "link to CRM" at bounding box center [393, 99] width 33 height 8
type input "[PHONE_NUMBER]"
click at [332, 31] on span "HANG UP" at bounding box center [336, 30] width 25 height 6
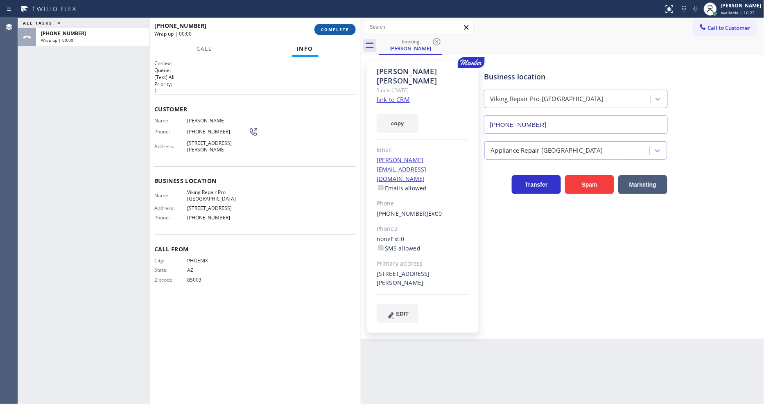
click at [332, 31] on span "COMPLETE" at bounding box center [335, 30] width 28 height 6
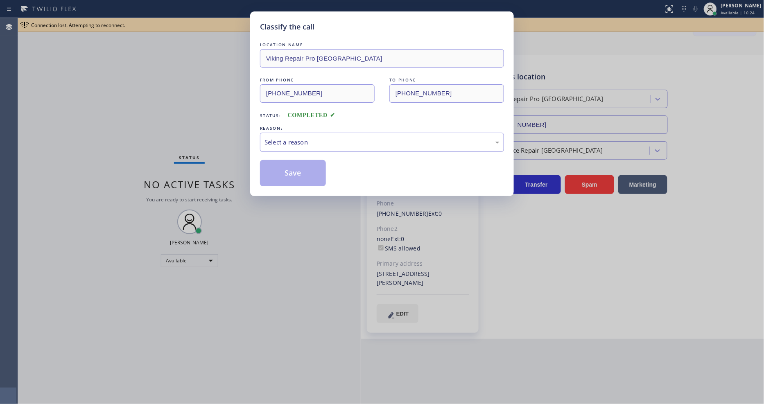
click at [299, 144] on div "Select a reason" at bounding box center [382, 142] width 235 height 9
click at [289, 175] on button "Save" at bounding box center [293, 173] width 66 height 26
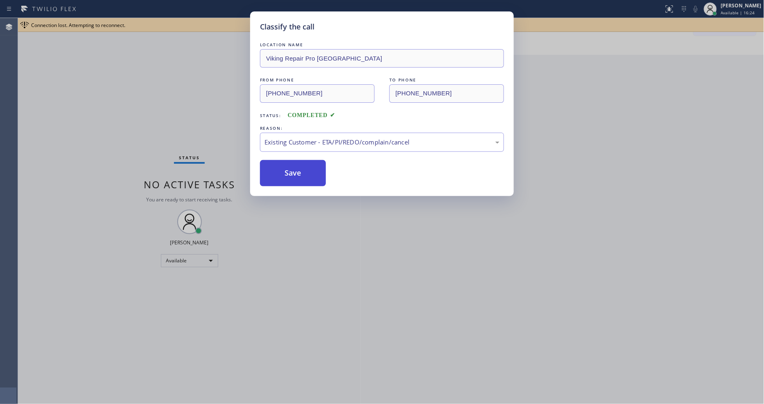
click at [289, 175] on button "Save" at bounding box center [293, 173] width 66 height 26
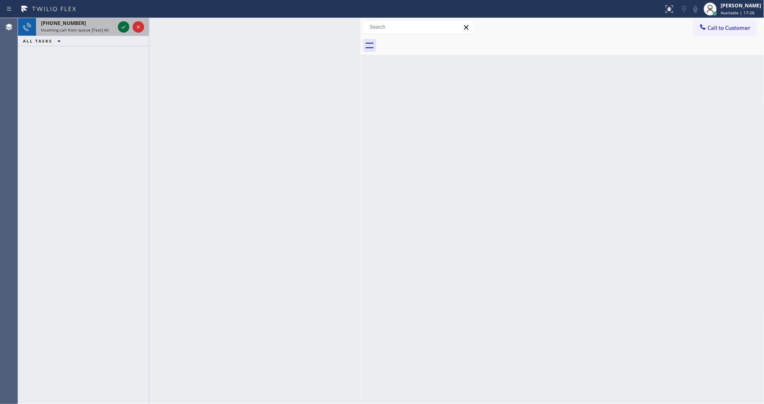
click at [120, 25] on icon at bounding box center [124, 27] width 10 height 10
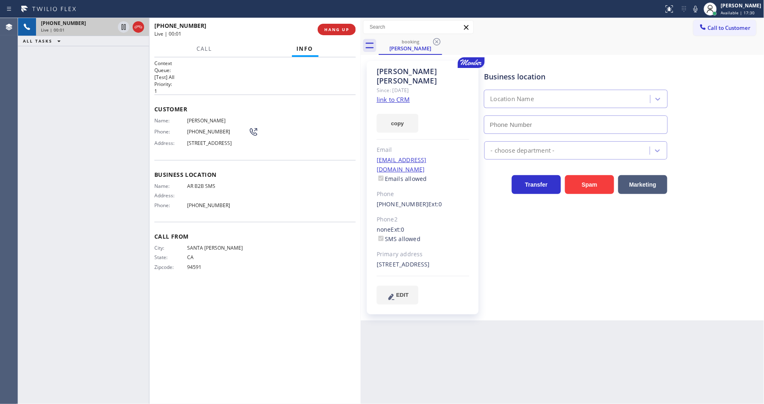
type input "[PHONE_NUMBER]"
click at [386, 95] on link "link to CRM" at bounding box center [393, 99] width 33 height 8
click at [336, 212] on div "Name: AR B2B SMS Address: Phone: [PHONE_NUMBER]" at bounding box center [255, 197] width 202 height 29
click at [333, 30] on span "HANG UP" at bounding box center [336, 30] width 25 height 6
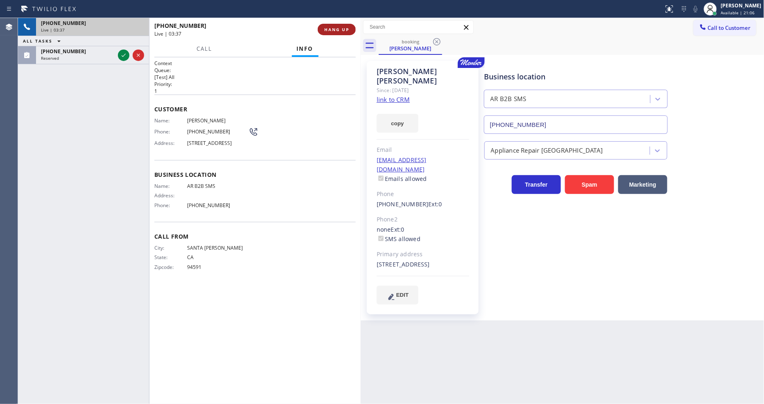
click at [333, 30] on span "HANG UP" at bounding box center [336, 30] width 25 height 6
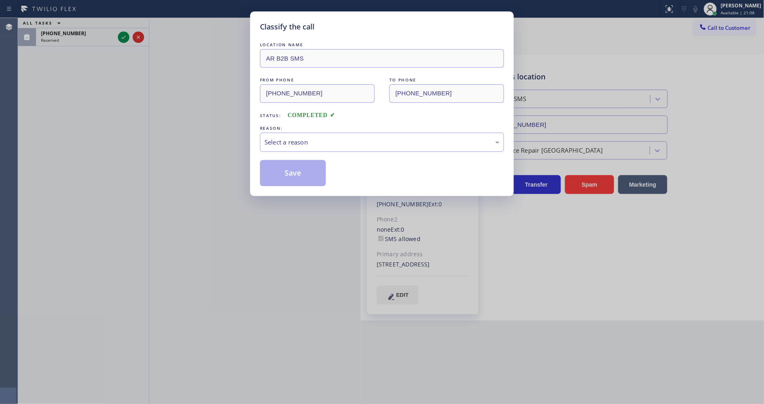
click at [281, 138] on div "Select a reason" at bounding box center [382, 142] width 235 height 9
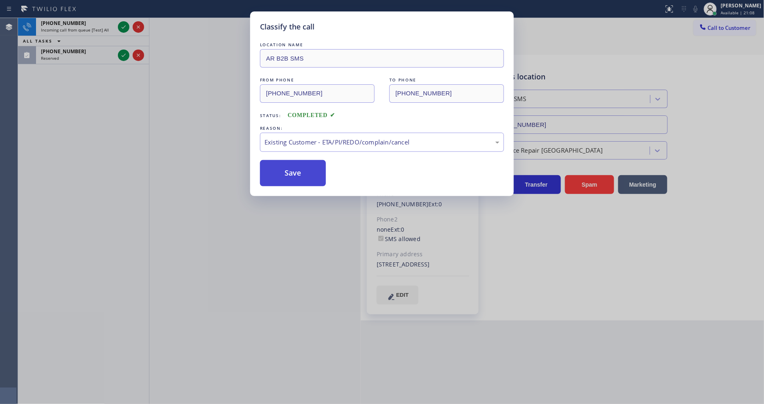
click at [280, 168] on button "Save" at bounding box center [293, 173] width 66 height 26
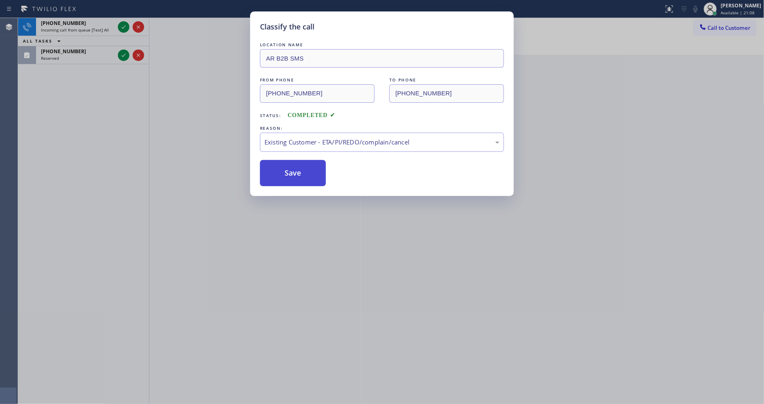
click at [280, 168] on button "Save" at bounding box center [293, 173] width 66 height 26
drag, startPoint x: 280, startPoint y: 168, endPoint x: 244, endPoint y: 59, distance: 114.6
click at [280, 167] on button "Save" at bounding box center [293, 173] width 66 height 26
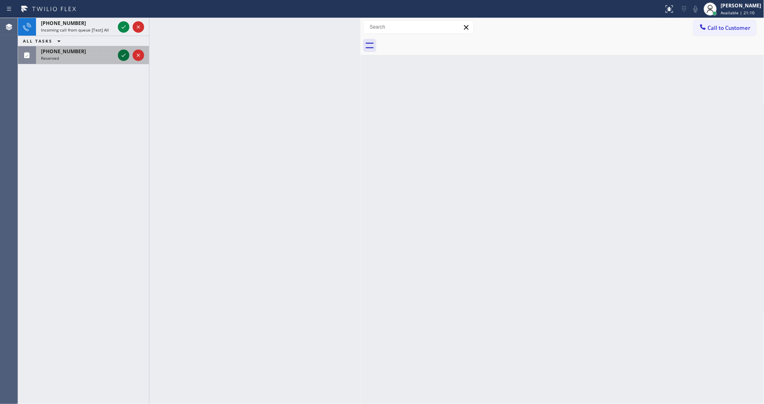
click at [125, 26] on icon at bounding box center [124, 27] width 10 height 10
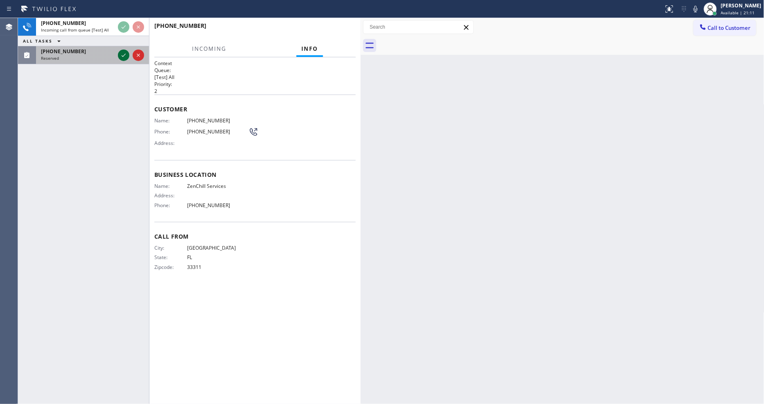
click at [125, 57] on icon at bounding box center [124, 55] width 10 height 10
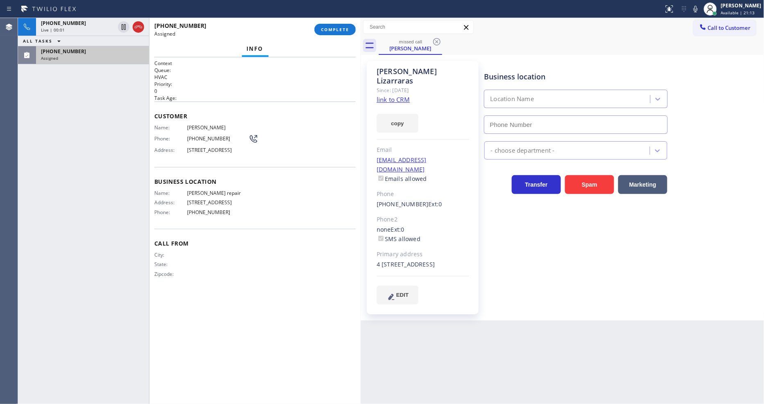
type input "[PHONE_NUMBER]"
click at [388, 95] on link "link to CRM" at bounding box center [393, 99] width 33 height 8
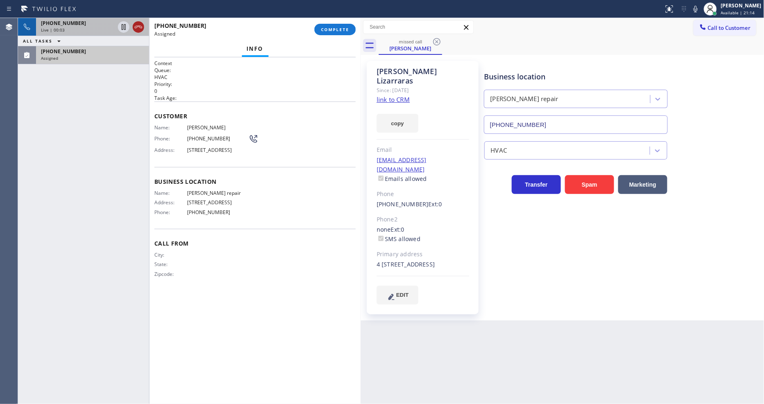
click at [137, 23] on icon at bounding box center [139, 27] width 10 height 10
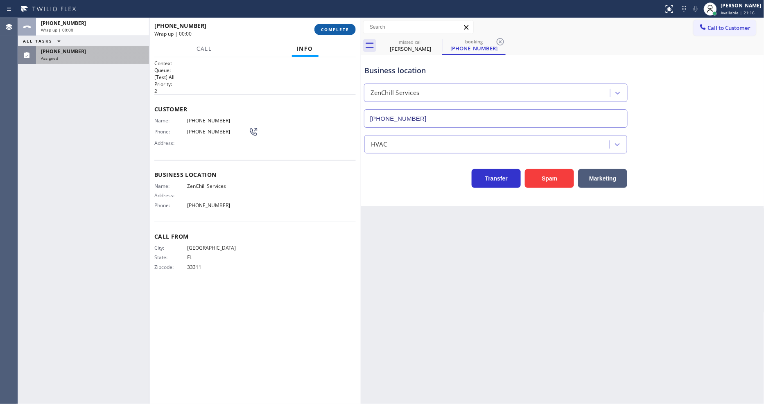
type input "[PHONE_NUMBER]"
click at [344, 29] on span "COMPLETE" at bounding box center [335, 30] width 28 height 6
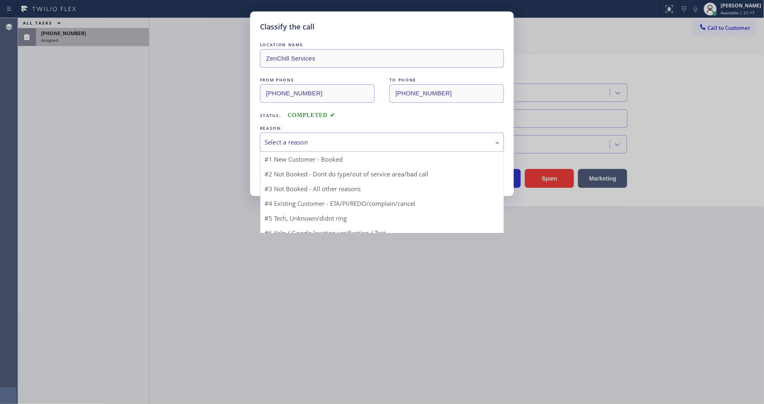
click at [293, 140] on div "Select a reason" at bounding box center [382, 142] width 235 height 9
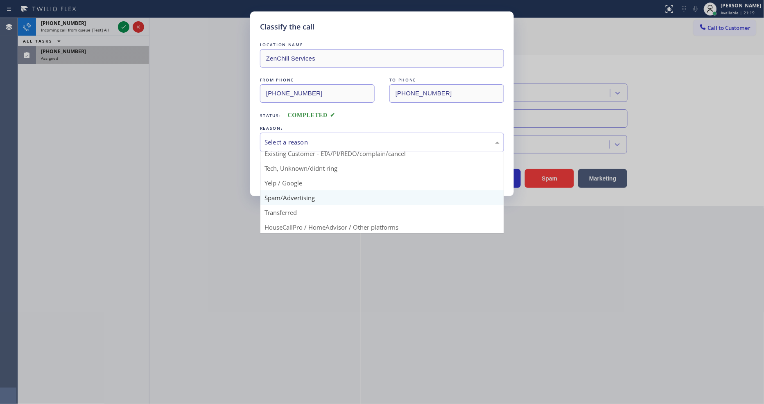
scroll to position [45, 0]
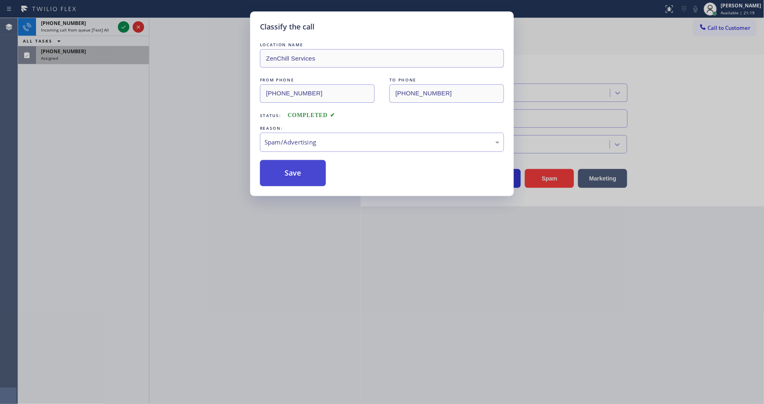
click at [297, 173] on button "Save" at bounding box center [293, 173] width 66 height 26
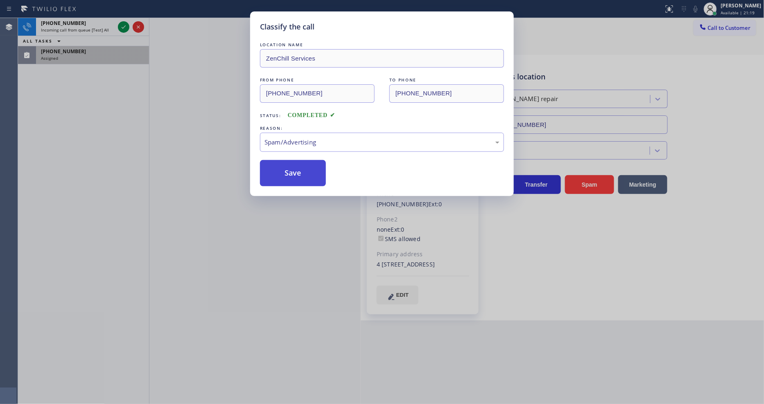
click at [297, 173] on button "Save" at bounding box center [293, 173] width 66 height 26
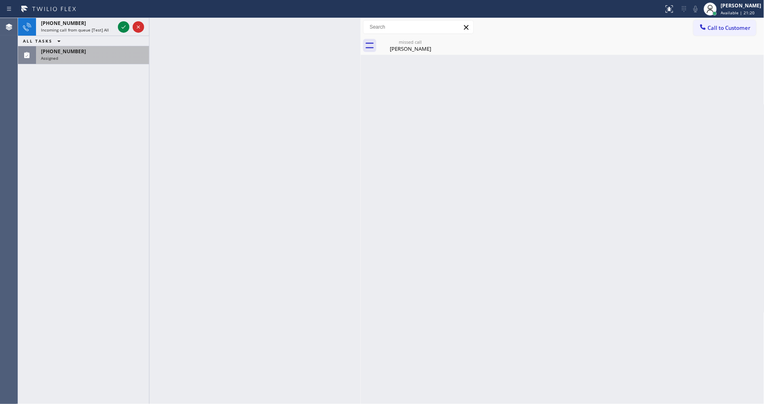
click at [91, 25] on div "[PHONE_NUMBER]" at bounding box center [78, 23] width 74 height 7
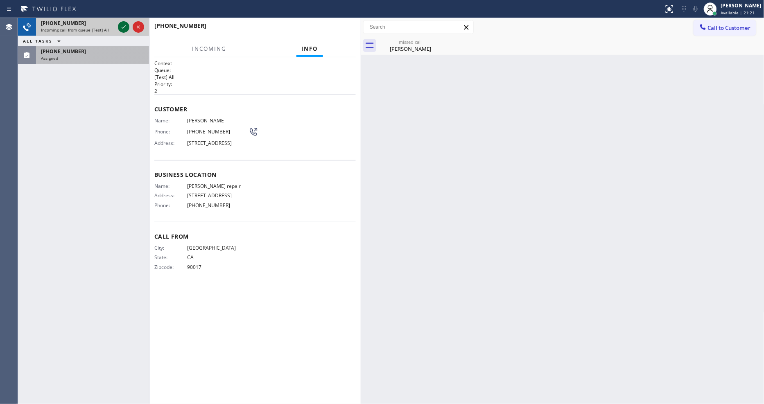
click at [123, 26] on icon at bounding box center [124, 27] width 10 height 10
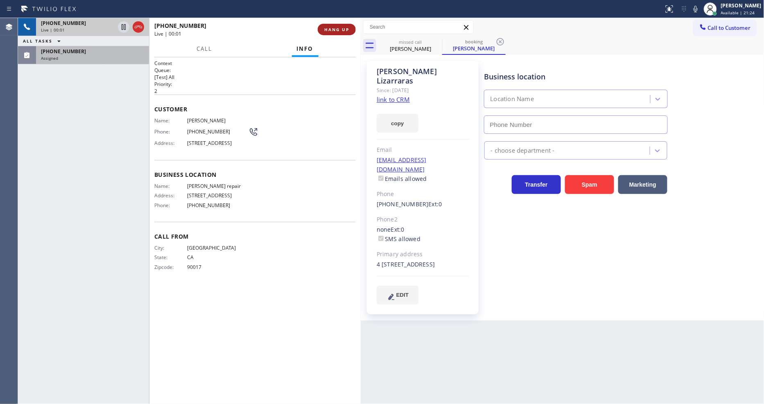
type input "[PHONE_NUMBER]"
click at [321, 34] on button "HANG UP" at bounding box center [337, 29] width 38 height 11
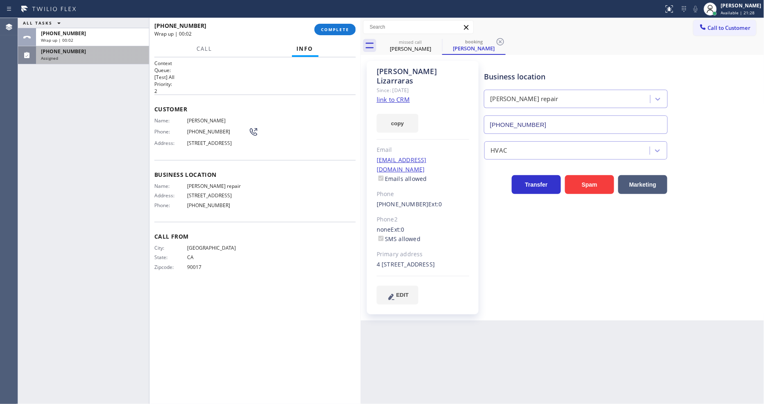
click at [119, 66] on div "ALL TASKS ALL TASKS ACTIVE TASKS TASKS IN WRAP UP [PHONE_NUMBER] Wrap up | 00:[…" at bounding box center [83, 211] width 131 height 386
click at [95, 58] on div "Assigned" at bounding box center [92, 58] width 103 height 6
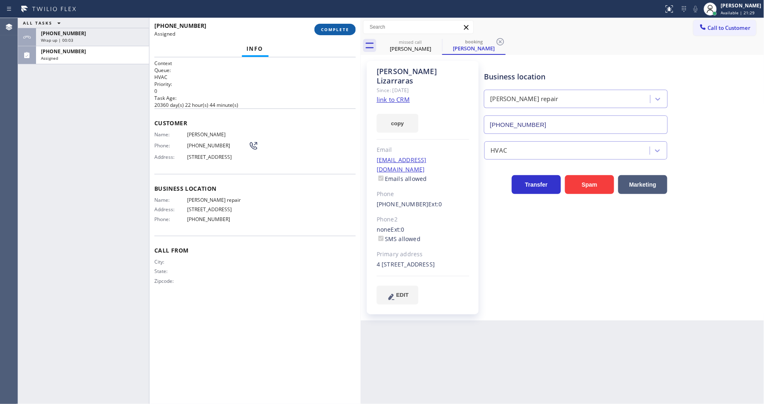
click at [340, 31] on span "COMPLETE" at bounding box center [335, 30] width 28 height 6
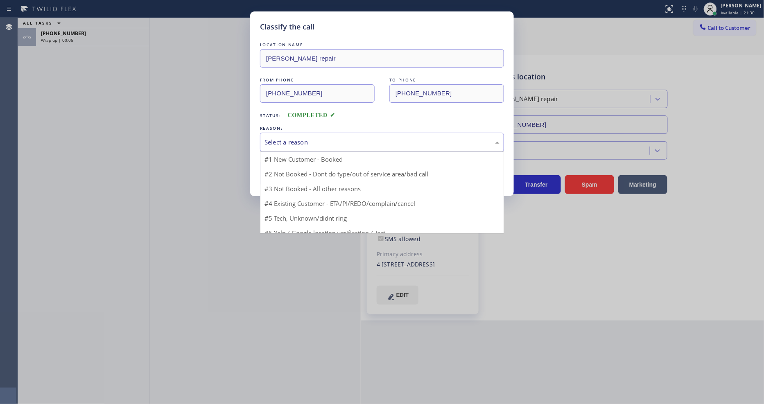
click at [290, 133] on div "Select a reason" at bounding box center [382, 142] width 244 height 19
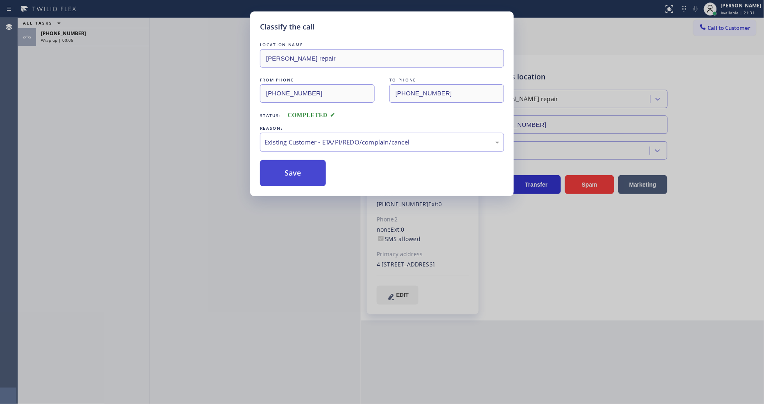
click at [288, 163] on button "Save" at bounding box center [293, 173] width 66 height 26
click at [288, 162] on button "Save" at bounding box center [293, 173] width 66 height 26
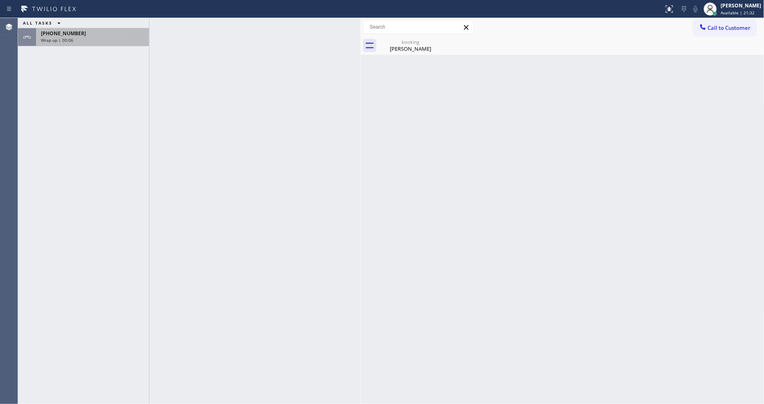
click at [84, 39] on div "Wrap up | 00:06" at bounding box center [92, 40] width 103 height 6
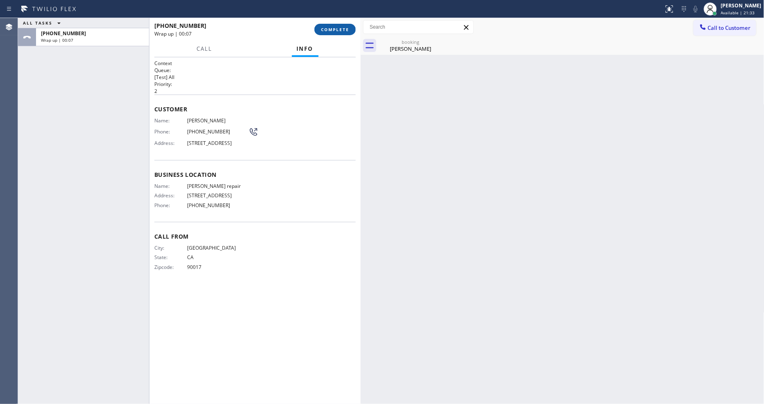
click at [342, 29] on span "COMPLETE" at bounding box center [335, 30] width 28 height 6
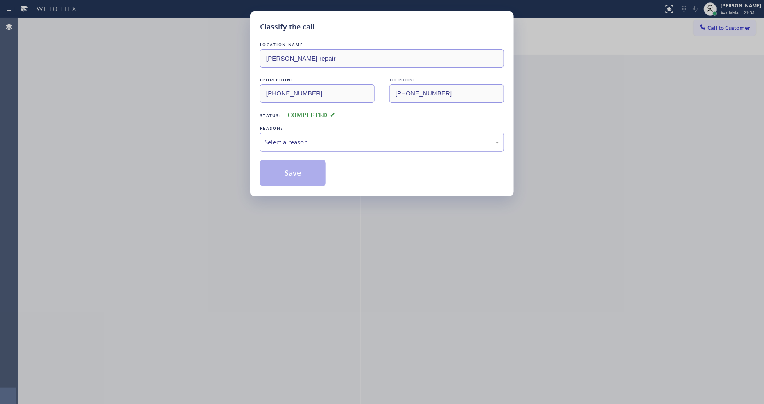
click at [299, 133] on div "Select a reason" at bounding box center [382, 142] width 244 height 19
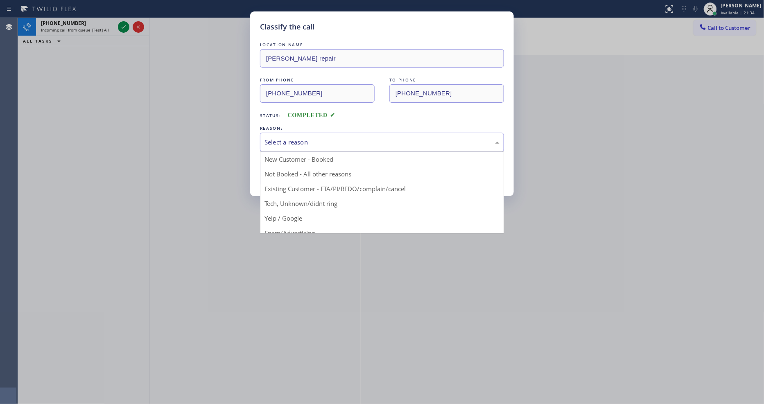
drag, startPoint x: 279, startPoint y: 181, endPoint x: 280, endPoint y: 175, distance: 5.9
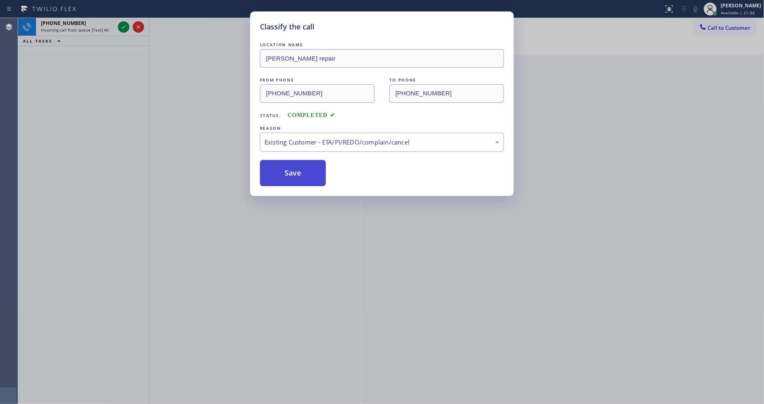
click at [282, 165] on button "Save" at bounding box center [293, 173] width 66 height 26
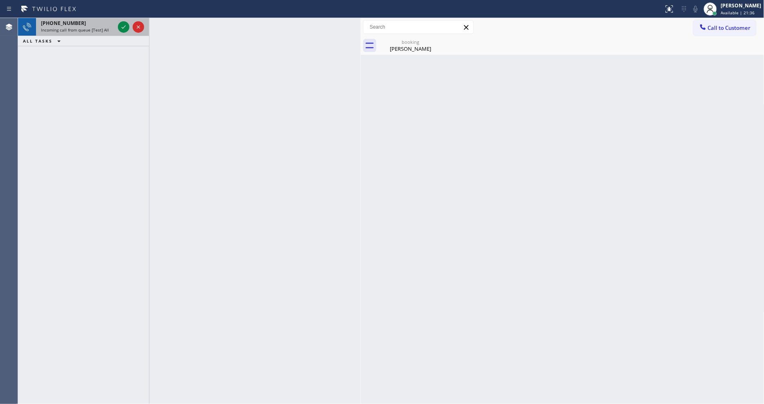
click at [86, 27] on span "Incoming call from queue [Test] All" at bounding box center [75, 30] width 68 height 6
drag, startPoint x: 95, startPoint y: 23, endPoint x: 123, endPoint y: 33, distance: 29.1
click at [95, 23] on div "[PHONE_NUMBER]" at bounding box center [78, 23] width 74 height 7
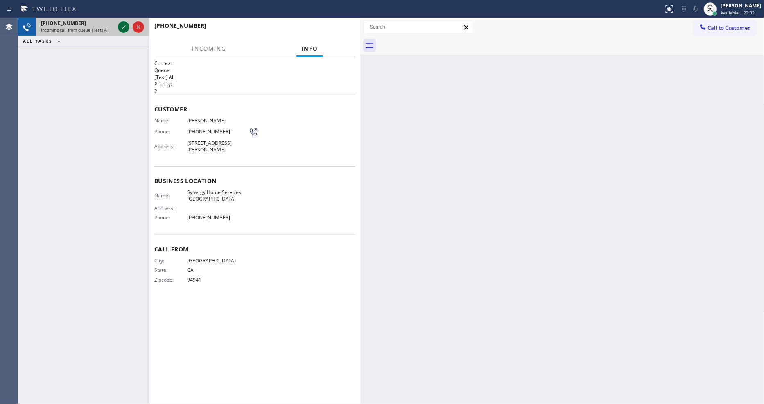
click at [123, 26] on icon at bounding box center [124, 27] width 10 height 10
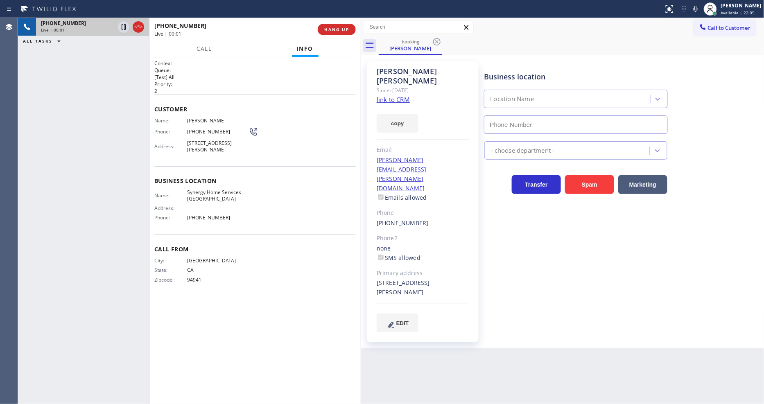
type input "[PHONE_NUMBER]"
click at [393, 95] on link "link to CRM" at bounding box center [393, 99] width 33 height 8
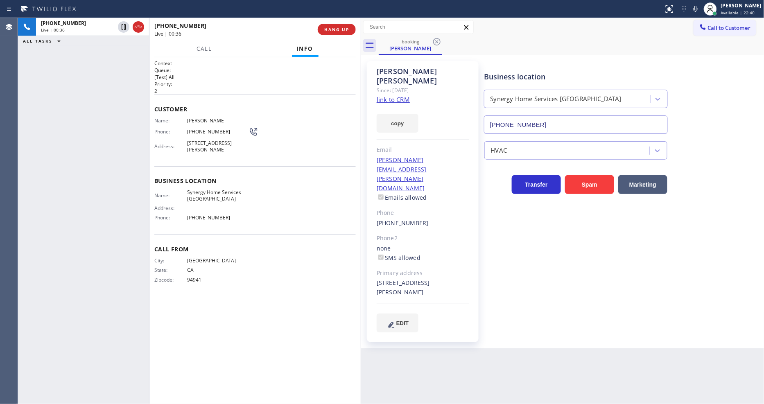
drag, startPoint x: 123, startPoint y: 26, endPoint x: 358, endPoint y: 41, distance: 235.6
click at [123, 26] on icon at bounding box center [124, 27] width 10 height 10
click at [700, 8] on icon at bounding box center [696, 9] width 10 height 10
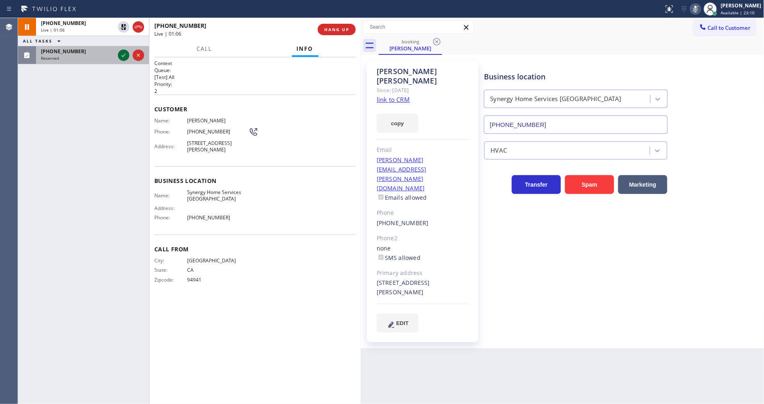
click at [123, 52] on icon at bounding box center [124, 55] width 10 height 10
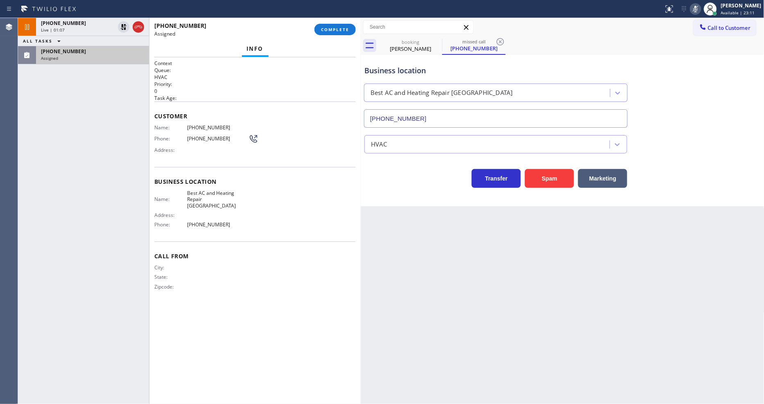
type input "[PHONE_NUMBER]"
click at [323, 29] on span "COMPLETE" at bounding box center [335, 30] width 28 height 6
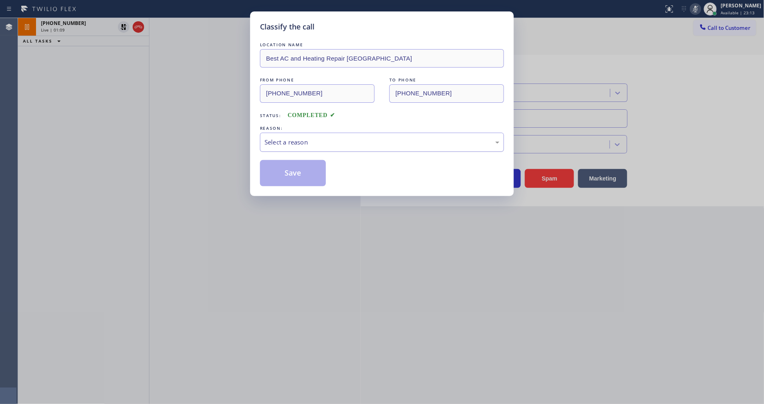
click at [321, 138] on div "Select a reason" at bounding box center [382, 142] width 235 height 9
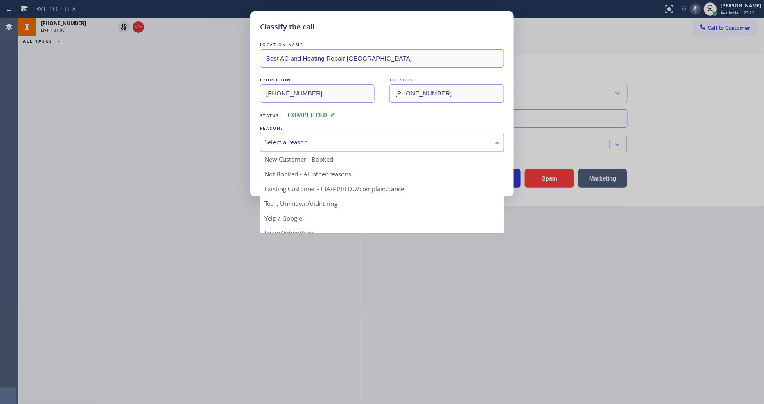
click at [299, 168] on button "Save" at bounding box center [293, 173] width 66 height 26
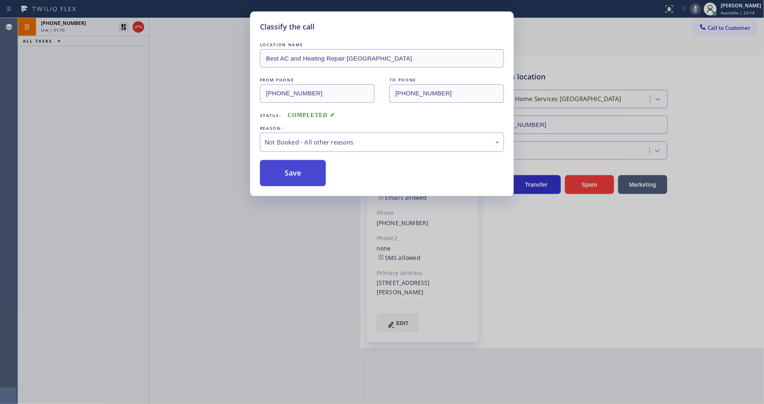
click at [299, 168] on button "Save" at bounding box center [293, 173] width 66 height 26
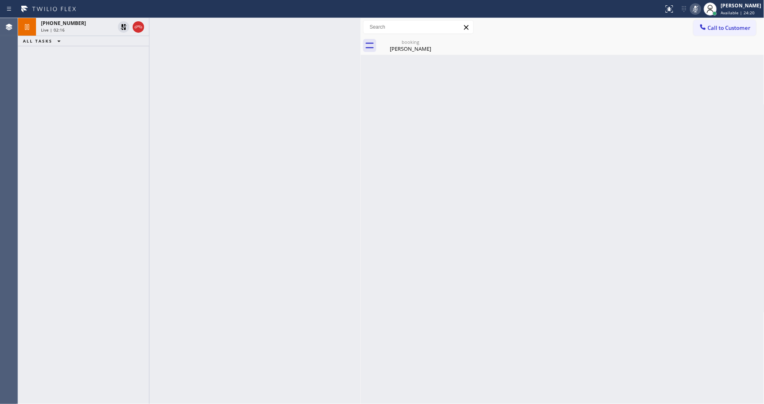
click at [594, 294] on div "Back to Dashboard Change Sender ID Customers Technicians Select a contact Outbo…" at bounding box center [563, 211] width 404 height 386
click at [402, 50] on div "[PERSON_NAME]" at bounding box center [411, 48] width 62 height 7
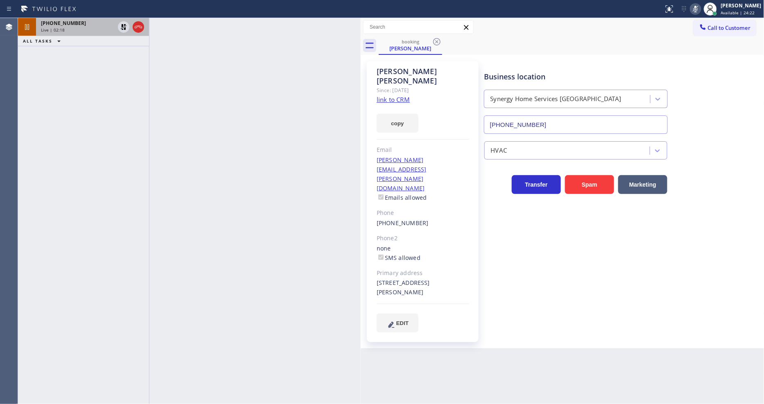
click at [97, 27] on div "Live | 02:18" at bounding box center [78, 30] width 74 height 6
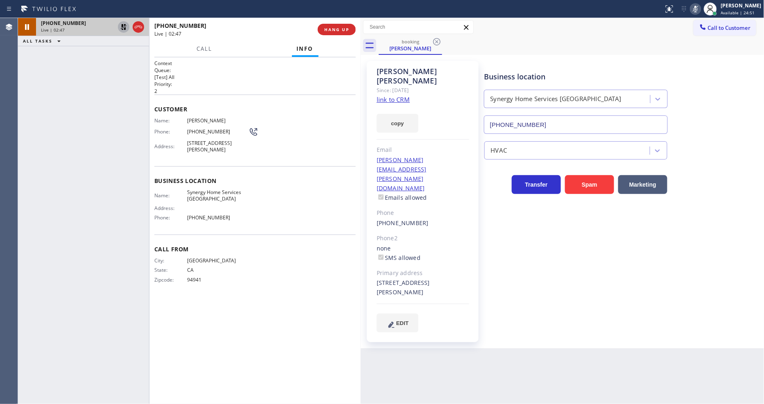
click at [125, 25] on icon at bounding box center [124, 27] width 6 height 6
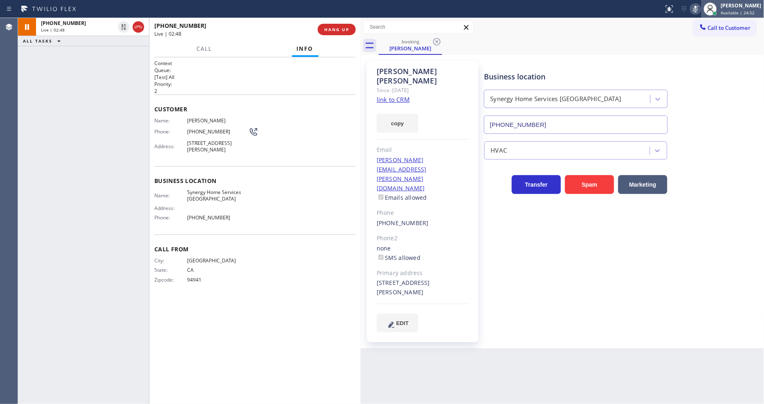
click at [701, 9] on icon at bounding box center [696, 9] width 10 height 10
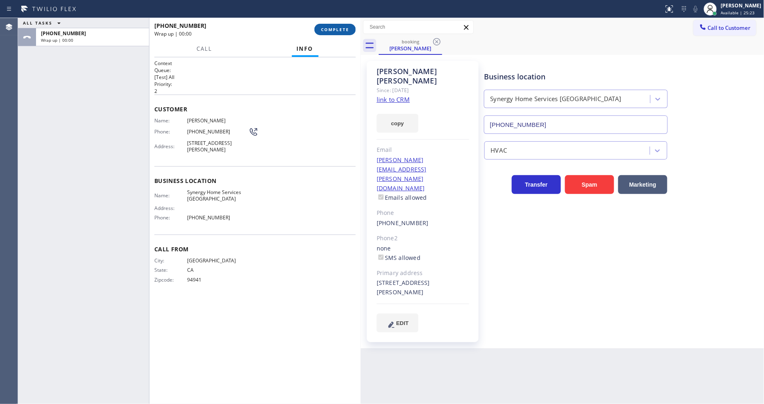
click at [342, 29] on span "COMPLETE" at bounding box center [335, 30] width 28 height 6
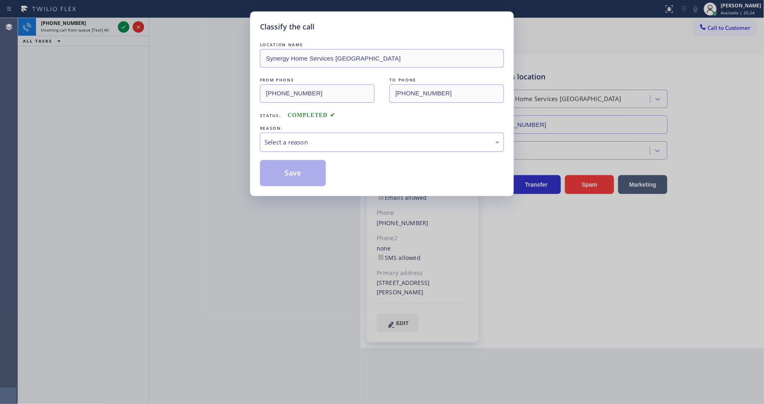
click at [304, 133] on div "Select a reason" at bounding box center [382, 142] width 244 height 19
click at [300, 172] on button "Save" at bounding box center [293, 173] width 66 height 26
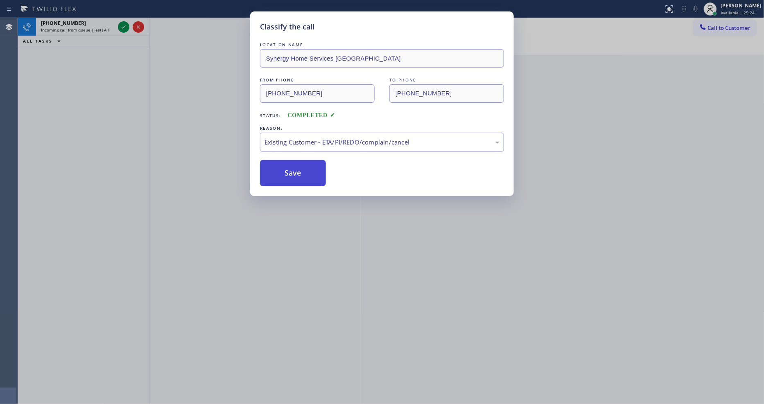
click at [300, 172] on button "Save" at bounding box center [293, 173] width 66 height 26
click at [122, 25] on div "Classify the call LOCATION NAME 5 Star Appliance Repair FROM PHONE [PHONE_NUMBE…" at bounding box center [391, 211] width 746 height 386
click at [122, 25] on icon at bounding box center [124, 27] width 10 height 10
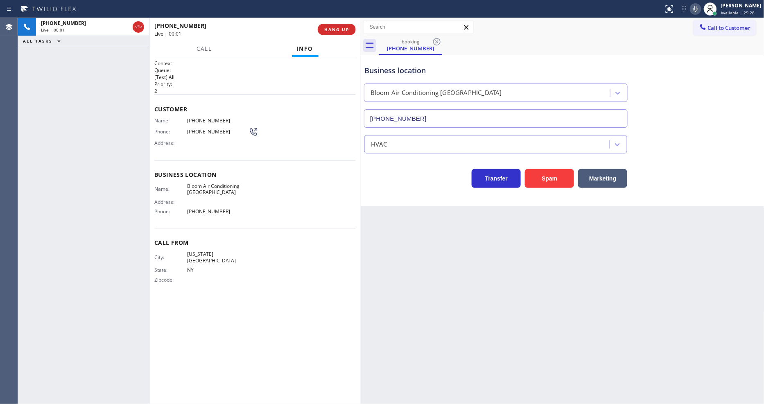
type input "[PHONE_NUMBER]"
drag, startPoint x: 473, startPoint y: 203, endPoint x: 469, endPoint y: 189, distance: 14.9
click at [473, 203] on div "Back to Dashboard Change Sender ID Customers Technicians Select a contact Outbo…" at bounding box center [563, 211] width 404 height 386
click at [338, 25] on button "HANG UP" at bounding box center [337, 29] width 38 height 11
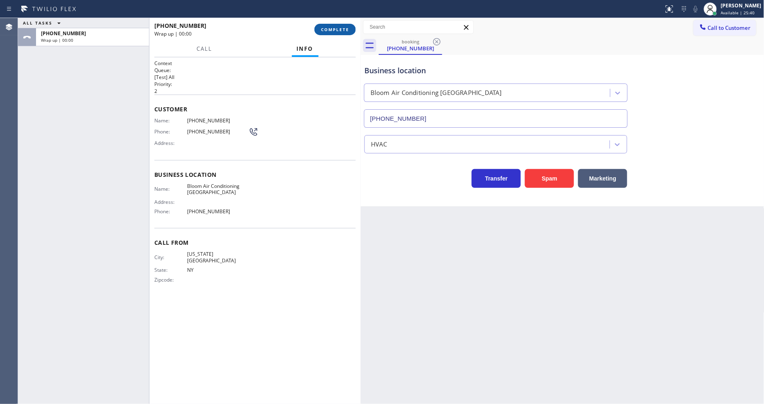
drag, startPoint x: 338, startPoint y: 27, endPoint x: 345, endPoint y: 34, distance: 10.1
click at [338, 29] on span "COMPLETE" at bounding box center [335, 30] width 28 height 6
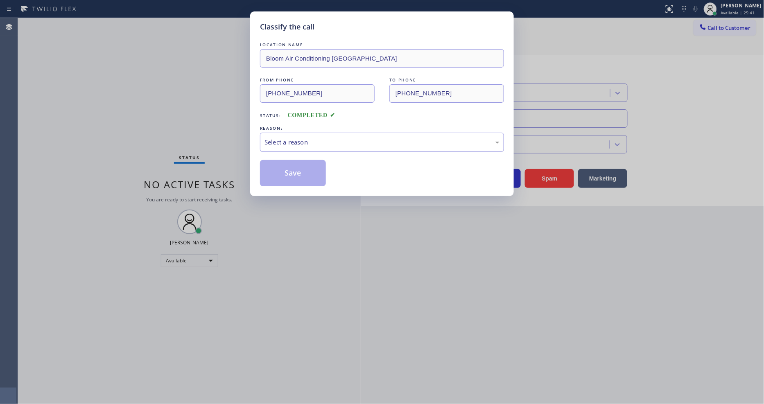
click at [306, 133] on div "Select a reason" at bounding box center [382, 142] width 244 height 19
click at [297, 169] on button "Save" at bounding box center [293, 173] width 66 height 26
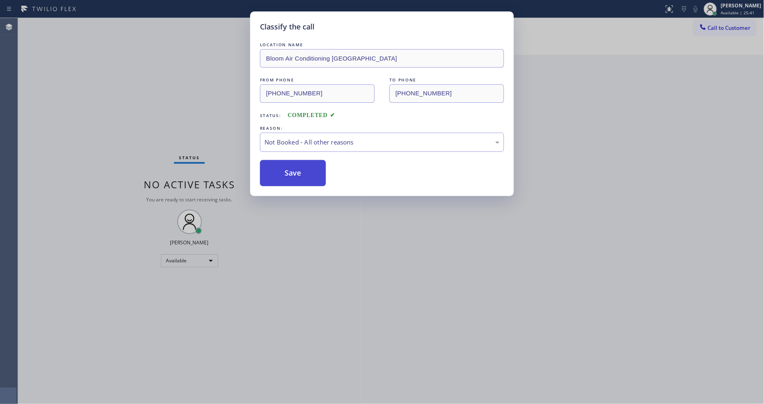
click at [297, 169] on button "Save" at bounding box center [293, 173] width 66 height 26
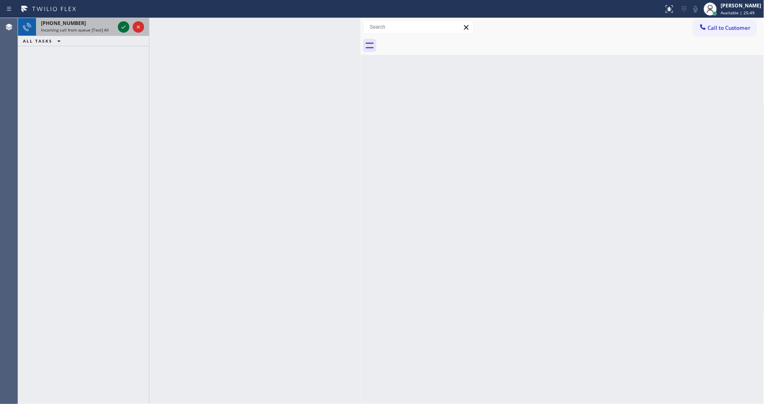
click at [125, 26] on icon at bounding box center [124, 27] width 10 height 10
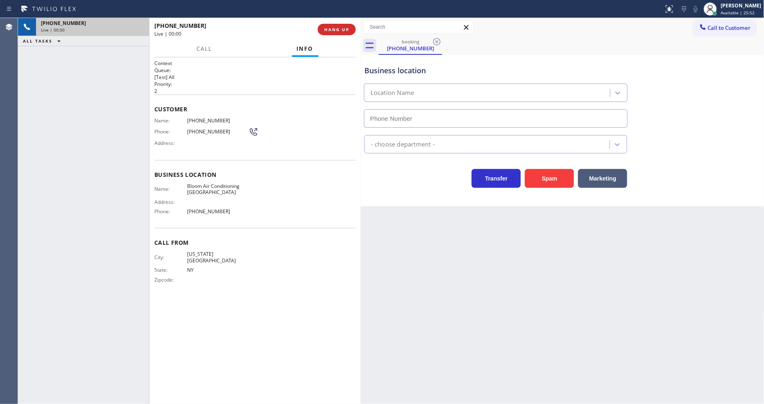
type input "[PHONE_NUMBER]"
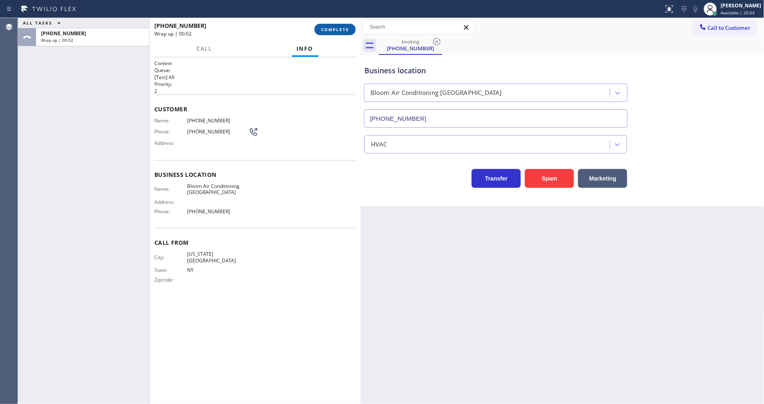
click at [348, 27] on span "COMPLETE" at bounding box center [335, 30] width 28 height 6
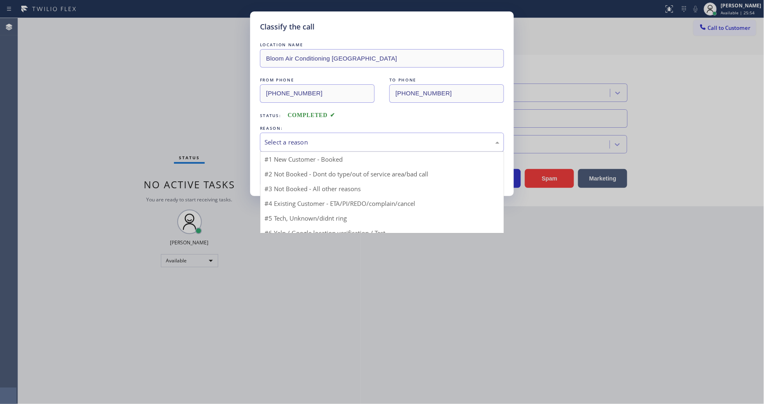
click at [314, 138] on div "Select a reason" at bounding box center [382, 142] width 235 height 9
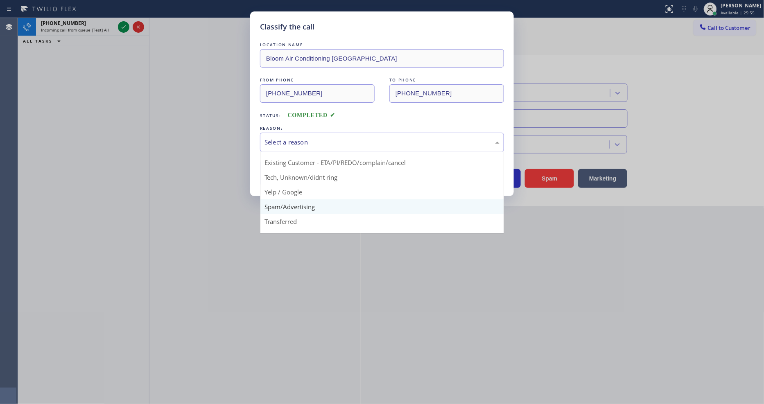
scroll to position [51, 0]
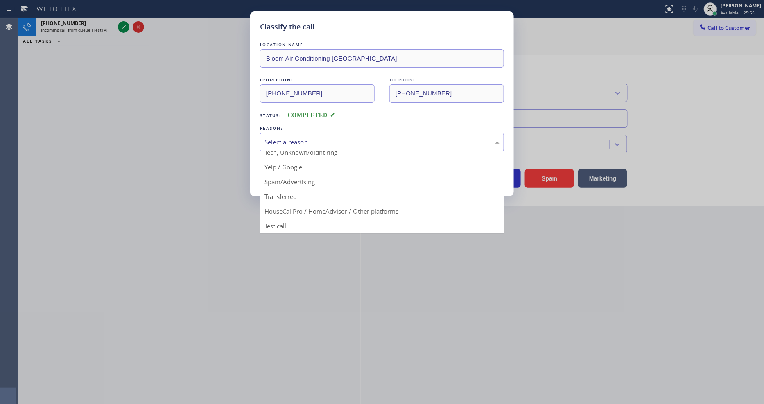
drag, startPoint x: 301, startPoint y: 177, endPoint x: 301, endPoint y: 172, distance: 5.4
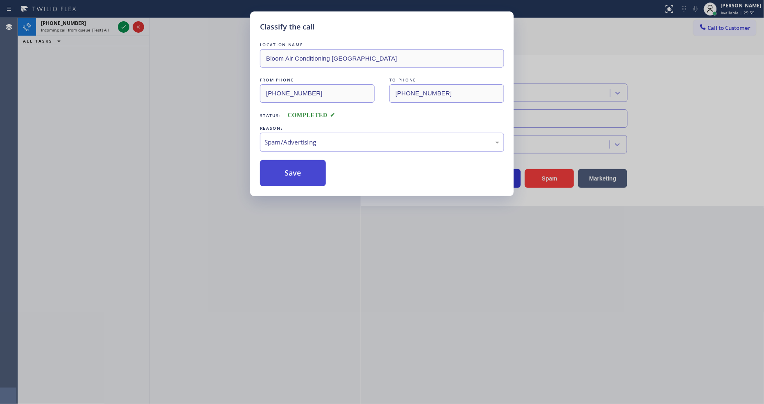
click at [300, 168] on button "Save" at bounding box center [293, 173] width 66 height 26
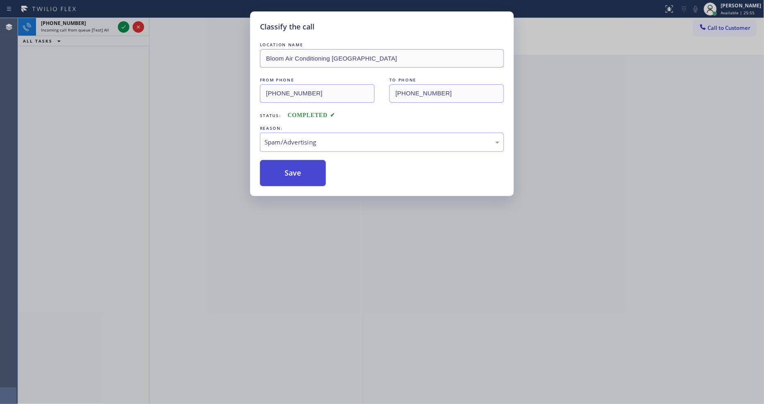
click at [300, 168] on button "Save" at bounding box center [293, 173] width 66 height 26
drag, startPoint x: 300, startPoint y: 168, endPoint x: 305, endPoint y: 140, distance: 28.7
click at [299, 167] on button "Save" at bounding box center [293, 173] width 66 height 26
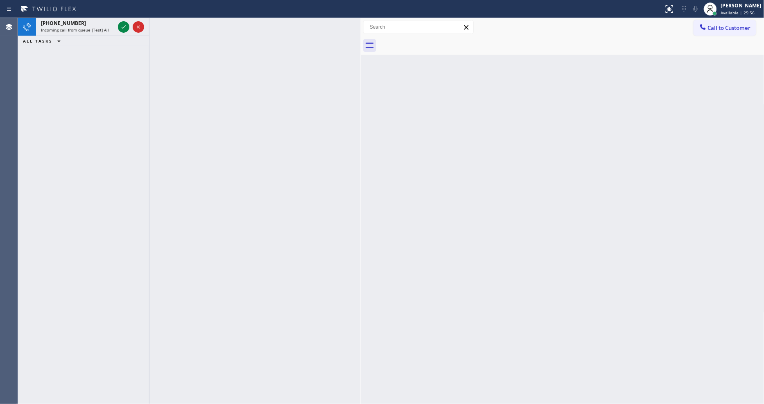
drag, startPoint x: 124, startPoint y: 28, endPoint x: 113, endPoint y: 54, distance: 28.1
click at [124, 28] on icon at bounding box center [124, 27] width 10 height 10
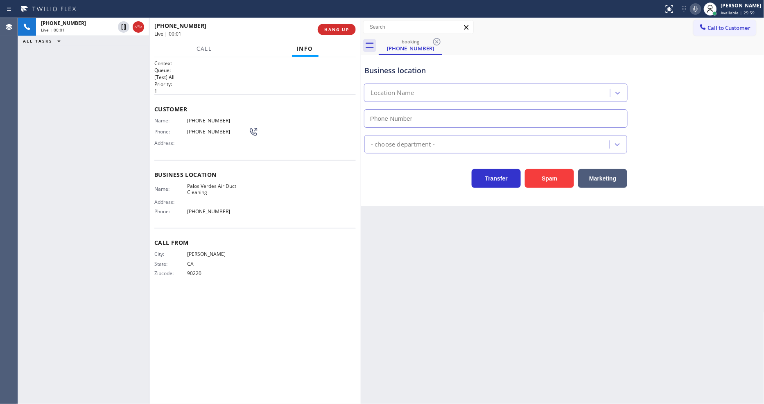
type input "[PHONE_NUMBER]"
click at [341, 29] on span "HANG UP" at bounding box center [336, 30] width 25 height 6
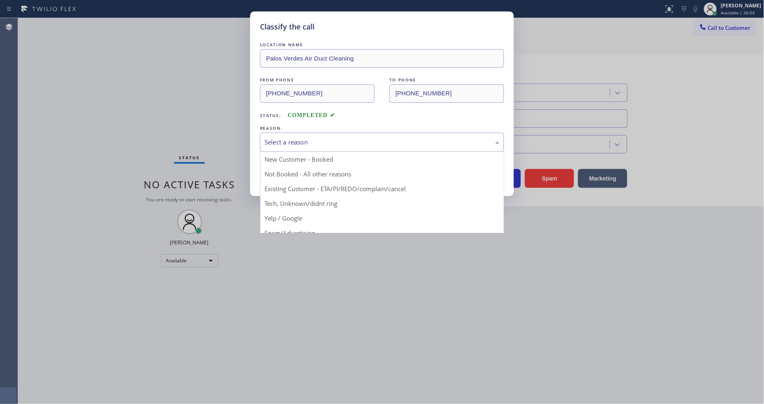
click at [329, 133] on div "Select a reason" at bounding box center [382, 142] width 244 height 19
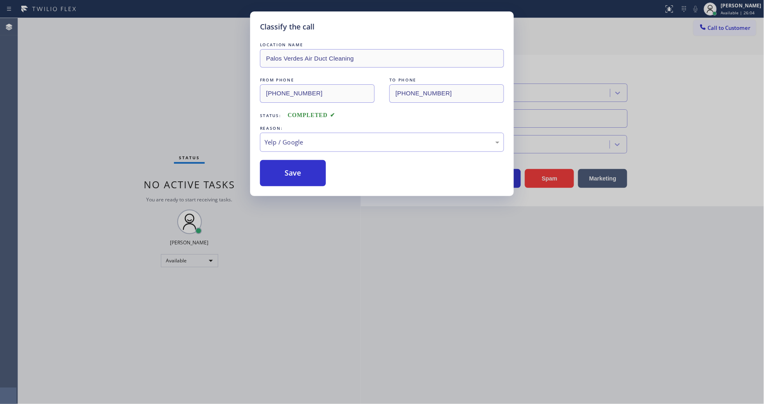
click at [308, 166] on button "Save" at bounding box center [293, 173] width 66 height 26
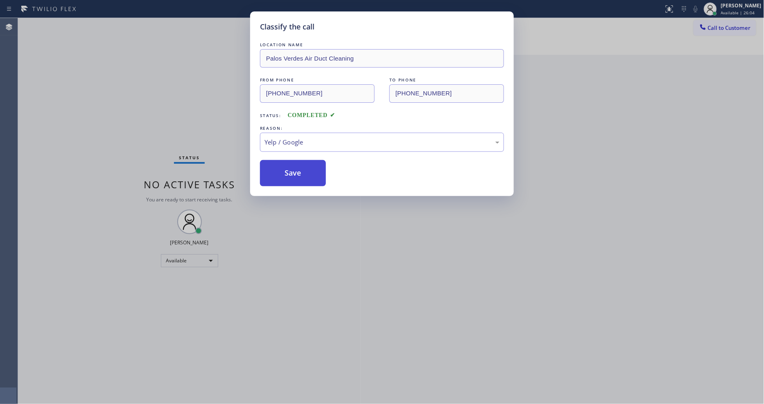
click at [308, 166] on button "Save" at bounding box center [293, 173] width 66 height 26
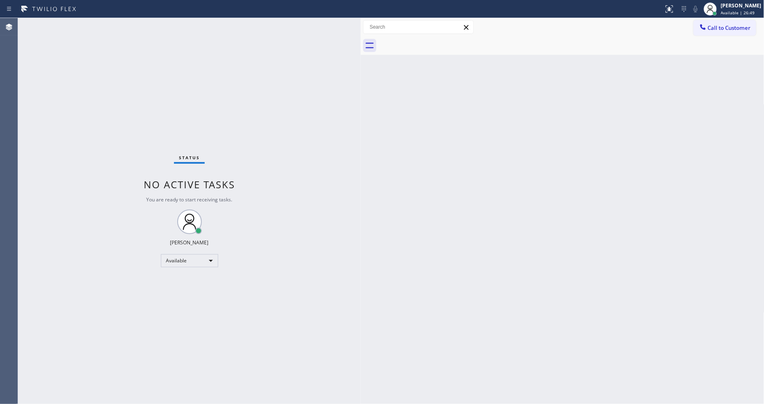
click at [109, 22] on div "Status No active tasks You are ready to start receiving tasks. [PERSON_NAME] Av…" at bounding box center [189, 211] width 343 height 386
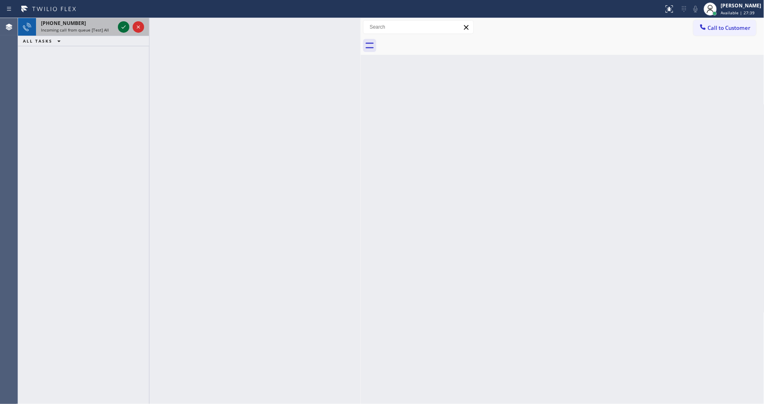
click at [125, 25] on icon at bounding box center [124, 27] width 10 height 10
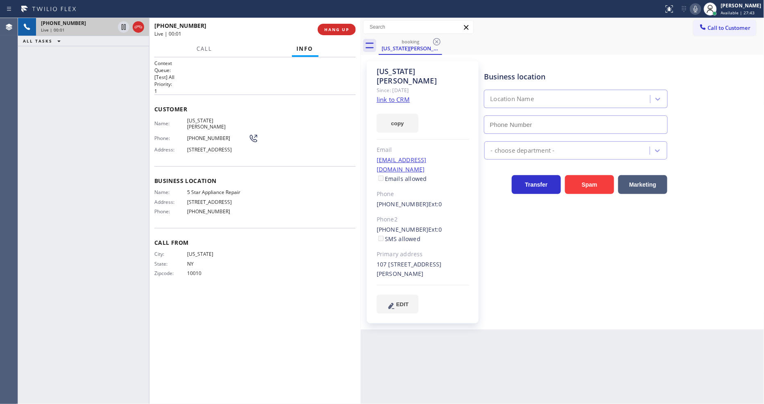
click at [400, 95] on link "link to CRM" at bounding box center [393, 99] width 33 height 8
type input "[PHONE_NUMBER]"
click at [213, 194] on span "5 Star Appliance Repair" at bounding box center [217, 192] width 61 height 6
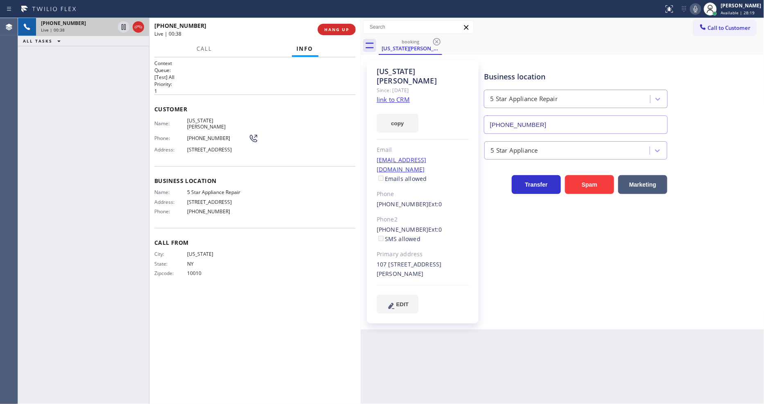
click at [207, 134] on div "Phone: [PHONE_NUMBER]" at bounding box center [206, 139] width 104 height 10
click at [207, 147] on span "[STREET_ADDRESS]" at bounding box center [217, 150] width 61 height 6
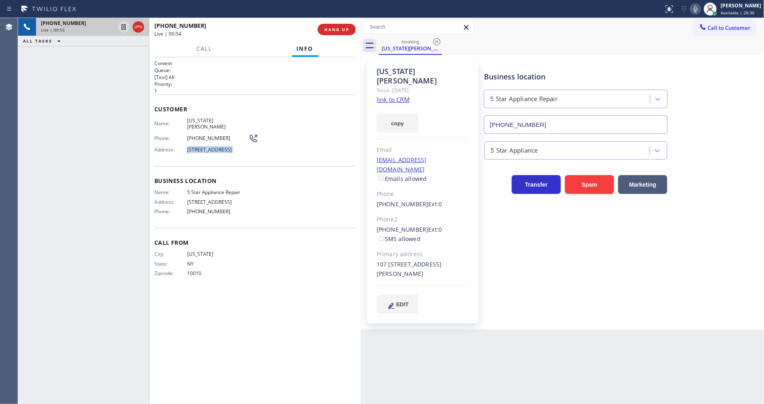
click at [207, 147] on span "[STREET_ADDRESS]" at bounding box center [217, 150] width 61 height 6
click at [701, 7] on icon at bounding box center [696, 9] width 10 height 10
click at [206, 113] on div "Customer Name: [US_STATE][PERSON_NAME] Phone: [PHONE_NUMBER] Address: [STREET_A…" at bounding box center [255, 131] width 202 height 72
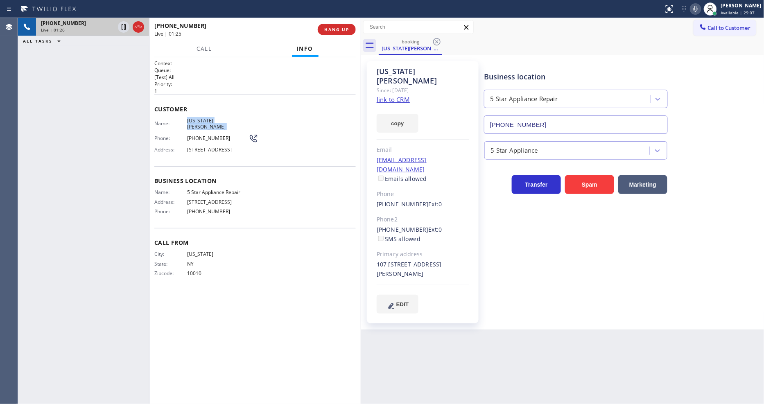
click at [206, 113] on div "Customer Name: [US_STATE][PERSON_NAME] Phone: [PHONE_NUMBER] Address: [STREET_A…" at bounding box center [255, 131] width 202 height 72
click at [186, 205] on span "Address:" at bounding box center [170, 202] width 33 height 6
click at [453, 156] on div "[EMAIL_ADDRESS][DOMAIN_NAME] Emails allowed" at bounding box center [423, 170] width 93 height 28
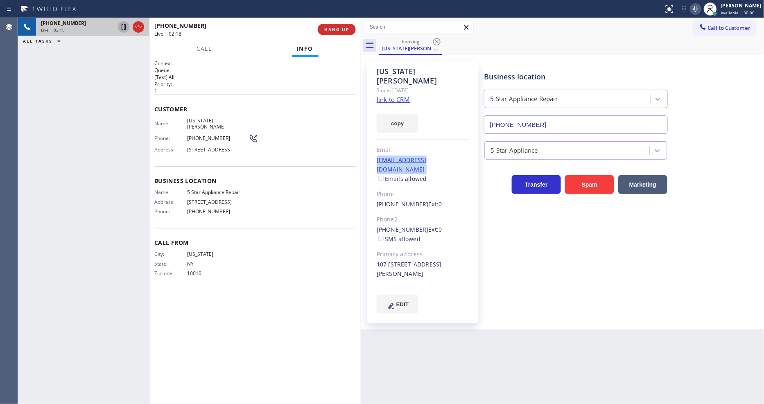
click at [123, 25] on icon at bounding box center [124, 27] width 10 height 10
click at [698, 7] on icon at bounding box center [696, 9] width 10 height 10
drag, startPoint x: 122, startPoint y: 24, endPoint x: 202, endPoint y: 21, distance: 80.7
click at [122, 24] on icon at bounding box center [124, 27] width 10 height 10
click at [701, 7] on icon at bounding box center [696, 9] width 10 height 10
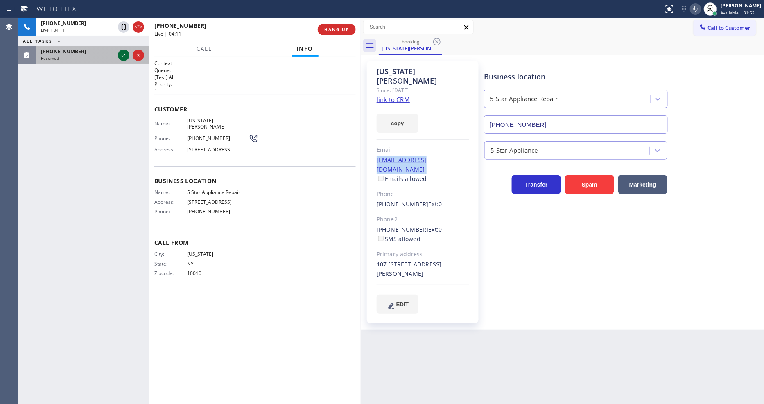
click at [120, 52] on icon at bounding box center [124, 55] width 10 height 10
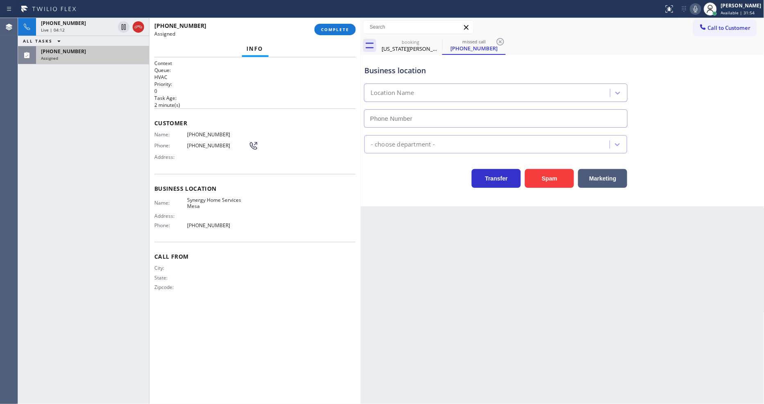
type input "[PHONE_NUMBER]"
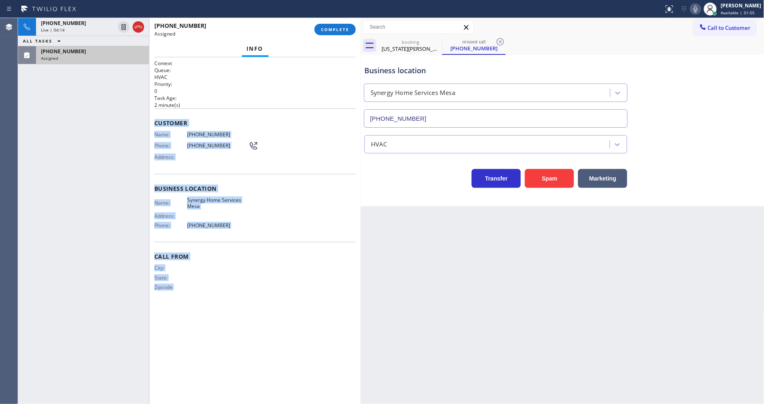
drag, startPoint x: 153, startPoint y: 119, endPoint x: 306, endPoint y: 160, distance: 158.3
click at [226, 337] on div "Context Queue: HVAC Priority: 0 Task Age: [DEMOGRAPHIC_DATA] minute(s) Customer…" at bounding box center [254, 230] width 211 height 347
click at [338, 27] on span "COMPLETE" at bounding box center [335, 30] width 28 height 6
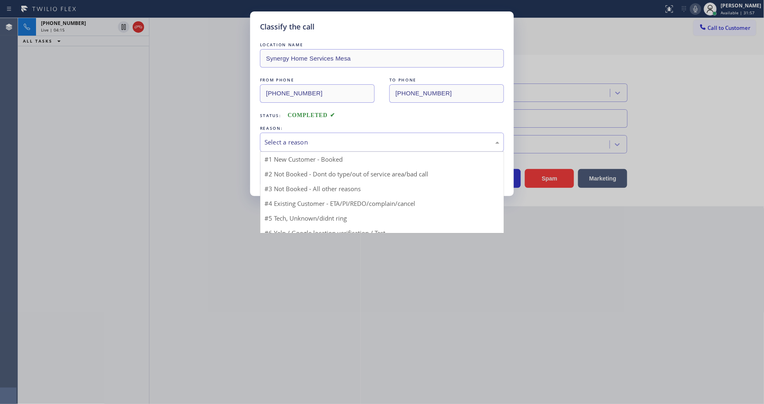
click at [302, 146] on div "Select a reason" at bounding box center [382, 142] width 244 height 19
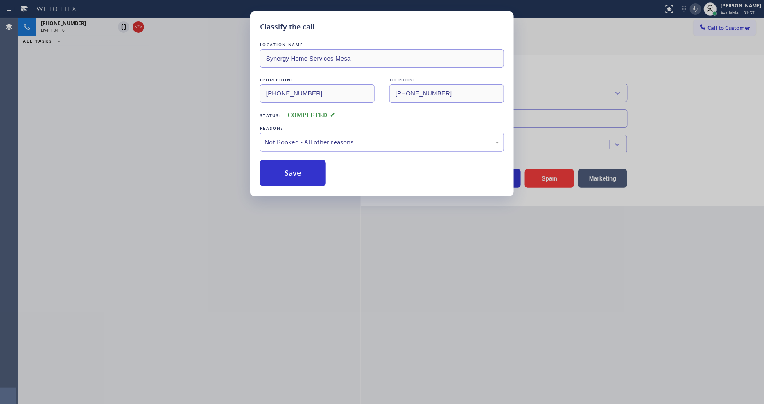
click at [297, 167] on button "Save" at bounding box center [293, 173] width 66 height 26
drag, startPoint x: 297, startPoint y: 167, endPoint x: 290, endPoint y: 202, distance: 36.0
click at [297, 168] on button "Save" at bounding box center [293, 173] width 66 height 26
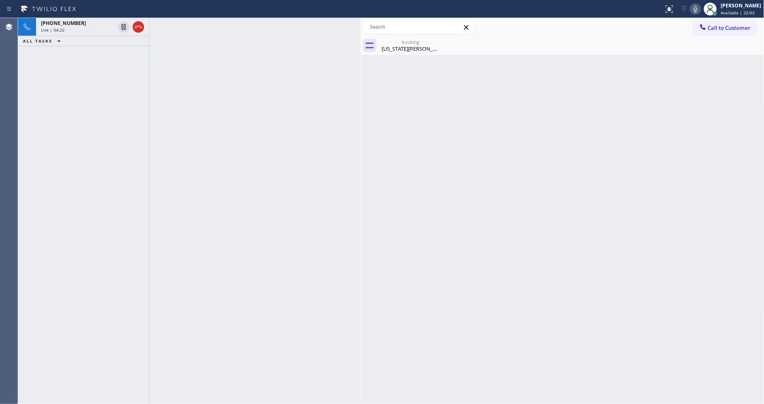
drag, startPoint x: 655, startPoint y: 241, endPoint x: 415, endPoint y: 84, distance: 286.2
click at [652, 242] on div "Back to Dashboard Change Sender ID Customers Technicians Select a contact Outbo…" at bounding box center [563, 211] width 404 height 386
click at [105, 22] on div "[PHONE_NUMBER]" at bounding box center [78, 23] width 74 height 7
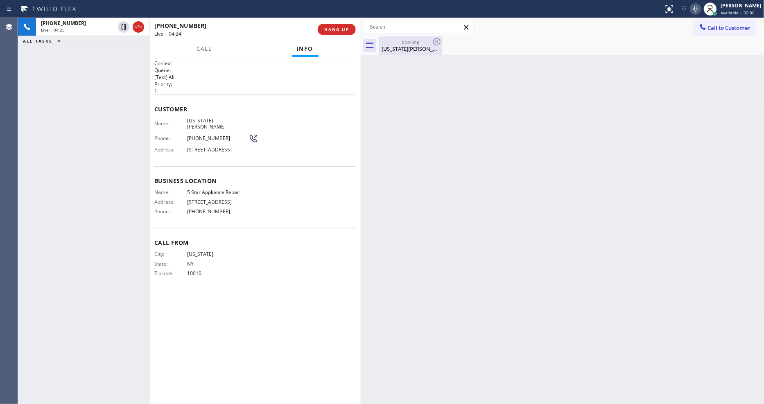
click at [394, 49] on div "[US_STATE][PERSON_NAME]" at bounding box center [411, 48] width 62 height 7
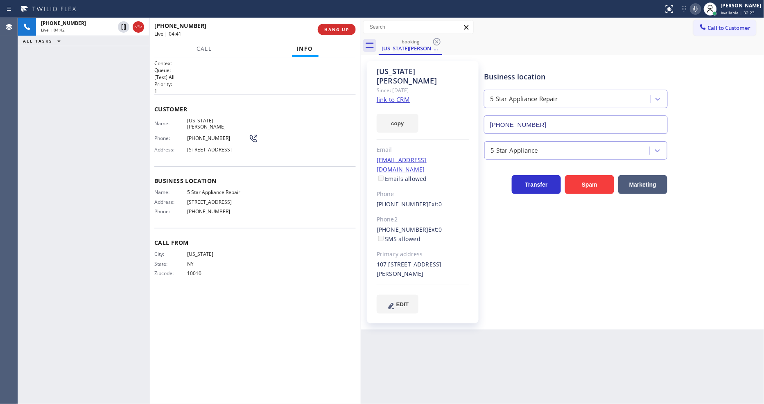
click at [451, 156] on div "[EMAIL_ADDRESS][DOMAIN_NAME] Emails allowed" at bounding box center [423, 170] width 93 height 28
click at [452, 156] on div "[EMAIL_ADDRESS][DOMAIN_NAME] Emails allowed" at bounding box center [423, 170] width 93 height 28
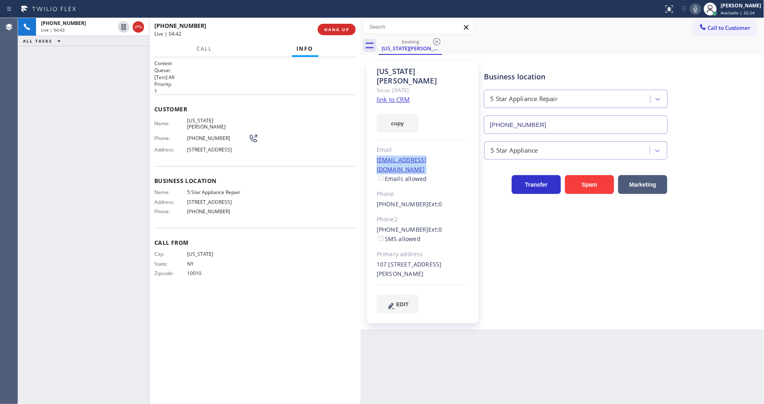
click at [452, 156] on div "[EMAIL_ADDRESS][DOMAIN_NAME] Emails allowed" at bounding box center [423, 170] width 93 height 28
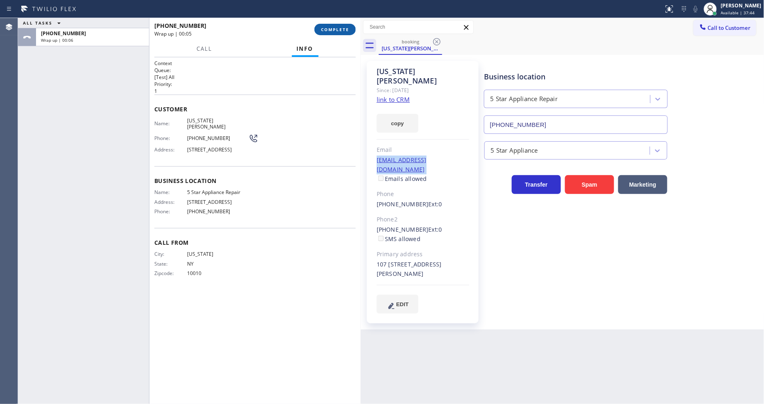
click at [329, 25] on button "COMPLETE" at bounding box center [335, 29] width 41 height 11
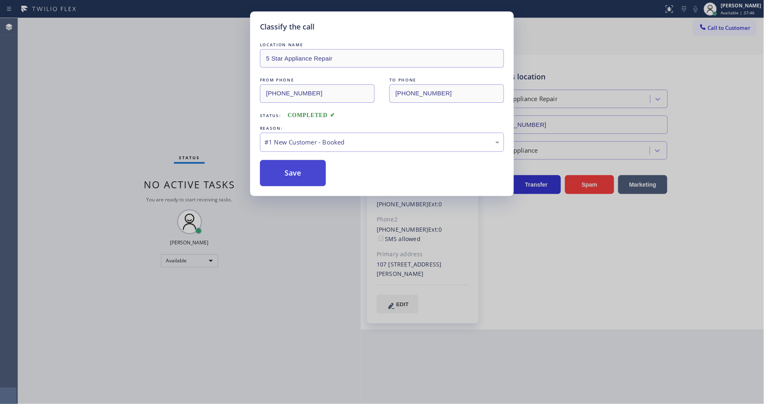
click at [285, 170] on button "Save" at bounding box center [293, 173] width 66 height 26
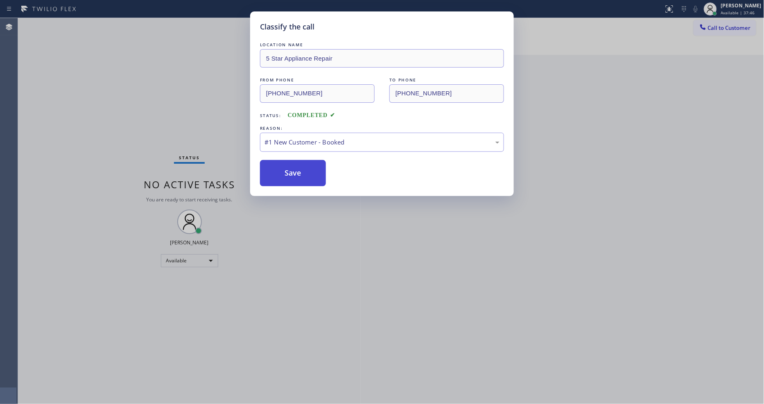
click at [285, 170] on button "Save" at bounding box center [293, 173] width 66 height 26
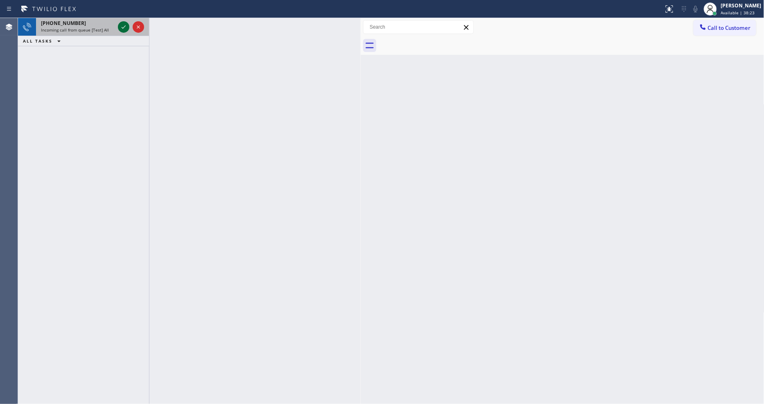
click at [125, 27] on icon at bounding box center [124, 27] width 10 height 10
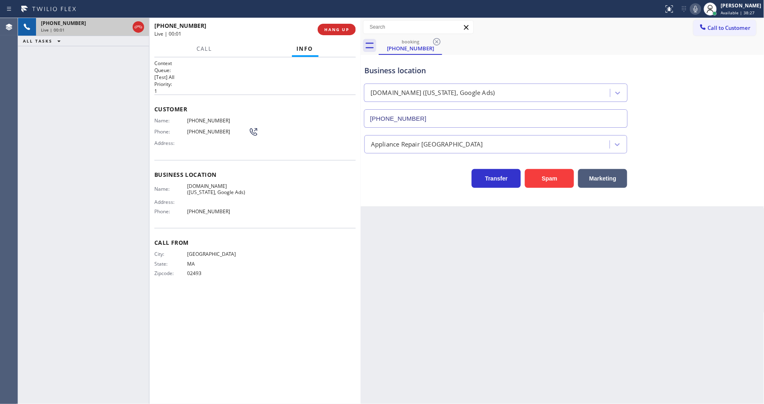
type input "[PHONE_NUMBER]"
click at [214, 187] on span "[DOMAIN_NAME] ([US_STATE], Google Ads)" at bounding box center [217, 189] width 61 height 13
click at [209, 113] on div "Customer Name: [PHONE_NUMBER] Phone: [PHONE_NUMBER] Address:" at bounding box center [255, 128] width 202 height 66
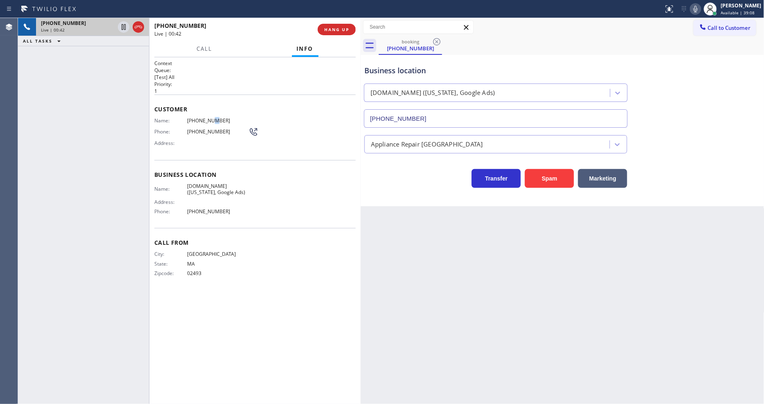
click at [208, 113] on div "Customer Name: [PHONE_NUMBER] Phone: [PHONE_NUMBER] Address:" at bounding box center [255, 128] width 202 height 66
click at [207, 113] on div "Customer Name: [PHONE_NUMBER] Phone: [PHONE_NUMBER] Address:" at bounding box center [255, 128] width 202 height 66
drag, startPoint x: 123, startPoint y: 27, endPoint x: 451, endPoint y: 21, distance: 327.7
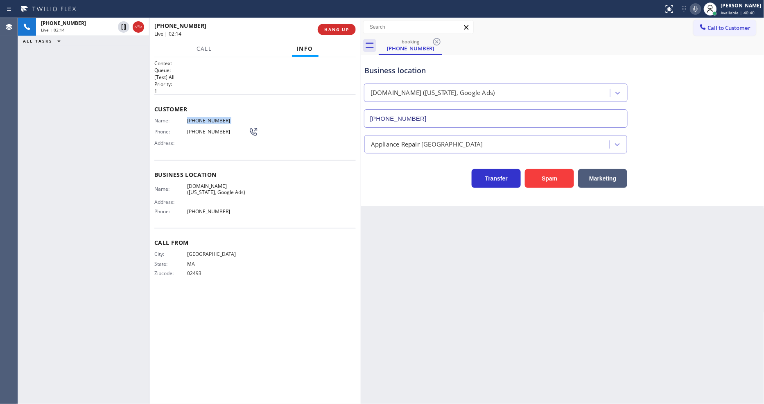
click at [123, 27] on icon at bounding box center [124, 27] width 10 height 10
click at [701, 8] on icon at bounding box center [696, 9] width 10 height 10
click at [125, 26] on icon at bounding box center [124, 27] width 10 height 10
click at [698, 9] on icon at bounding box center [696, 9] width 4 height 7
click at [329, 30] on span "HANG UP" at bounding box center [336, 30] width 25 height 6
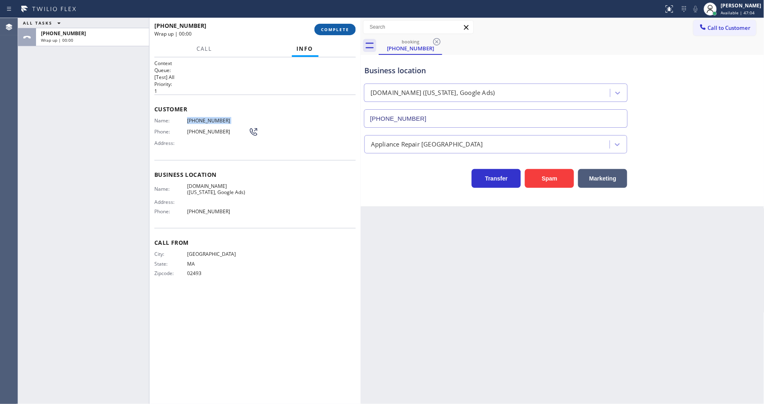
click at [329, 30] on span "COMPLETE" at bounding box center [335, 30] width 28 height 6
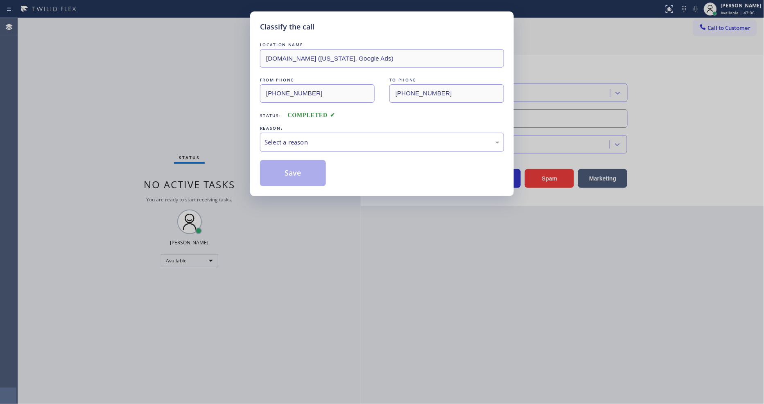
click at [286, 142] on div "Select a reason" at bounding box center [382, 142] width 235 height 9
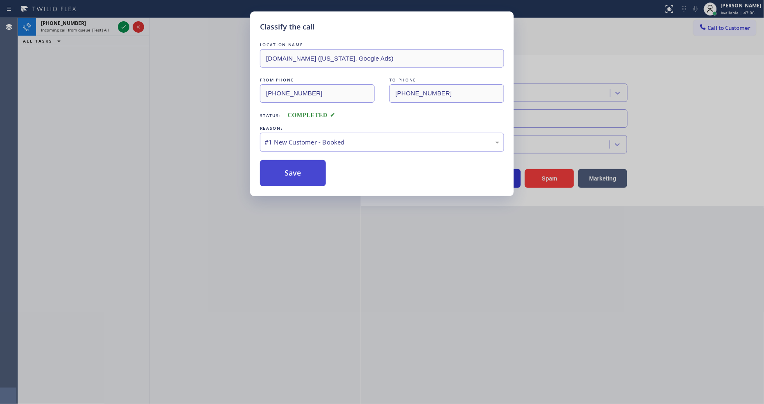
click at [286, 173] on button "Save" at bounding box center [293, 173] width 66 height 26
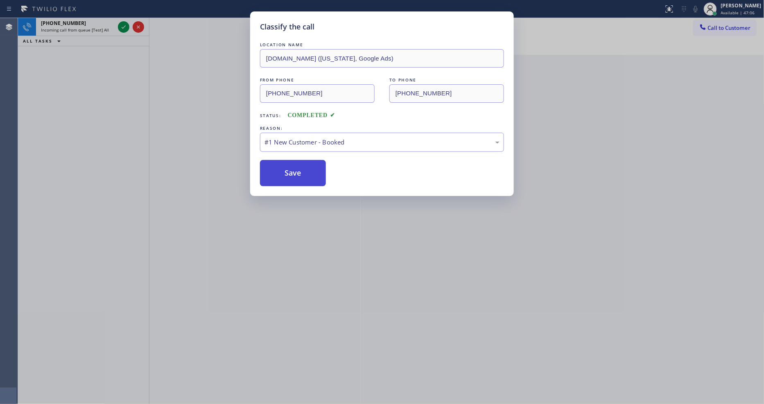
click at [287, 174] on button "Save" at bounding box center [293, 173] width 66 height 26
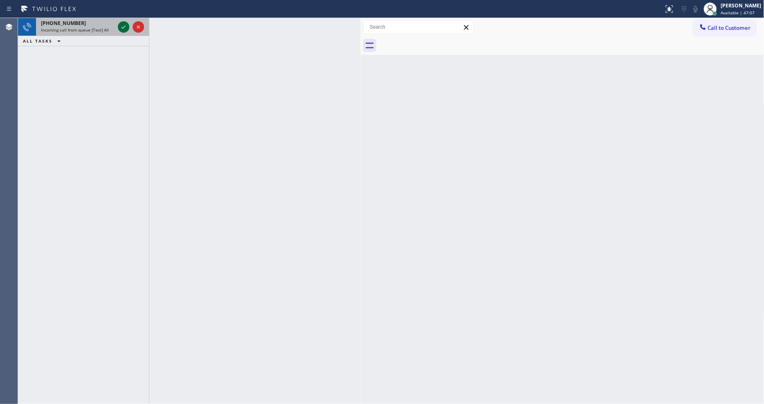
click at [123, 25] on icon at bounding box center [124, 27] width 10 height 10
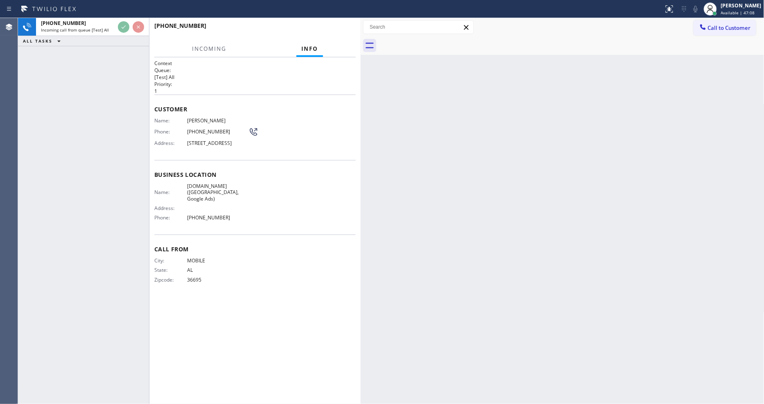
drag, startPoint x: 330, startPoint y: 177, endPoint x: 289, endPoint y: 363, distance: 190.7
click at [330, 177] on span "Business location" at bounding box center [255, 175] width 202 height 8
drag, startPoint x: 523, startPoint y: 218, endPoint x: 497, endPoint y: 275, distance: 62.8
click at [523, 218] on div "Back to Dashboard Change Sender ID Customers Technicians Select a contact Outbo…" at bounding box center [563, 211] width 404 height 386
click at [256, 299] on div "Context Queue: [Test] All Priority: 1 Customer Name: [PERSON_NAME] Phone: [PHON…" at bounding box center [255, 231] width 202 height 342
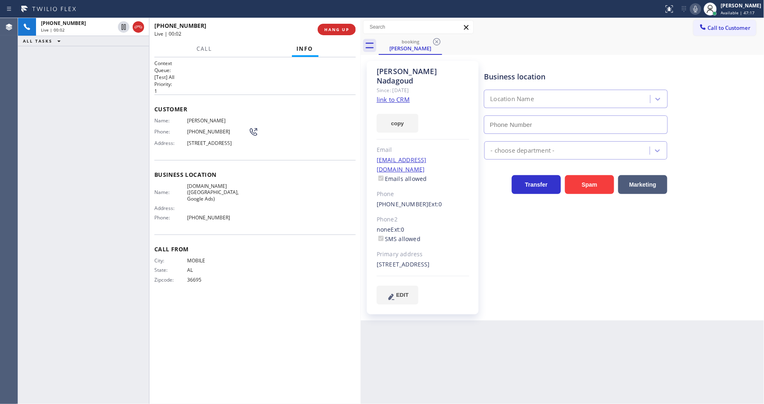
type input "[PHONE_NUMBER]"
click at [384, 95] on link "link to CRM" at bounding box center [393, 99] width 33 height 8
click at [327, 27] on span "HANG UP" at bounding box center [336, 30] width 25 height 6
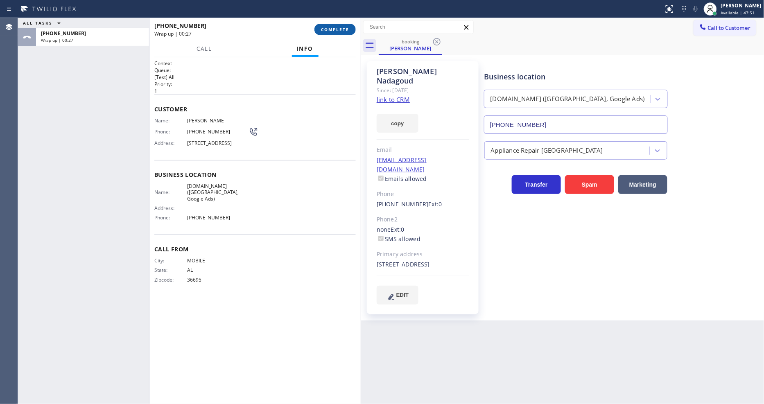
click at [335, 27] on span "COMPLETE" at bounding box center [335, 30] width 28 height 6
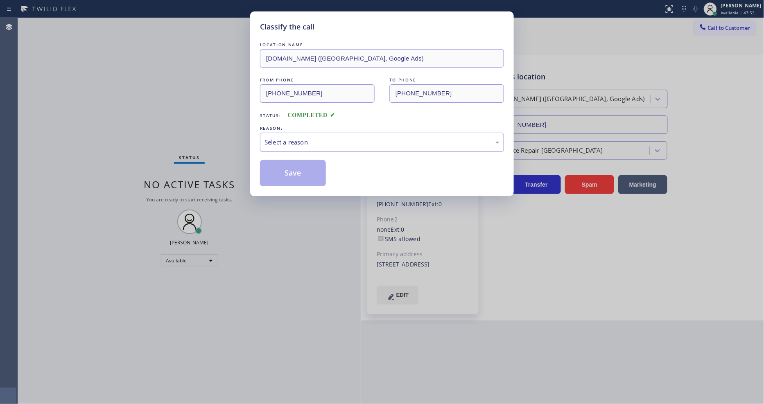
click at [310, 138] on div "Select a reason" at bounding box center [382, 142] width 235 height 9
click at [285, 169] on button "Save" at bounding box center [293, 173] width 66 height 26
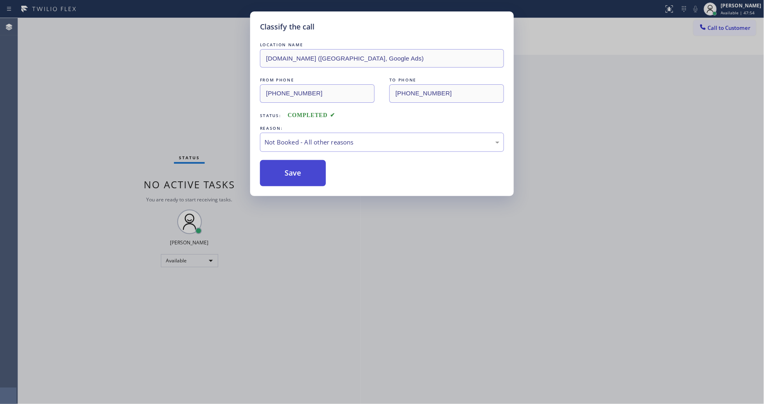
click at [285, 169] on button "Save" at bounding box center [293, 173] width 66 height 26
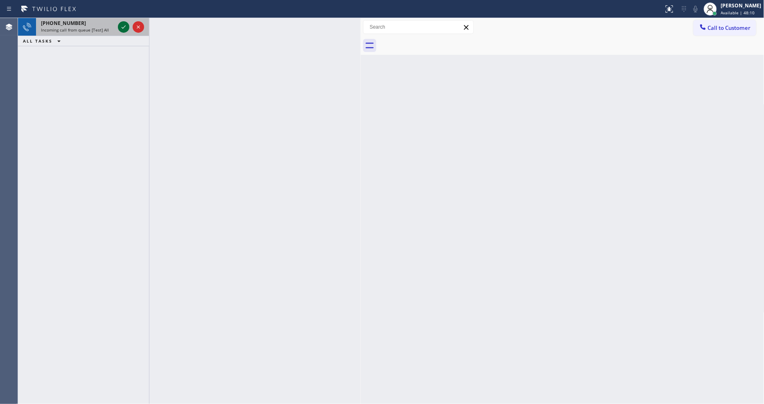
click at [126, 26] on icon at bounding box center [124, 27] width 10 height 10
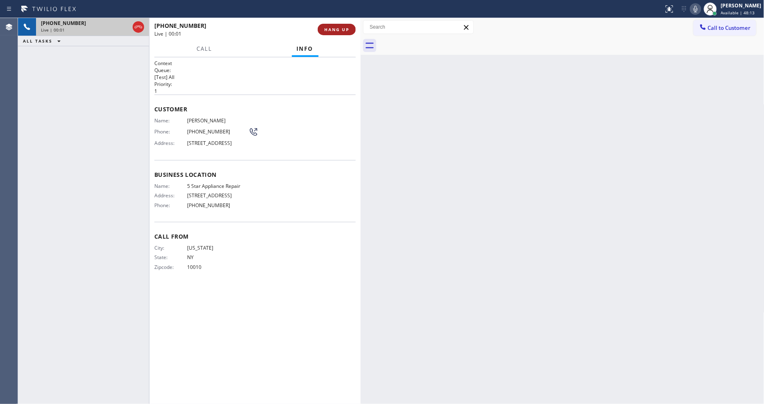
click at [330, 27] on span "HANG UP" at bounding box center [336, 30] width 25 height 6
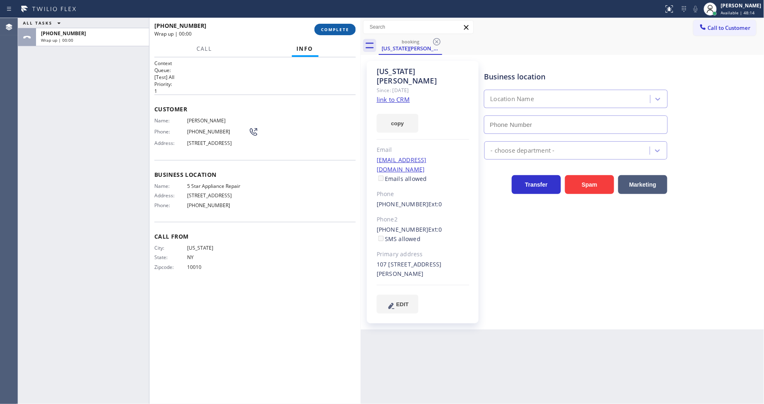
type input "[PHONE_NUMBER]"
click at [342, 31] on span "COMPLETE" at bounding box center [335, 30] width 28 height 6
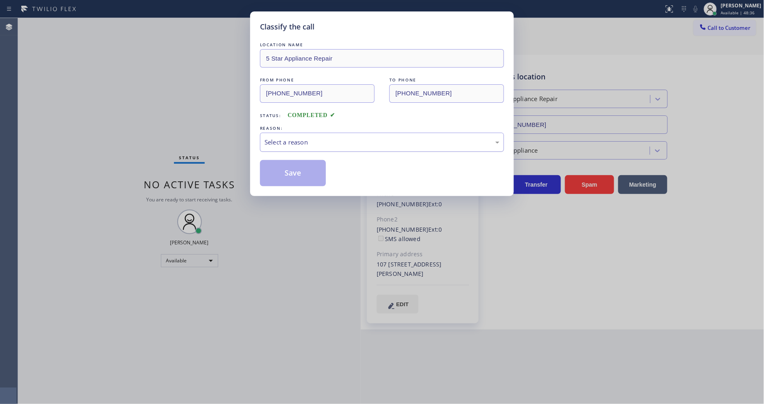
click at [303, 140] on div "Select a reason" at bounding box center [382, 142] width 235 height 9
click at [306, 174] on button "Save" at bounding box center [293, 173] width 66 height 26
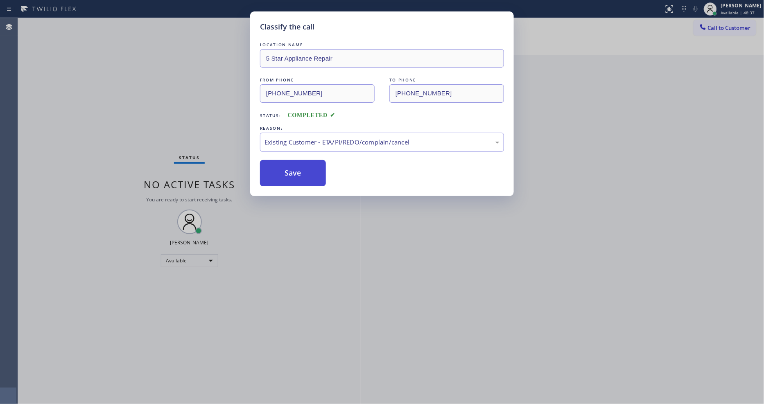
click at [306, 174] on button "Save" at bounding box center [293, 173] width 66 height 26
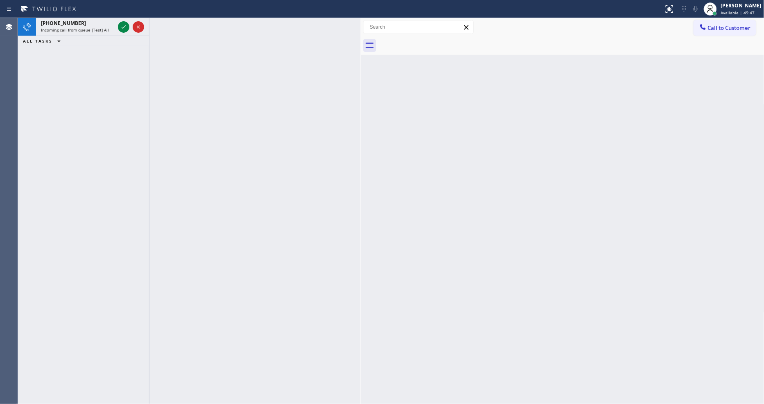
click at [122, 27] on icon at bounding box center [124, 26] width 4 height 3
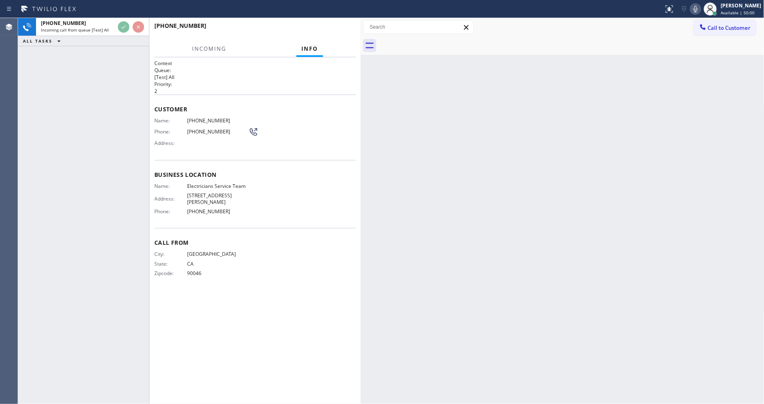
click at [322, 276] on div "Call From City: [GEOGRAPHIC_DATA]: [US_STATE] Zipcode: 90046" at bounding box center [255, 259] width 202 height 62
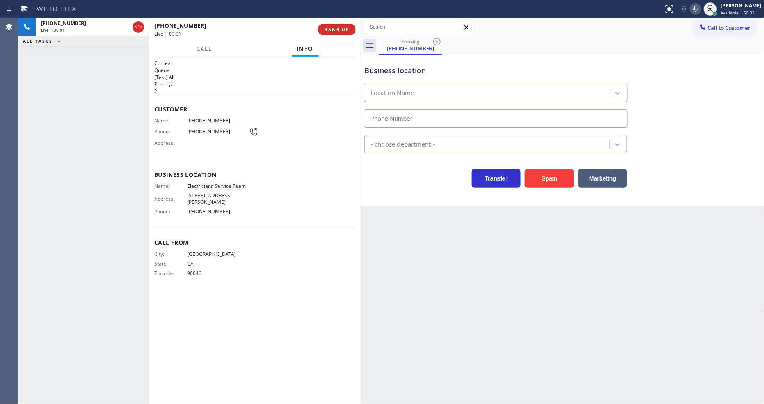
type input "[PHONE_NUMBER]"
click at [212, 183] on span "Electricians Service Team" at bounding box center [217, 186] width 61 height 6
click at [701, 9] on icon at bounding box center [696, 9] width 10 height 10
click at [698, 9] on icon at bounding box center [696, 9] width 4 height 7
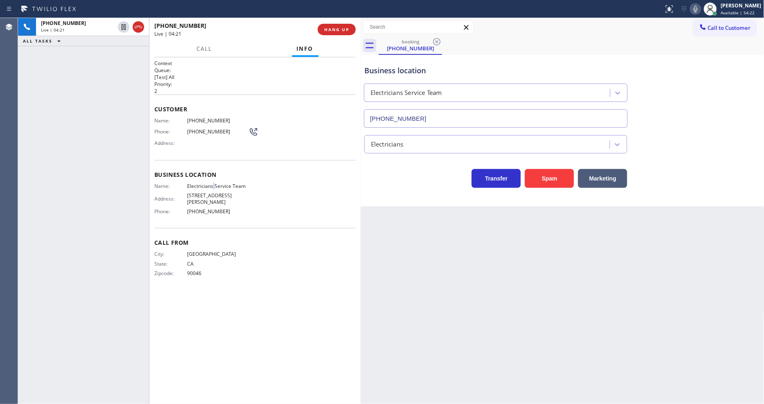
drag, startPoint x: 125, startPoint y: 26, endPoint x: 167, endPoint y: 25, distance: 41.8
click at [125, 26] on icon at bounding box center [124, 27] width 10 height 10
click at [701, 7] on icon at bounding box center [696, 9] width 10 height 10
click at [324, 300] on div "Context Queue: [Test] All Priority: 2 Customer Name: [PHONE_NUMBER] Phone: [PHO…" at bounding box center [255, 231] width 202 height 342
drag, startPoint x: 123, startPoint y: 54, endPoint x: 236, endPoint y: 107, distance: 124.6
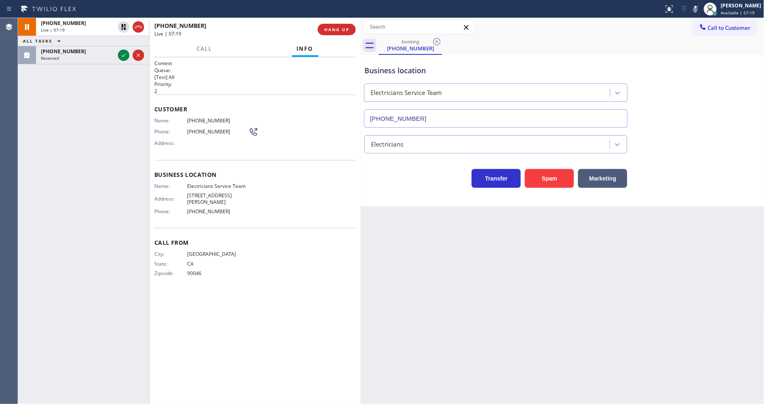
click at [123, 54] on icon at bounding box center [124, 55] width 10 height 10
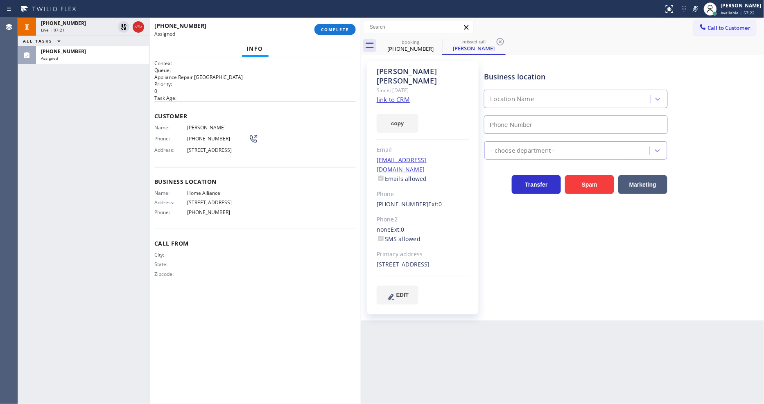
type input "[PHONE_NUMBER]"
click at [383, 95] on link "link to CRM" at bounding box center [393, 99] width 33 height 8
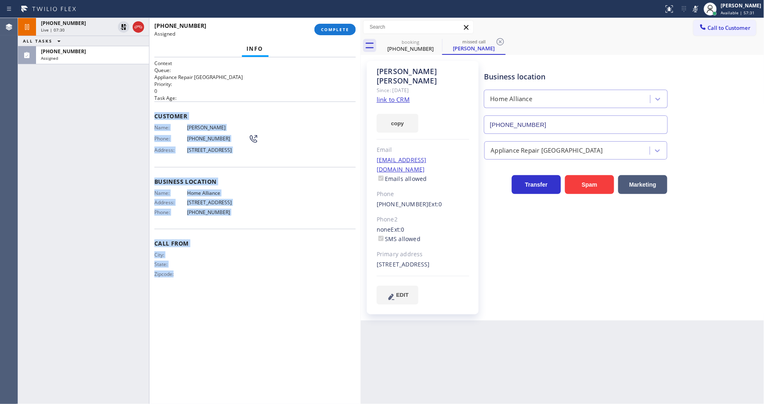
drag, startPoint x: 154, startPoint y: 112, endPoint x: 232, endPoint y: 328, distance: 229.6
click at [232, 328] on div "Context Queue: Appliance Repair High End Priority: 0 Task Age: Customer Name: C…" at bounding box center [254, 230] width 211 height 347
copy div "Customer Name: Cindy Katzoff Phone: (414) 698-9645 Address: 11439 N 78th St, Sc…"
click at [342, 27] on span "COMPLETE" at bounding box center [335, 30] width 28 height 6
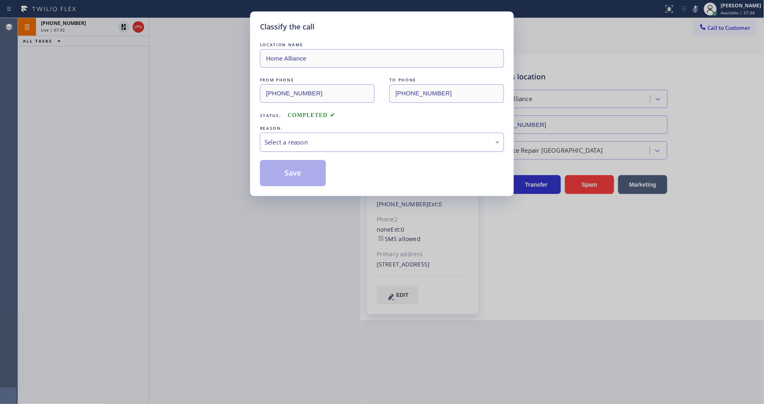
click at [296, 138] on div "Select a reason" at bounding box center [382, 142] width 235 height 9
click at [285, 179] on button "Save" at bounding box center [293, 173] width 66 height 26
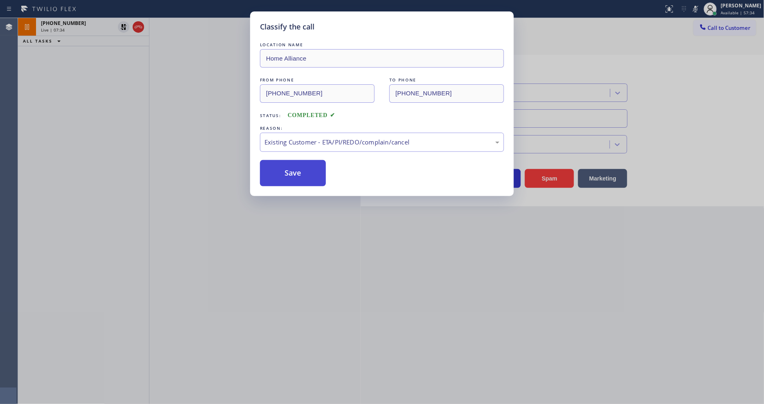
click at [285, 179] on button "Save" at bounding box center [293, 173] width 66 height 26
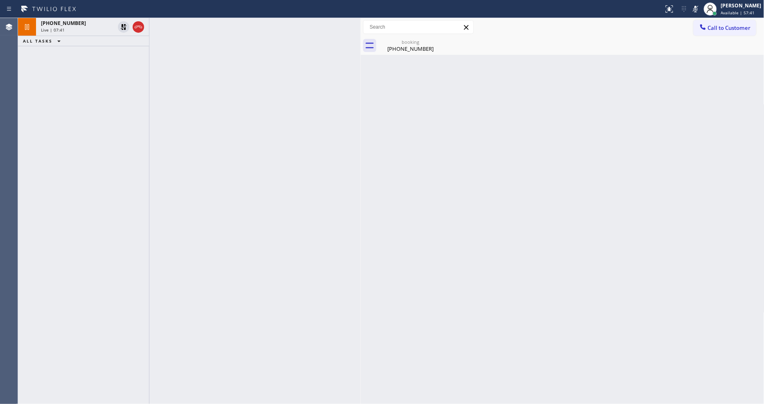
drag, startPoint x: 592, startPoint y: 234, endPoint x: 488, endPoint y: 285, distance: 116.3
click at [592, 234] on div "Back to Dashboard Change Sender ID Customers Technicians Select a contact Outbo…" at bounding box center [563, 211] width 404 height 386
click at [172, 121] on div at bounding box center [254, 211] width 211 height 386
click at [96, 28] on div "Live | 08:01" at bounding box center [78, 30] width 74 height 6
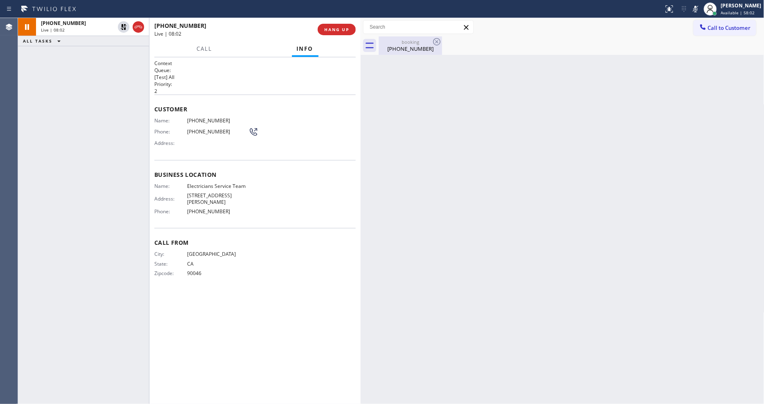
click at [396, 44] on div "booking" at bounding box center [411, 42] width 62 height 6
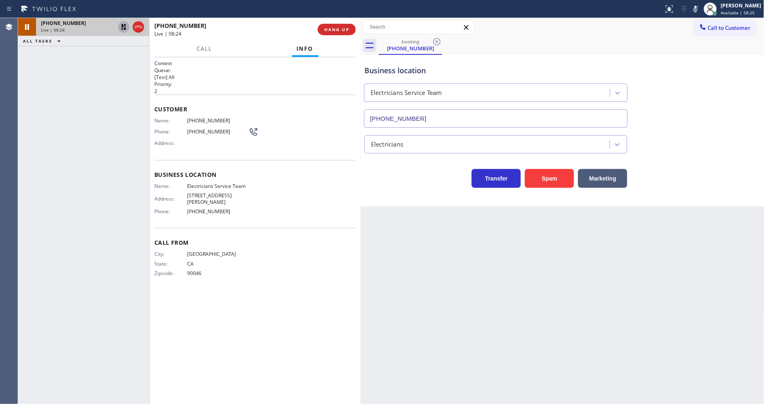
click at [122, 23] on icon at bounding box center [124, 27] width 10 height 10
click at [698, 9] on icon at bounding box center [696, 9] width 4 height 7
click at [285, 272] on div "Call From City: [GEOGRAPHIC_DATA]: [US_STATE] Zipcode: 90046" at bounding box center [255, 259] width 202 height 62
click at [215, 118] on span "[PHONE_NUMBER]" at bounding box center [217, 121] width 61 height 6
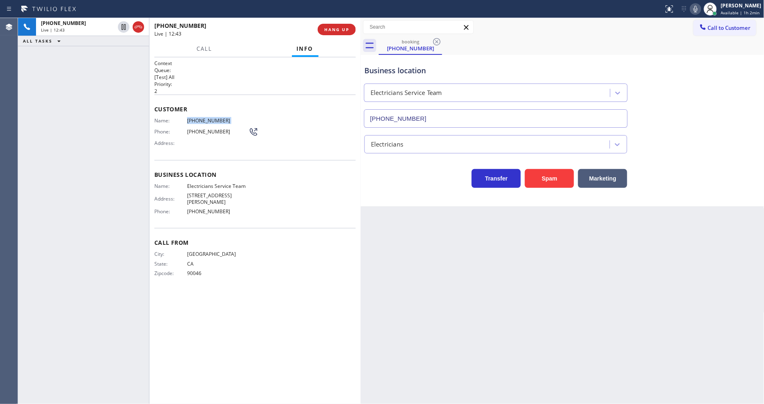
click at [215, 118] on span "[PHONE_NUMBER]" at bounding box center [217, 121] width 61 height 6
copy span "[PHONE_NUMBER]"
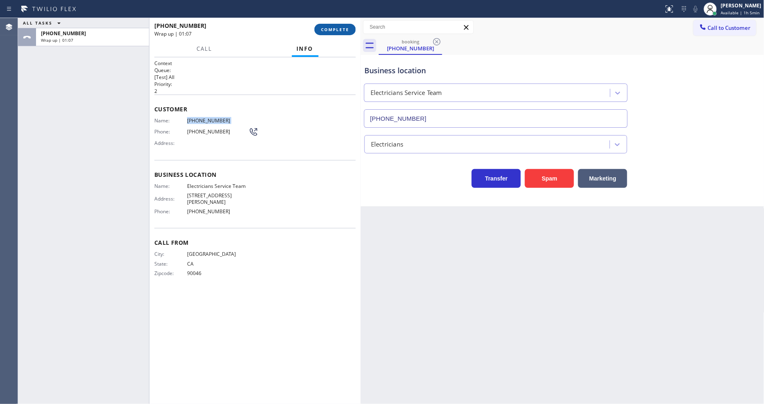
click at [334, 29] on span "COMPLETE" at bounding box center [335, 30] width 28 height 6
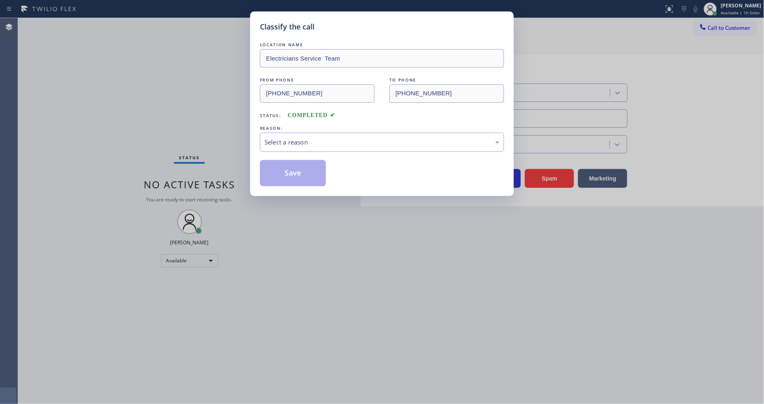
click at [283, 142] on div "Select a reason" at bounding box center [382, 142] width 235 height 9
click at [289, 173] on button "Save" at bounding box center [293, 173] width 66 height 26
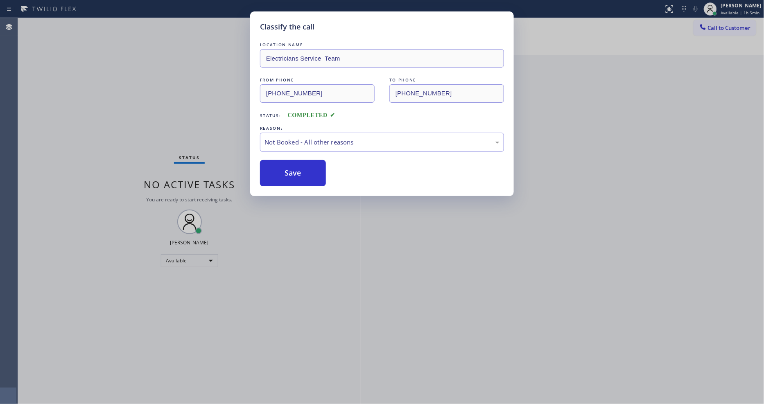
click at [289, 173] on button "Save" at bounding box center [293, 173] width 66 height 26
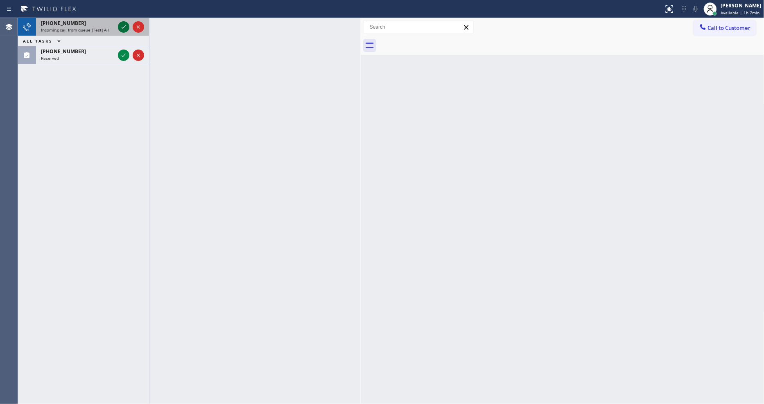
click at [123, 27] on icon at bounding box center [124, 27] width 10 height 10
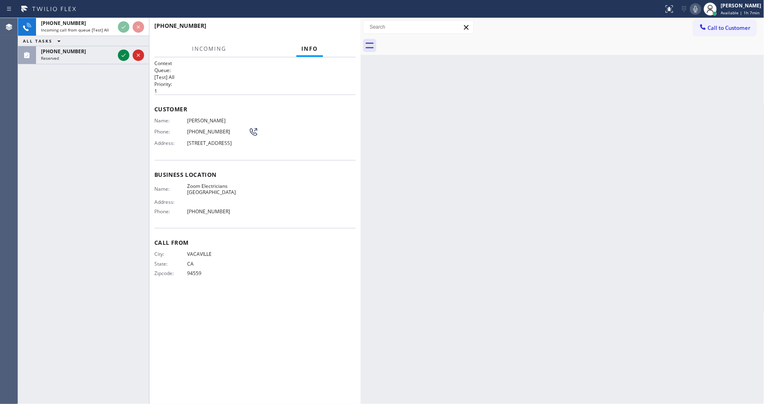
click at [236, 84] on h2 "Priority:" at bounding box center [255, 84] width 202 height 7
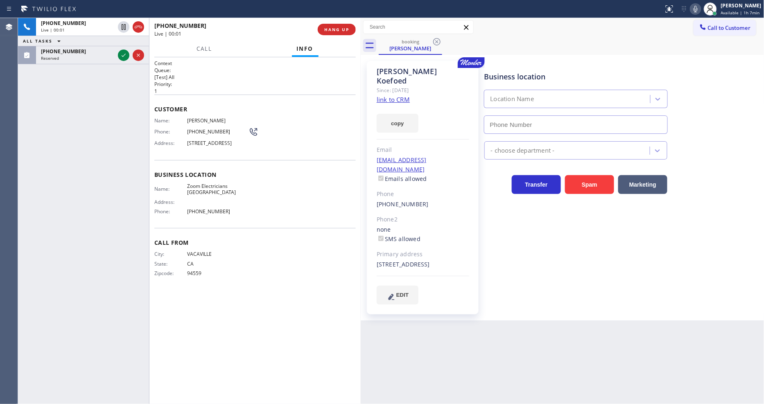
type input "(415) 727-8840"
click at [385, 95] on link "link to CRM" at bounding box center [393, 99] width 33 height 8
click at [124, 54] on icon at bounding box center [124, 55] width 10 height 10
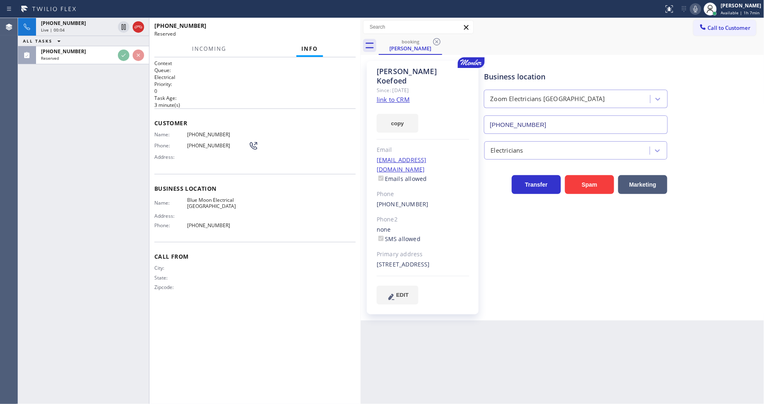
click at [319, 95] on h2 "Task Age:" at bounding box center [255, 98] width 202 height 7
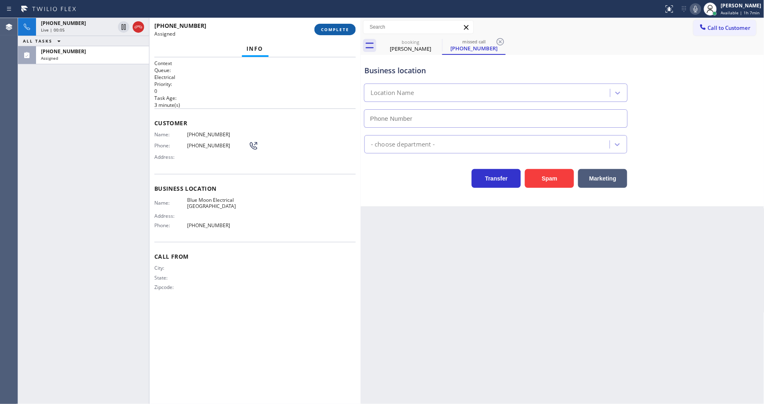
click at [339, 28] on span "COMPLETE" at bounding box center [335, 30] width 28 height 6
type input "(310) 388-4138"
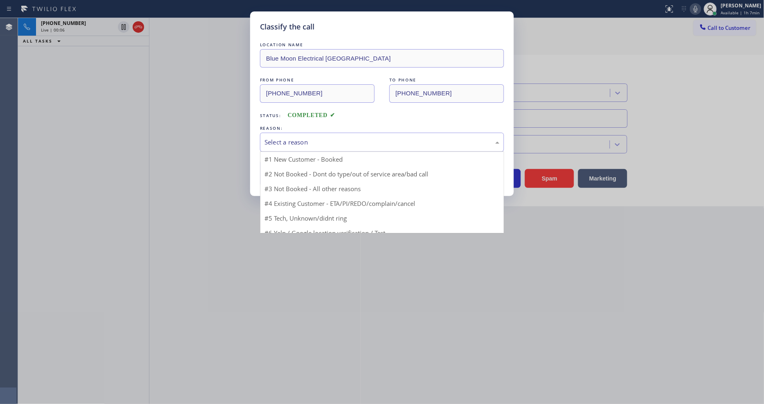
click at [301, 138] on div "Select a reason" at bounding box center [382, 142] width 235 height 9
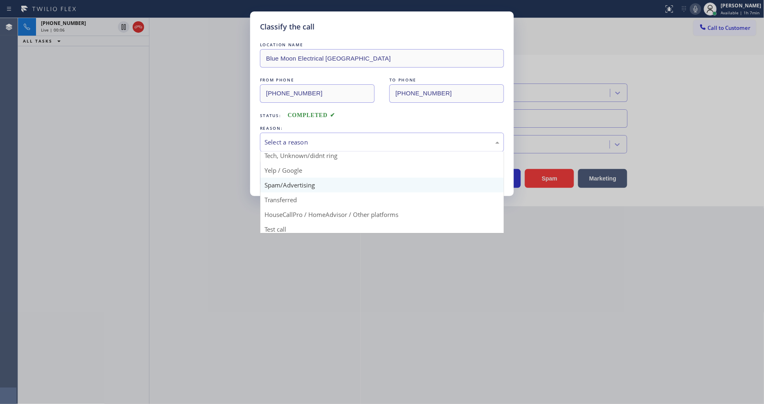
scroll to position [51, 0]
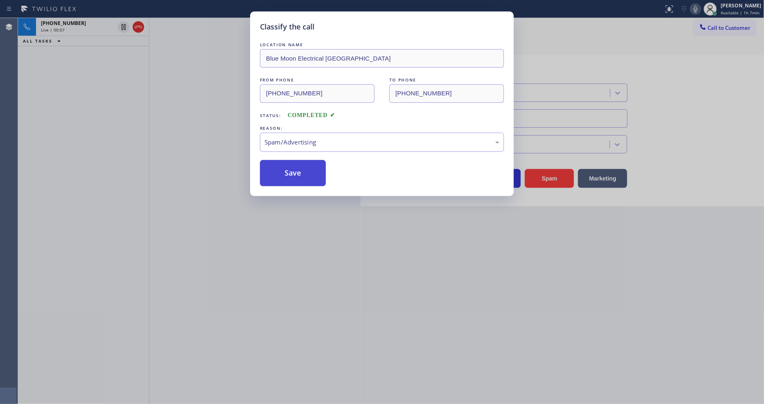
click at [301, 167] on button "Save" at bounding box center [293, 173] width 66 height 26
type input "(415) 727-8840"
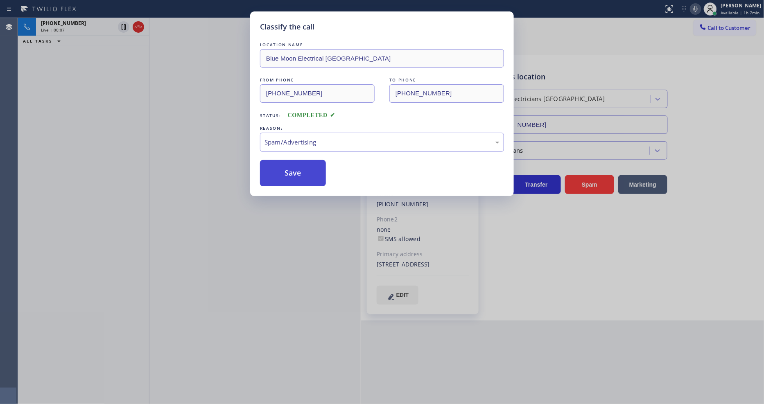
click at [301, 167] on button "Save" at bounding box center [293, 173] width 66 height 26
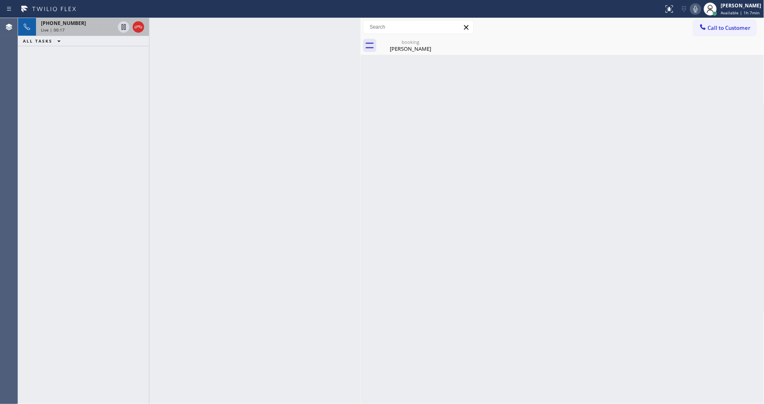
click at [100, 25] on div "+17075928470" at bounding box center [78, 23] width 74 height 7
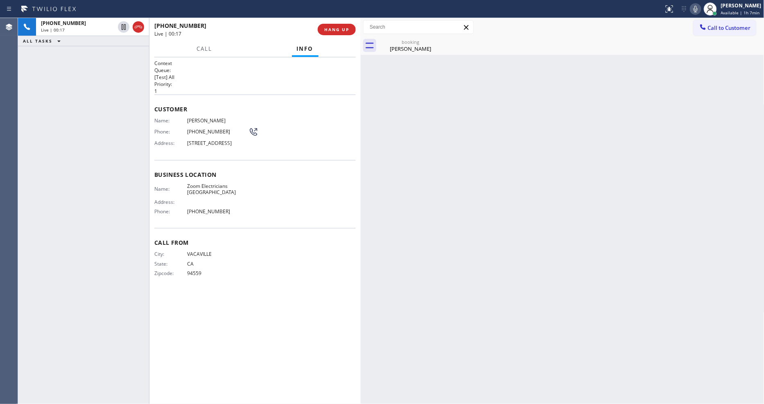
click at [202, 193] on span "Zoom Electricians San Francisco" at bounding box center [217, 189] width 61 height 13
copy span "Zoom Electricians San Francisco"
click at [194, 131] on span "(707) 592-8470" at bounding box center [217, 132] width 61 height 6
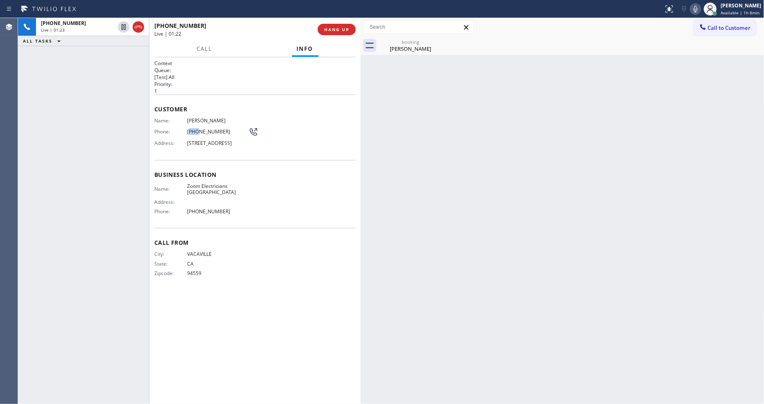
click at [194, 131] on span "(707) 592-8470" at bounding box center [217, 132] width 61 height 6
copy div "(707) 592-8470"
drag, startPoint x: 394, startPoint y: 50, endPoint x: 370, endPoint y: 203, distance: 154.6
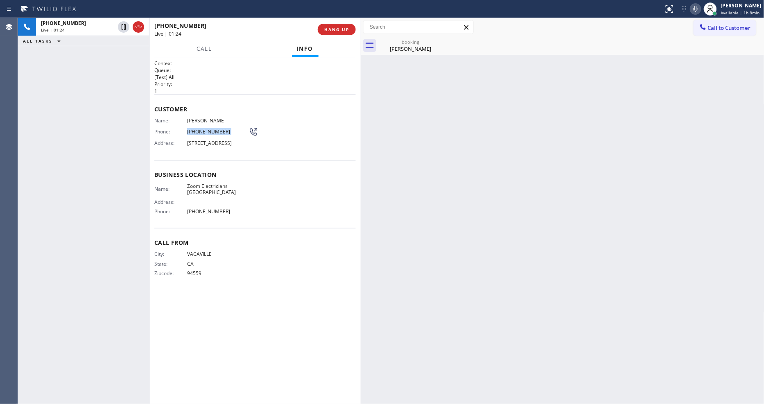
click at [394, 50] on div "Morgan Koefoed" at bounding box center [411, 48] width 62 height 7
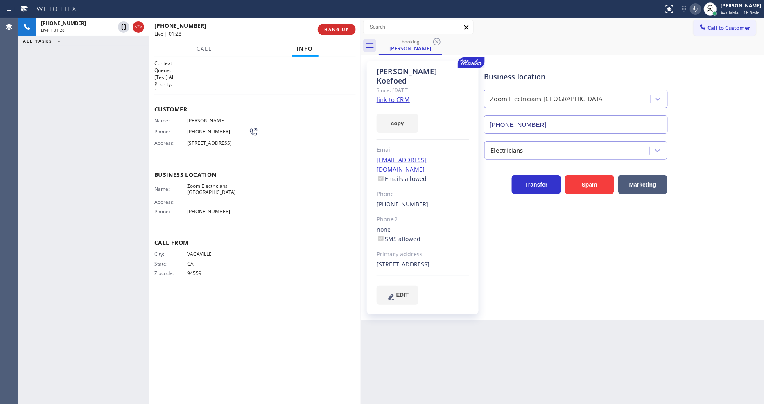
click at [203, 140] on span "1 Coso Ave, San Francisco, CA 94110" at bounding box center [217, 143] width 61 height 6
copy span "1 Coso Ave, San Francisco, CA 94110"
click at [198, 118] on span "Morgan Koefoed" at bounding box center [217, 121] width 61 height 6
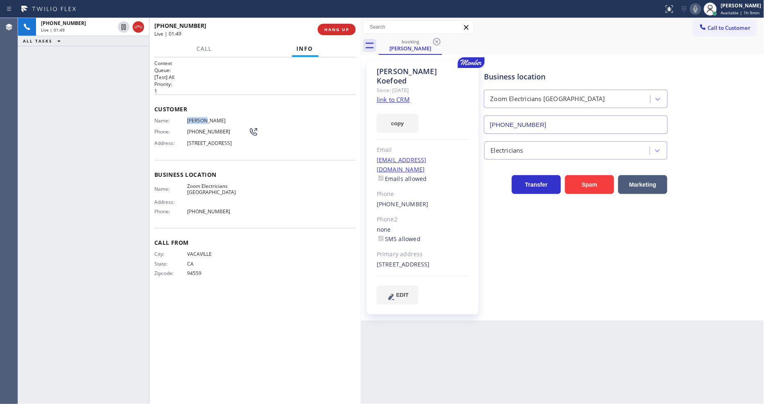
click at [198, 118] on span "Morgan Koefoed" at bounding box center [217, 121] width 61 height 6
copy span "Morgan Koefoed"
drag, startPoint x: 123, startPoint y: 26, endPoint x: 134, endPoint y: 25, distance: 10.7
click at [123, 26] on icon at bounding box center [124, 27] width 10 height 10
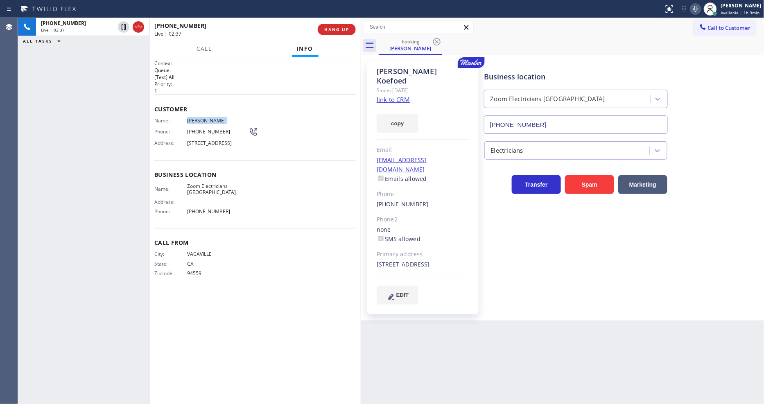
click at [697, 7] on icon at bounding box center [696, 9] width 10 height 10
click at [523, 235] on div "Business location Zoom Electricians San Francisco (415) 727-8840 Electricians T…" at bounding box center [623, 182] width 280 height 239
click at [558, 344] on div "Back to Dashboard Change Sender ID Customers Technicians Select a contact Outbo…" at bounding box center [563, 211] width 404 height 386
drag, startPoint x: 122, startPoint y: 27, endPoint x: 231, endPoint y: 5, distance: 111.1
click at [122, 27] on icon at bounding box center [124, 27] width 6 height 6
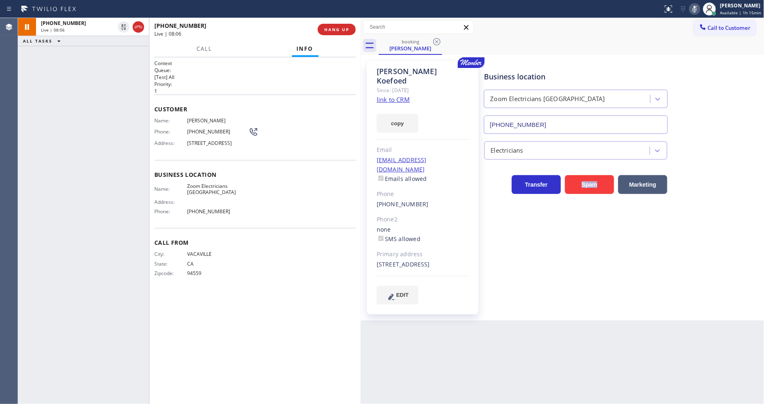
click at [700, 10] on icon at bounding box center [695, 9] width 10 height 10
click at [329, 27] on span "HANG UP" at bounding box center [336, 30] width 25 height 6
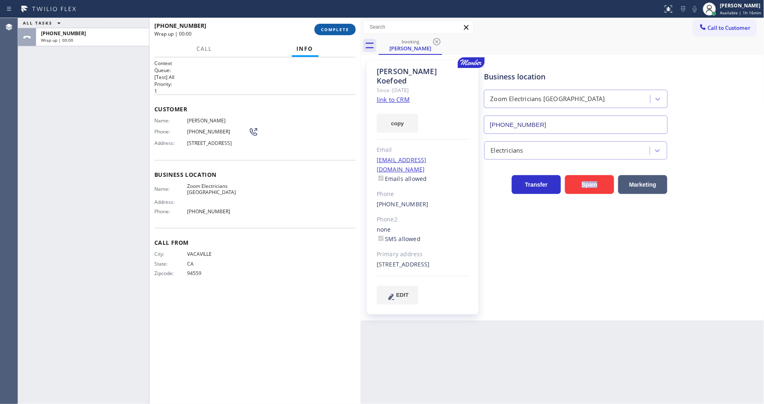
click at [329, 30] on span "COMPLETE" at bounding box center [335, 30] width 28 height 6
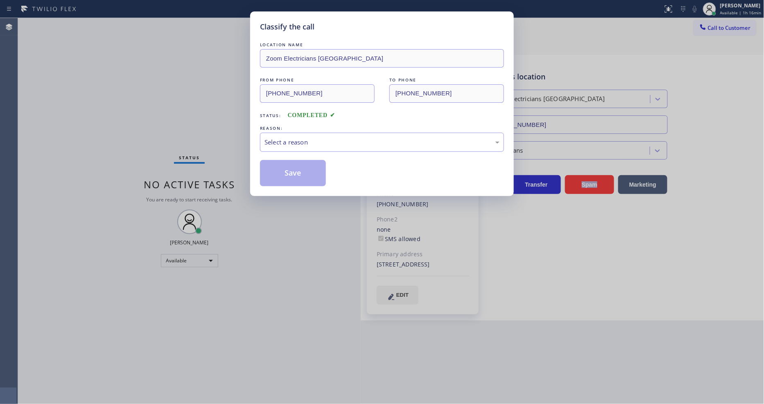
click at [283, 145] on div "Select a reason" at bounding box center [382, 142] width 244 height 19
click at [281, 171] on button "Save" at bounding box center [293, 173] width 66 height 26
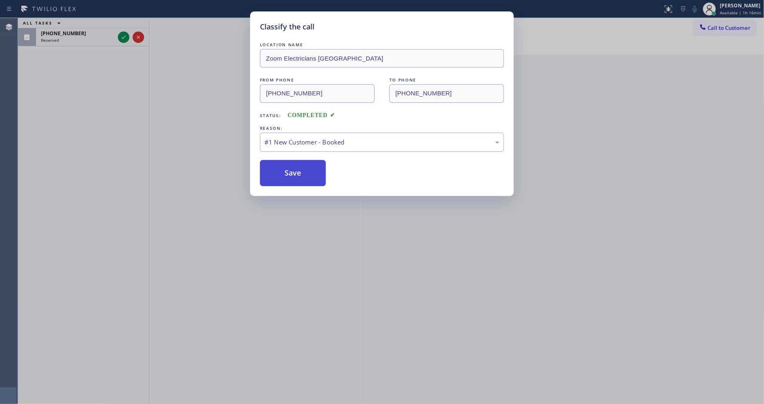
click at [281, 171] on button "Save" at bounding box center [293, 173] width 66 height 26
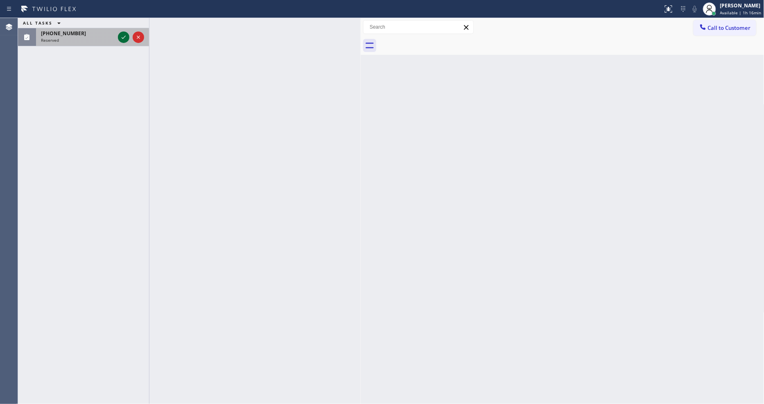
click at [125, 36] on icon at bounding box center [124, 37] width 4 height 3
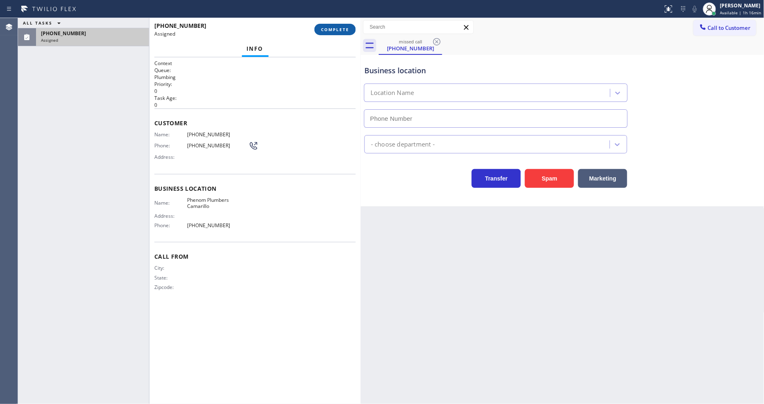
type input "(805) 608-3488"
click at [338, 29] on span "COMPLETE" at bounding box center [335, 30] width 28 height 6
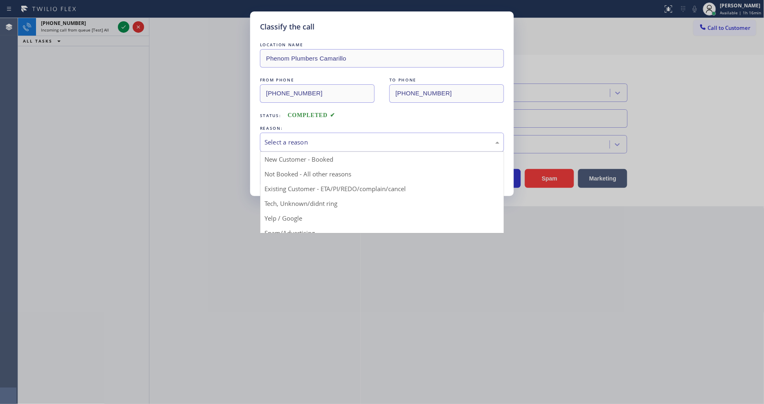
click at [288, 142] on div "Select a reason" at bounding box center [382, 142] width 235 height 9
drag, startPoint x: 295, startPoint y: 202, endPoint x: 296, endPoint y: 180, distance: 21.3
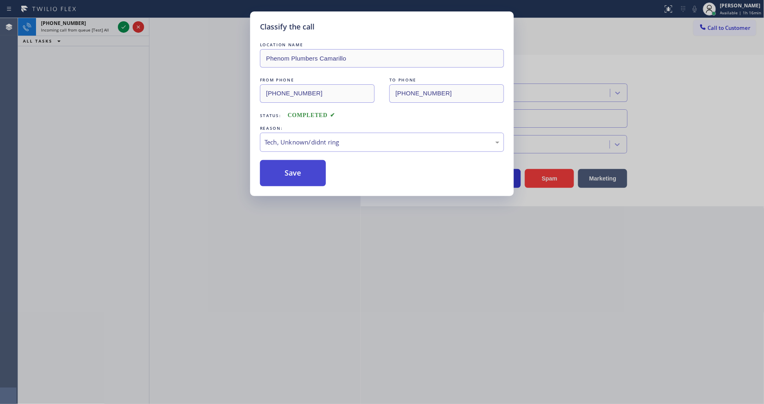
click at [299, 166] on button "Save" at bounding box center [293, 173] width 66 height 26
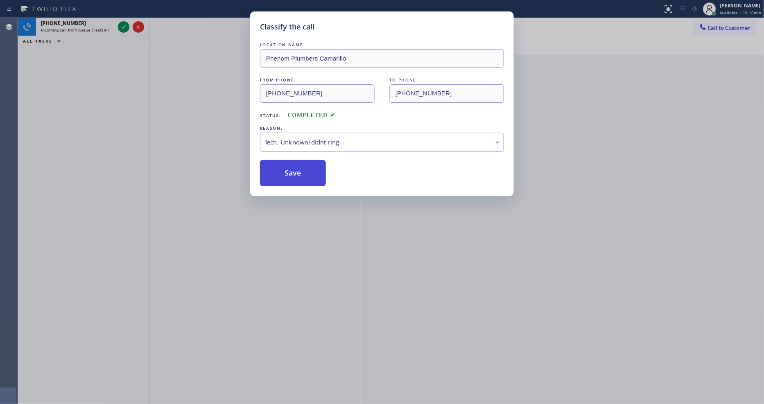
click at [299, 166] on button "Save" at bounding box center [293, 173] width 66 height 26
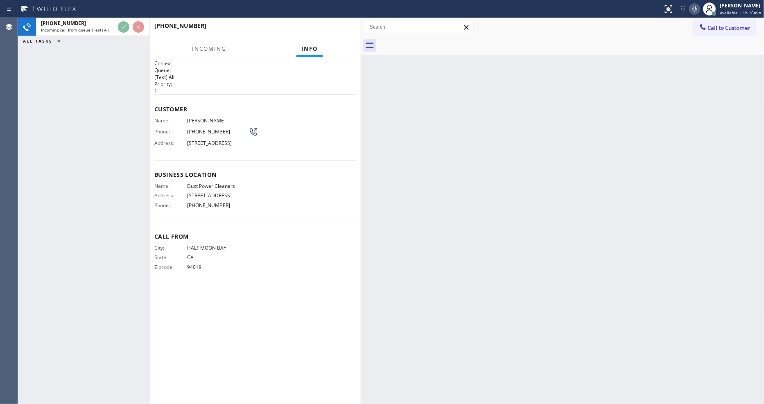
click at [309, 105] on span "Customer" at bounding box center [255, 109] width 202 height 8
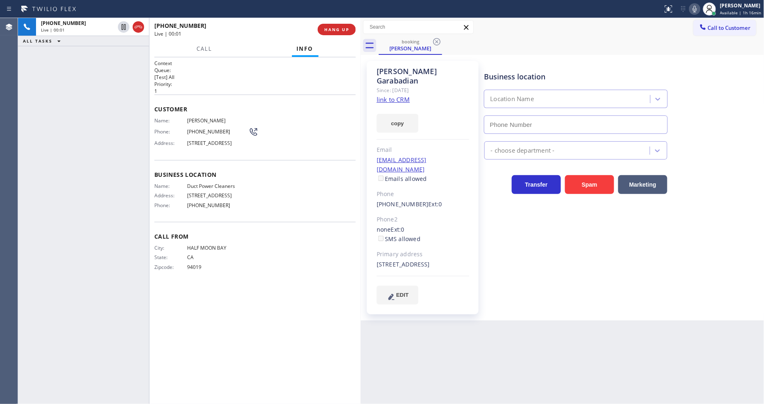
type input "(818) 533-9933"
click at [387, 95] on link "link to CRM" at bounding box center [393, 99] width 33 height 8
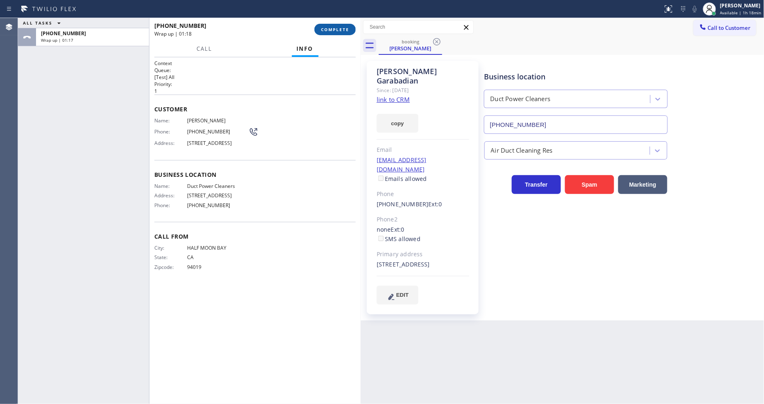
click at [343, 29] on span "COMPLETE" at bounding box center [335, 30] width 28 height 6
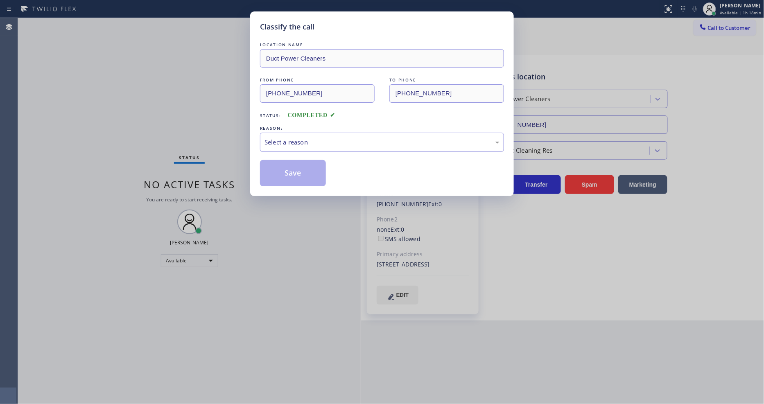
click at [306, 142] on div "Select a reason" at bounding box center [382, 142] width 235 height 9
click at [301, 167] on button "Save" at bounding box center [293, 173] width 66 height 26
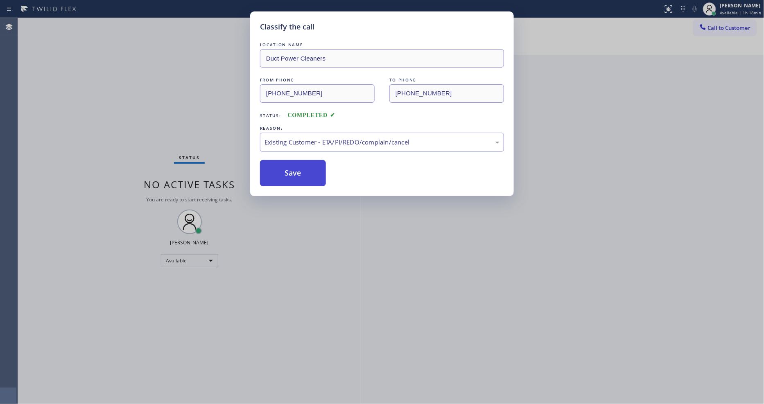
click at [301, 166] on button "Save" at bounding box center [293, 173] width 66 height 26
click at [304, 170] on button "Save" at bounding box center [293, 173] width 66 height 26
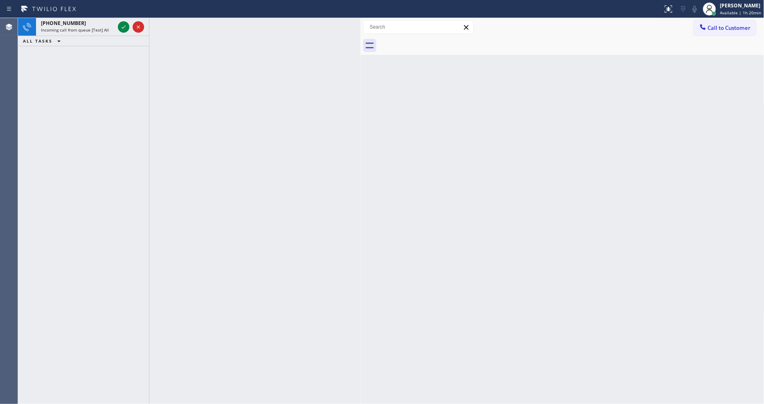
click at [123, 26] on icon at bounding box center [124, 27] width 10 height 10
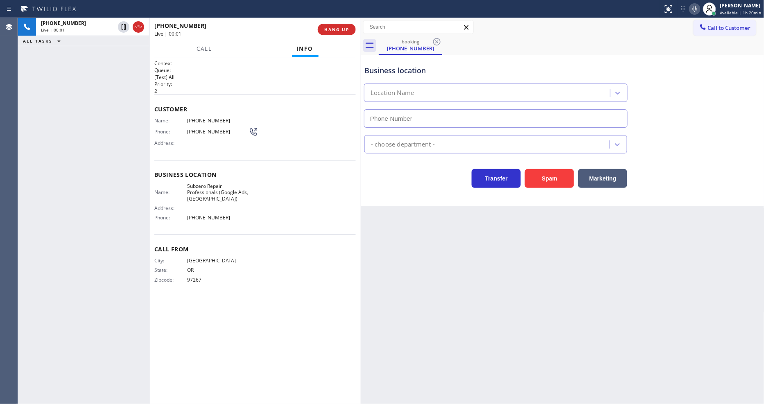
type input "(971) 458-1821"
click at [240, 313] on div "Context Queue: [Test] All Priority: 2 Customer Name: (503) 539-4394 Phone: (503…" at bounding box center [255, 231] width 202 height 342
click at [198, 192] on span "Subzero Repair Professionals (Google Ads, Portland)" at bounding box center [217, 192] width 61 height 19
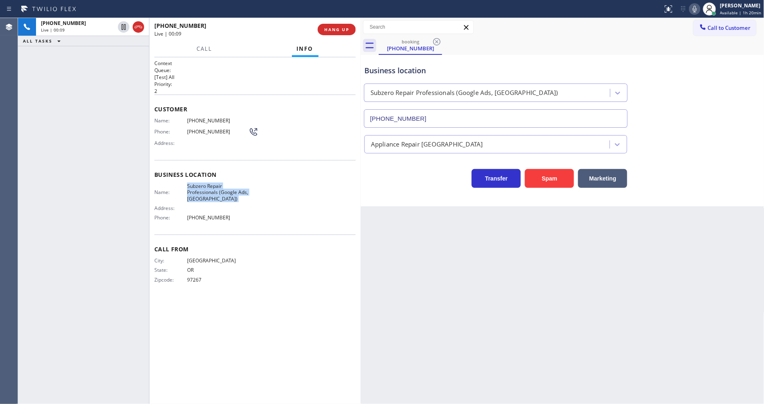
copy span "Subzero Repair Professionals (Google Ads, Portland)"
click at [210, 119] on span "(503) 539-4394" at bounding box center [217, 121] width 61 height 6
copy span "(503) 539-4394"
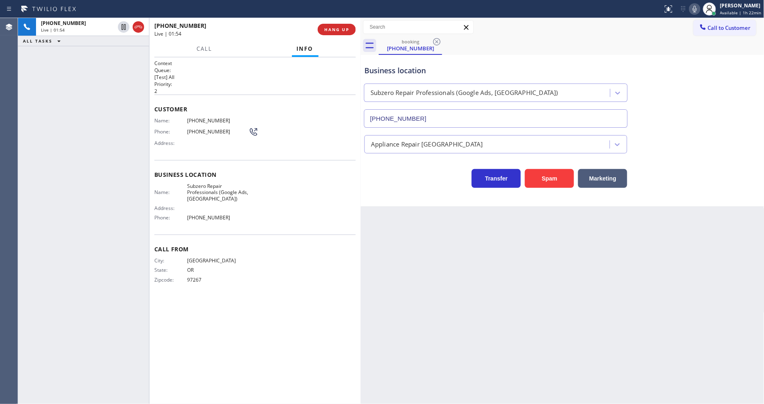
drag, startPoint x: 299, startPoint y: 364, endPoint x: 280, endPoint y: 403, distance: 44.1
click at [299, 366] on div "Context Queue: [Test] All Priority: 2 Customer Name: (503) 539-4394 Phone: (503…" at bounding box center [255, 231] width 202 height 342
click at [122, 25] on icon at bounding box center [124, 27] width 4 height 6
click at [697, 7] on icon at bounding box center [695, 9] width 10 height 10
drag, startPoint x: 123, startPoint y: 27, endPoint x: 179, endPoint y: 136, distance: 121.6
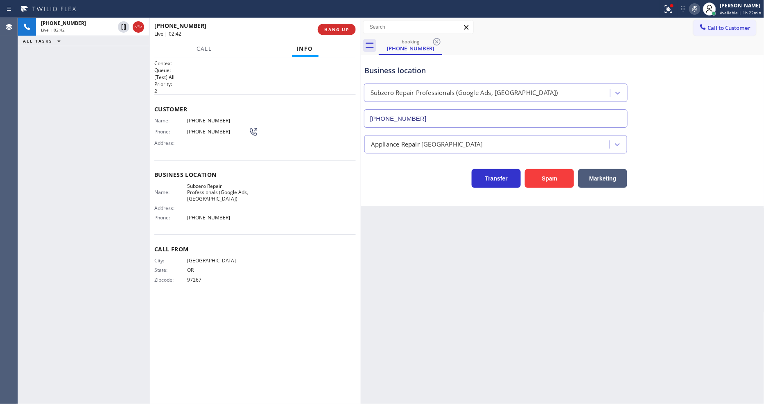
click at [123, 27] on icon at bounding box center [124, 27] width 10 height 10
drag, startPoint x: 504, startPoint y: 300, endPoint x: 498, endPoint y: 390, distance: 89.9
click at [504, 299] on div "Back to Dashboard Change Sender ID Customers Technicians Select a contact Outbo…" at bounding box center [563, 211] width 404 height 386
click at [123, 29] on icon at bounding box center [124, 27] width 10 height 10
click at [697, 7] on icon at bounding box center [695, 9] width 4 height 7
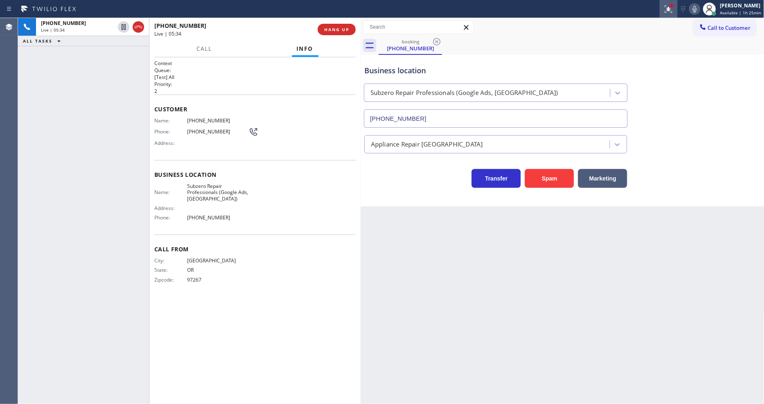
click at [668, 10] on icon at bounding box center [669, 9] width 10 height 10
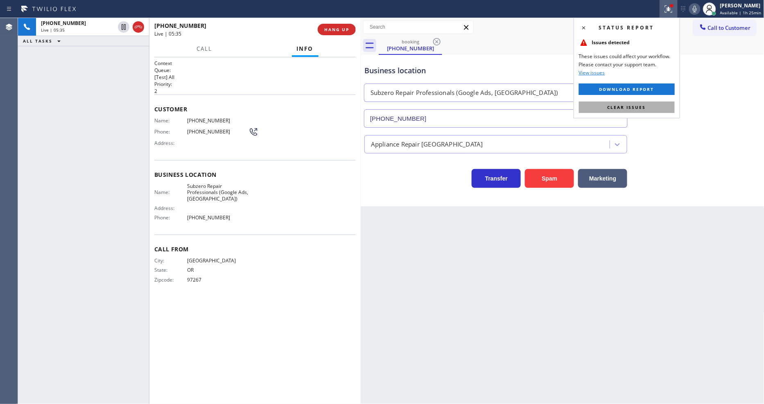
click at [661, 104] on button "Clear issues" at bounding box center [627, 107] width 96 height 11
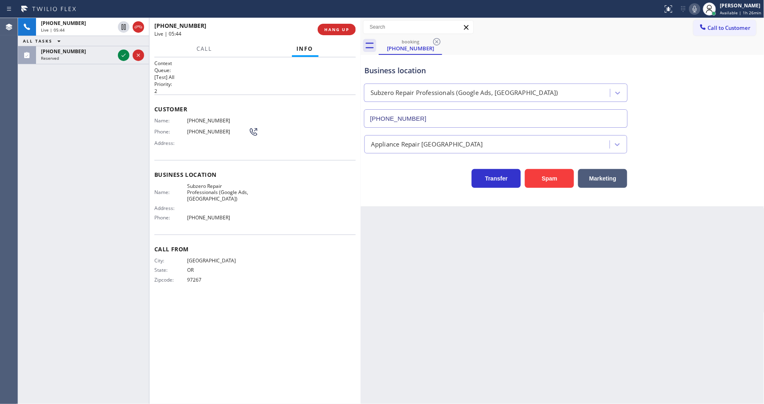
click at [121, 54] on icon at bounding box center [124, 55] width 10 height 10
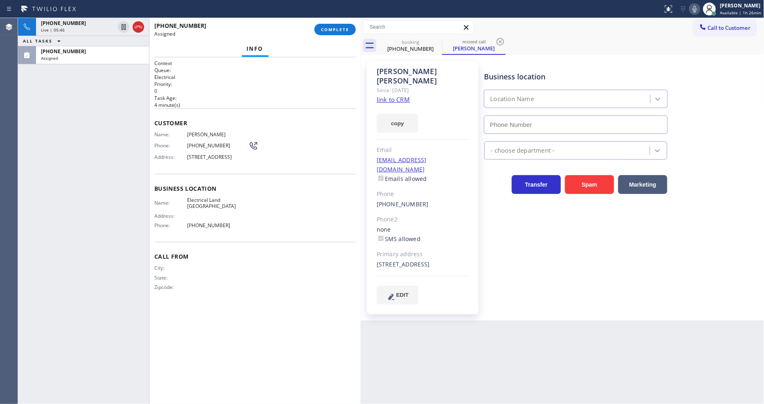
type input "(408) 677-2851"
click at [400, 95] on link "link to CRM" at bounding box center [393, 99] width 33 height 8
click at [342, 28] on span "COMPLETE" at bounding box center [335, 30] width 28 height 6
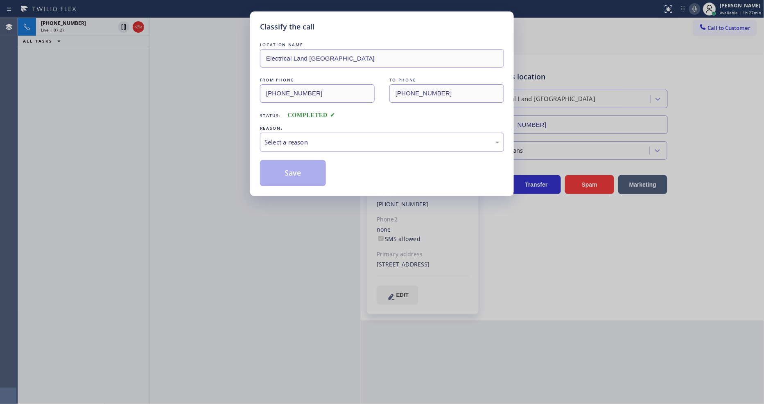
click at [294, 140] on div "Select a reason" at bounding box center [382, 142] width 235 height 9
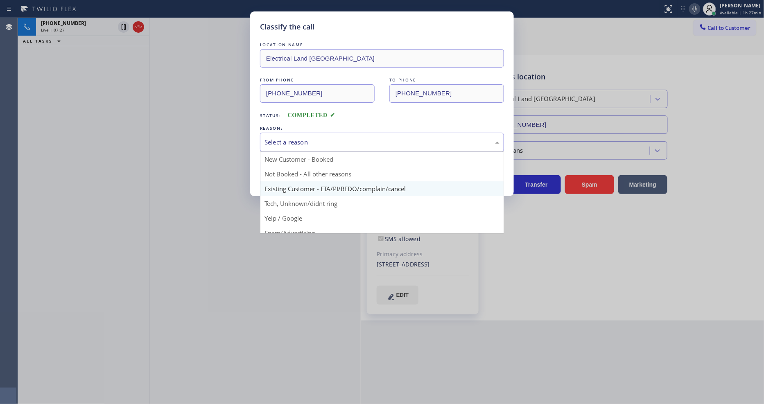
drag, startPoint x: 293, startPoint y: 188, endPoint x: 293, endPoint y: 174, distance: 13.9
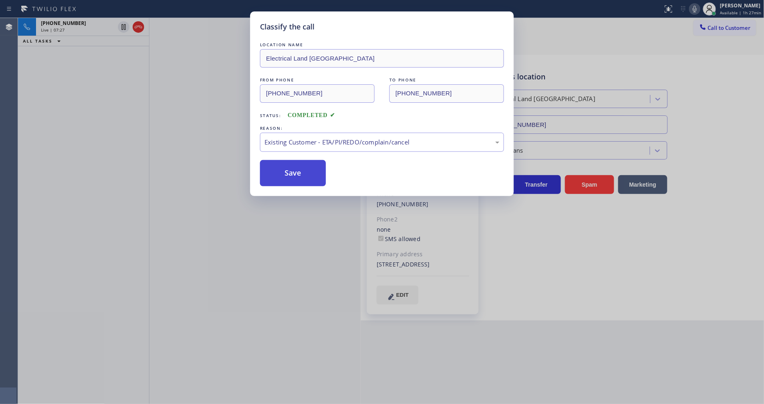
click at [293, 174] on button "Save" at bounding box center [293, 173] width 66 height 26
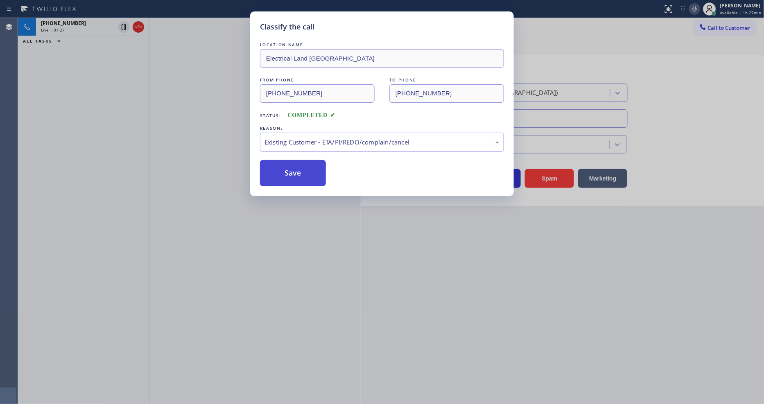
click at [293, 174] on button "Save" at bounding box center [293, 173] width 66 height 26
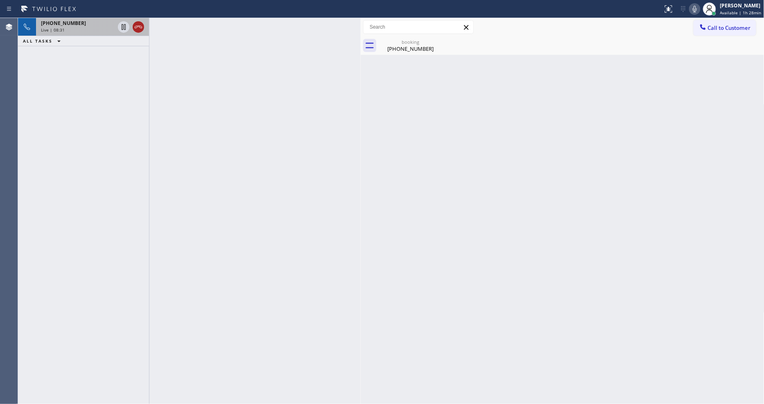
click at [141, 30] on icon at bounding box center [139, 27] width 10 height 10
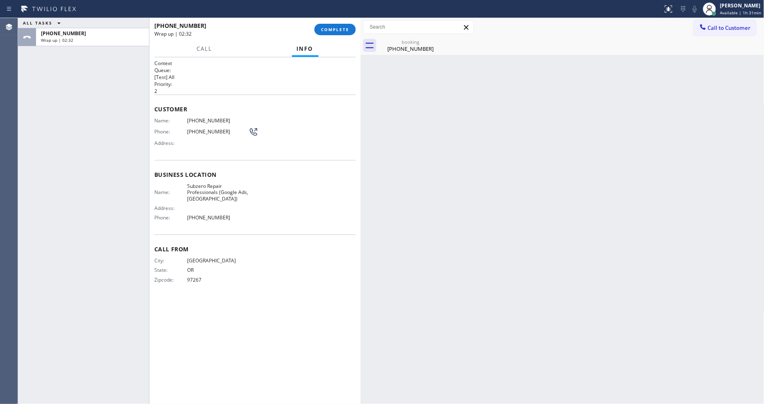
click at [314, 27] on div "+15035394394 Wrap up | 02:32" at bounding box center [234, 29] width 160 height 21
click at [336, 27] on span "COMPLETE" at bounding box center [335, 30] width 28 height 6
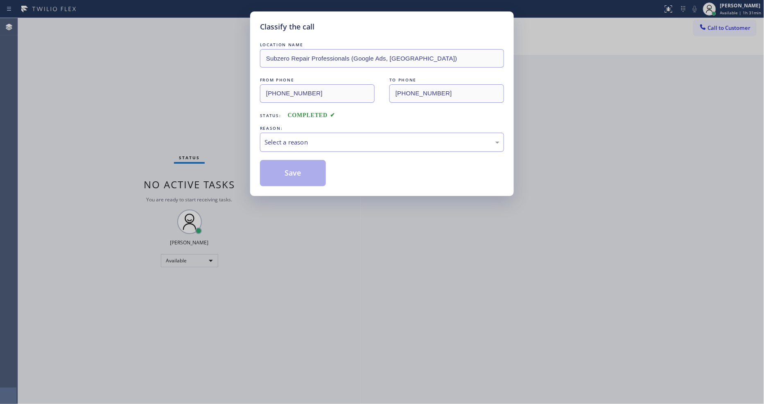
click at [282, 143] on div "Select a reason" at bounding box center [382, 142] width 235 height 9
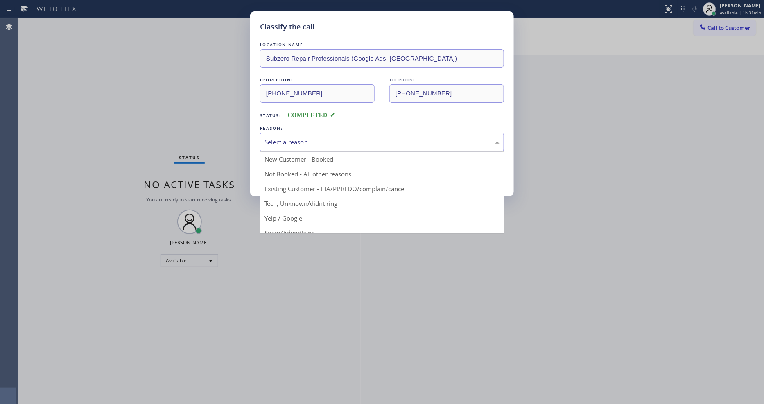
drag, startPoint x: 278, startPoint y: 153, endPoint x: 277, endPoint y: 164, distance: 11.5
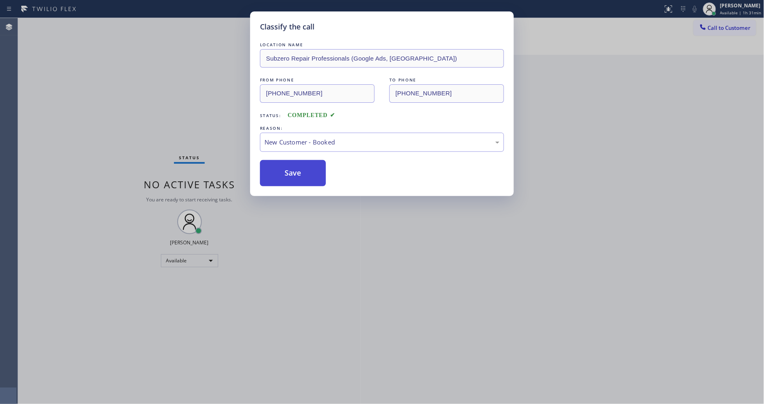
click at [277, 165] on button "Save" at bounding box center [293, 173] width 66 height 26
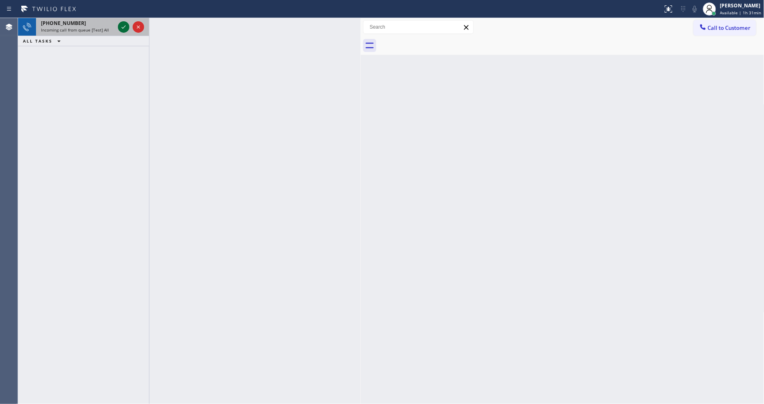
click at [123, 29] on icon at bounding box center [124, 27] width 10 height 10
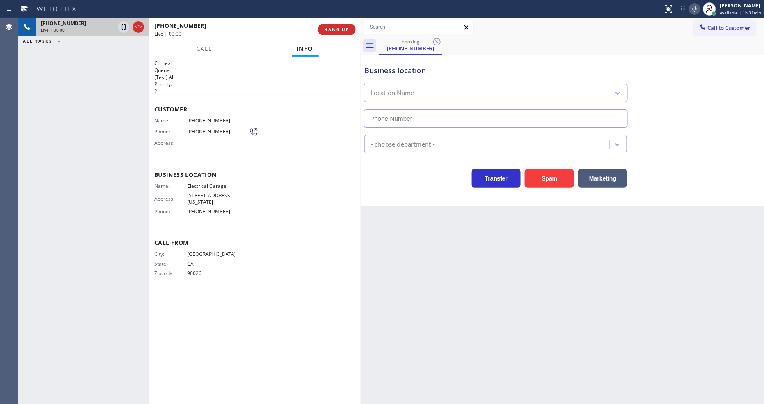
type input "(844) 502-1411"
click at [208, 183] on span "Electrical Garage" at bounding box center [217, 186] width 61 height 6
copy span "Electrical Garage"
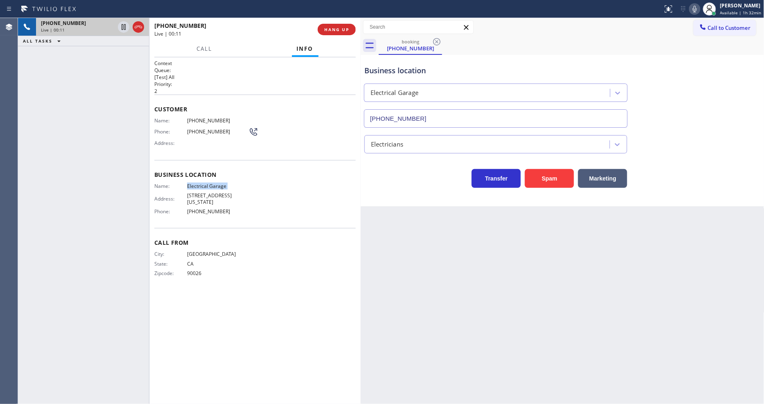
drag, startPoint x: 156, startPoint y: 177, endPoint x: 265, endPoint y: 104, distance: 131.2
click at [156, 176] on div "Business location Name: Electrical Garage Address: 637 E Washington Blvd Phone:…" at bounding box center [255, 194] width 202 height 68
click at [337, 28] on span "HANG UP" at bounding box center [336, 30] width 25 height 6
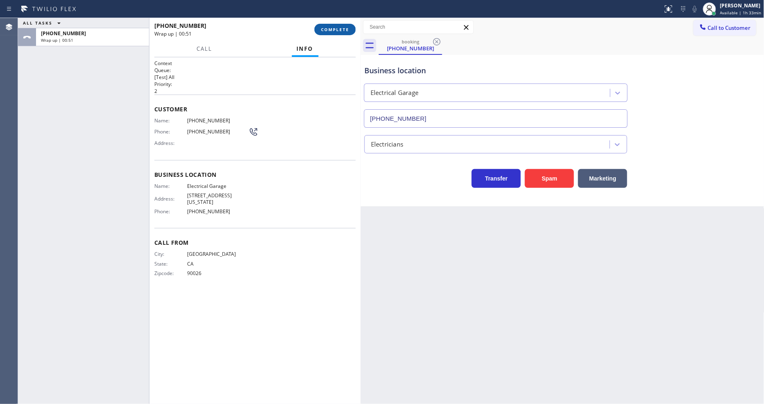
click at [337, 31] on span "COMPLETE" at bounding box center [335, 30] width 28 height 6
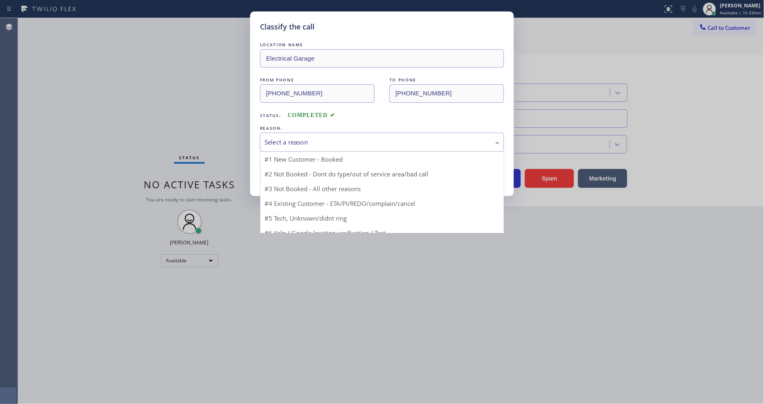
click at [311, 133] on div "Select a reason" at bounding box center [382, 142] width 244 height 19
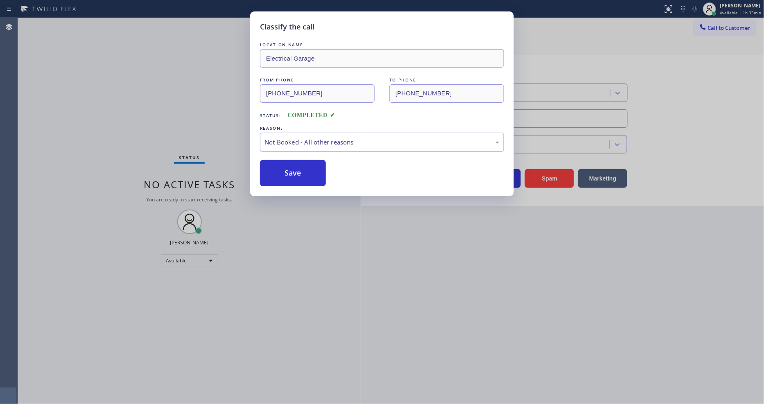
click at [302, 169] on button "Save" at bounding box center [293, 173] width 66 height 26
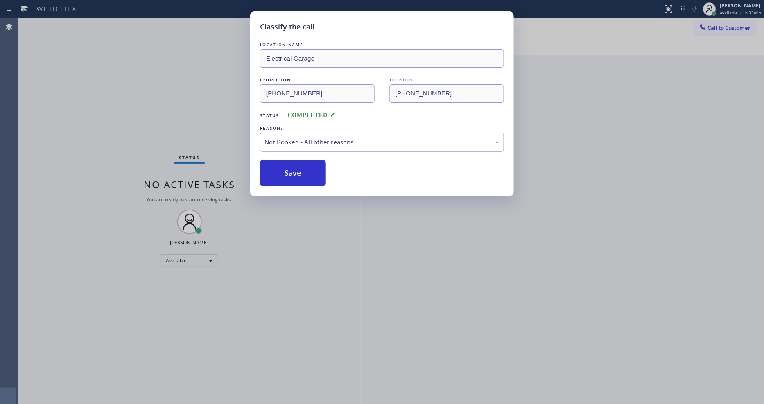
drag, startPoint x: 302, startPoint y: 169, endPoint x: 644, endPoint y: 253, distance: 352.2
click at [302, 168] on button "Save" at bounding box center [293, 173] width 66 height 26
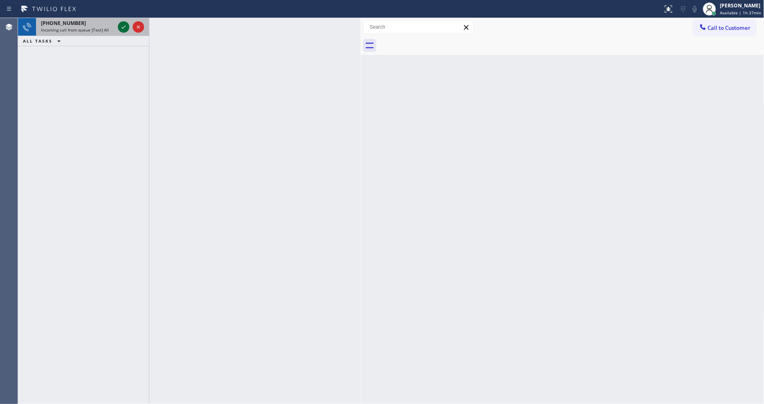
click at [121, 26] on icon at bounding box center [124, 27] width 10 height 10
click at [126, 25] on icon at bounding box center [124, 27] width 10 height 10
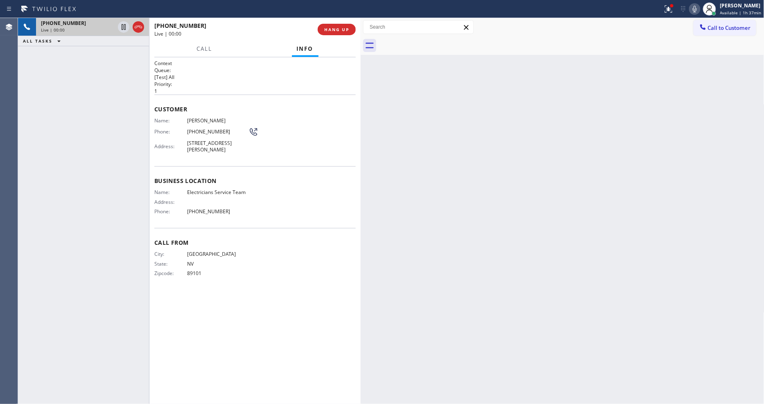
drag, startPoint x: 335, startPoint y: 32, endPoint x: 361, endPoint y: 193, distance: 163.5
click at [335, 32] on span "HANG UP" at bounding box center [336, 30] width 25 height 6
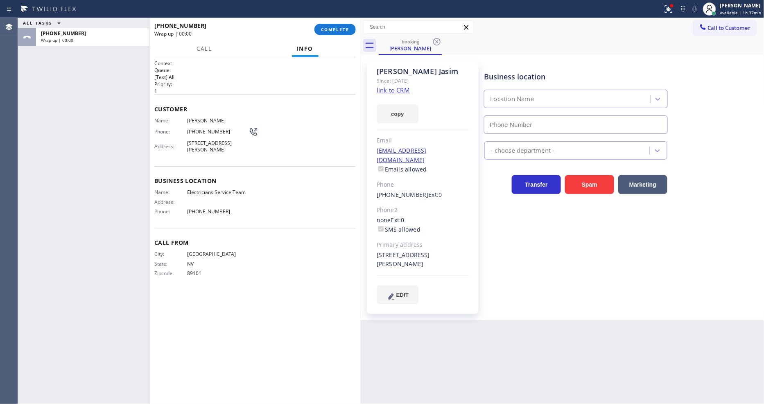
type input "(855) 941-5786"
click at [730, 10] on span "Available | 1h 37min" at bounding box center [740, 13] width 41 height 6
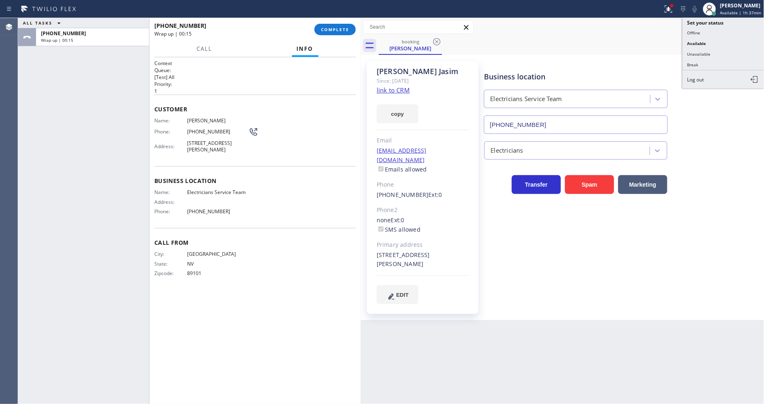
drag, startPoint x: 710, startPoint y: 55, endPoint x: 700, endPoint y: 51, distance: 10.1
click at [709, 55] on button "Unavailable" at bounding box center [724, 54] width 82 height 11
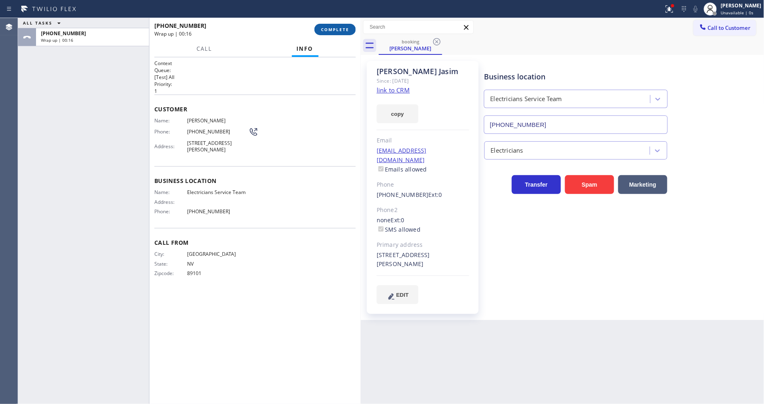
click at [326, 27] on span "COMPLETE" at bounding box center [335, 30] width 28 height 6
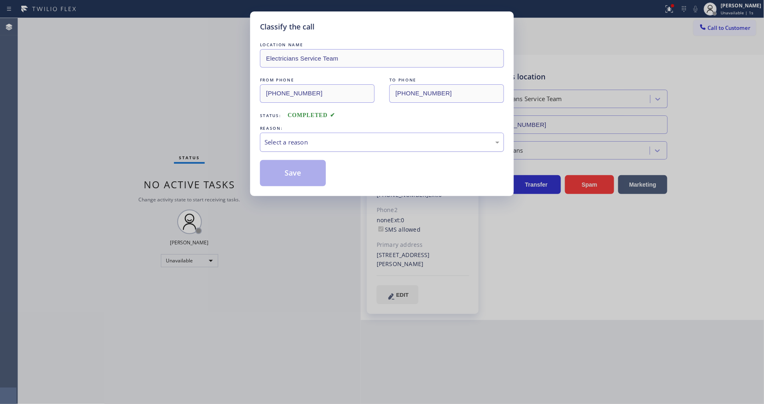
click at [293, 140] on div "Select a reason" at bounding box center [382, 142] width 235 height 9
click at [288, 164] on button "Save" at bounding box center [293, 173] width 66 height 26
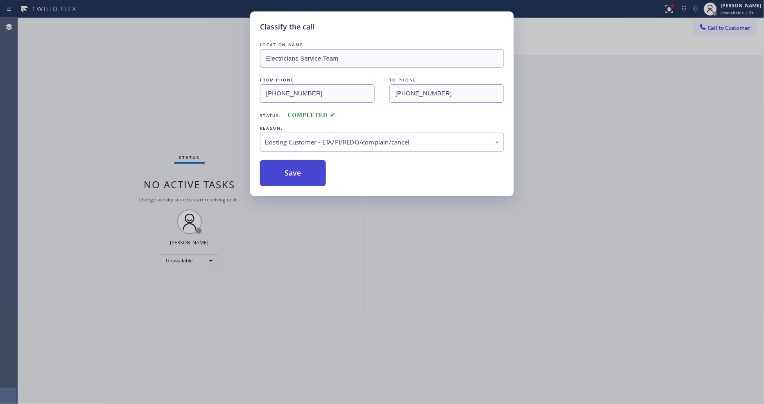
click at [288, 164] on button "Save" at bounding box center [293, 173] width 66 height 26
drag, startPoint x: 288, startPoint y: 164, endPoint x: 297, endPoint y: 162, distance: 9.7
click at [288, 164] on button "Save" at bounding box center [293, 173] width 66 height 26
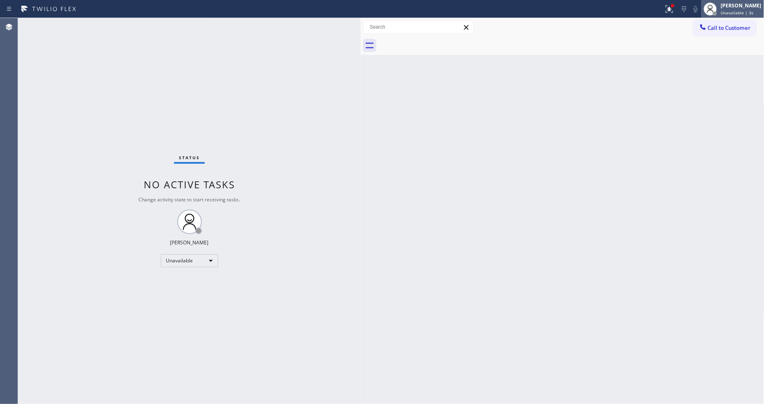
click at [749, 5] on div "[PERSON_NAME]" at bounding box center [741, 5] width 41 height 7
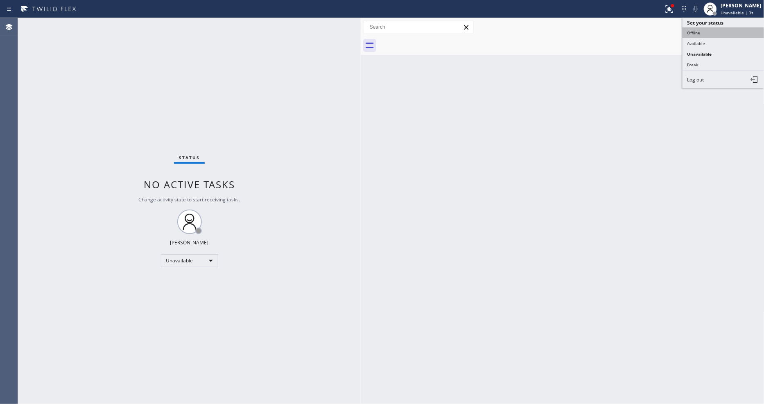
drag, startPoint x: 698, startPoint y: 34, endPoint x: 735, endPoint y: 18, distance: 39.6
click at [699, 34] on button "Offline" at bounding box center [724, 32] width 82 height 11
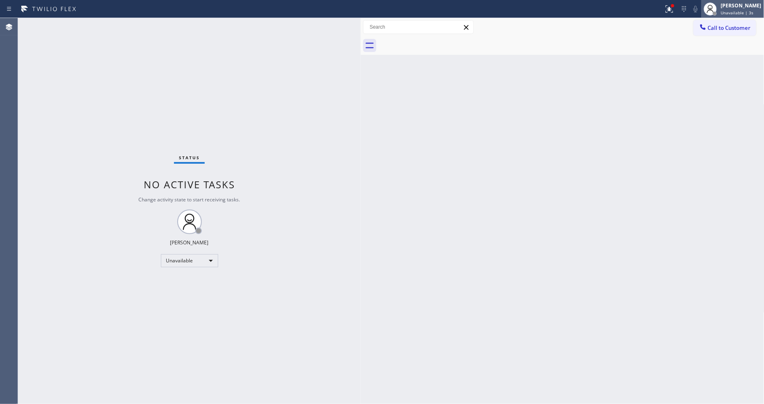
click at [736, 13] on span "Unavailable | 3s" at bounding box center [737, 13] width 33 height 6
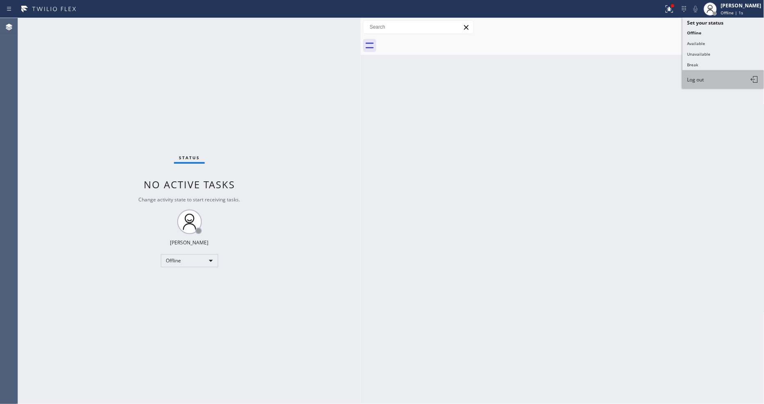
click at [709, 80] on button "Log out" at bounding box center [724, 79] width 82 height 18
